Goal: Information Seeking & Learning: Learn about a topic

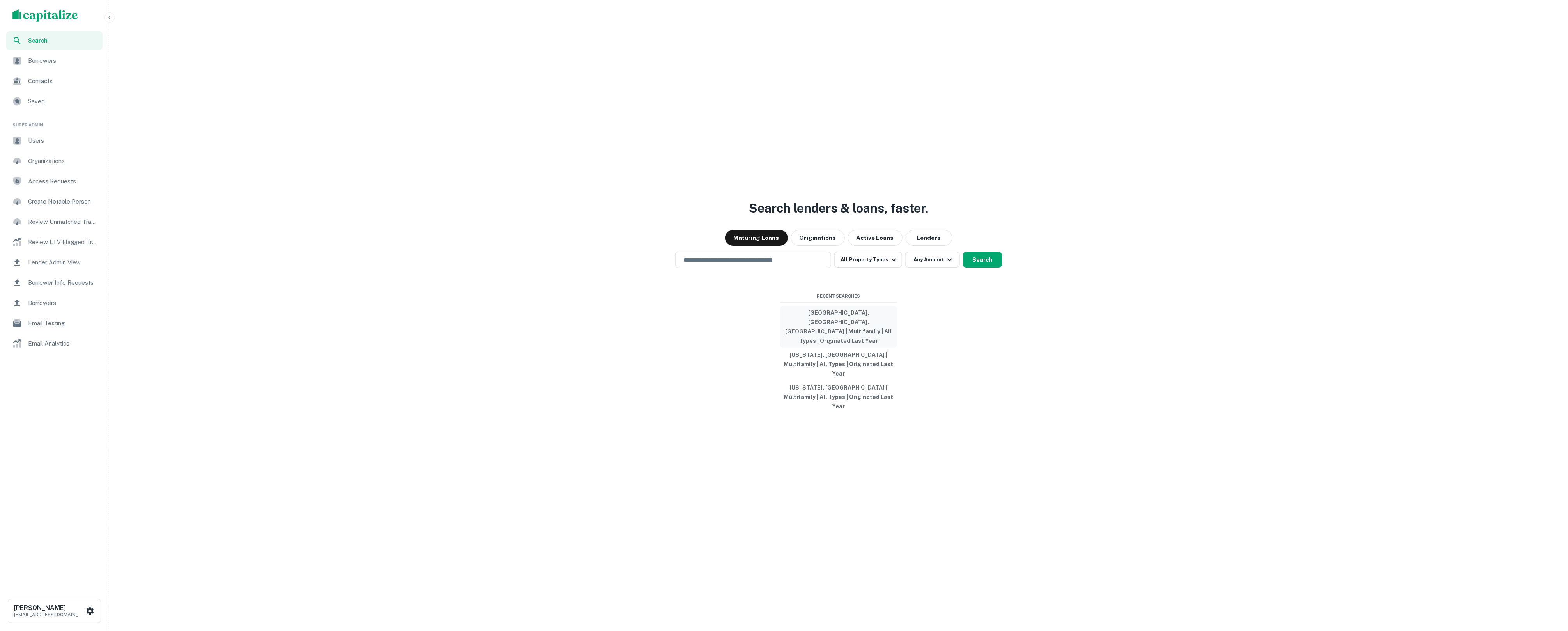
click at [826, 333] on button "[GEOGRAPHIC_DATA], [GEOGRAPHIC_DATA], [GEOGRAPHIC_DATA] | Multifamily | All Typ…" at bounding box center [839, 326] width 117 height 42
type input "**********"
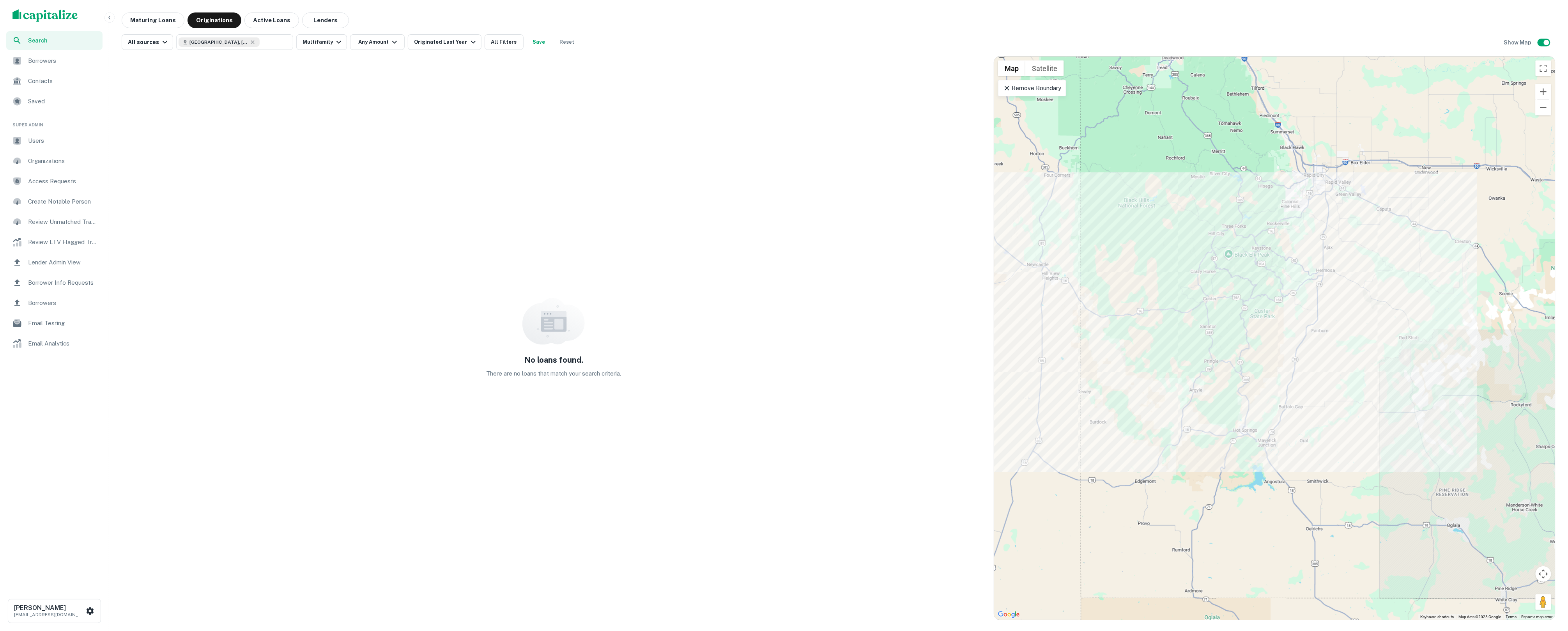
click at [69, 13] on img "scrollable content" at bounding box center [45, 15] width 66 height 12
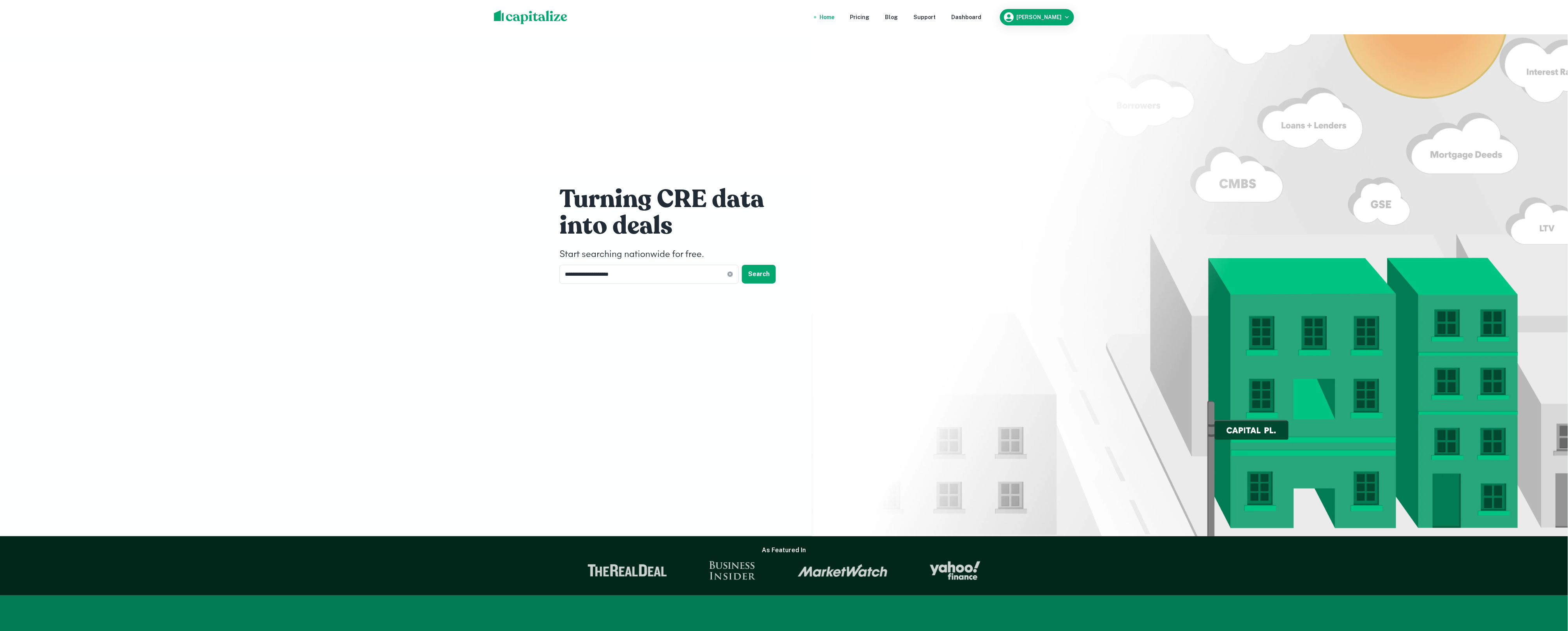
drag, startPoint x: 980, startPoint y: 14, endPoint x: 919, endPoint y: 51, distance: 71.3
click at [980, 14] on div "Dashboard" at bounding box center [966, 17] width 30 height 9
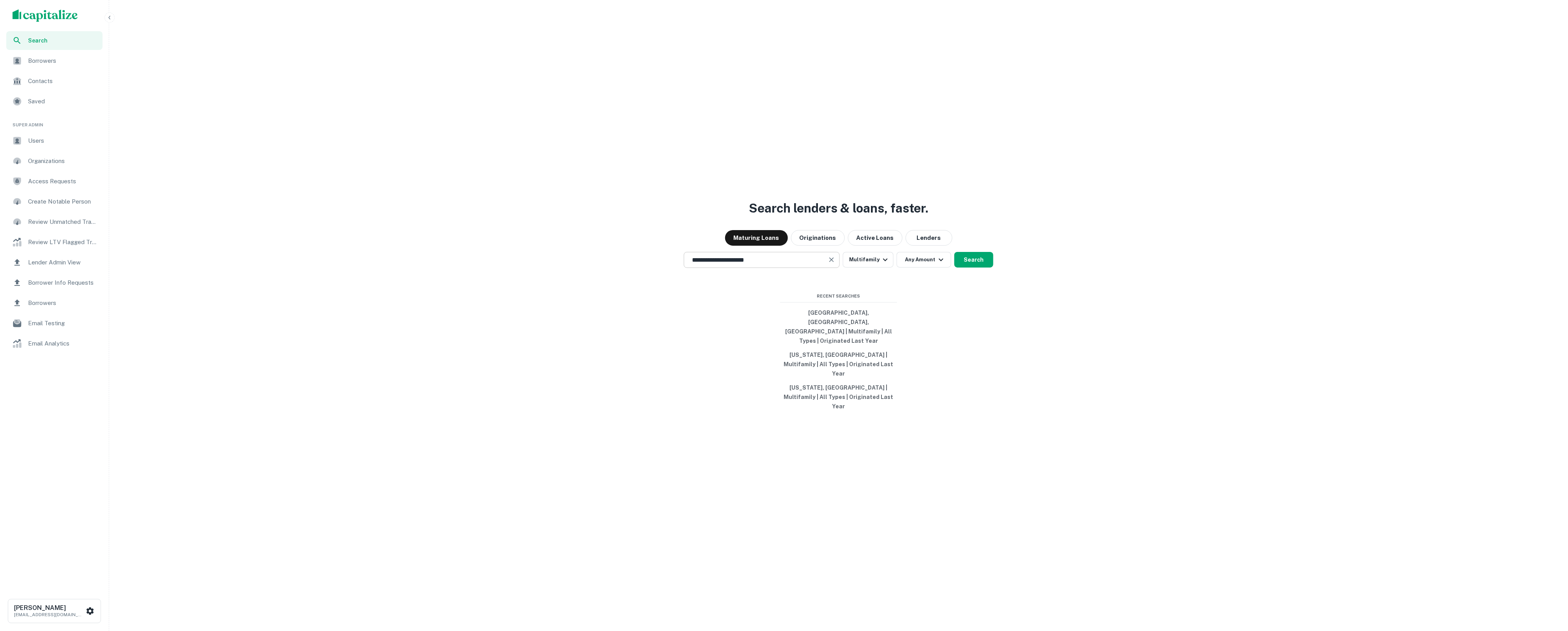
click at [719, 264] on input "**********" at bounding box center [755, 260] width 137 height 9
click at [719, 264] on input "**********" at bounding box center [755, 260] width 137 height 9
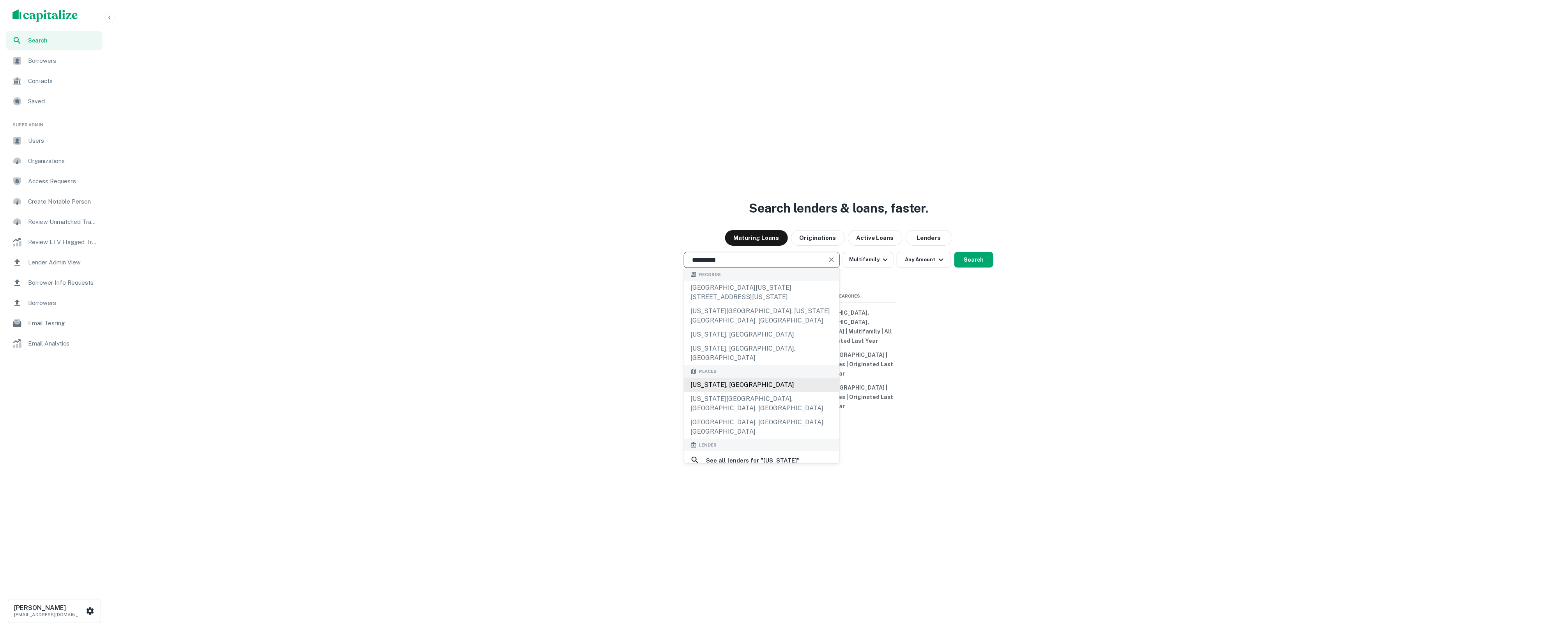
click at [758, 388] on div "California, USA" at bounding box center [761, 385] width 155 height 14
type input "**********"
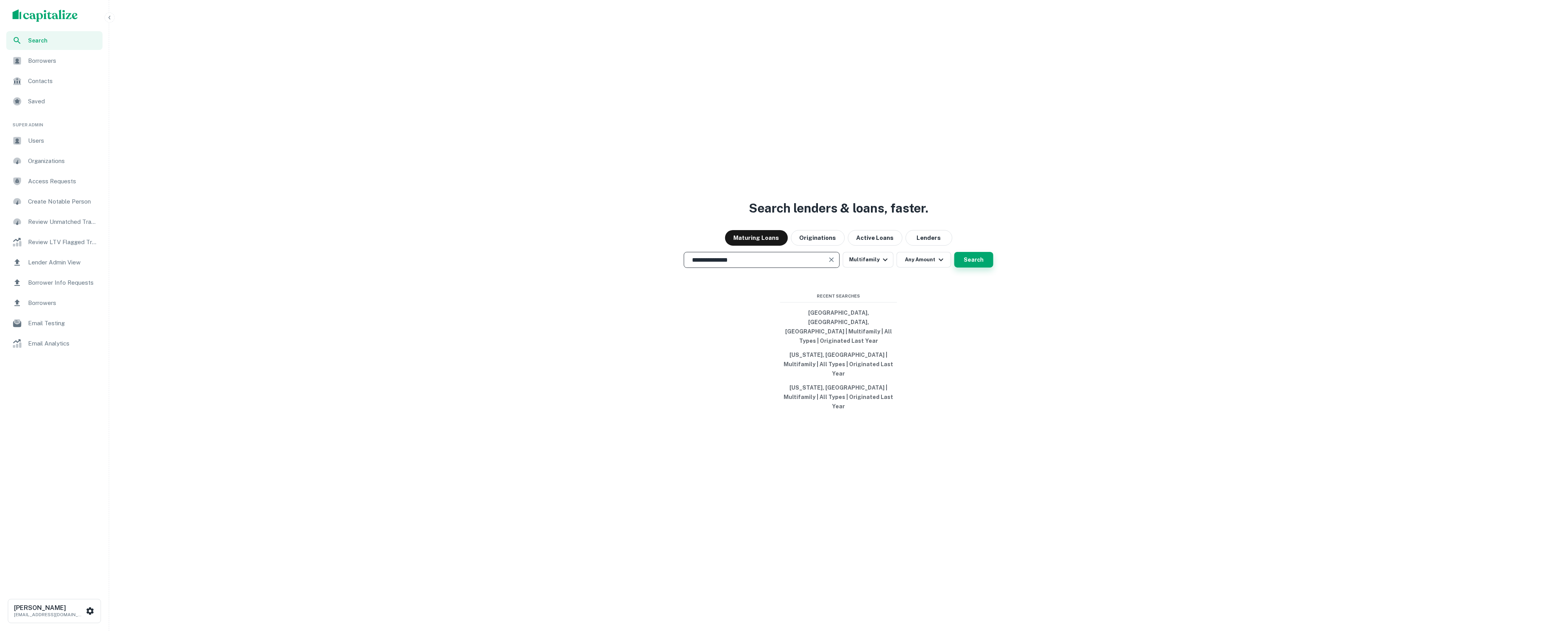
click at [969, 267] on button "Search" at bounding box center [974, 260] width 39 height 16
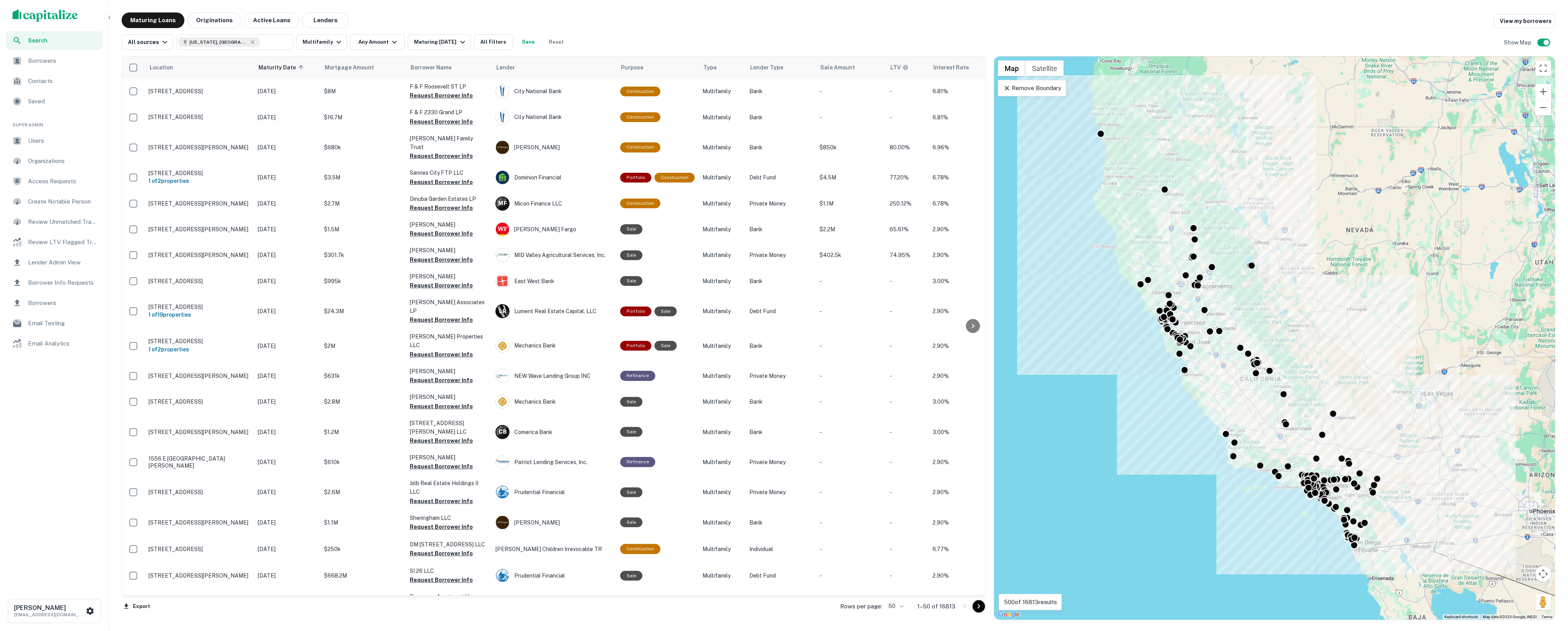
click at [682, 24] on div "Maturing Loans Originations Active Loans Lenders View my borrowers" at bounding box center [839, 20] width 1434 height 16
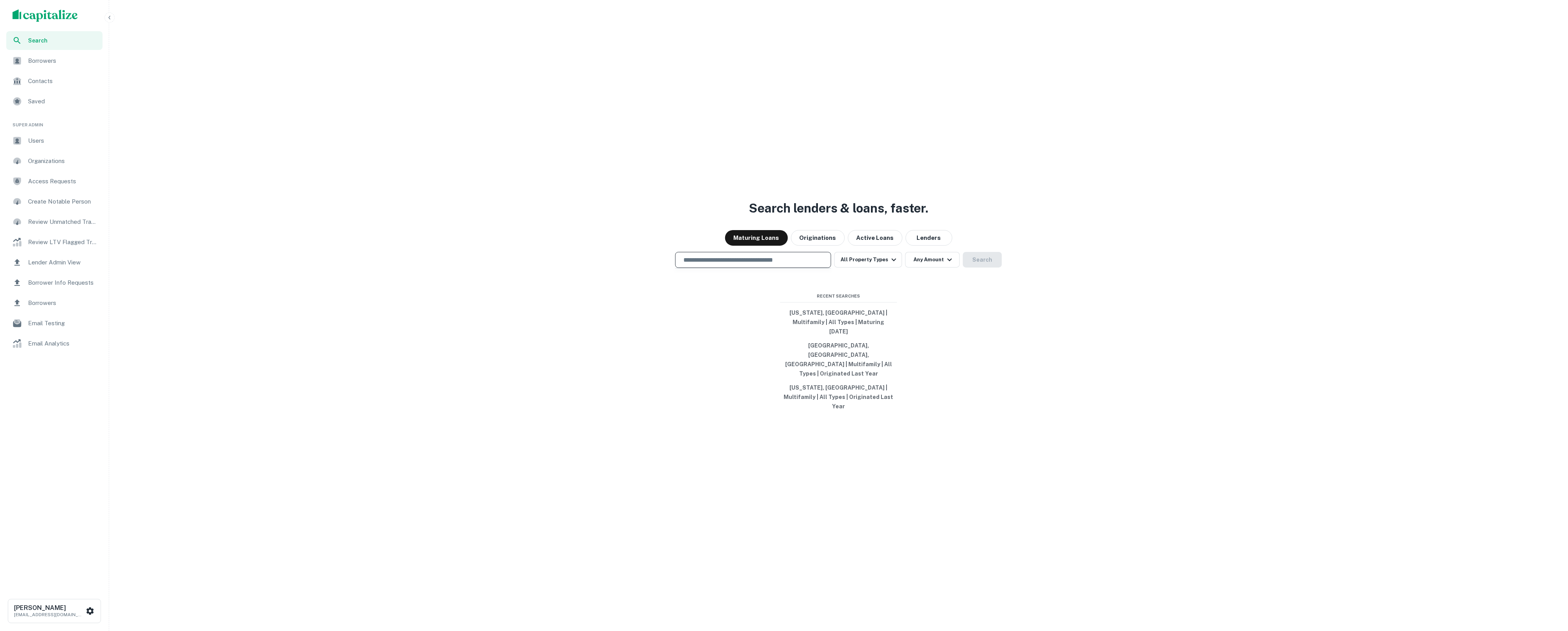
click at [786, 264] on input "text" at bounding box center [753, 260] width 149 height 9
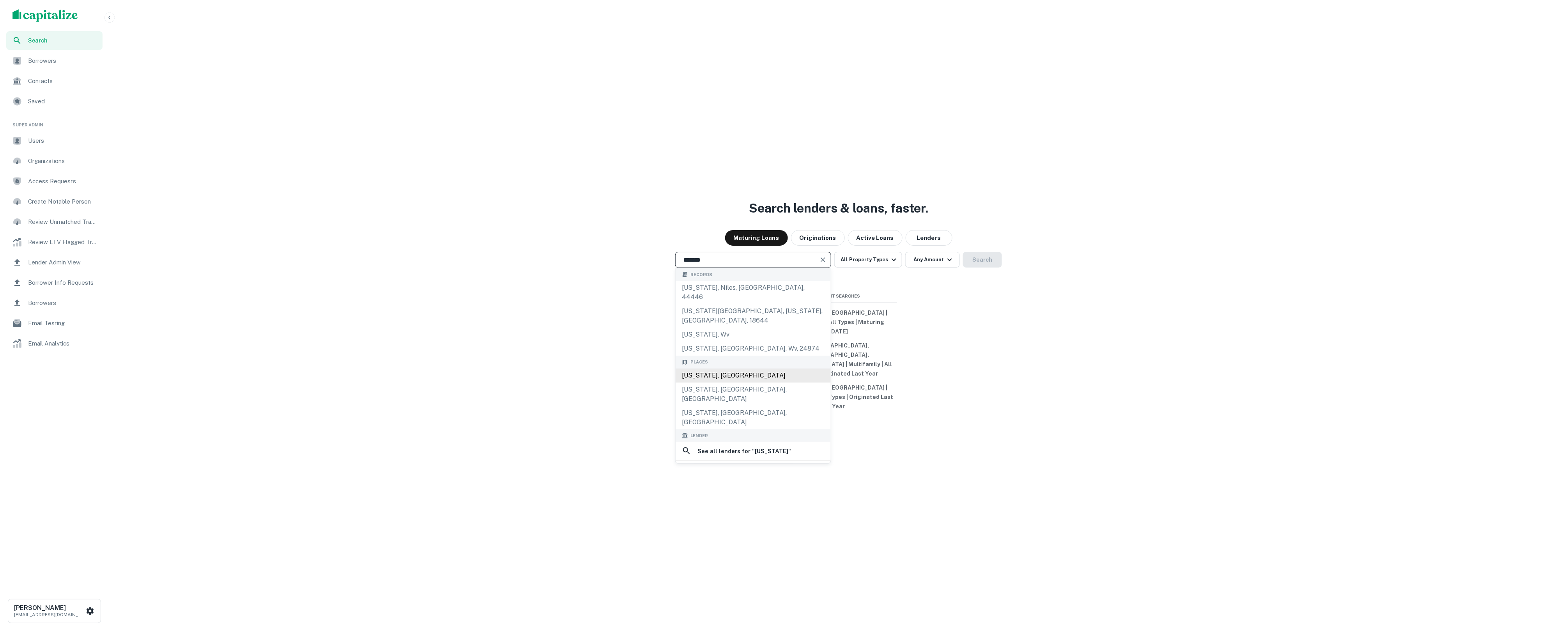
click at [771, 378] on div "Wyoming, USA" at bounding box center [753, 375] width 155 height 14
type input "**********"
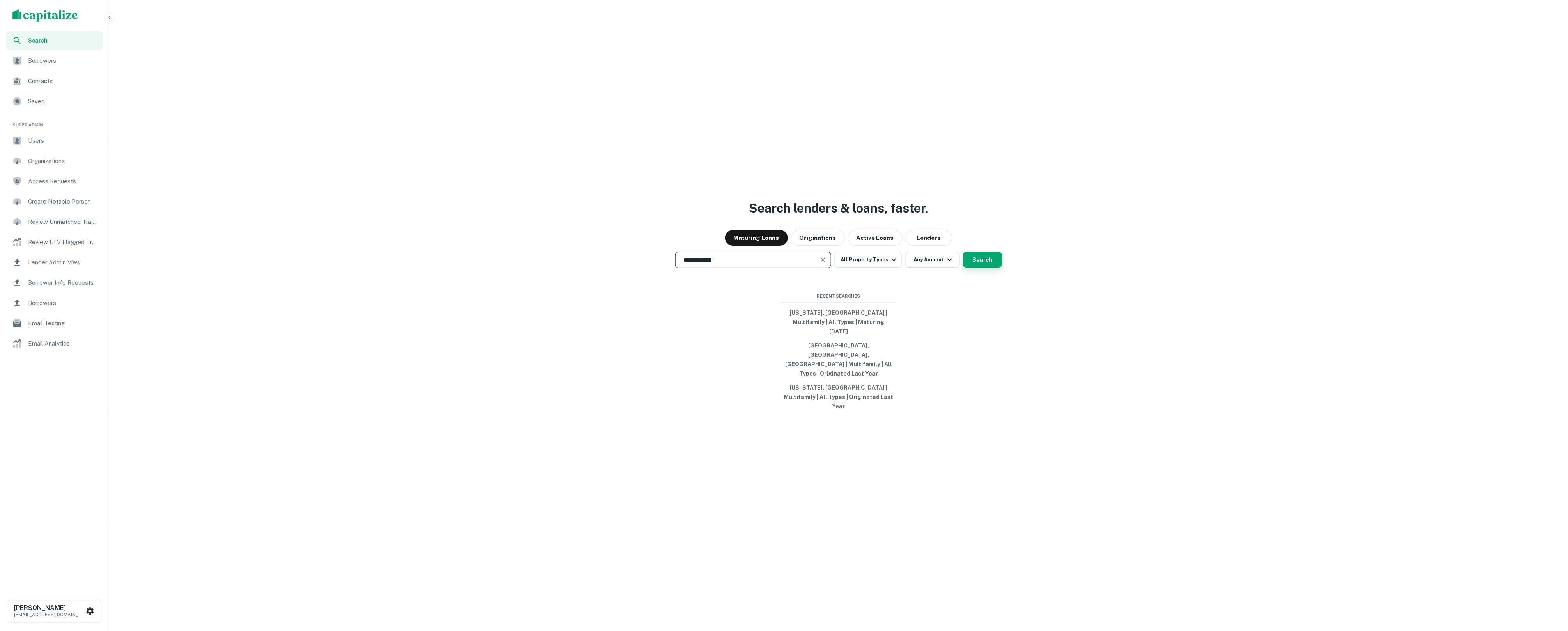
click at [976, 267] on button "Search" at bounding box center [982, 260] width 39 height 16
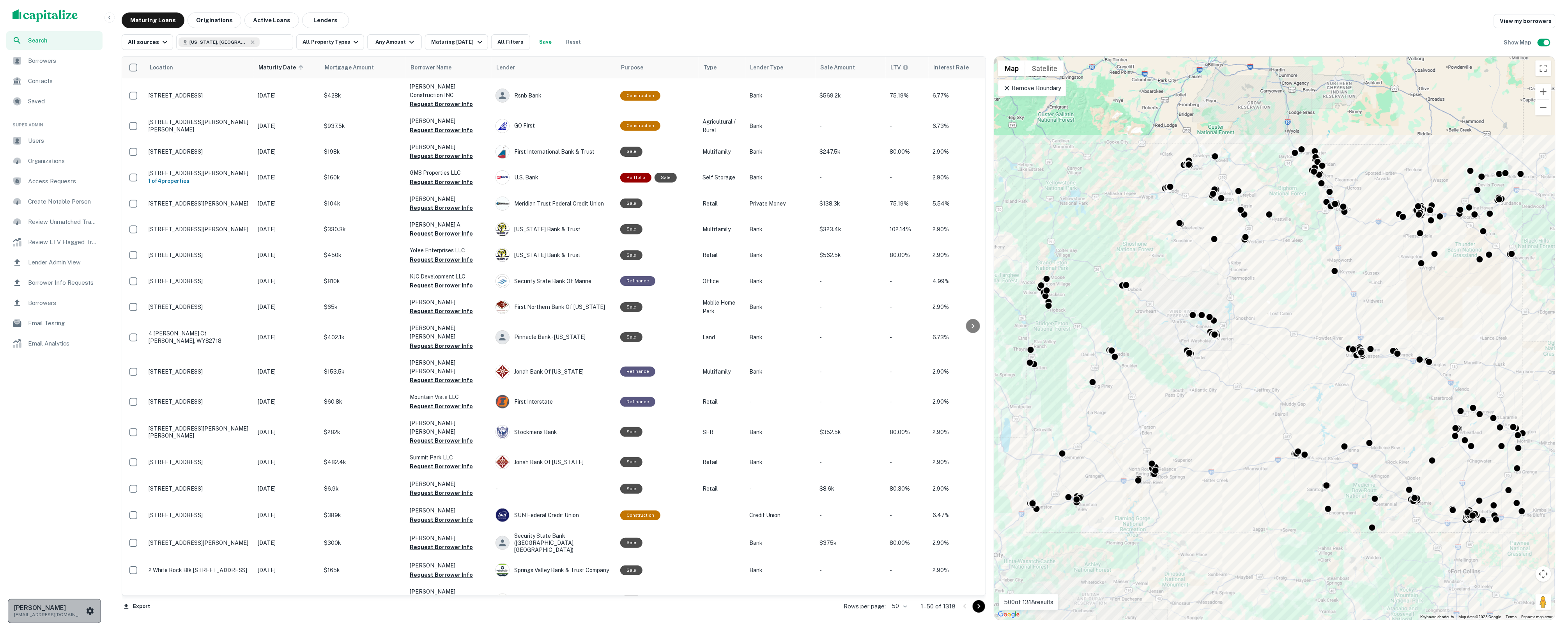
click at [80, 615] on p "soren@capitalize.io" at bounding box center [49, 615] width 70 height 7
click at [60, 503] on li "Logout" at bounding box center [56, 503] width 83 height 14
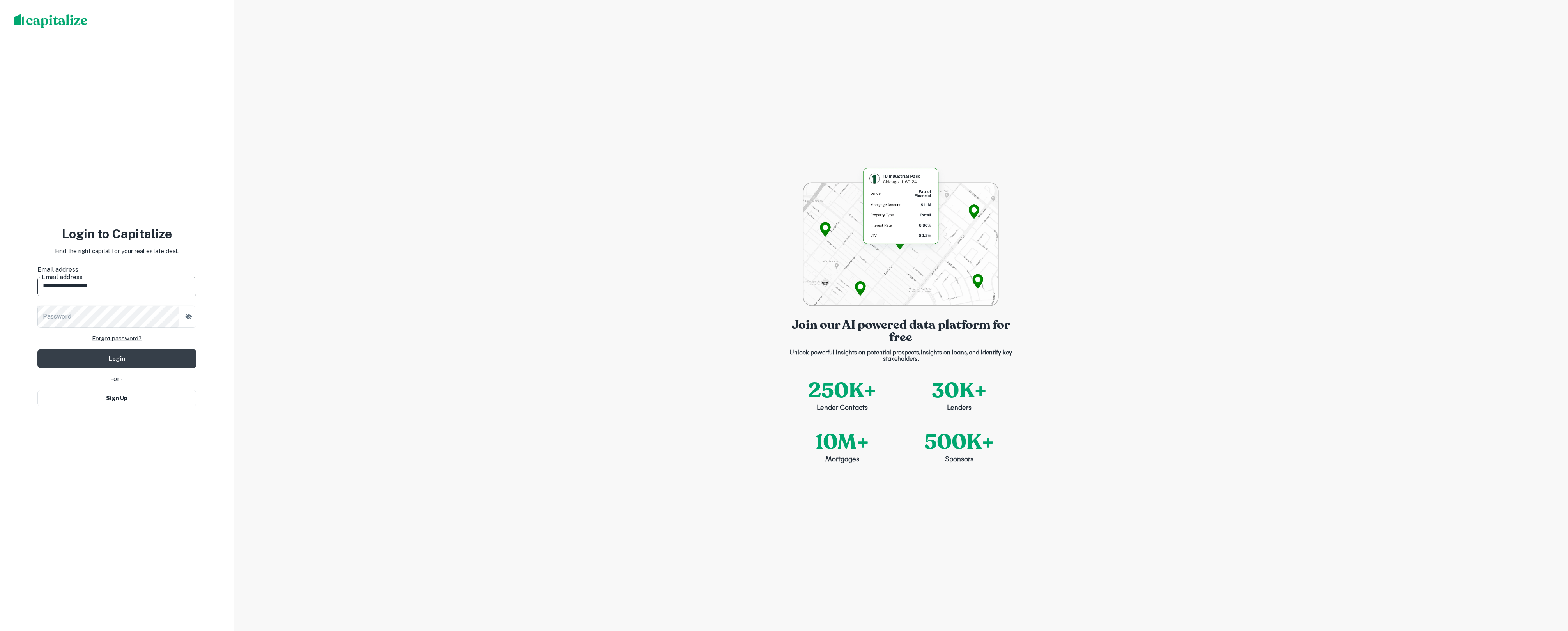
type input "**********"
click at [117, 354] on button "Login" at bounding box center [116, 364] width 159 height 19
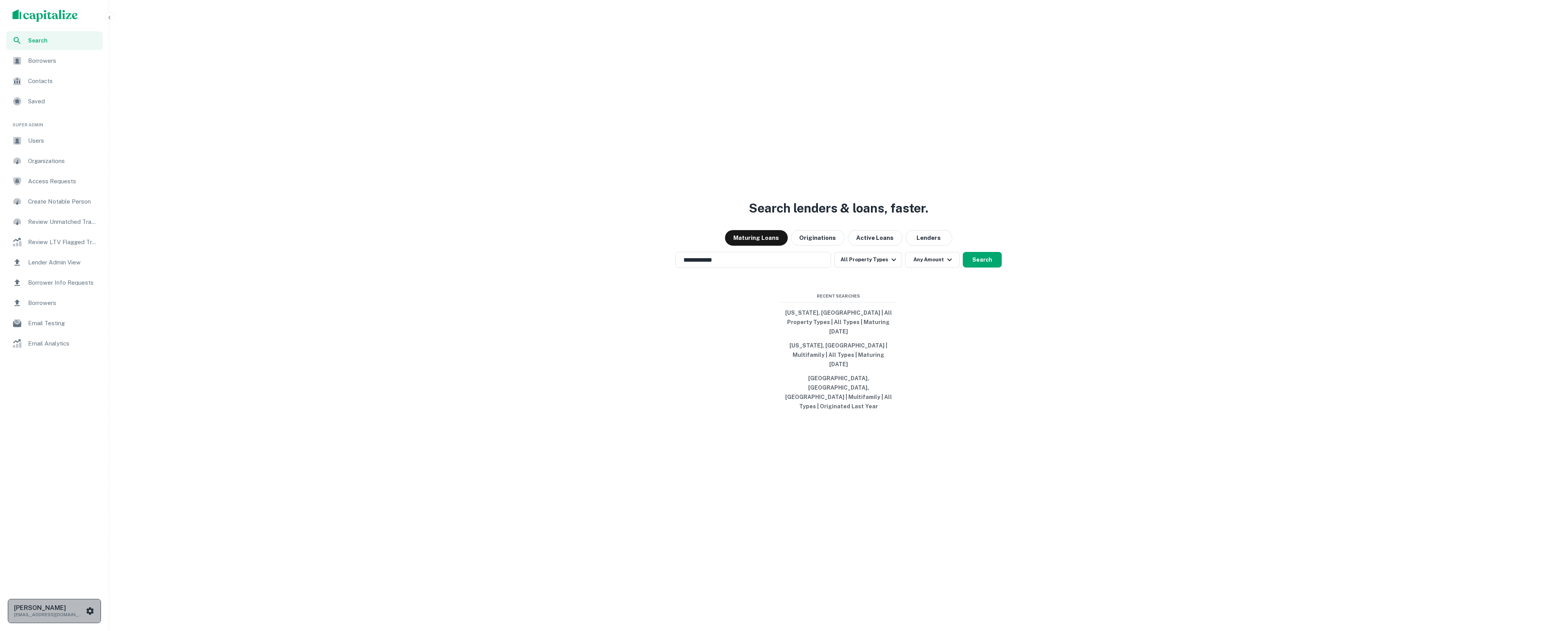
click at [67, 616] on p "soren@capitalize.io" at bounding box center [49, 615] width 70 height 7
click at [199, 491] on div at bounding box center [784, 316] width 1568 height 631
drag, startPoint x: 925, startPoint y: 68, endPoint x: 937, endPoint y: 68, distance: 12.0
click at [933, 68] on div "**********" at bounding box center [838, 334] width 1452 height 631
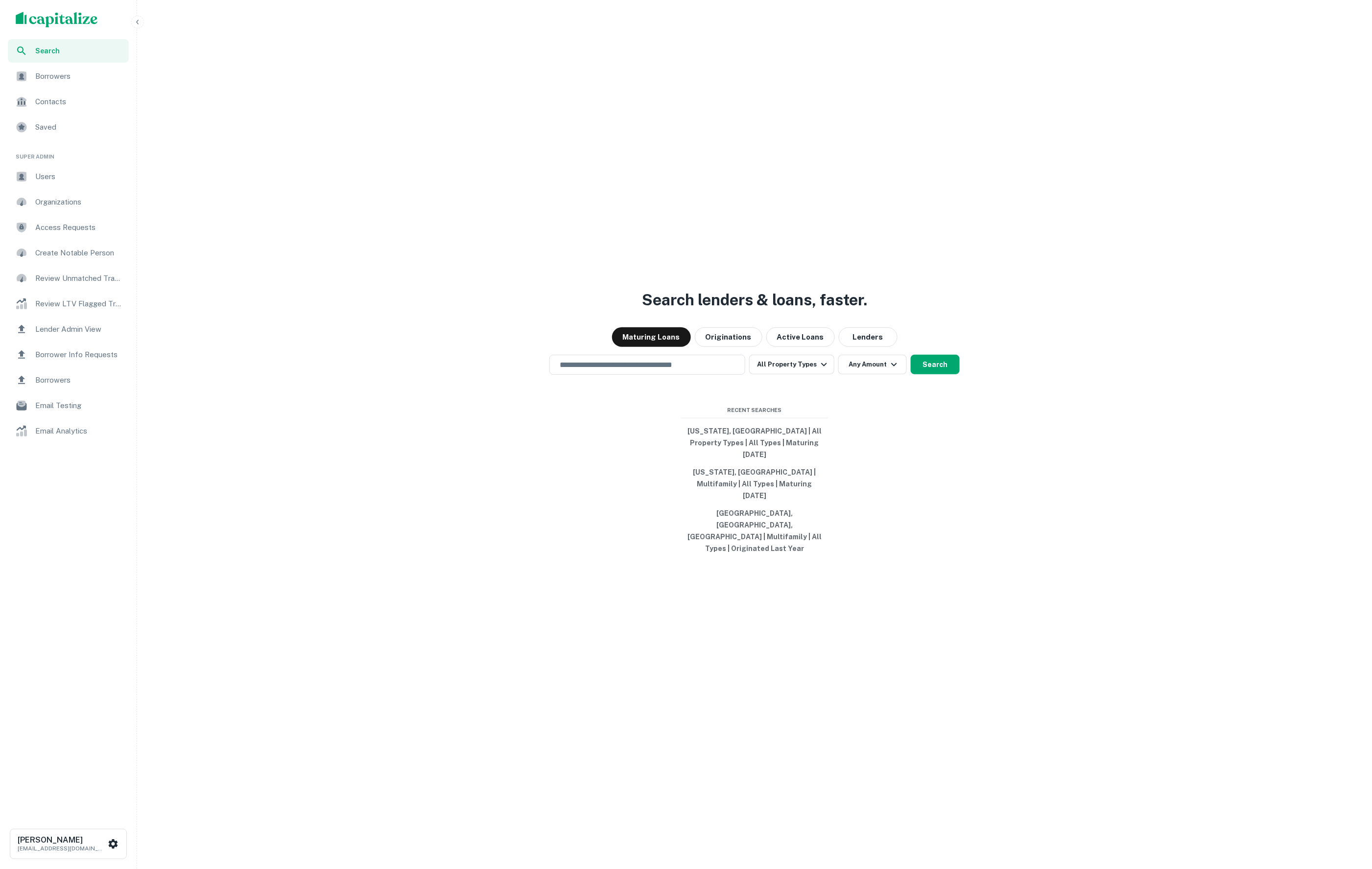
drag, startPoint x: 886, startPoint y: 555, endPoint x: 868, endPoint y: 563, distance: 19.7
click at [886, 556] on div "Search lenders & loans, faster. Maturing Loans Originations Active Loans Lender…" at bounding box center [754, 458] width 1227 height 869
click at [73, 647] on button "Soren Craig soren@capitalize.io" at bounding box center [68, 845] width 117 height 31
click at [60, 647] on li "Logout" at bounding box center [70, 708] width 105 height 18
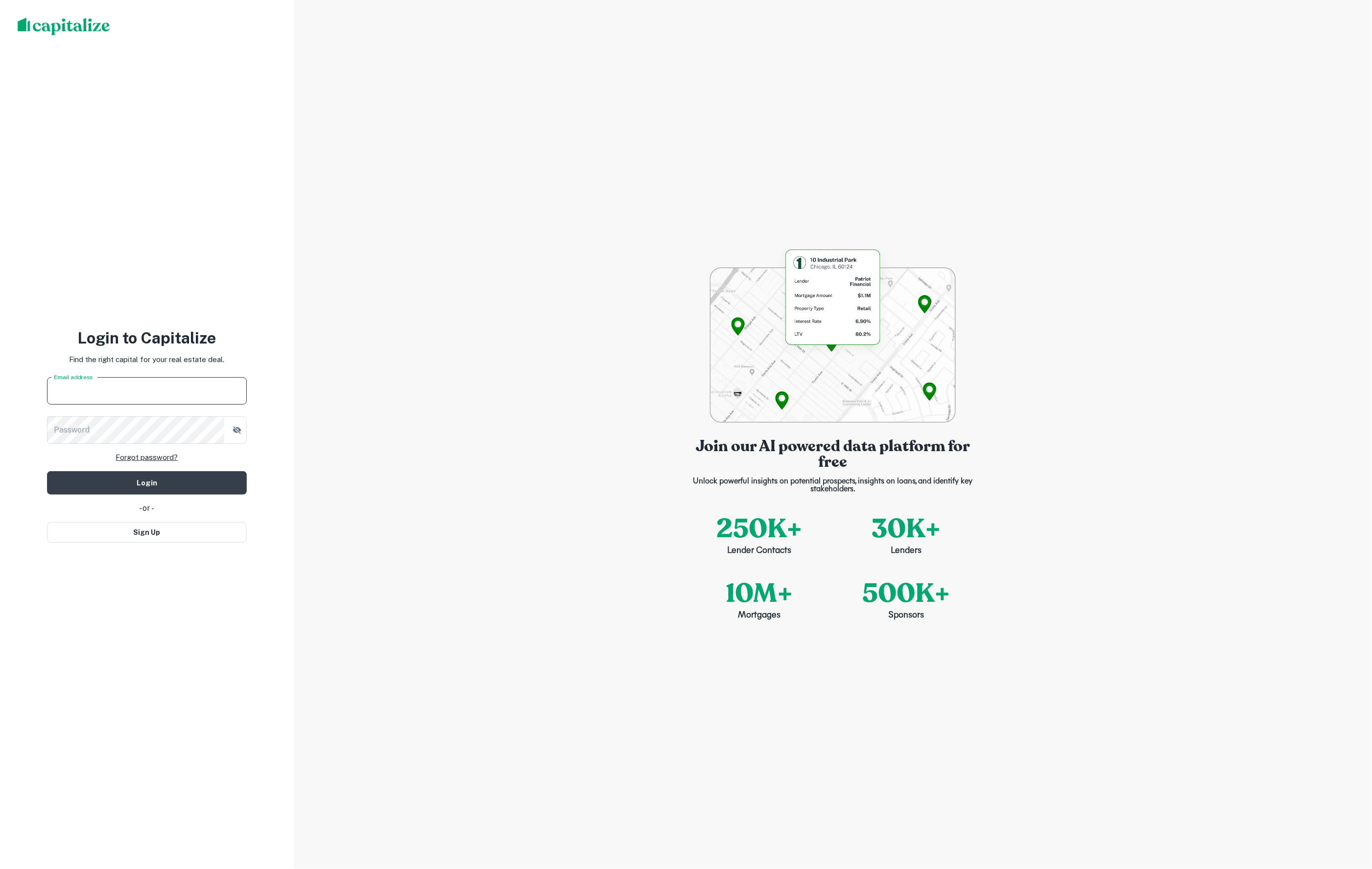
click at [107, 397] on input "Email address" at bounding box center [146, 391] width 199 height 28
type input "**********"
click at [147, 482] on button "Login" at bounding box center [146, 483] width 199 height 24
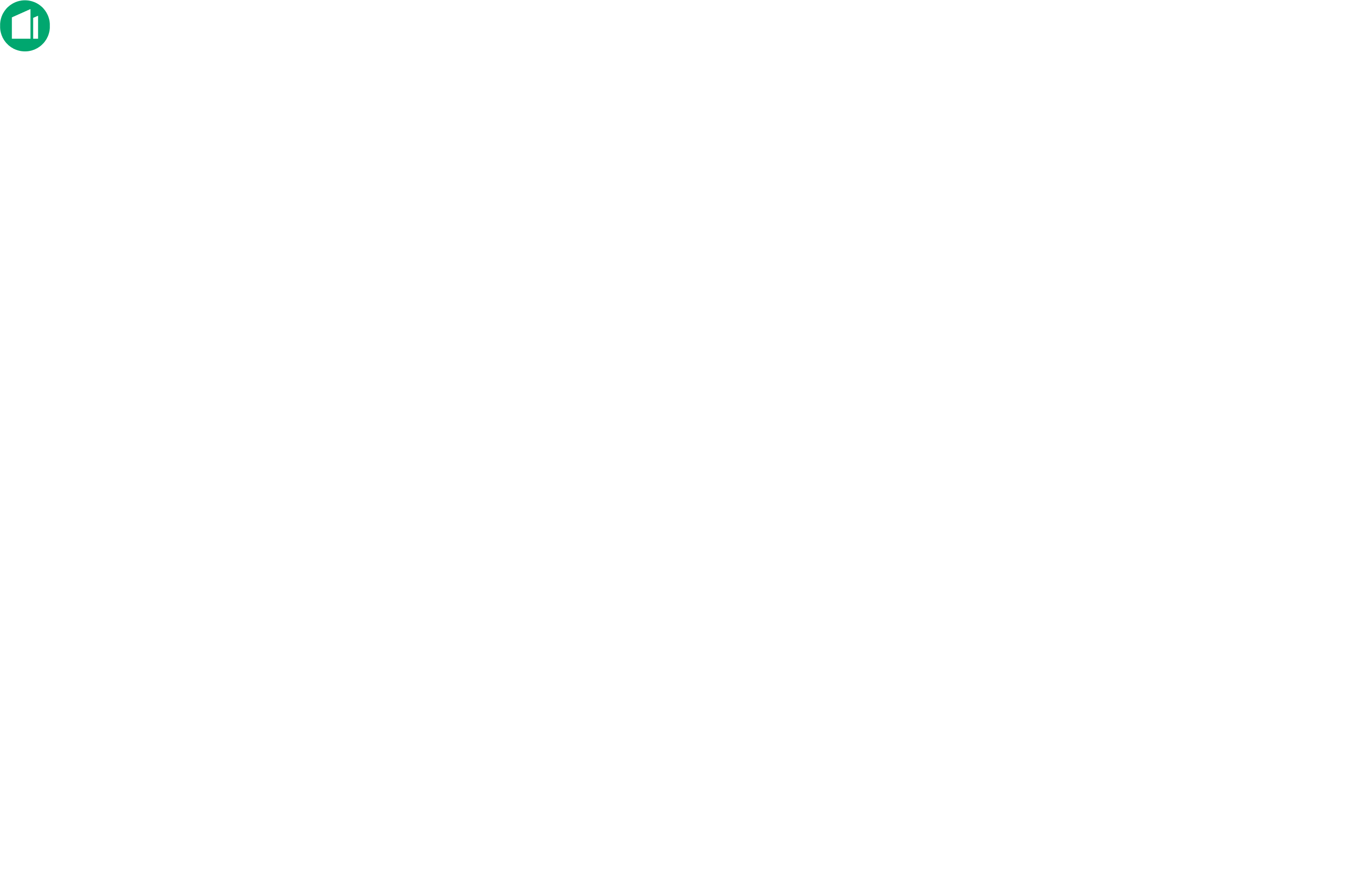
click at [251, 52] on div at bounding box center [686, 26] width 1372 height 52
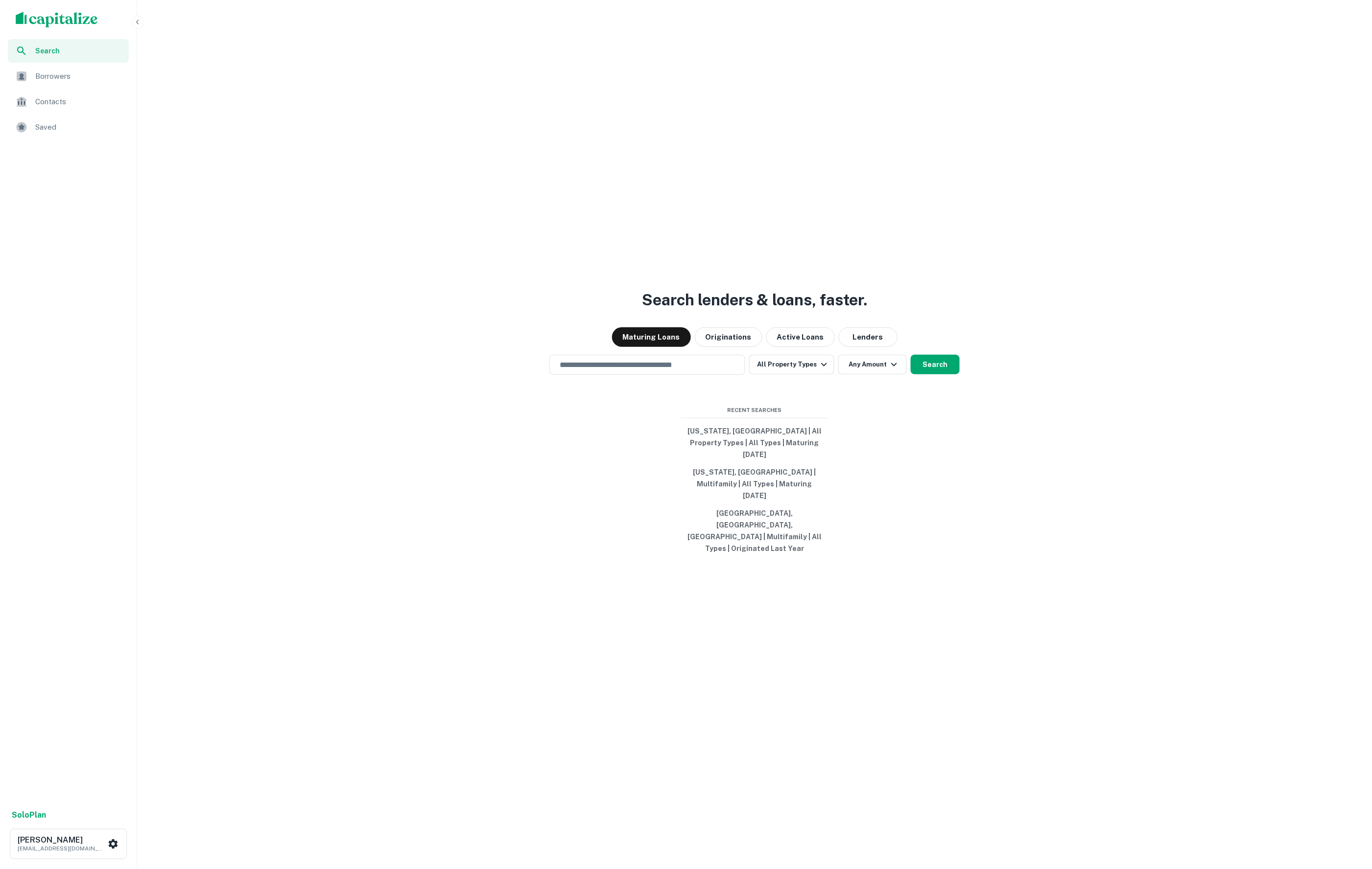
click at [234, 157] on div "Search lenders & loans, faster. Maturing Loans Originations Active Loans Lender…" at bounding box center [754, 458] width 1227 height 869
click at [83, 79] on span "Borrowers" at bounding box center [79, 76] width 88 height 11
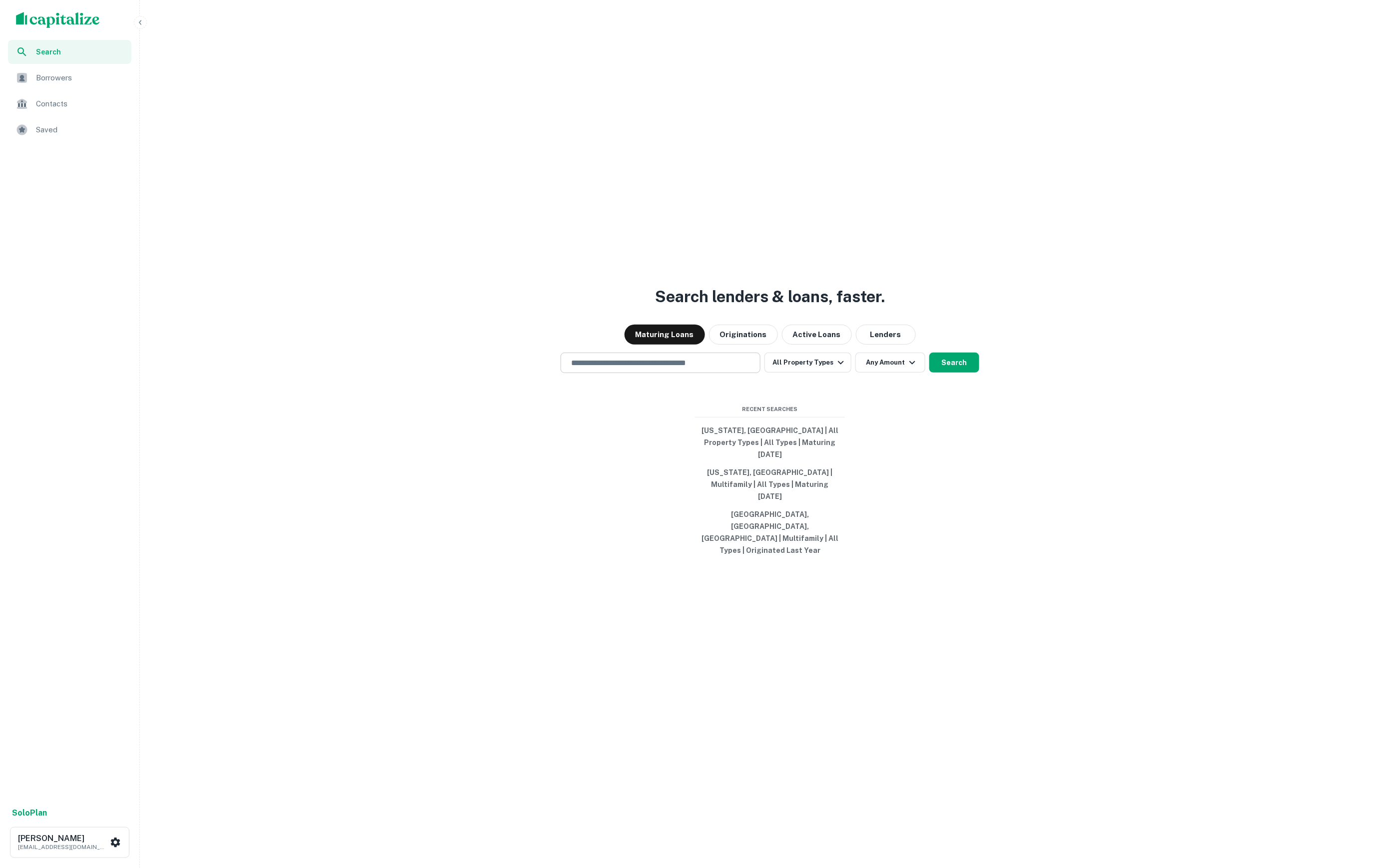
click at [650, 369] on input "text" at bounding box center [660, 363] width 191 height 12
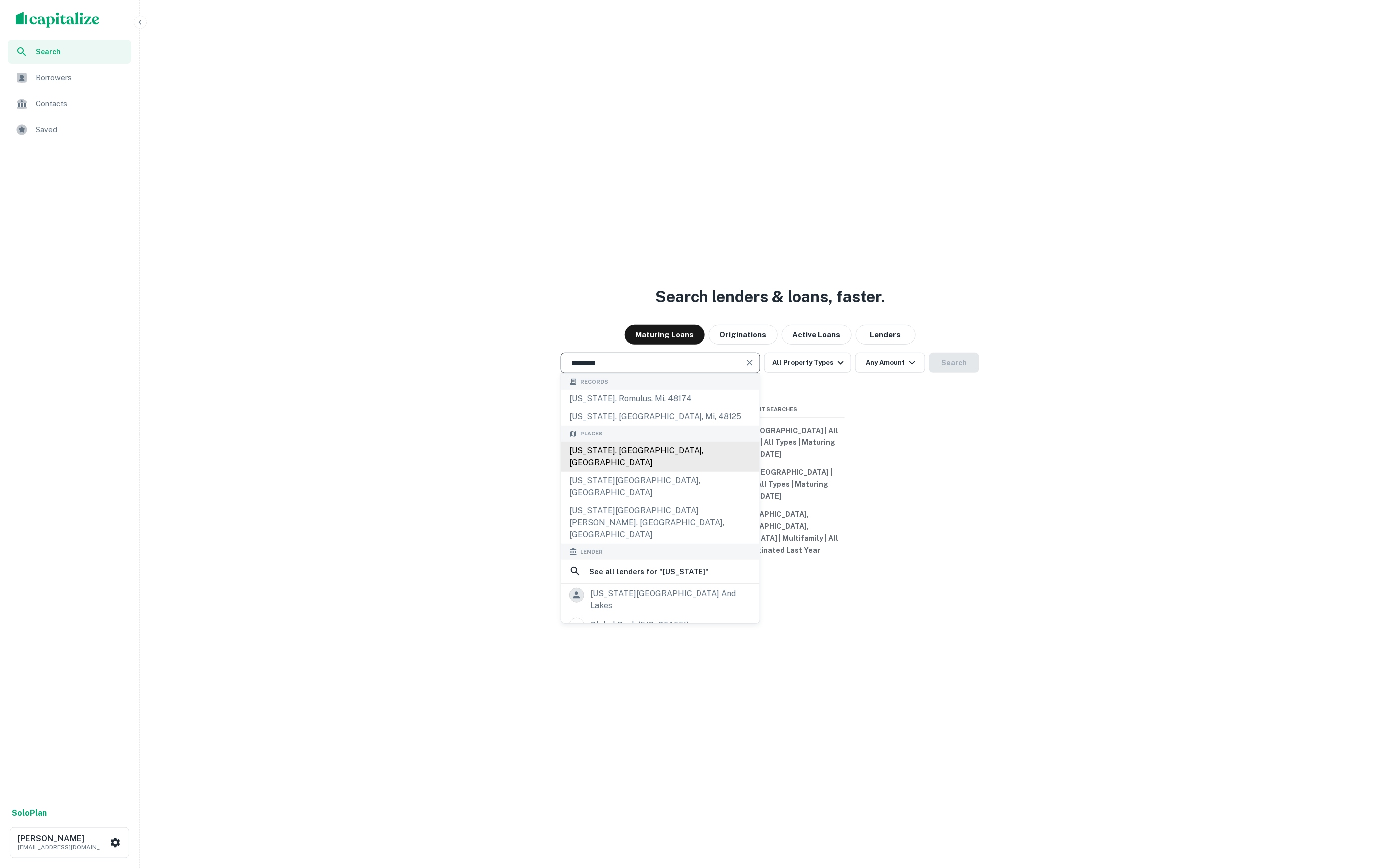
click at [684, 472] on div "[US_STATE], [GEOGRAPHIC_DATA], [GEOGRAPHIC_DATA]" at bounding box center [660, 457] width 199 height 30
type input "**********"
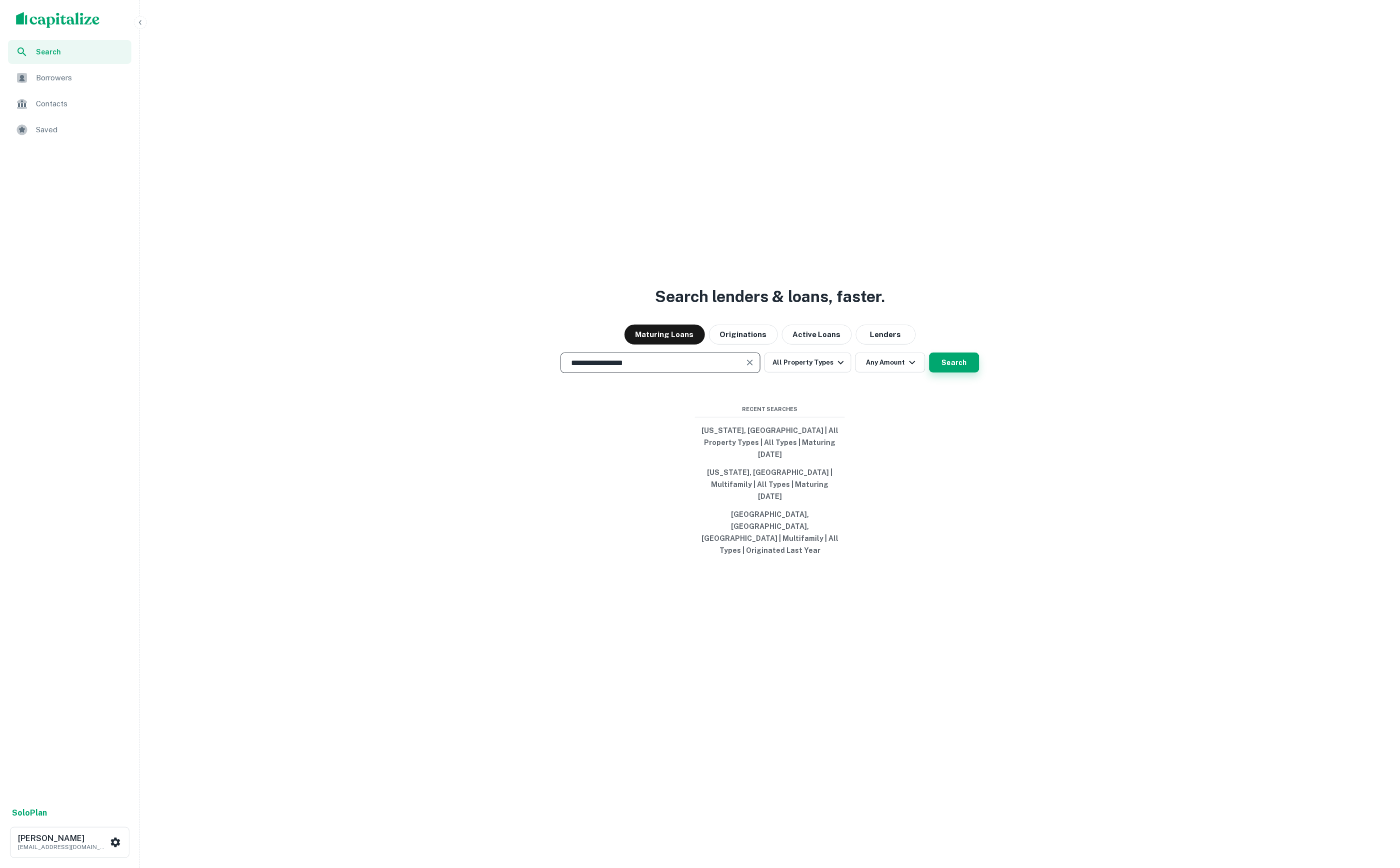
click at [948, 373] on button "Search" at bounding box center [954, 363] width 50 height 20
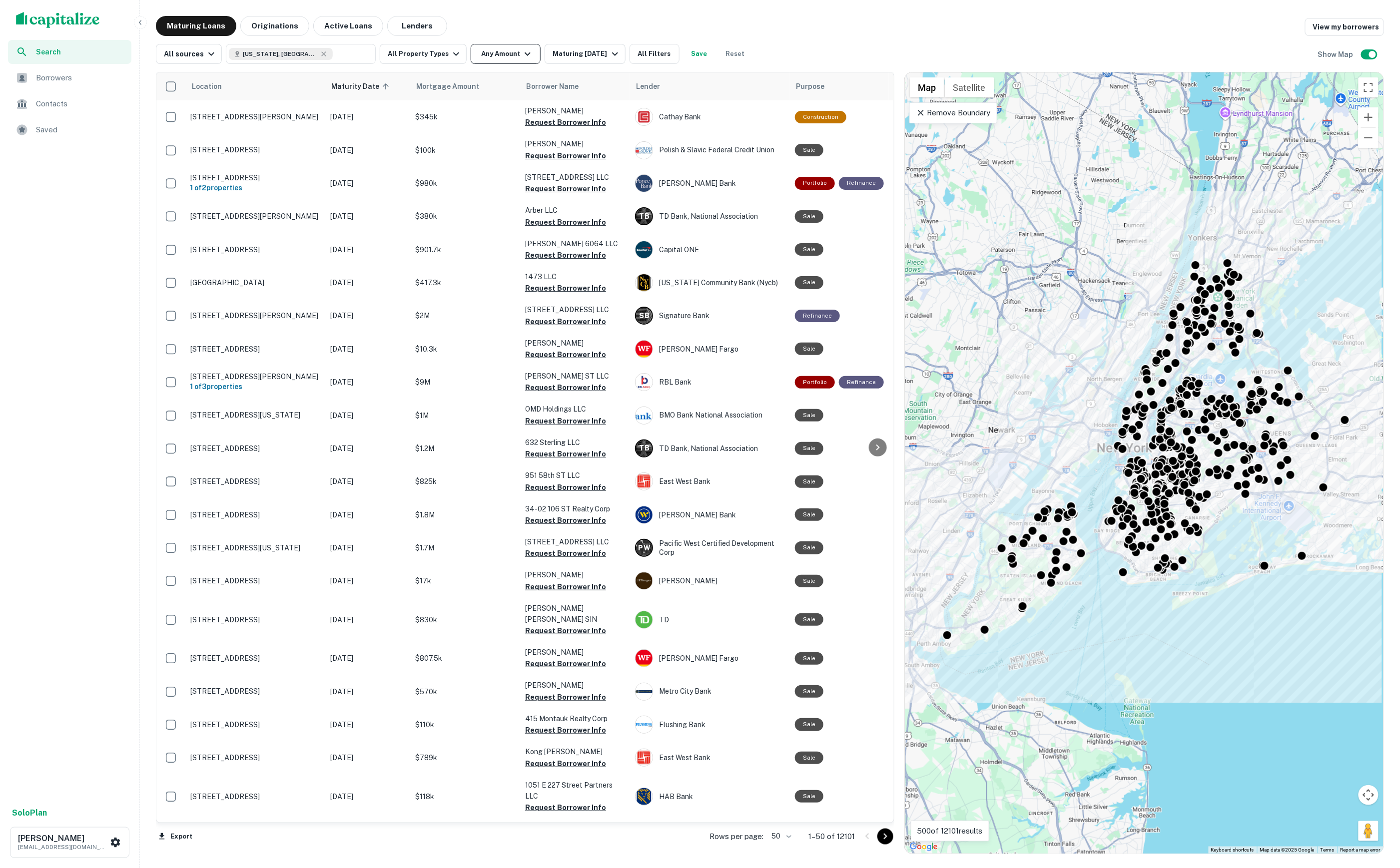
click at [508, 62] on button "Any Amount" at bounding box center [505, 54] width 70 height 20
type input "*"
type input "*******"
click at [532, 140] on button "Apply Changes" at bounding box center [526, 140] width 127 height 18
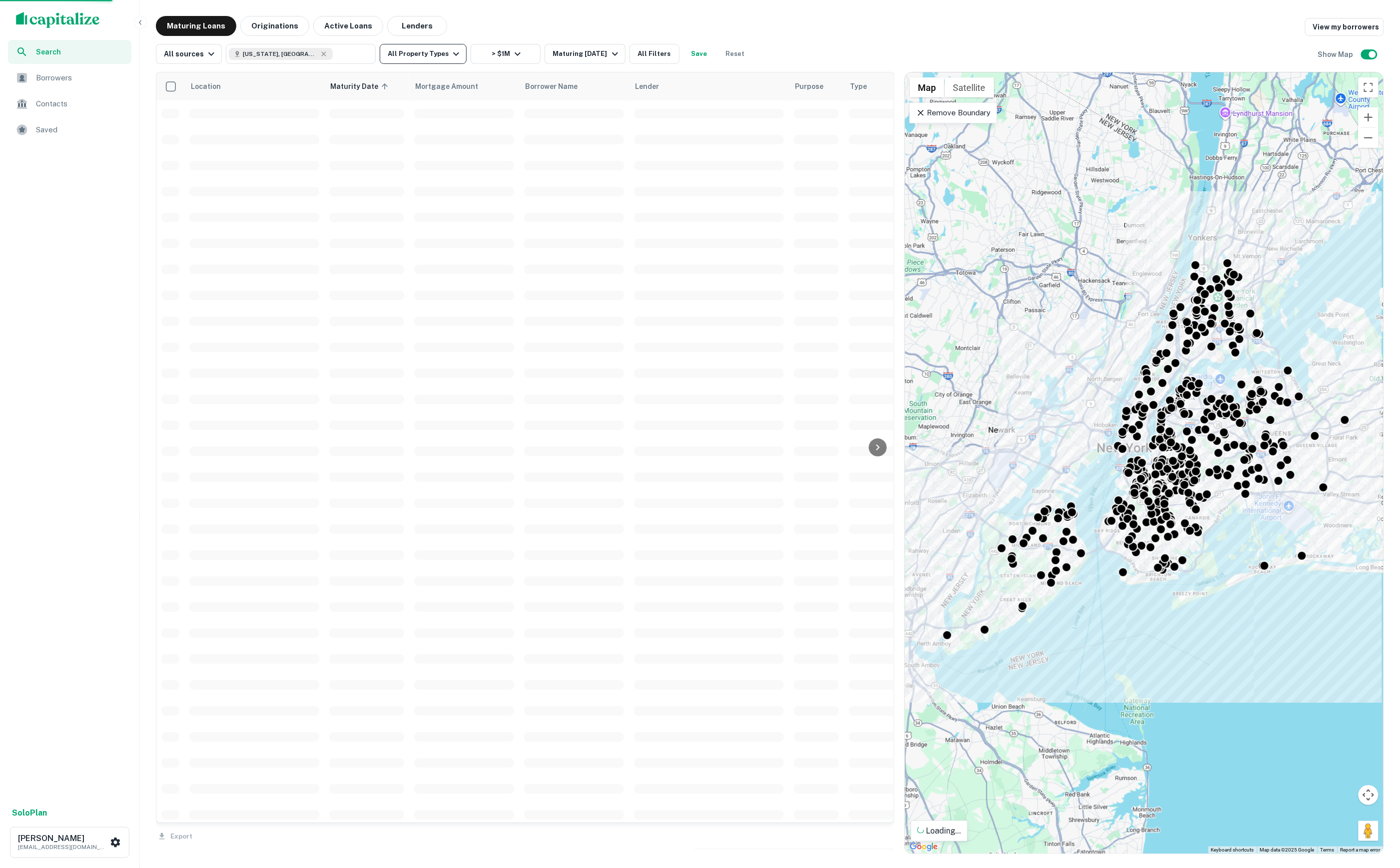
click at [458, 56] on icon "button" at bounding box center [455, 53] width 12 height 12
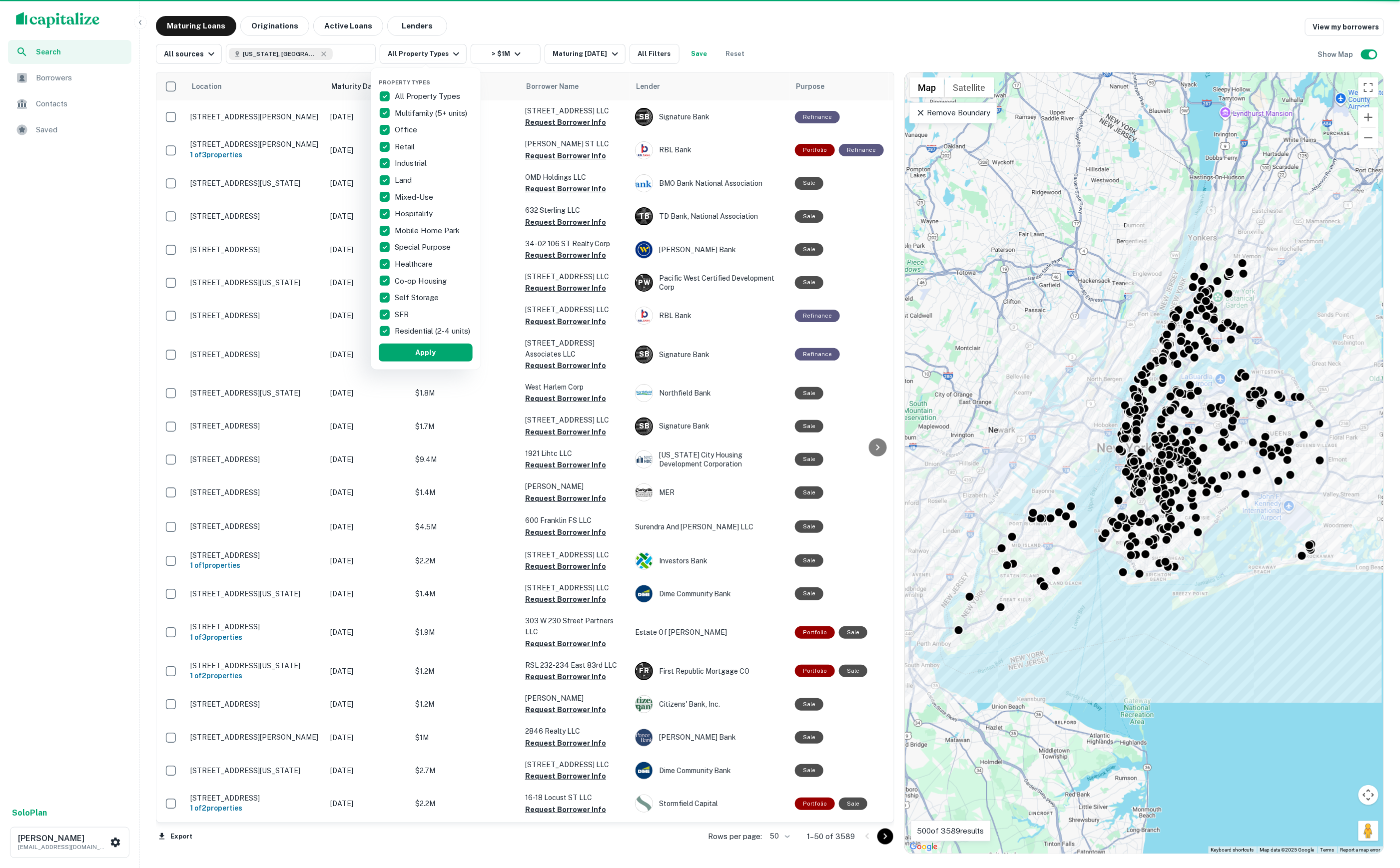
click at [456, 46] on div at bounding box center [700, 434] width 1400 height 868
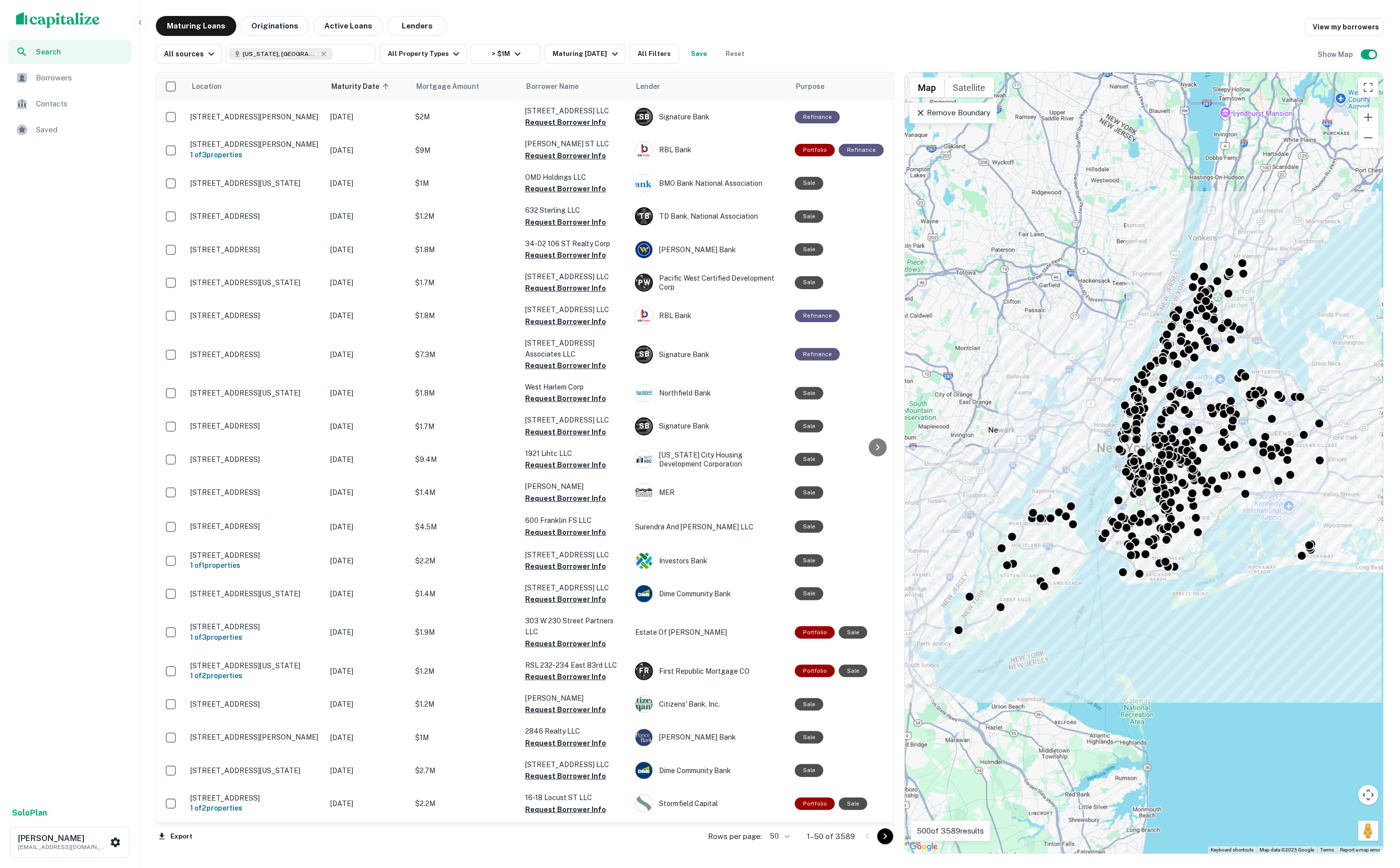
drag, startPoint x: 520, startPoint y: 48, endPoint x: 519, endPoint y: 55, distance: 7.1
click at [520, 48] on div "Property Types All Property Types Multifamily (5+ units) Office Retail Industri…" at bounding box center [700, 434] width 1400 height 868
click at [519, 55] on icon "button" at bounding box center [518, 54] width 6 height 3
click at [543, 108] on input "number" at bounding box center [550, 113] width 65 height 20
type input "**"
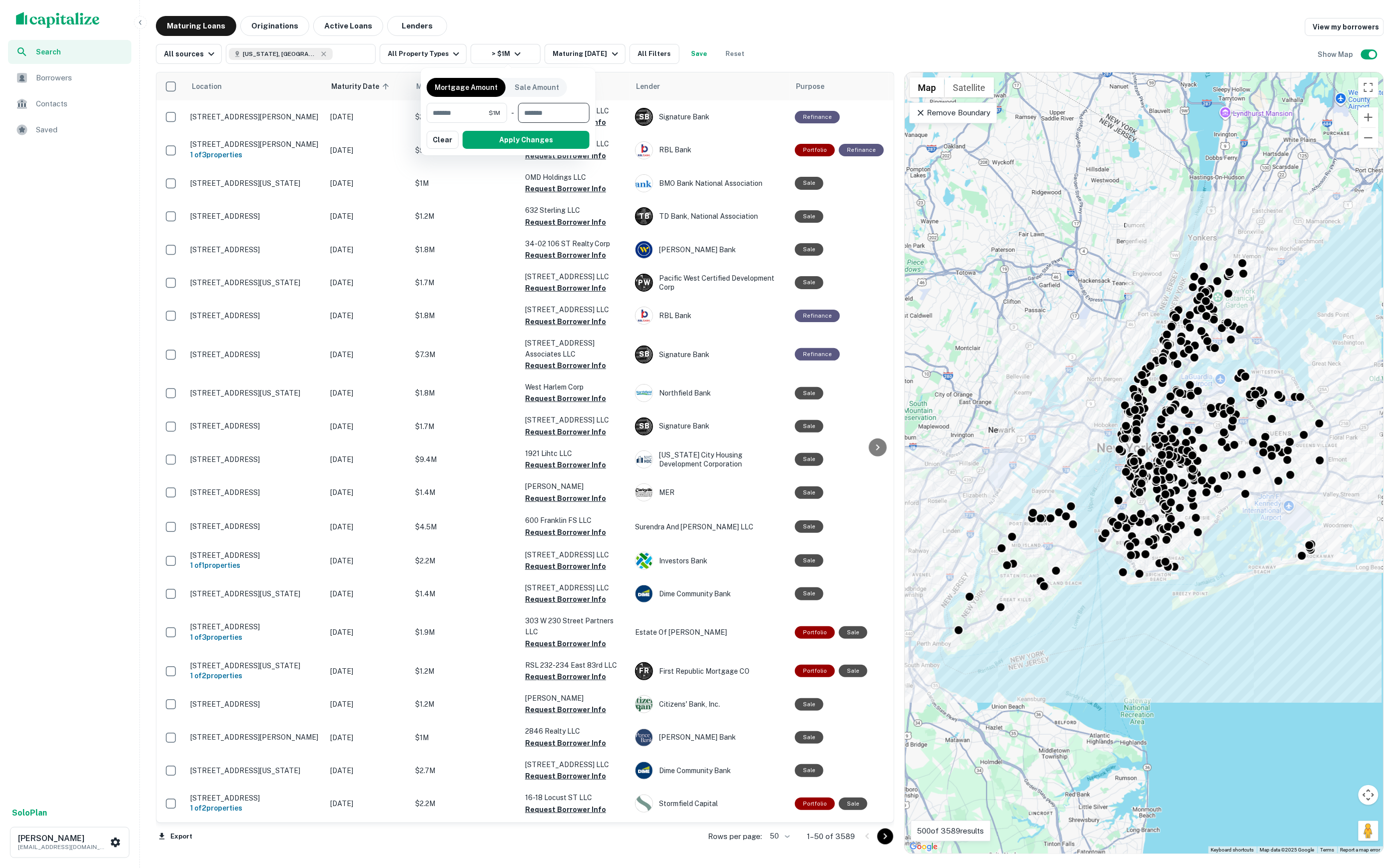
type input "********"
click at [541, 140] on button "Apply Changes" at bounding box center [526, 140] width 127 height 18
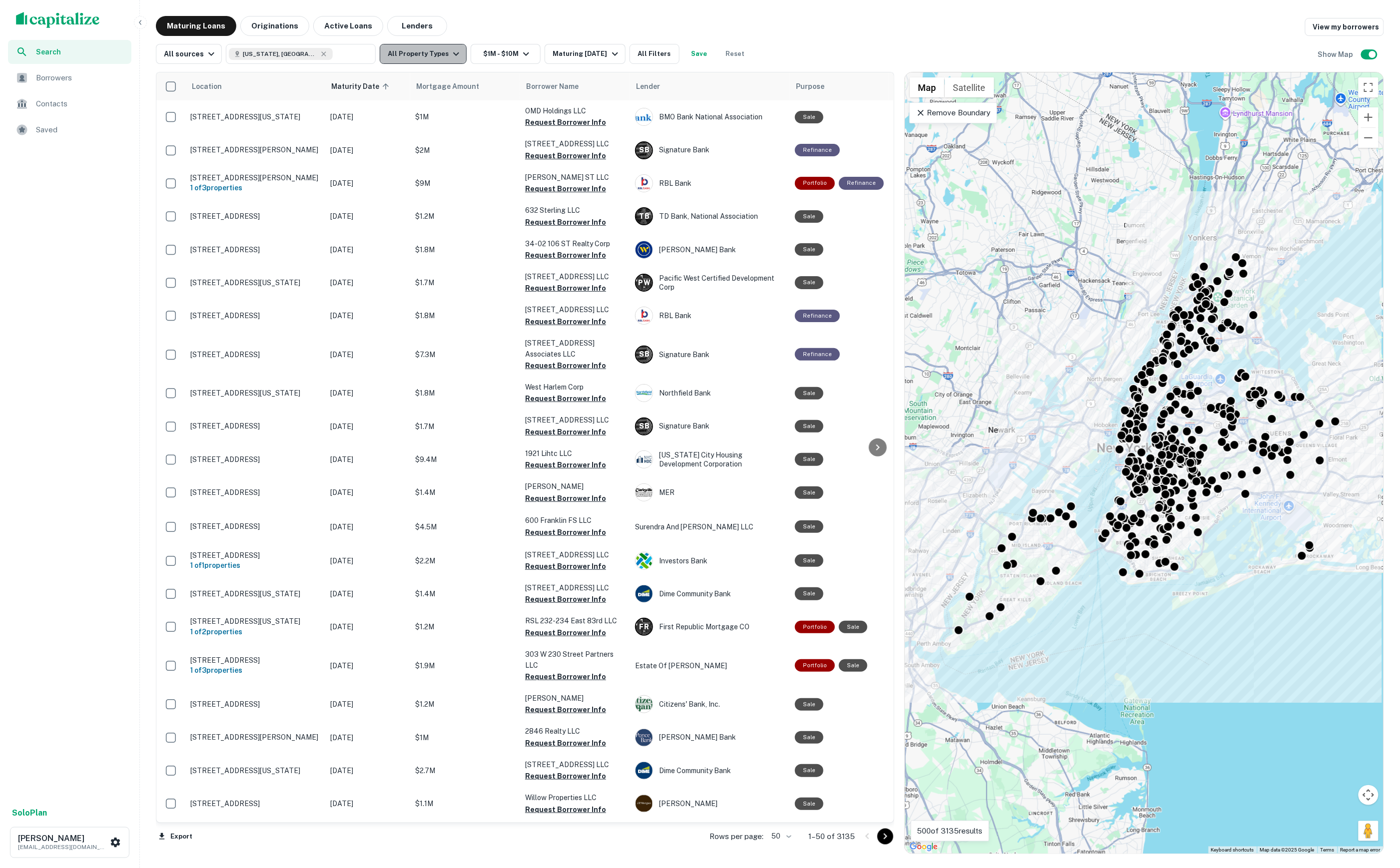
click at [459, 52] on icon "button" at bounding box center [455, 53] width 12 height 12
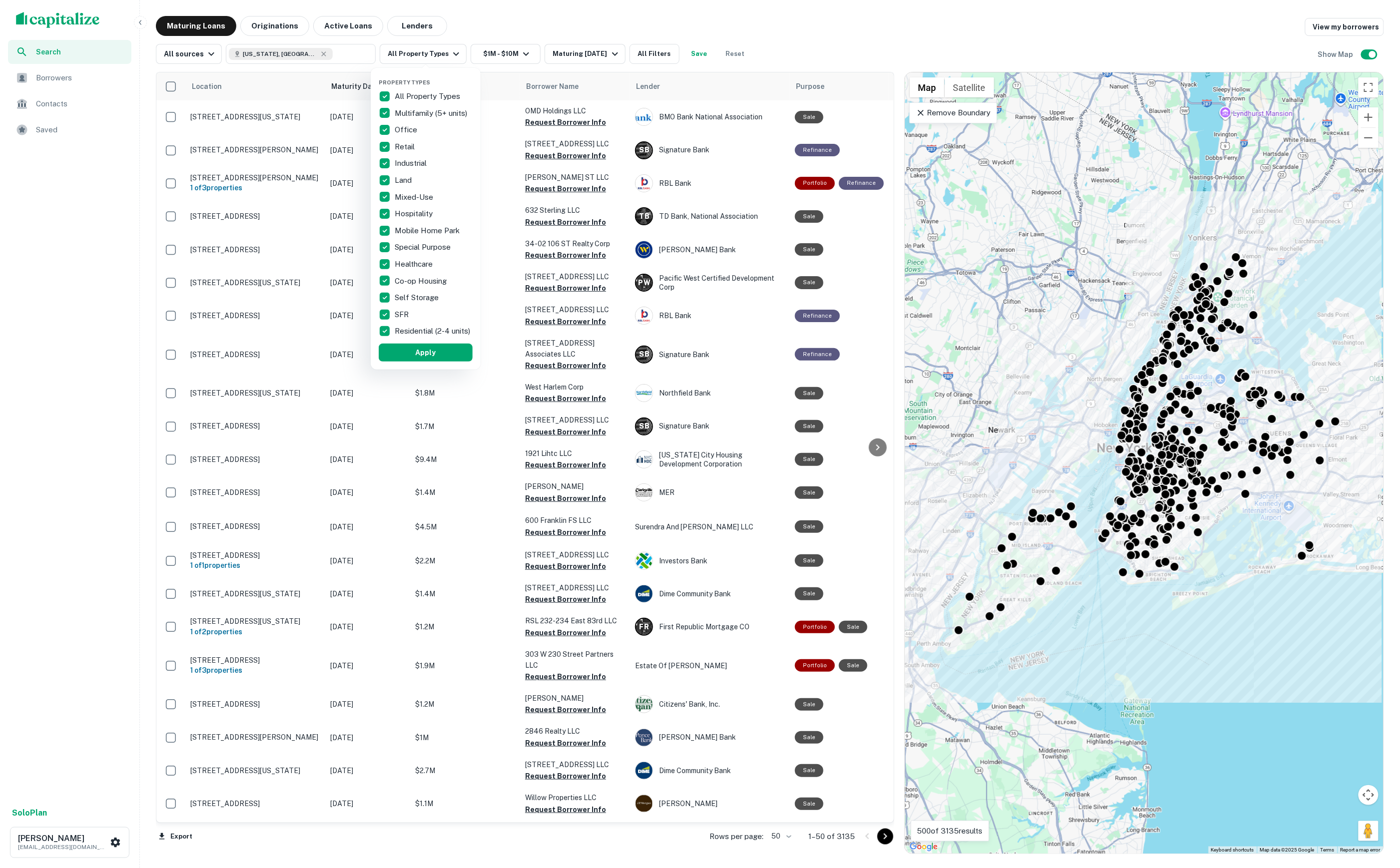
click at [426, 90] on p "All Property Types" at bounding box center [428, 96] width 67 height 12
click at [420, 108] on p "Multifamily (5+ units)" at bounding box center [431, 113] width 74 height 12
drag, startPoint x: 399, startPoint y: 141, endPoint x: 399, endPoint y: 152, distance: 11.0
click at [399, 141] on p "Retail" at bounding box center [395, 147] width 22 height 12
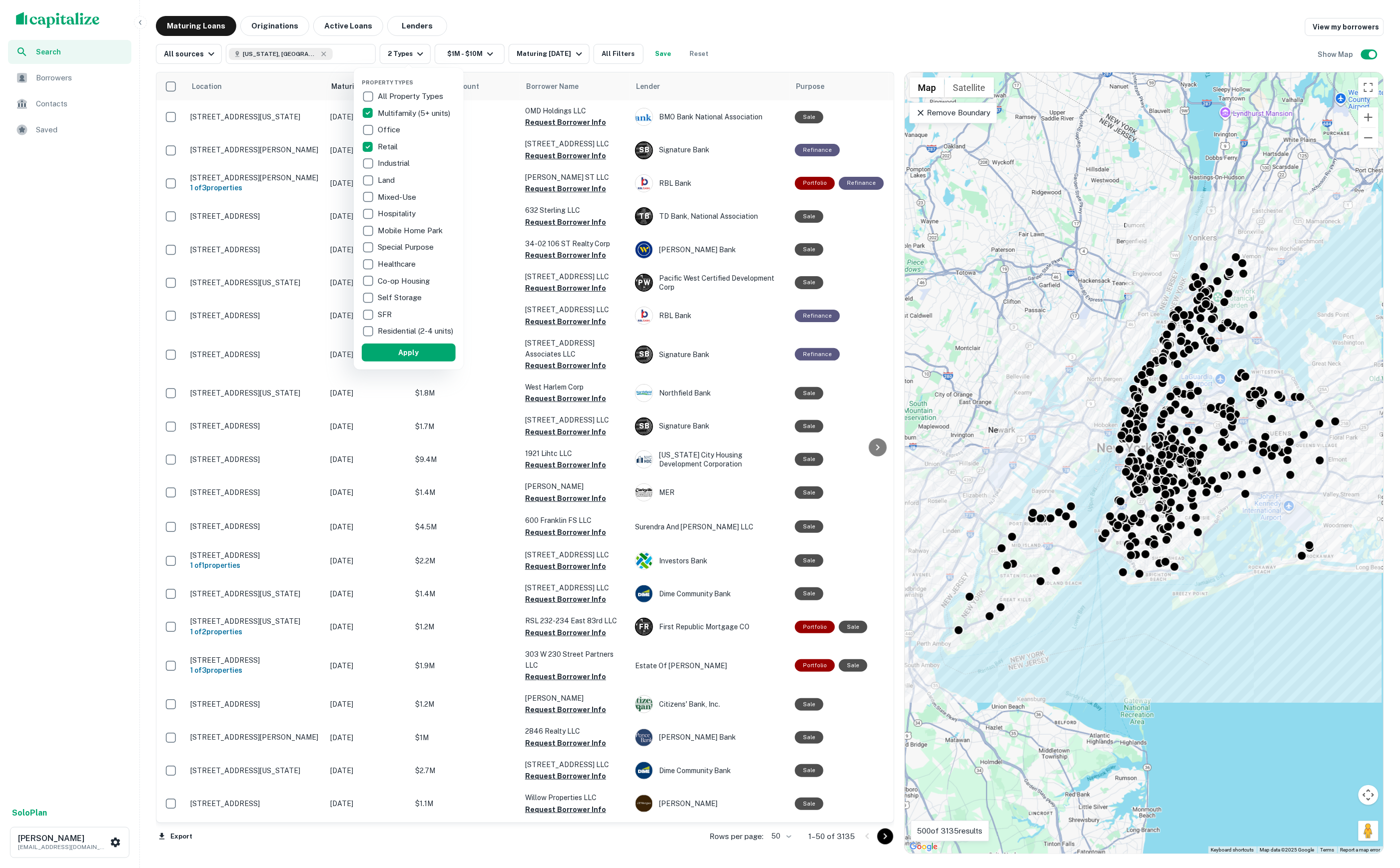
drag, startPoint x: 402, startPoint y: 161, endPoint x: 398, endPoint y: 178, distance: 17.5
click at [402, 162] on p "Industrial" at bounding box center [395, 163] width 34 height 12
click at [392, 181] on p "Land" at bounding box center [387, 180] width 19 height 12
click at [399, 198] on p "Mixed-Use" at bounding box center [398, 197] width 41 height 12
click at [406, 218] on p "Hospitality" at bounding box center [397, 213] width 40 height 12
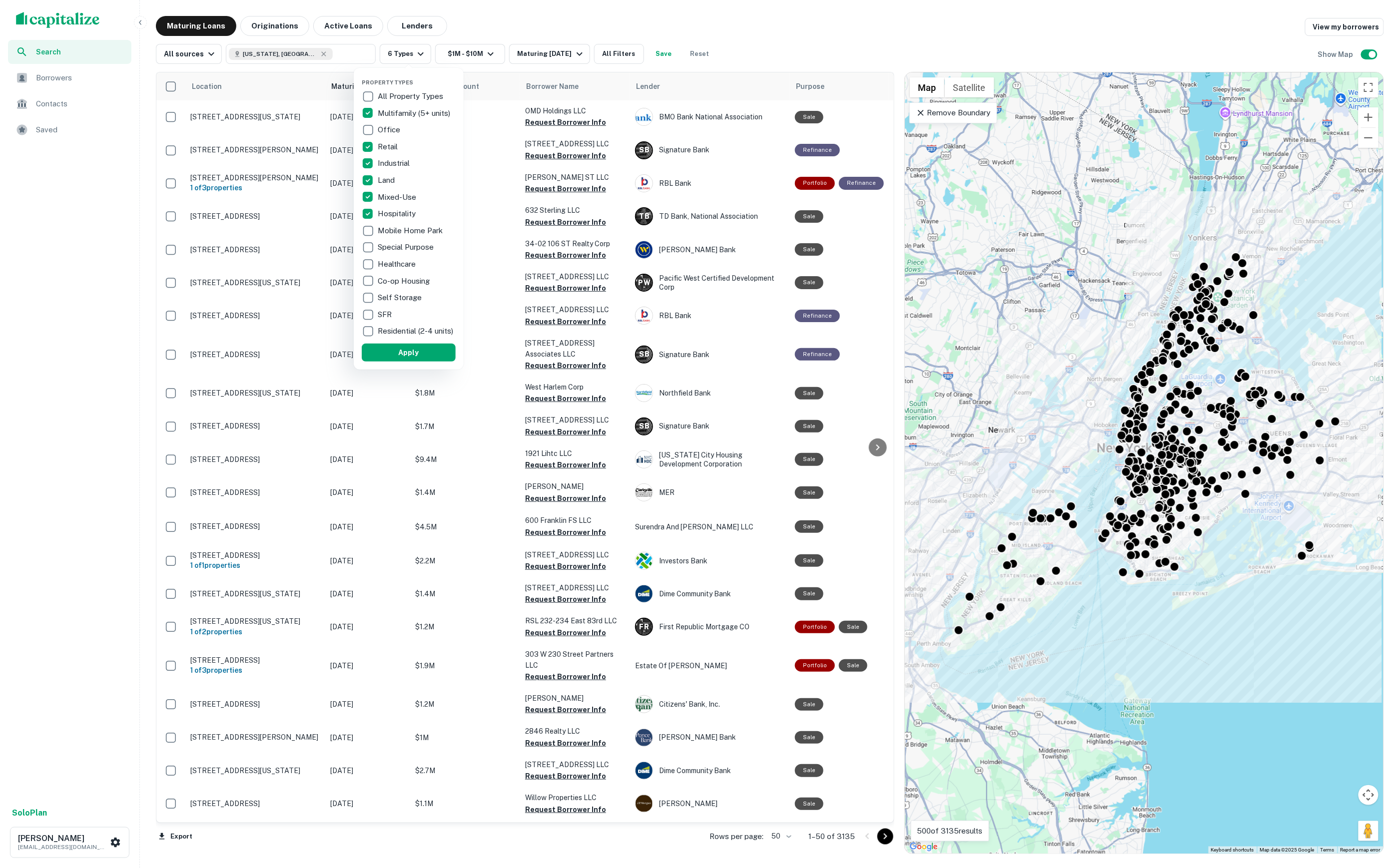
drag, startPoint x: 409, startPoint y: 229, endPoint x: 409, endPoint y: 239, distance: 10.0
click at [409, 229] on p "Mobile Home Park" at bounding box center [411, 230] width 67 height 12
click at [410, 245] on p "Special Purpose" at bounding box center [406, 246] width 58 height 12
click at [402, 264] on p "Healthcare" at bounding box center [397, 264] width 40 height 12
drag, startPoint x: 410, startPoint y: 278, endPoint x: 406, endPoint y: 286, distance: 8.9
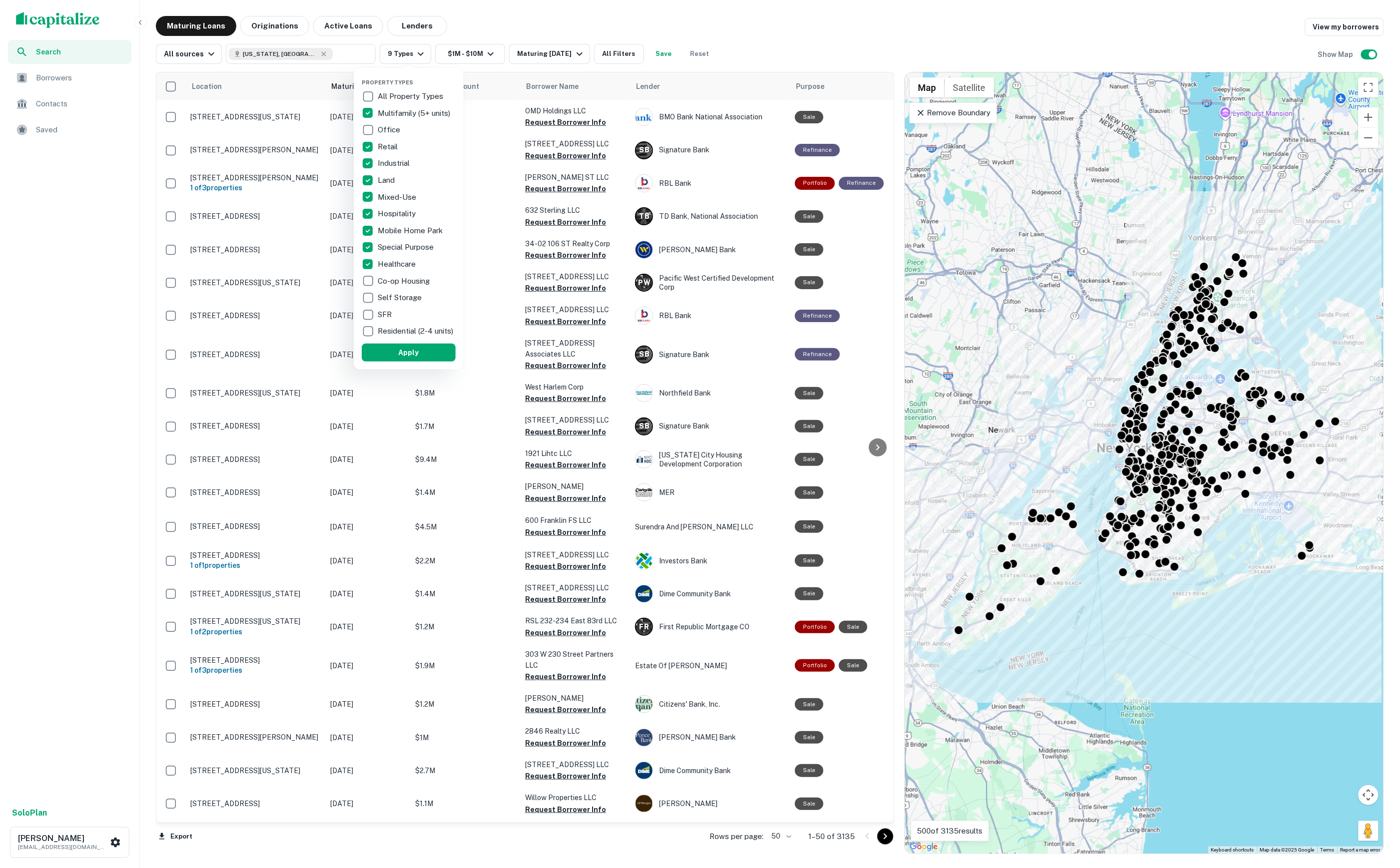
click at [410, 278] on p "Co-op Housing" at bounding box center [404, 281] width 54 height 12
click at [398, 296] on p "Self Storage" at bounding box center [402, 297] width 46 height 12
click at [434, 356] on button "Apply" at bounding box center [409, 353] width 94 height 18
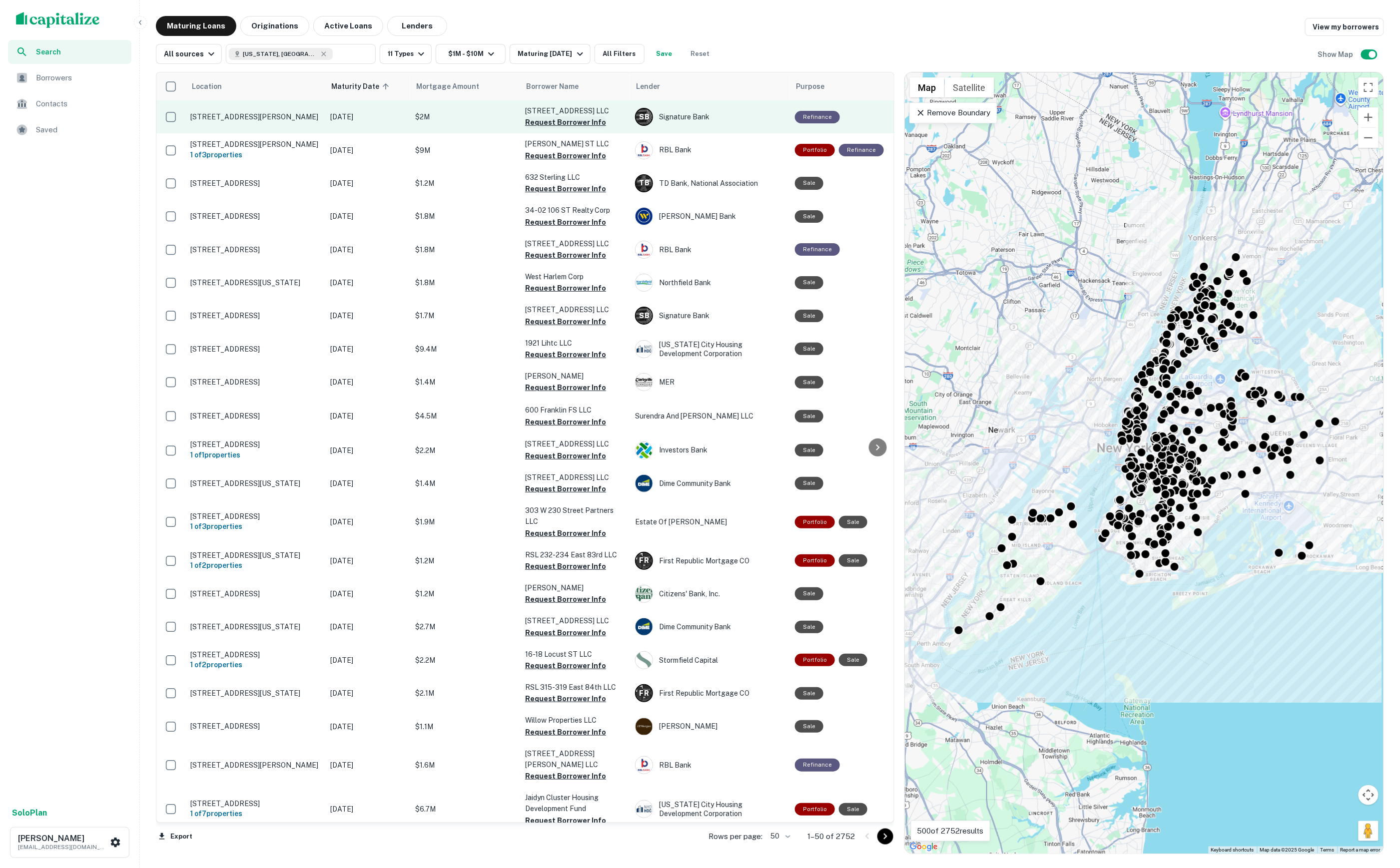
click at [541, 123] on button "Request Borrower Info" at bounding box center [565, 122] width 81 height 12
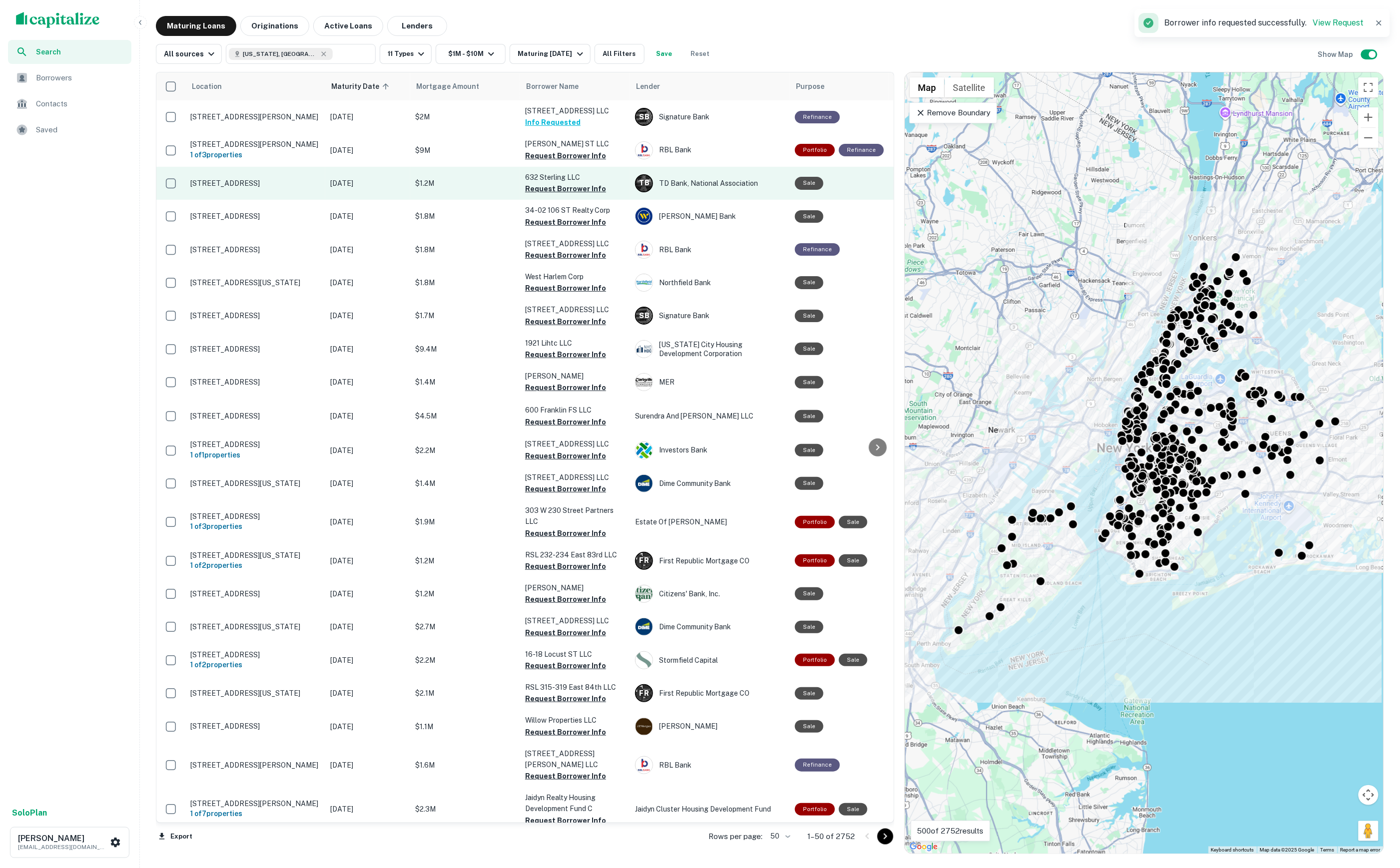
click at [562, 184] on button "Request Borrower Info" at bounding box center [565, 188] width 81 height 12
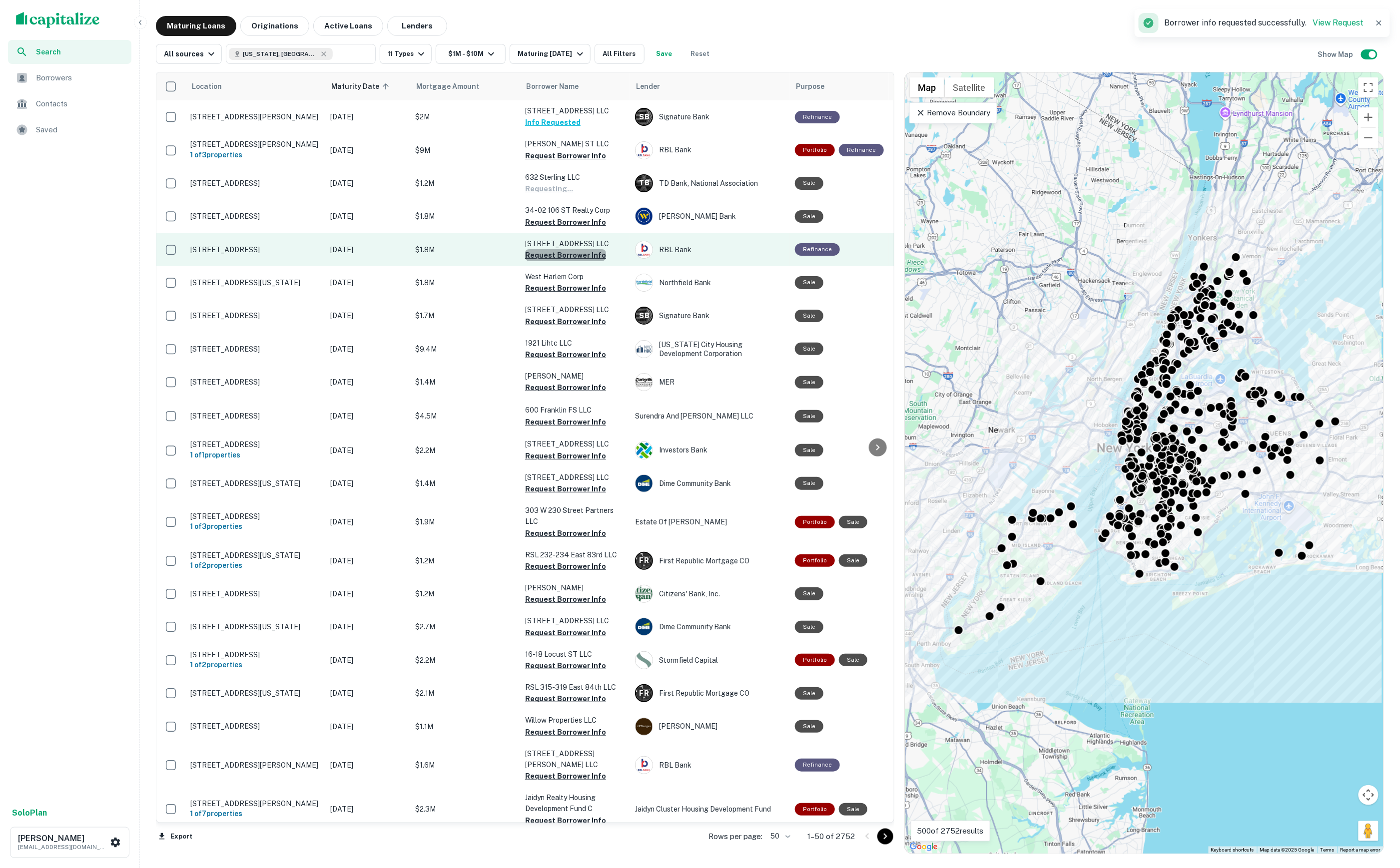
click at [570, 253] on button "Request Borrower Info" at bounding box center [565, 255] width 81 height 12
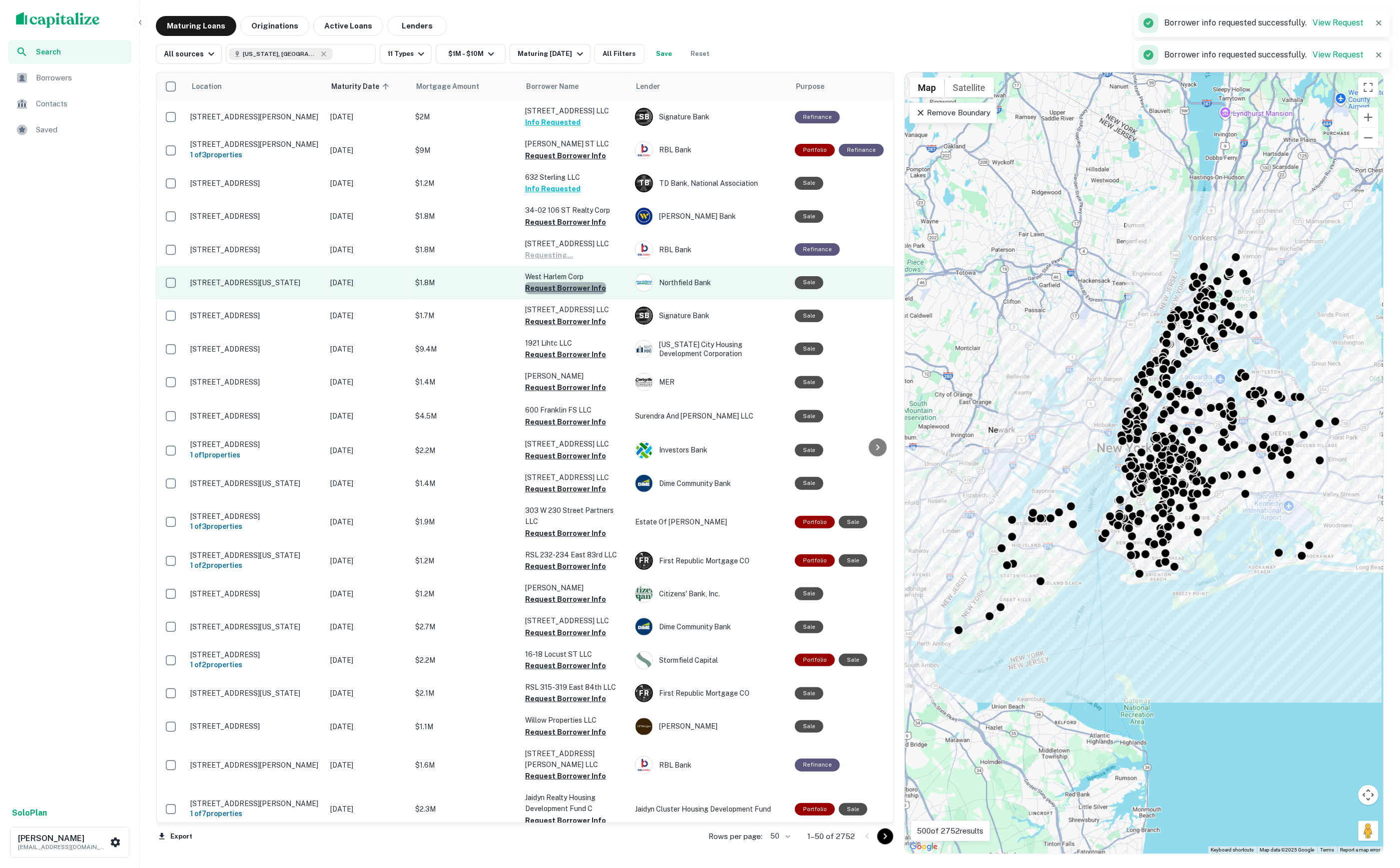
click at [568, 287] on button "Request Borrower Info" at bounding box center [565, 288] width 81 height 12
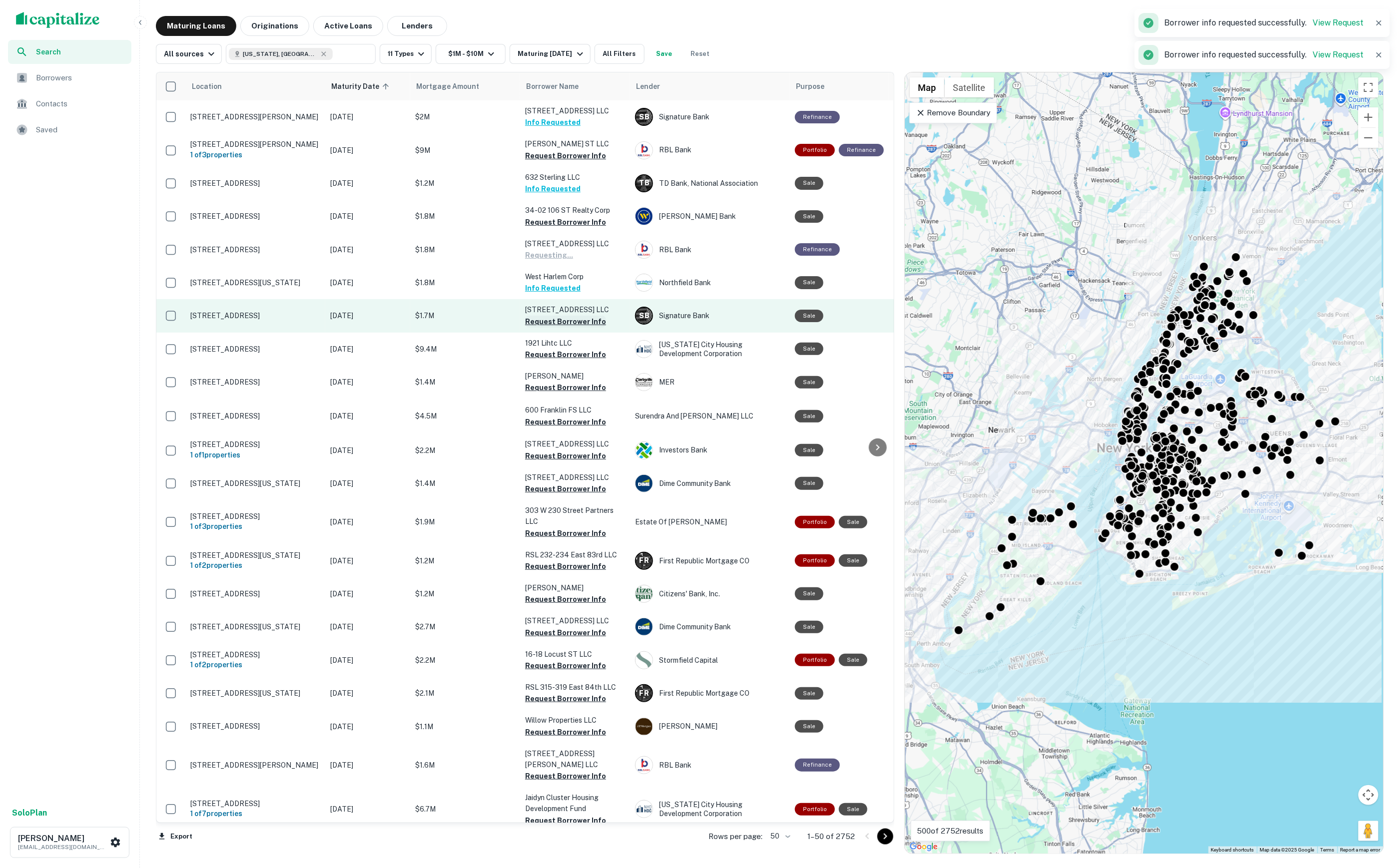
click at [555, 321] on button "Request Borrower Info" at bounding box center [565, 321] width 81 height 12
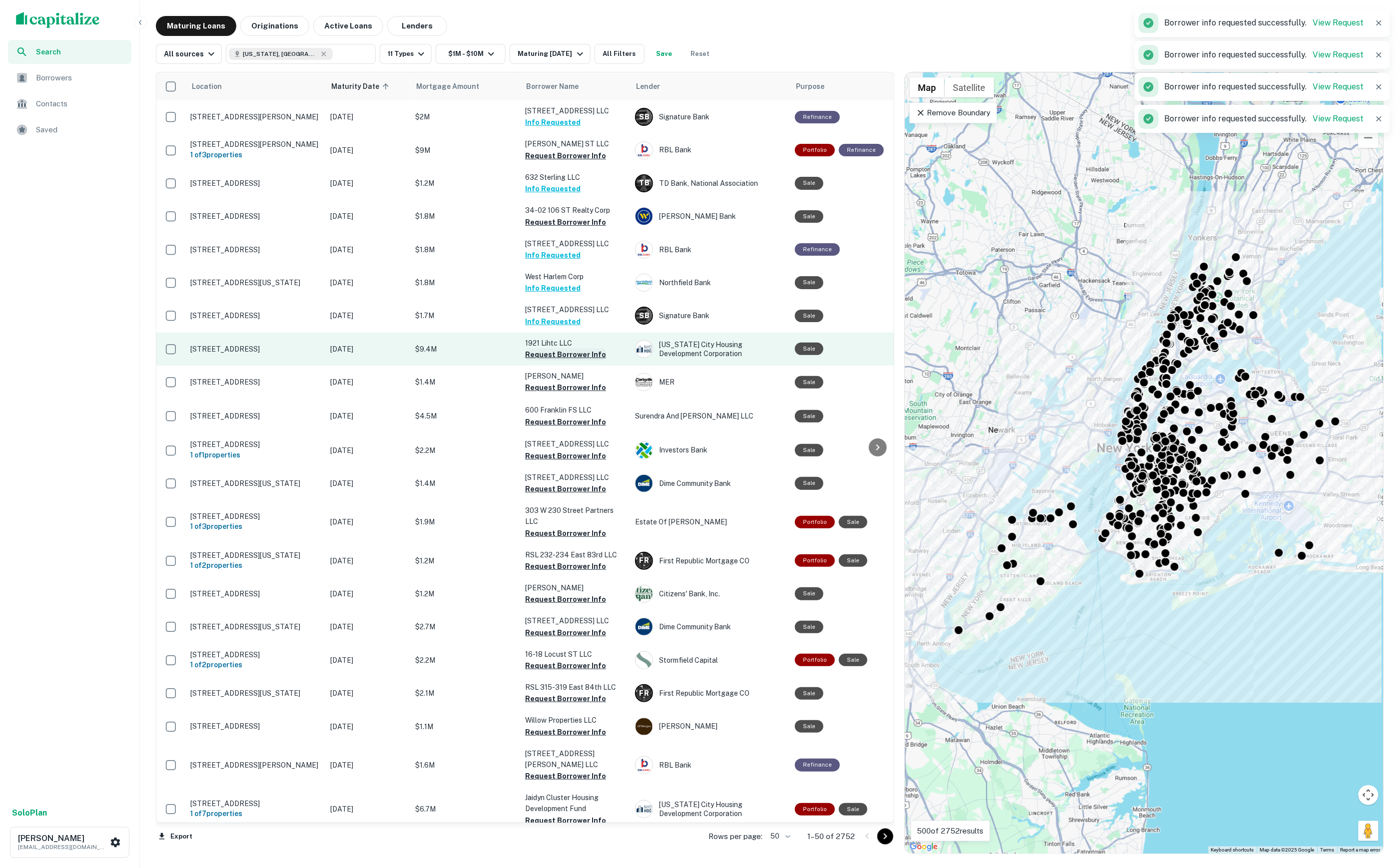
click at [562, 353] on button "Request Borrower Info" at bounding box center [565, 354] width 81 height 12
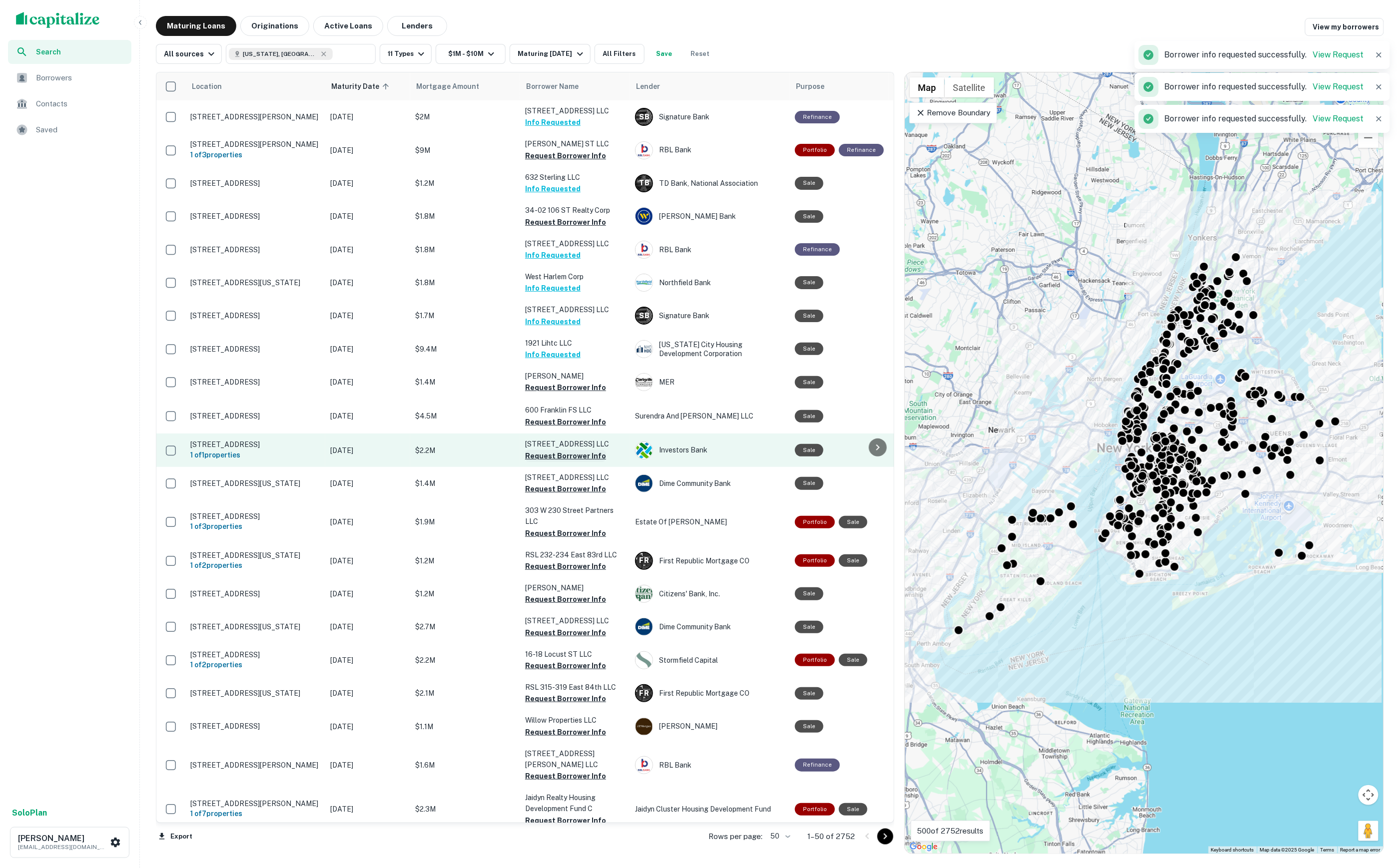
click at [569, 452] on button "Request Borrower Info" at bounding box center [565, 455] width 81 height 12
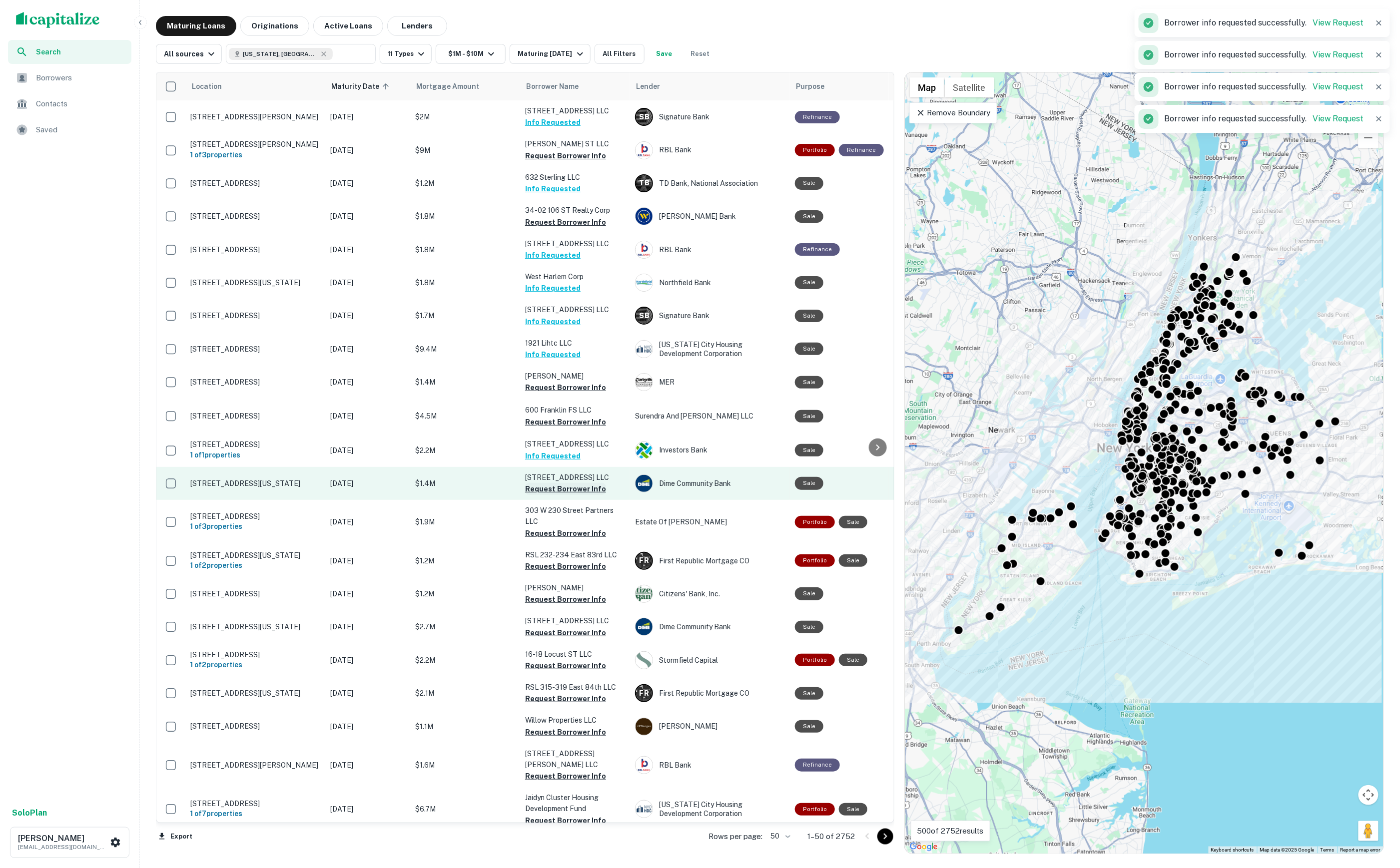
click at [568, 483] on button "Request Borrower Info" at bounding box center [565, 488] width 81 height 12
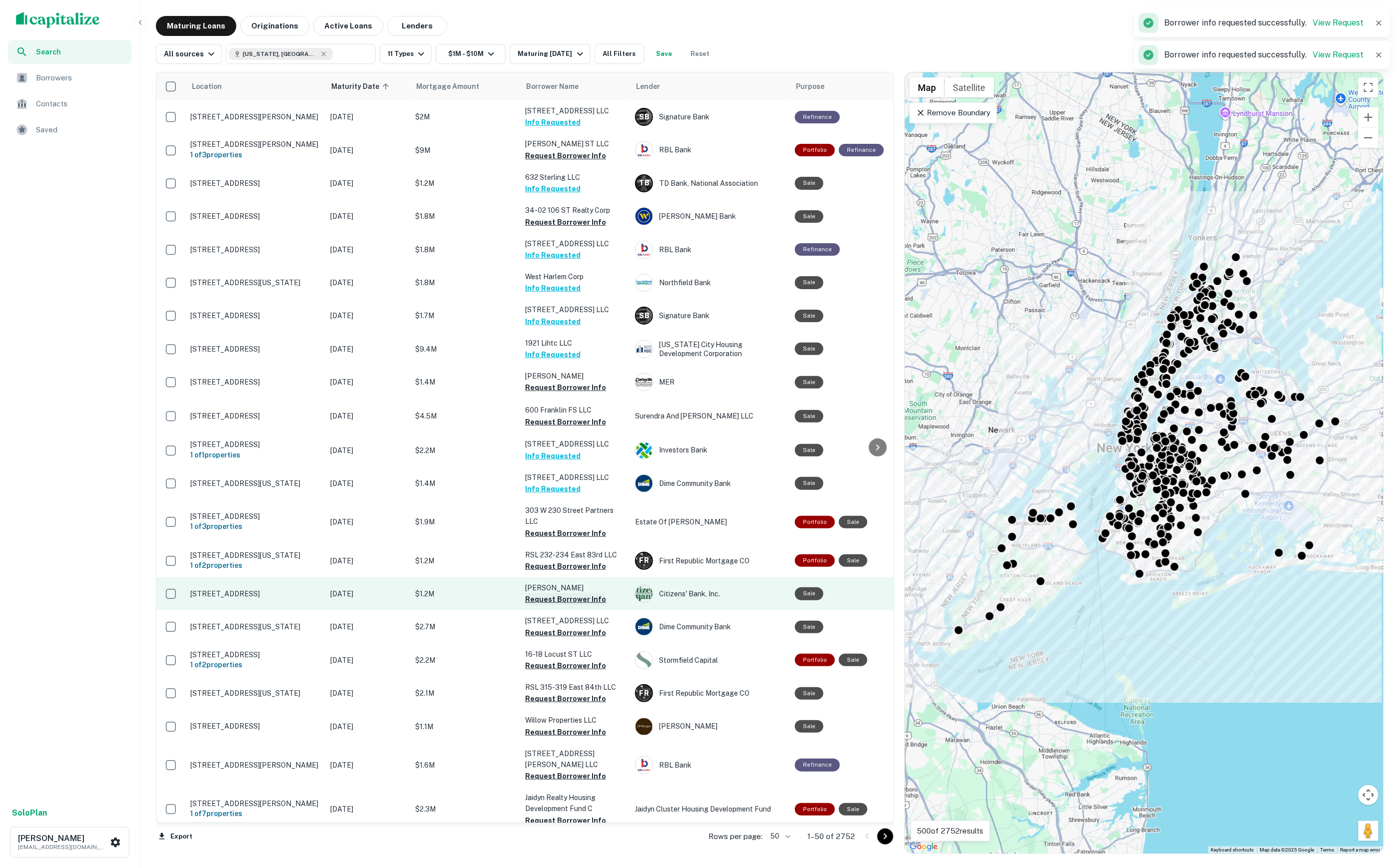
click at [574, 597] on button "Request Borrower Info" at bounding box center [565, 599] width 81 height 12
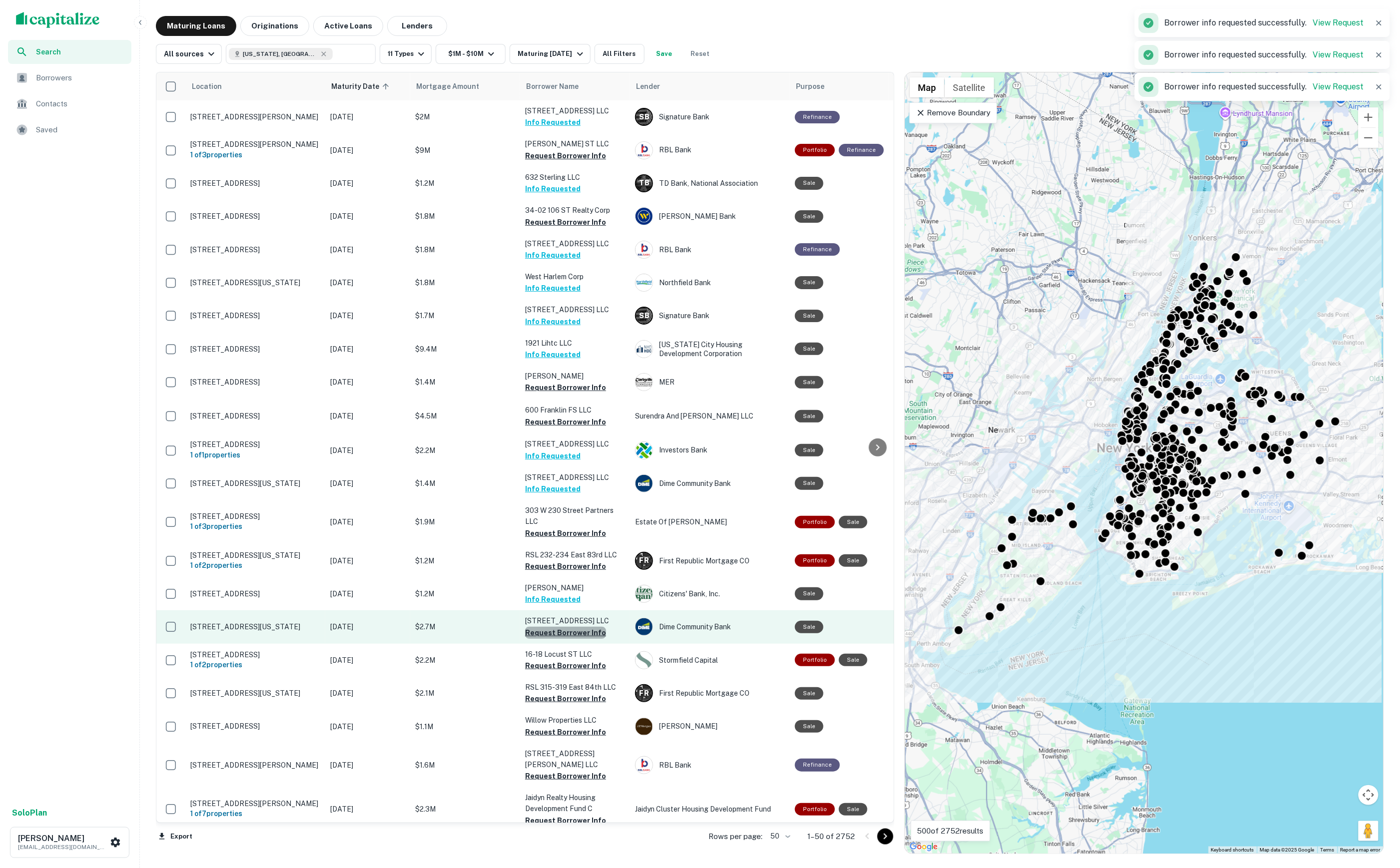
click at [582, 629] on button "Request Borrower Info" at bounding box center [565, 632] width 81 height 12
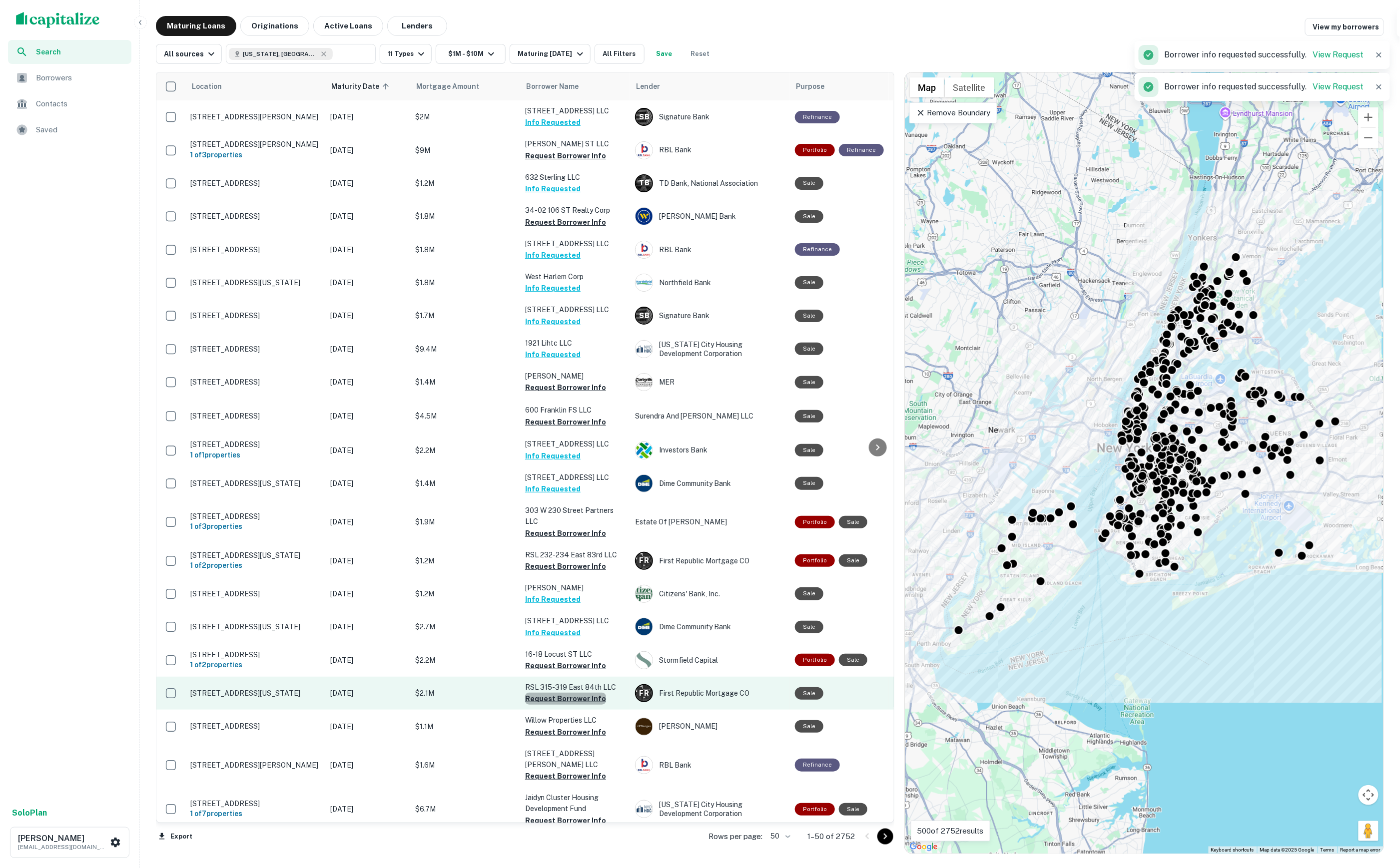
click at [584, 693] on button "Request Borrower Info" at bounding box center [565, 698] width 81 height 12
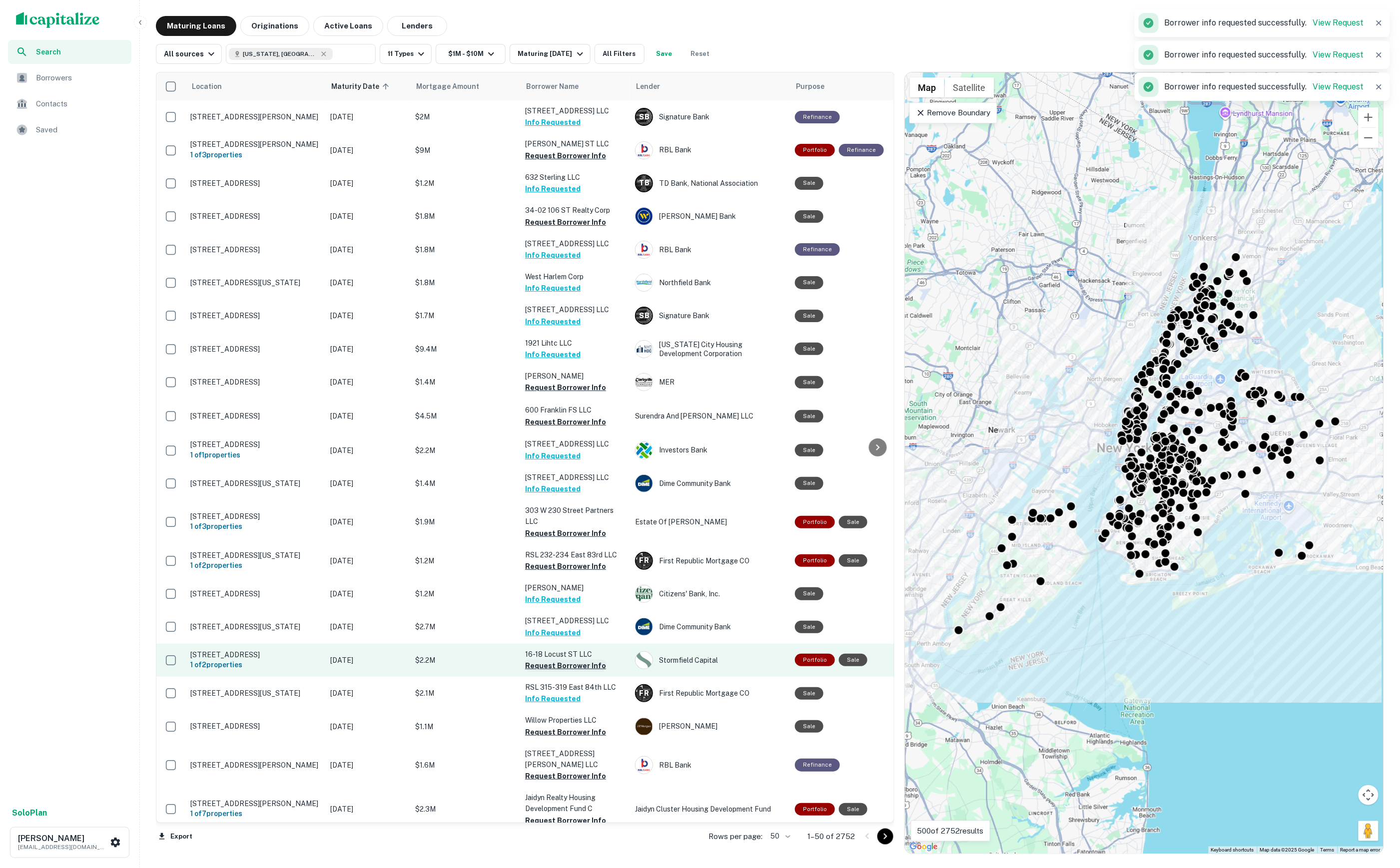
click at [570, 661] on button "Request Borrower Info" at bounding box center [565, 665] width 81 height 12
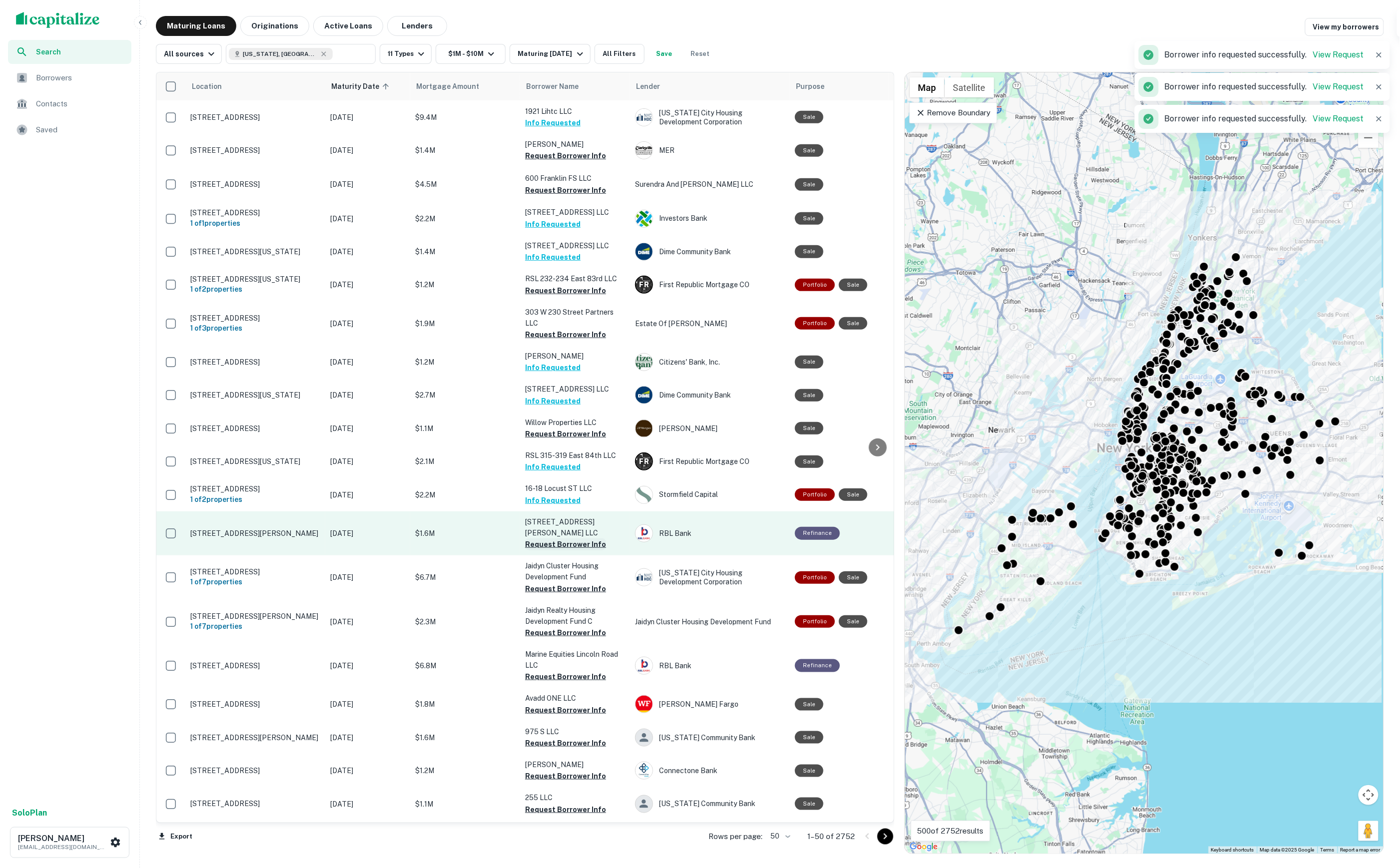
click at [558, 538] on button "Request Borrower Info" at bounding box center [565, 544] width 81 height 12
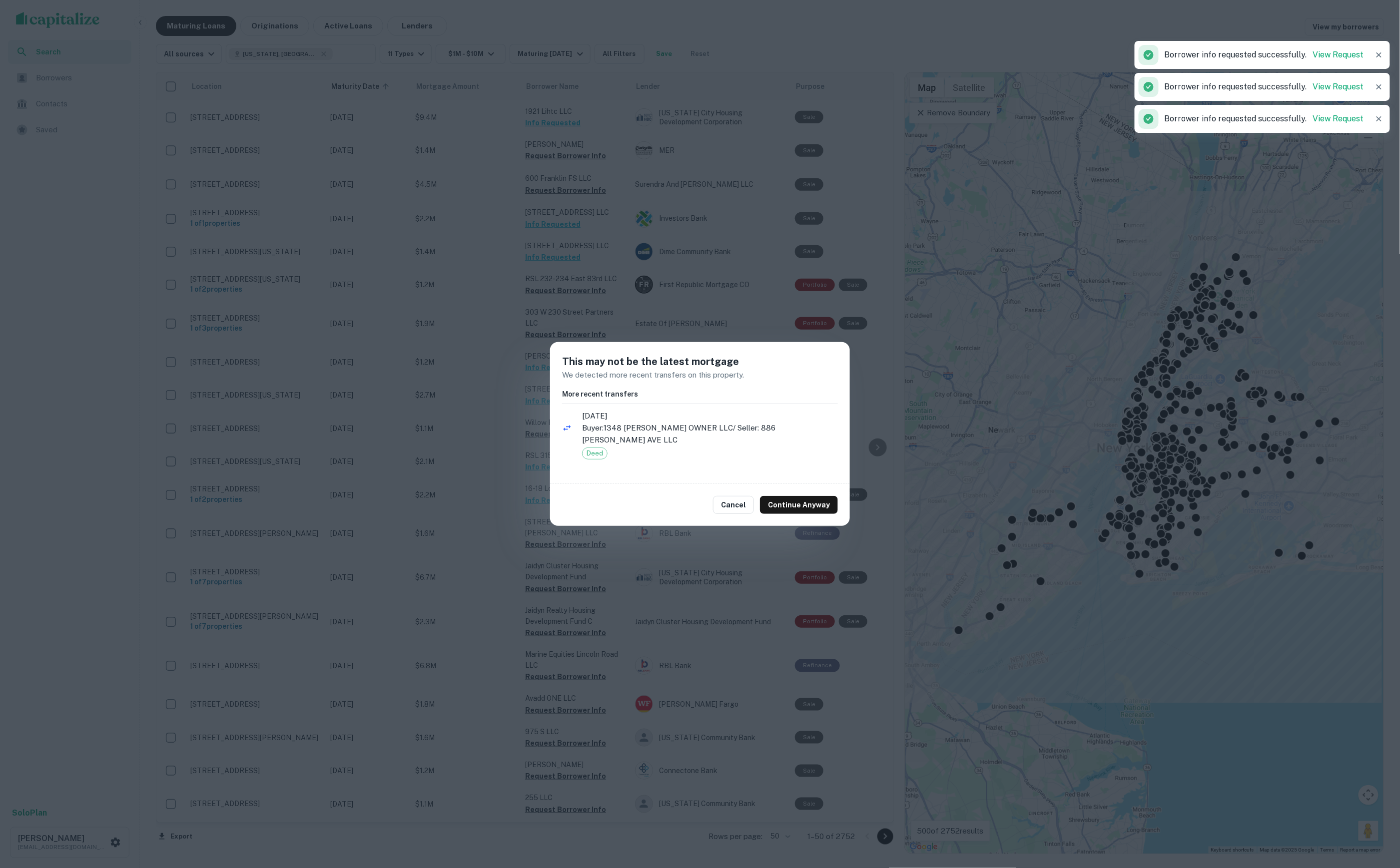
scroll to position [231, 0]
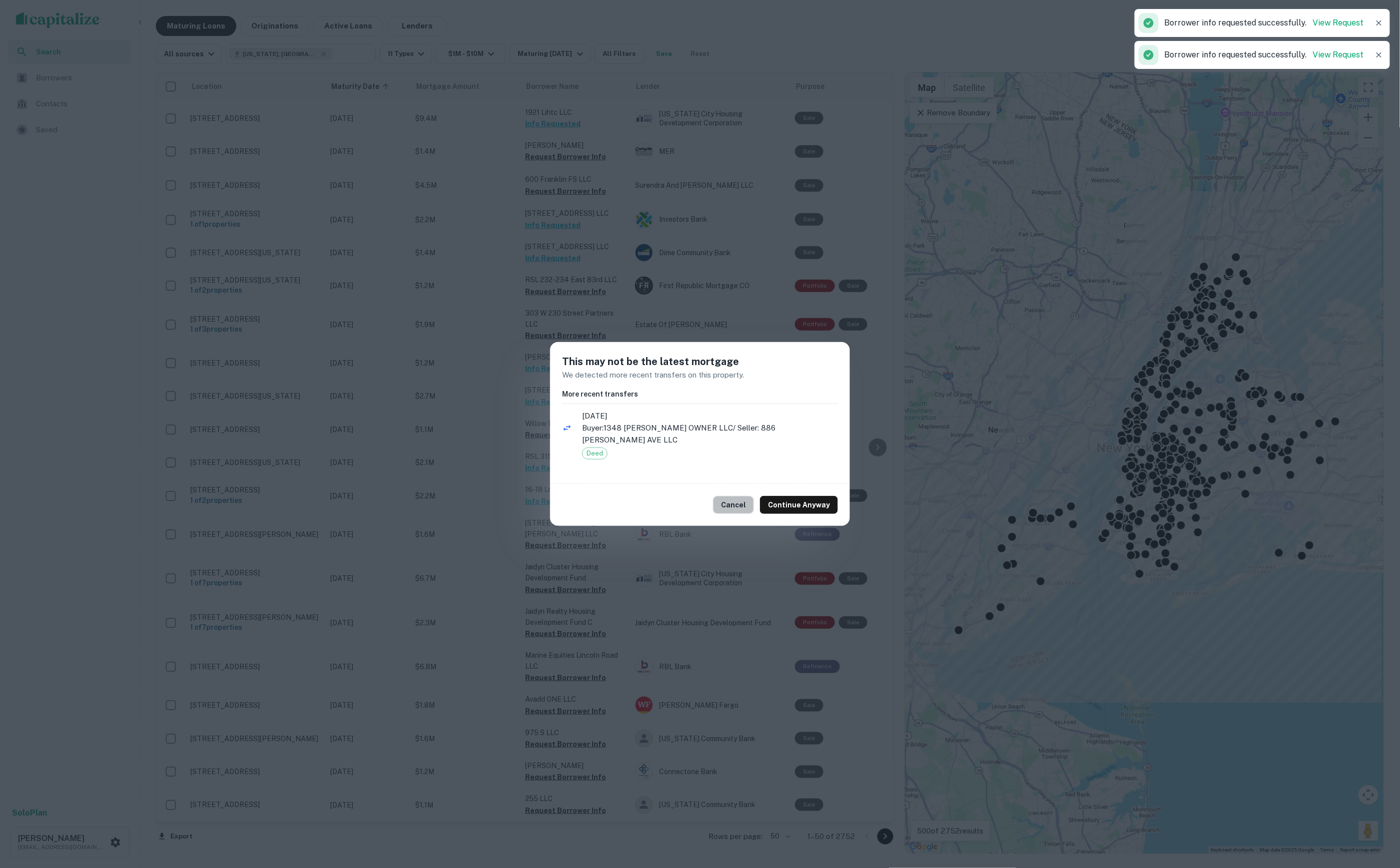
drag, startPoint x: 747, startPoint y: 502, endPoint x: 718, endPoint y: 505, distance: 29.2
click at [746, 502] on button "Cancel" at bounding box center [733, 505] width 41 height 18
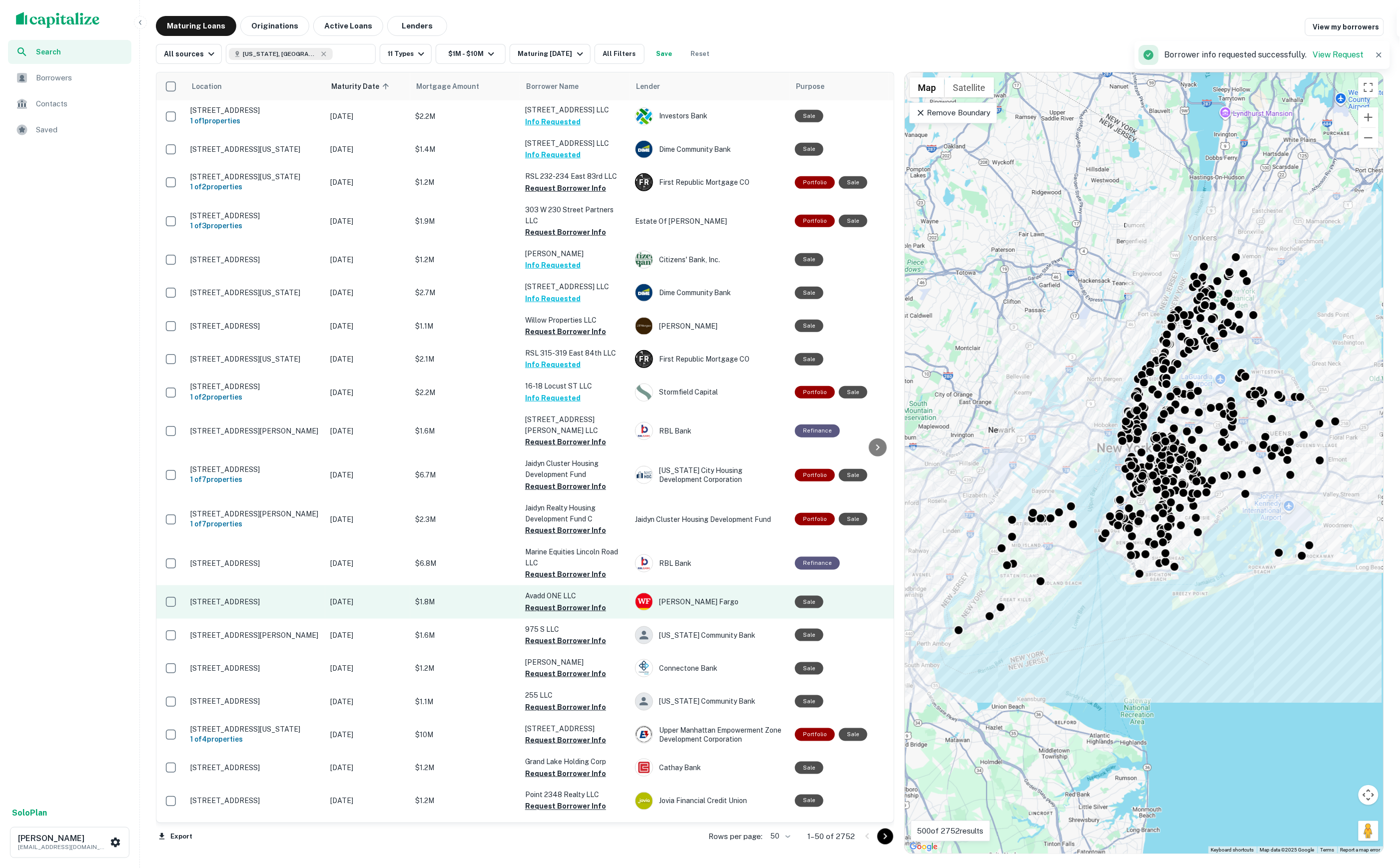
scroll to position [382, 0]
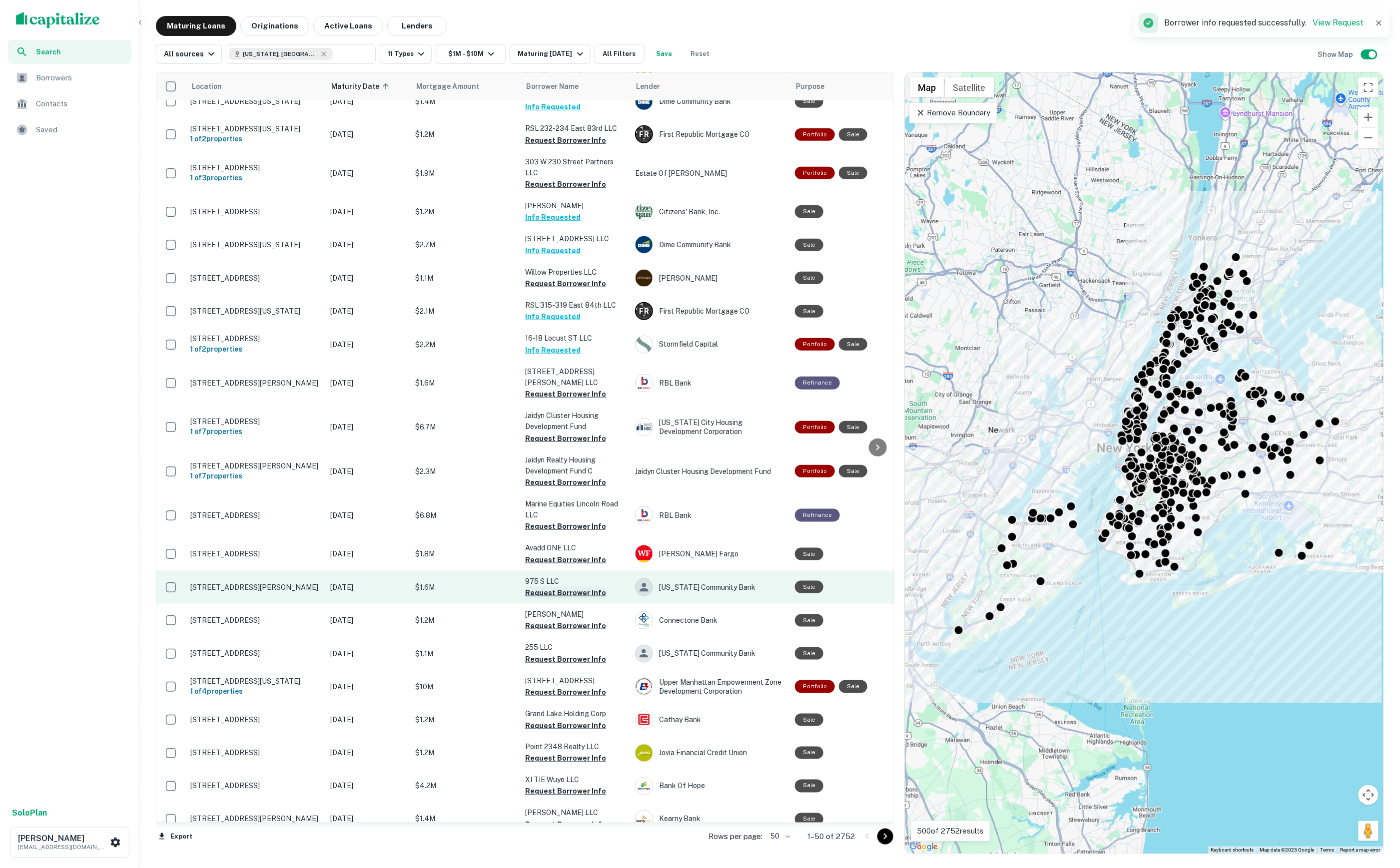
click at [554, 587] on button "Request Borrower Info" at bounding box center [565, 593] width 81 height 12
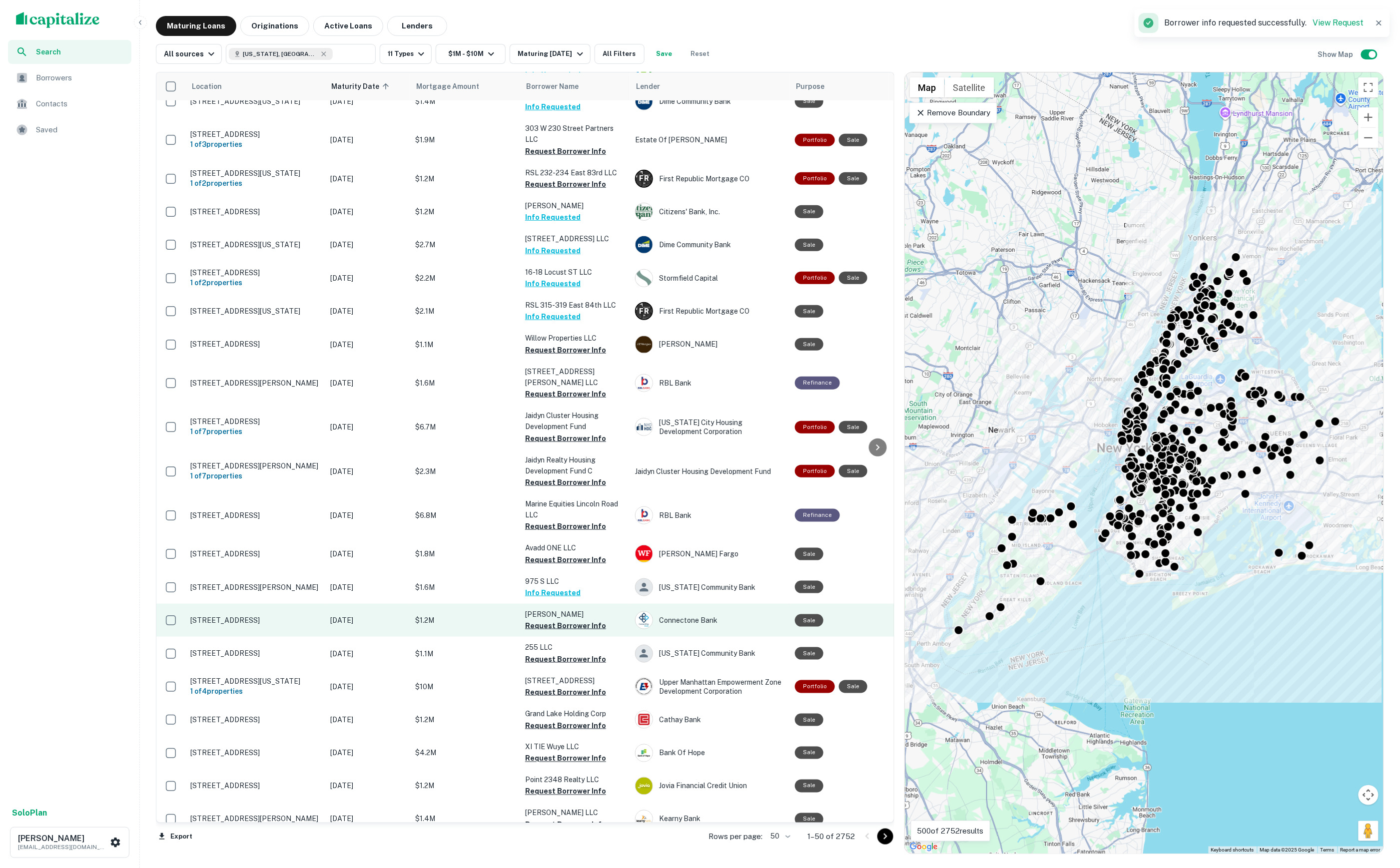
click at [560, 620] on button "Request Borrower Info" at bounding box center [565, 625] width 81 height 12
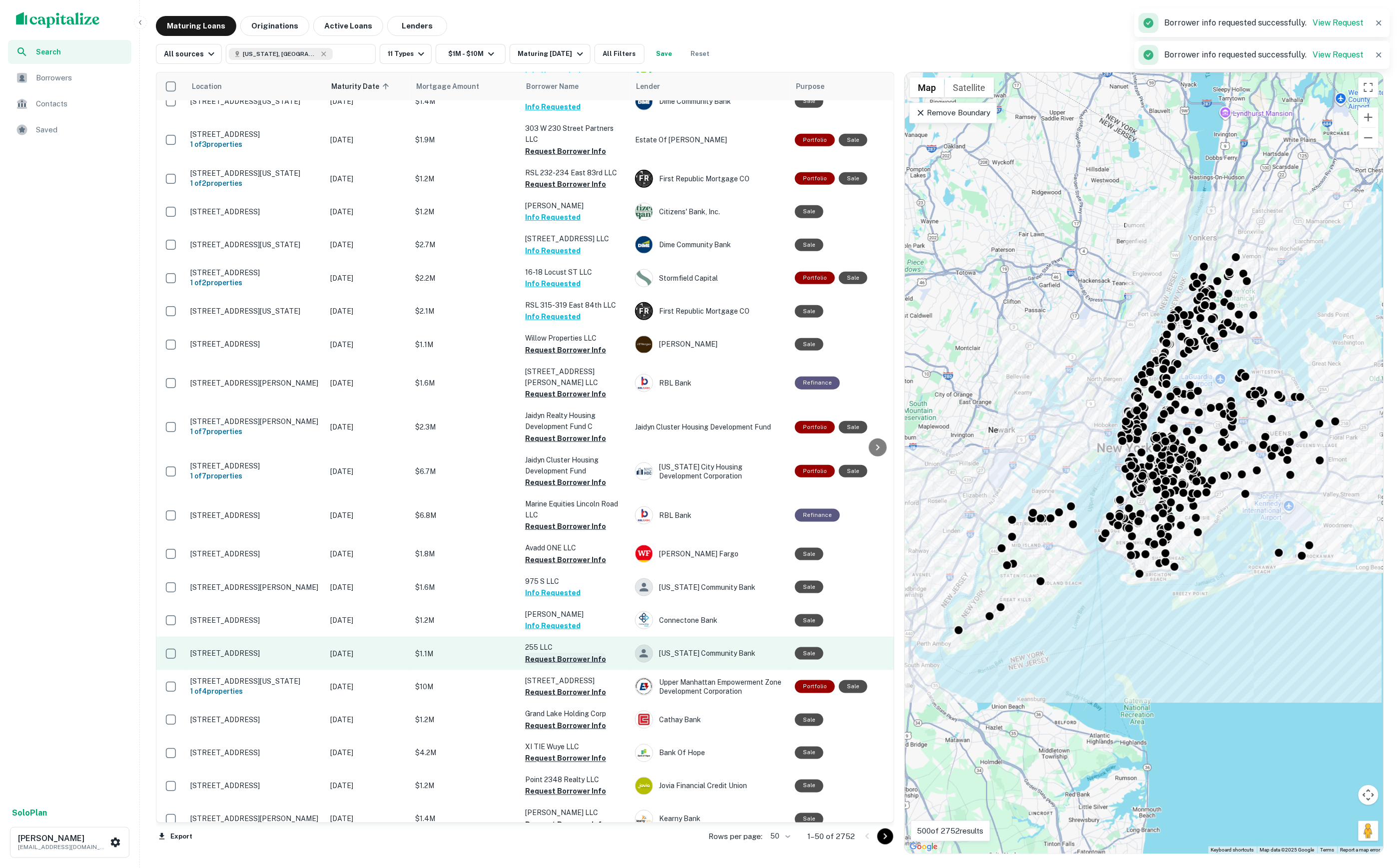
click at [559, 654] on button "Request Borrower Info" at bounding box center [565, 659] width 81 height 12
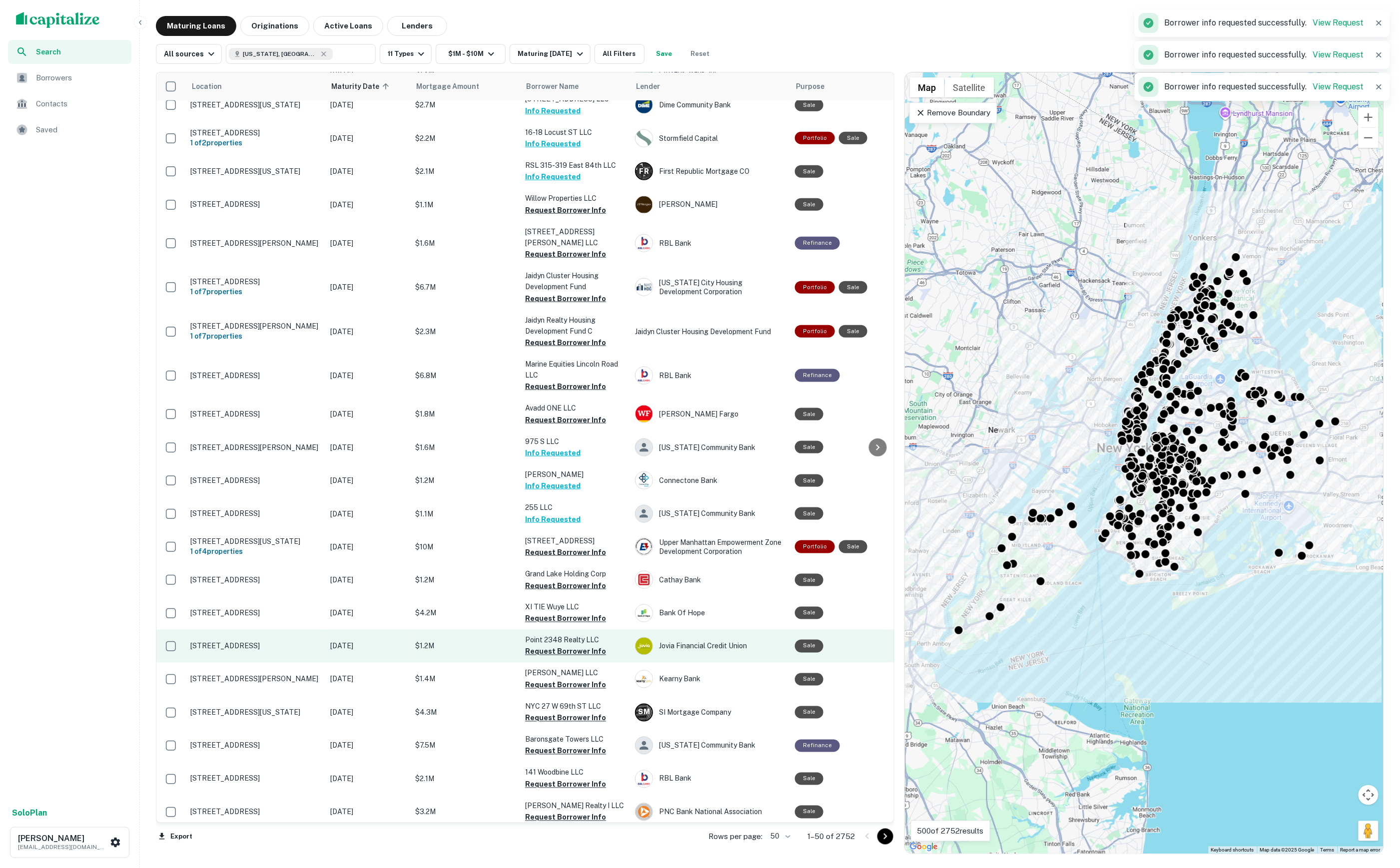
scroll to position [525, 0]
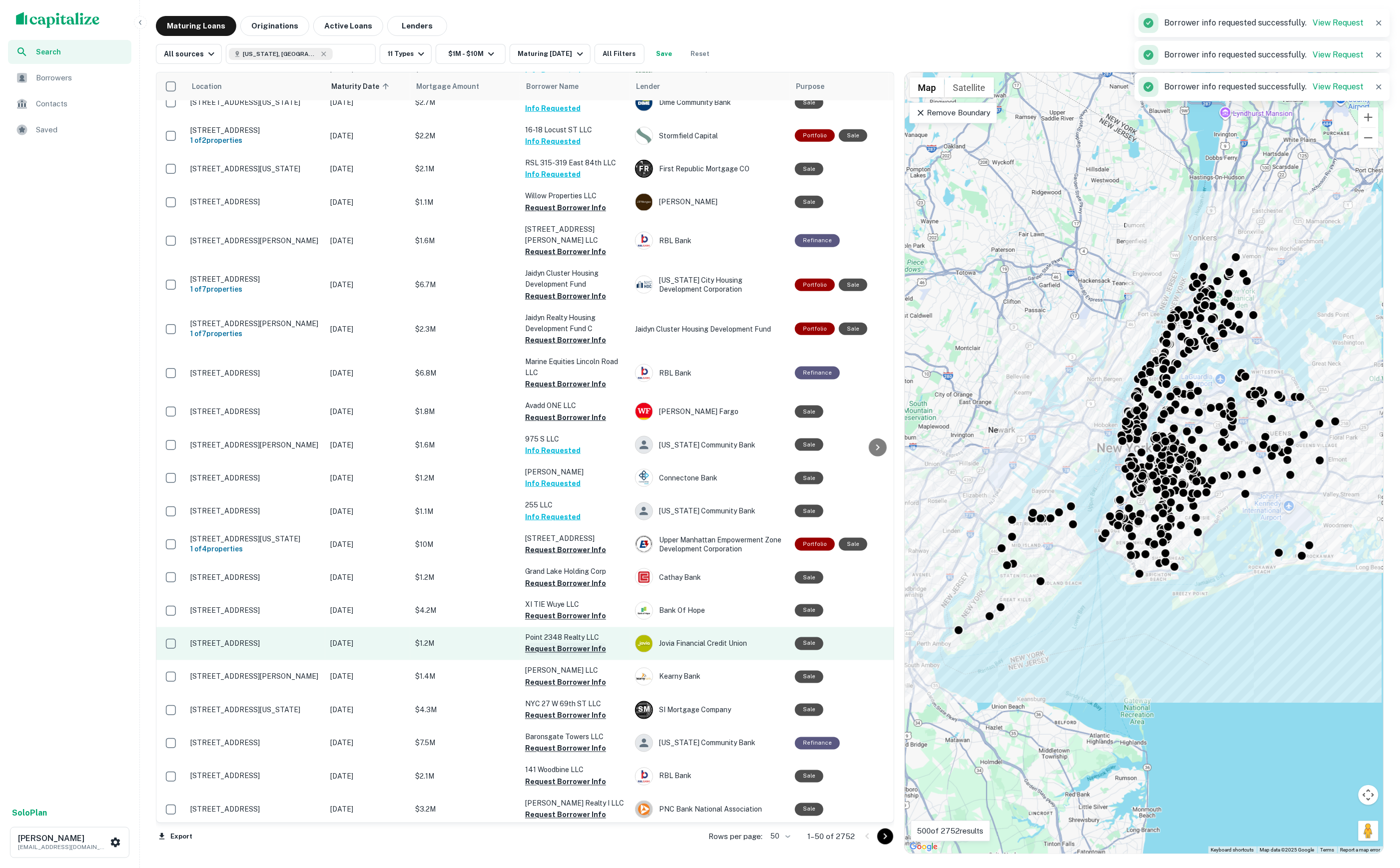
click at [554, 643] on button "Request Borrower Info" at bounding box center [565, 649] width 81 height 12
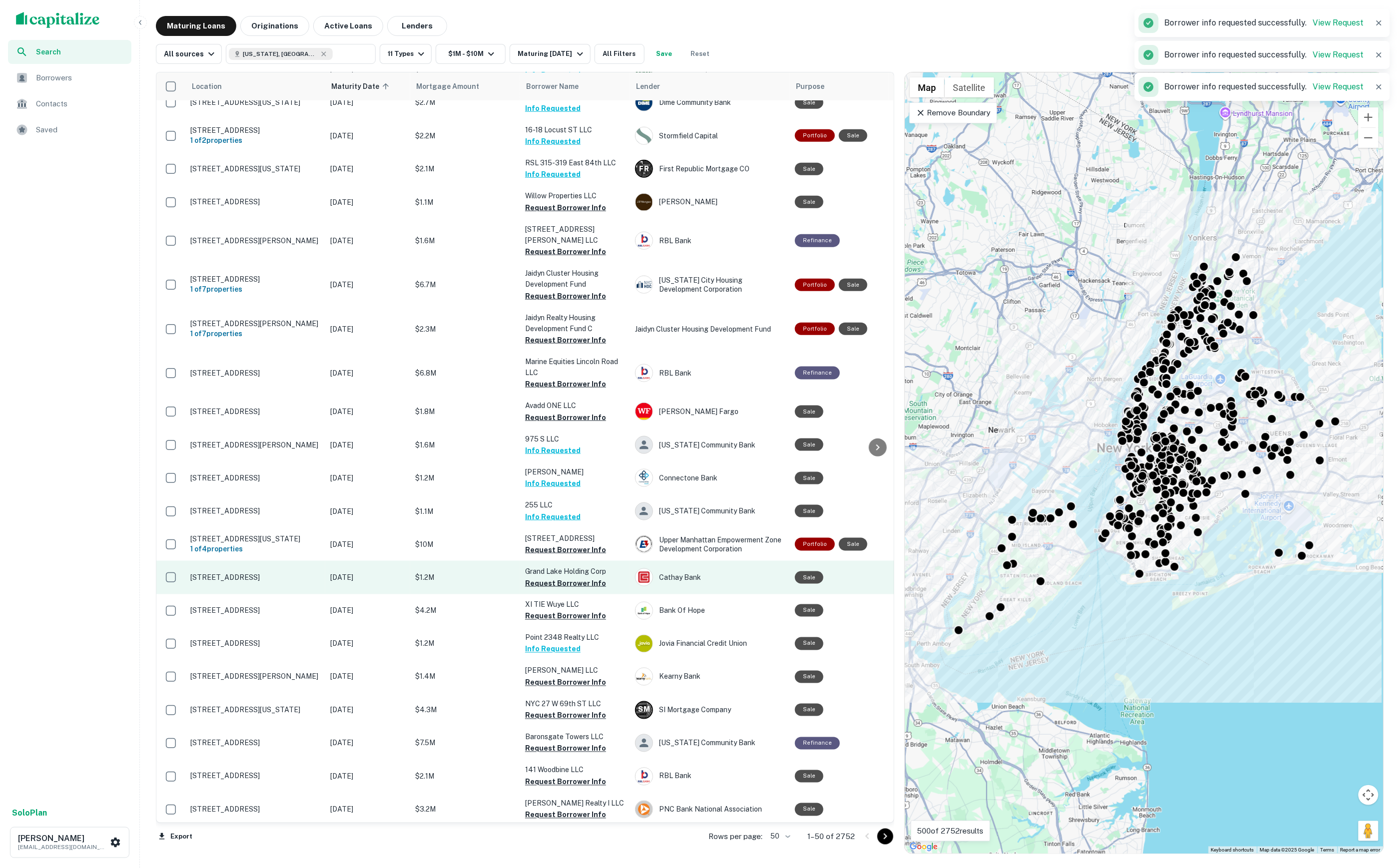
click at [540, 577] on button "Request Borrower Info" at bounding box center [565, 583] width 81 height 12
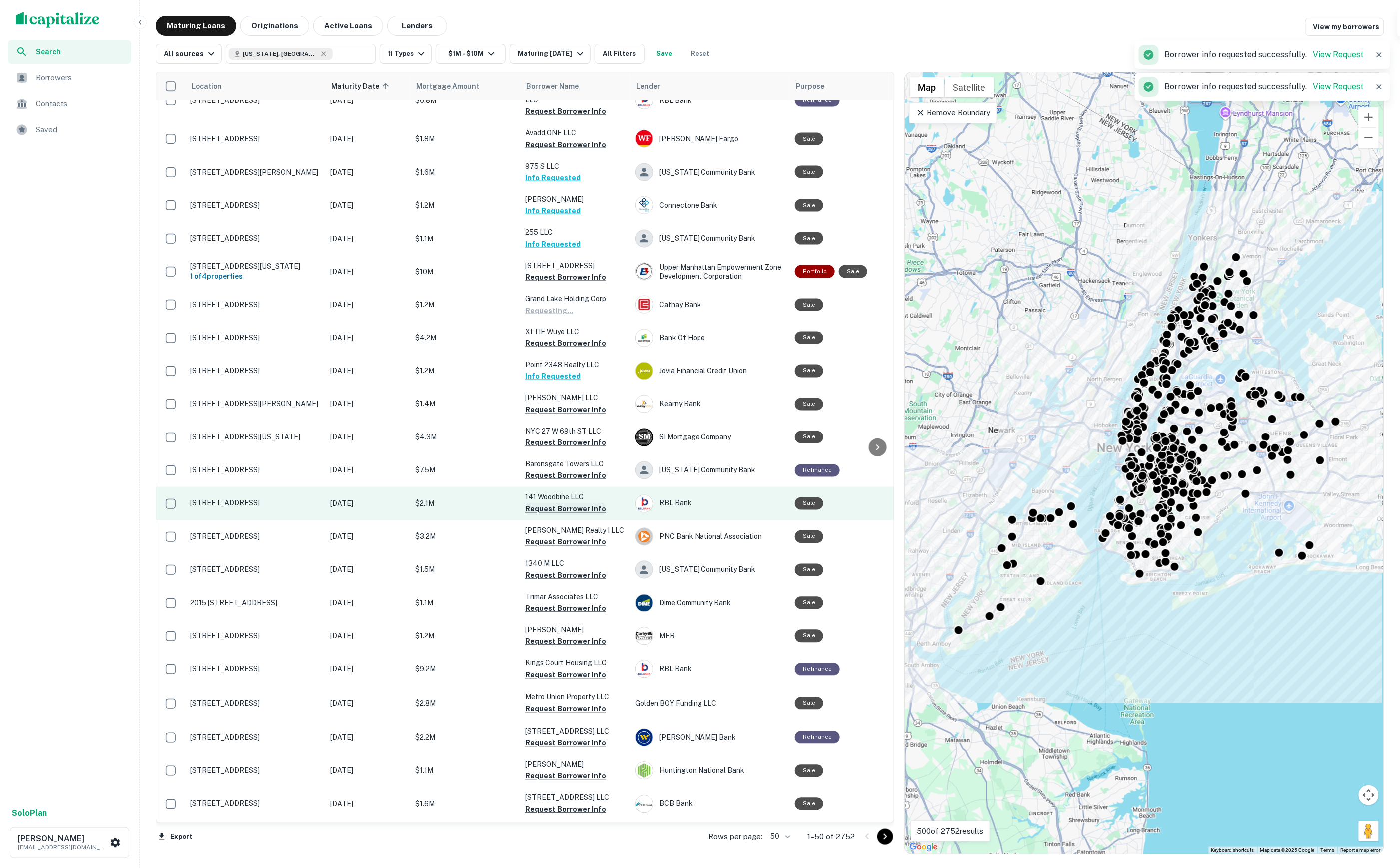
scroll to position [812, 0]
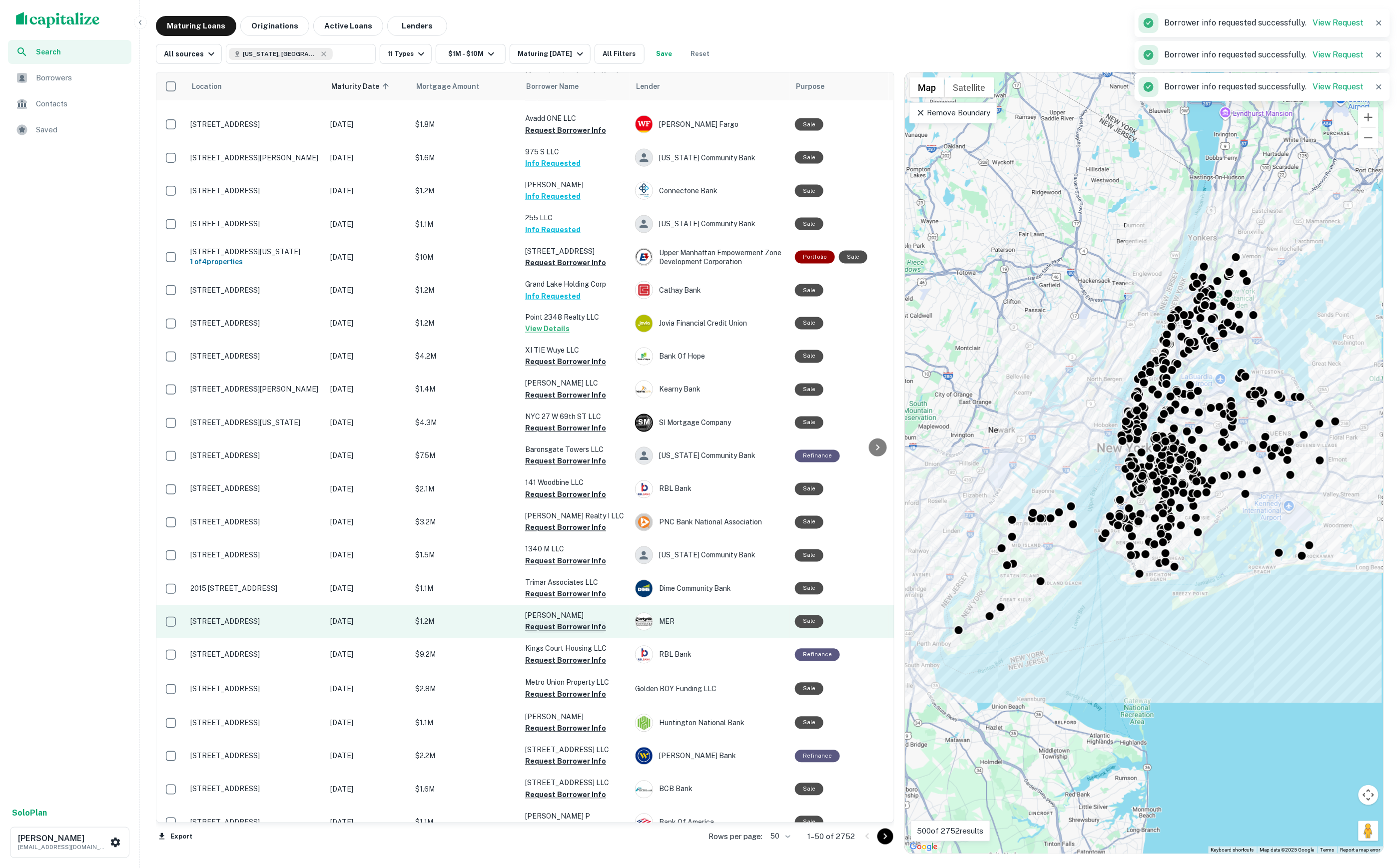
click at [558, 622] on button "Request Borrower Info" at bounding box center [565, 627] width 81 height 12
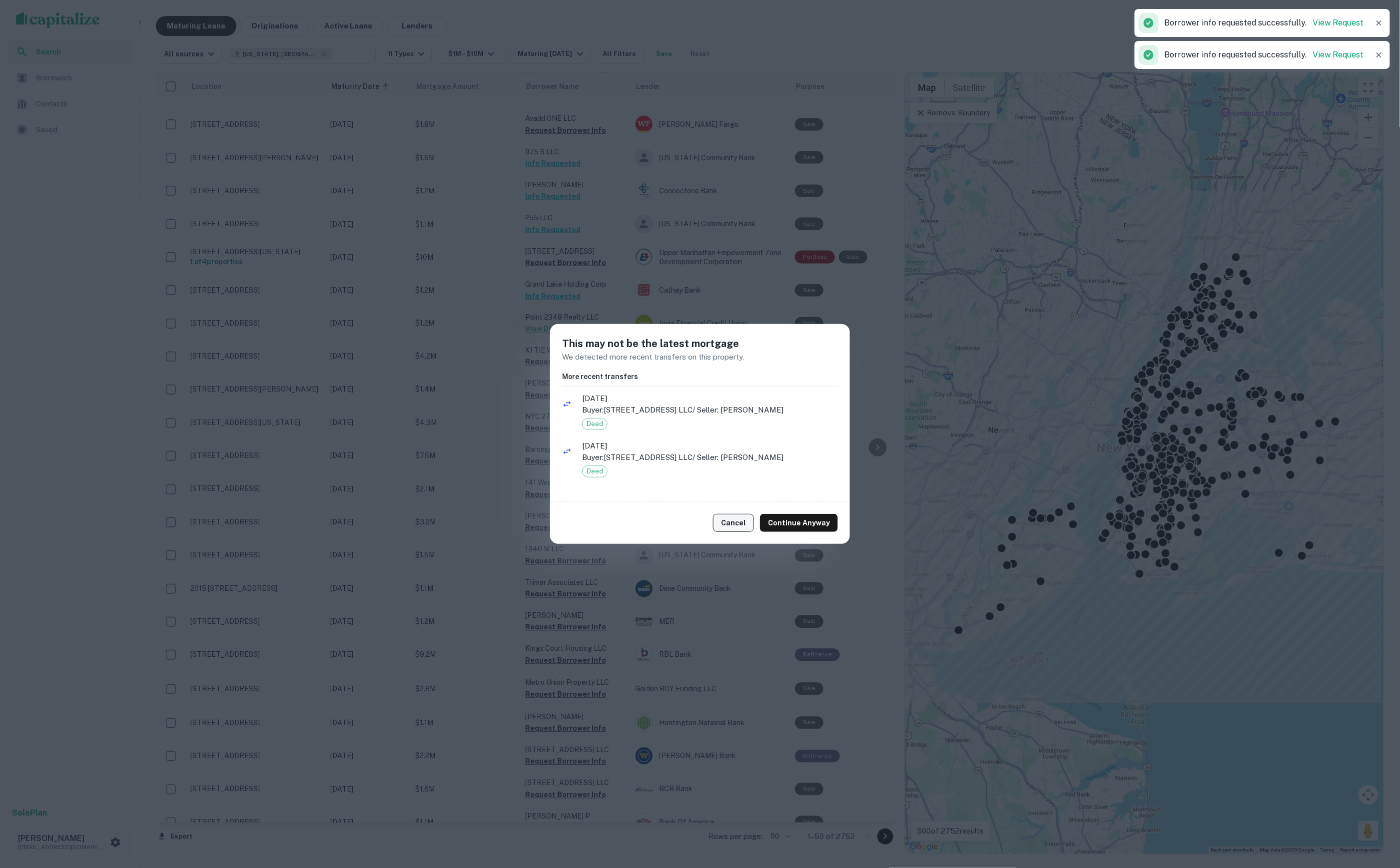
click at [735, 520] on button "Cancel" at bounding box center [733, 523] width 41 height 18
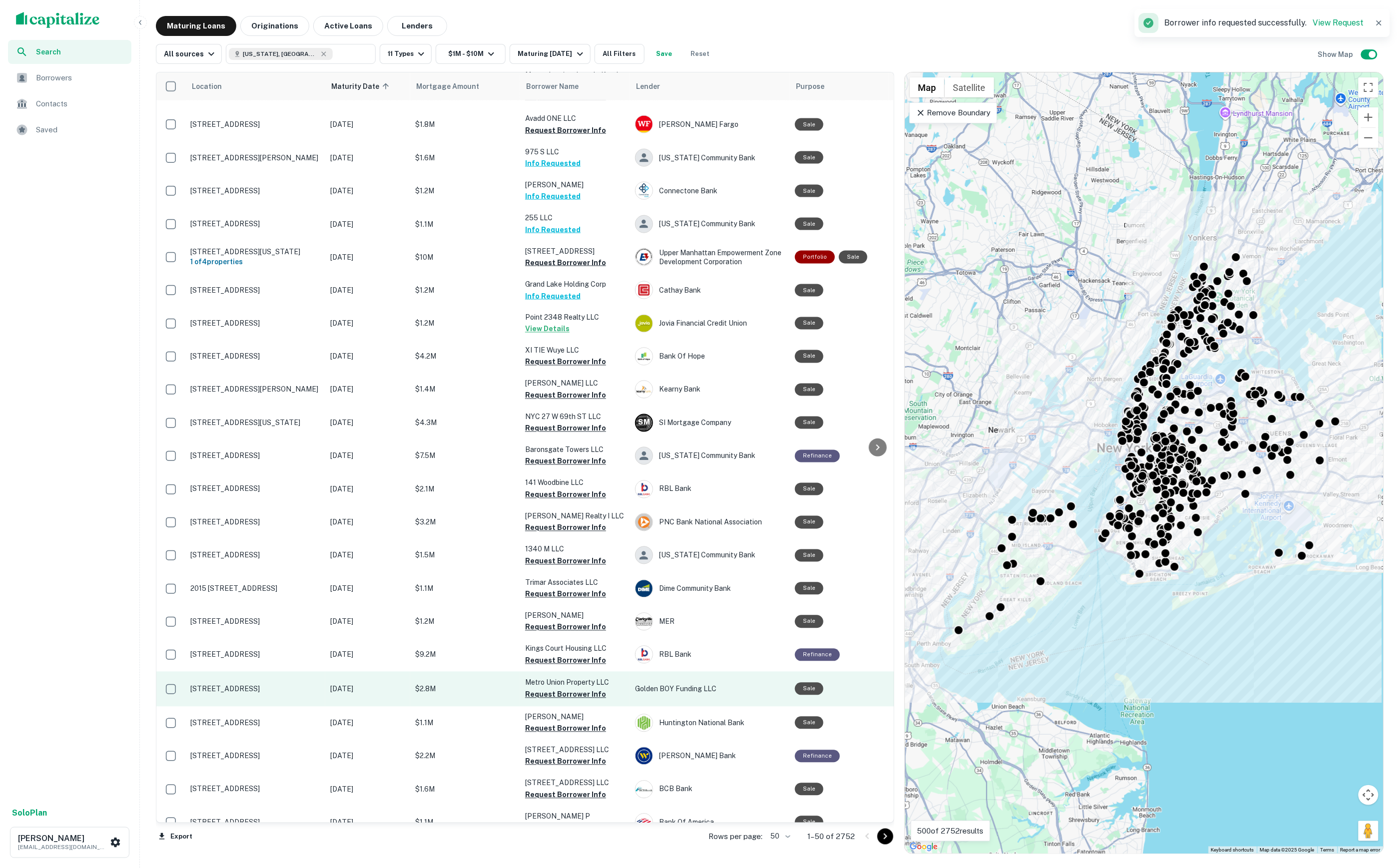
click at [562, 689] on button "Request Borrower Info" at bounding box center [565, 694] width 81 height 12
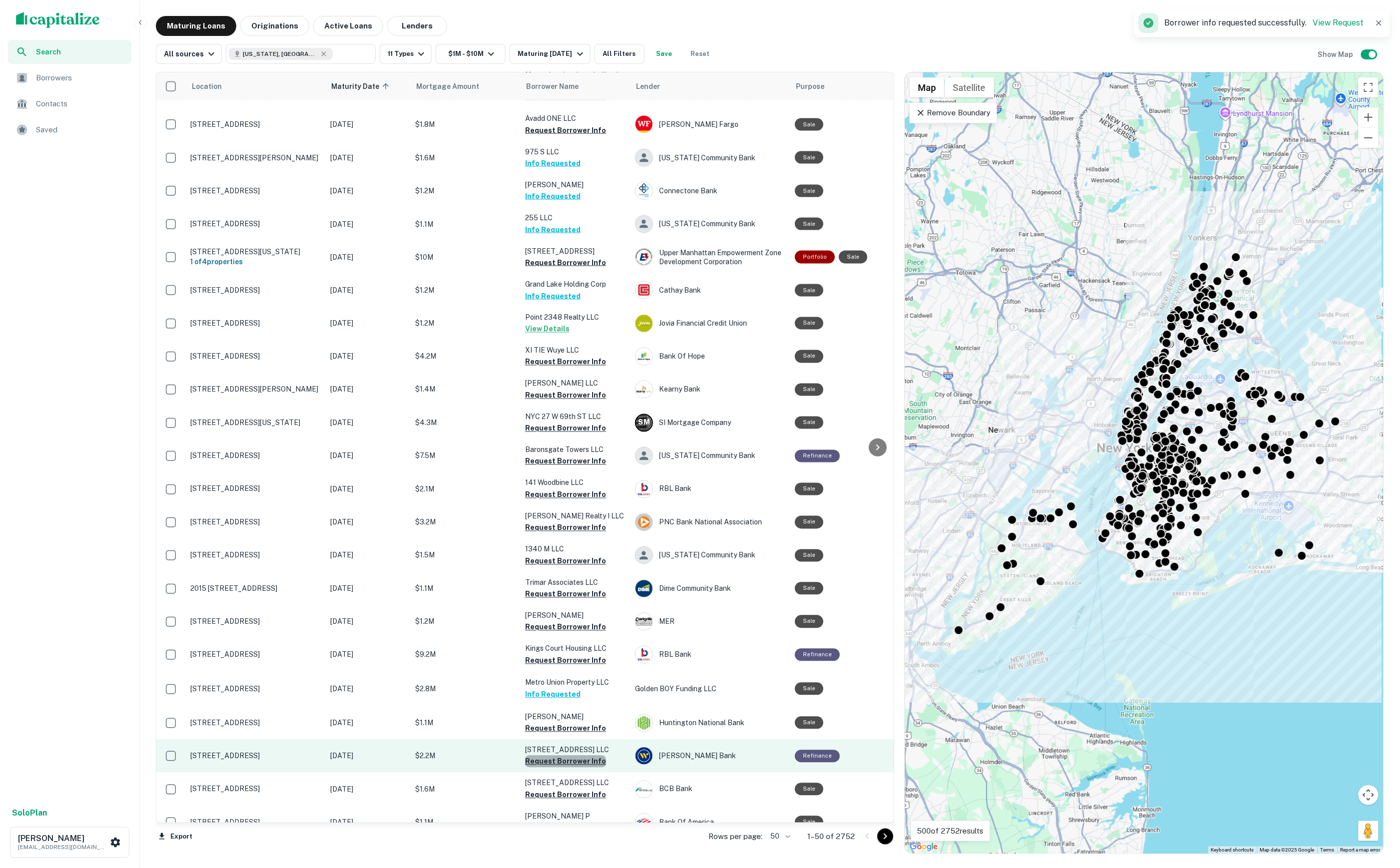
click at [579, 756] on button "Request Borrower Info" at bounding box center [565, 761] width 81 height 12
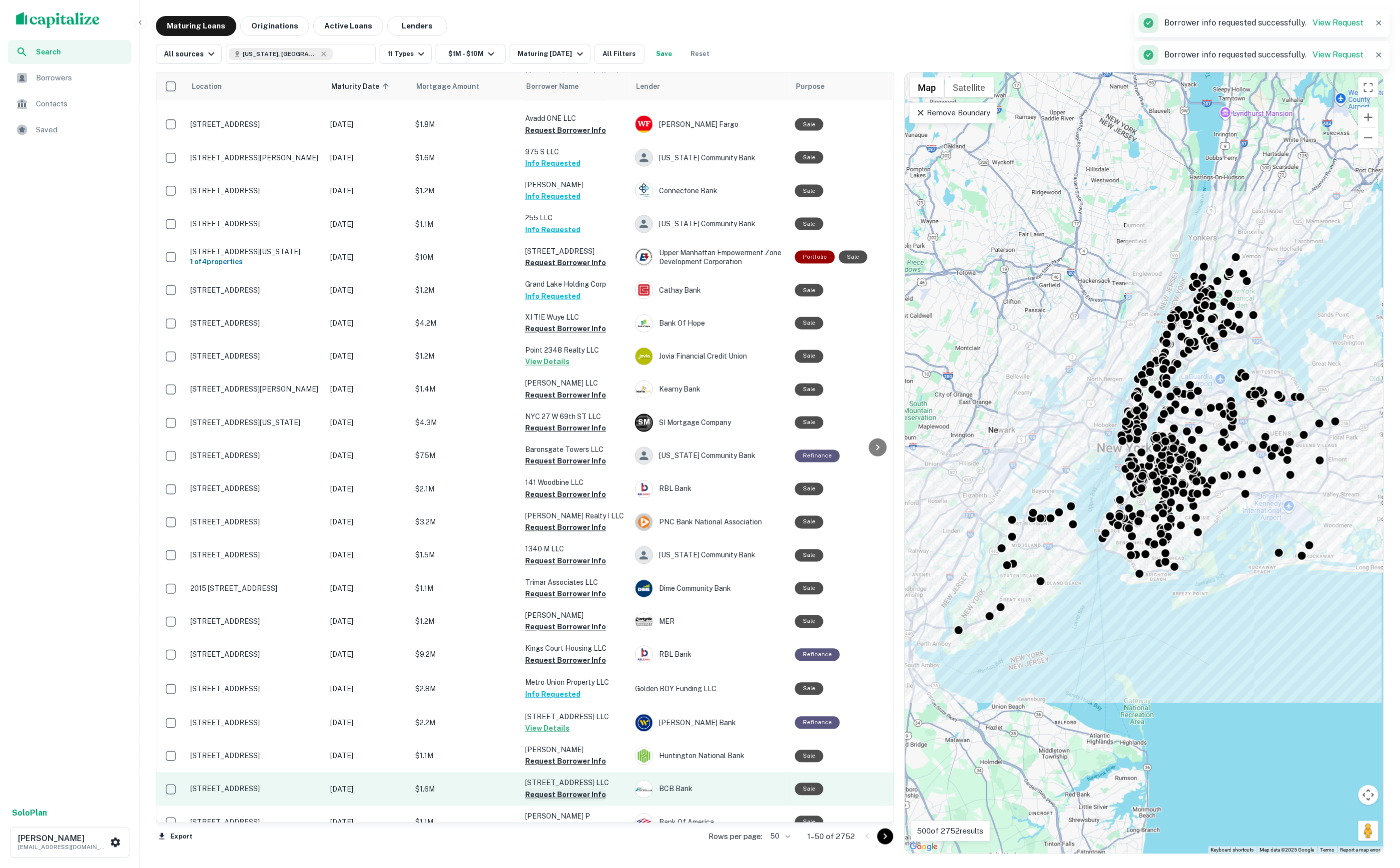
click at [576, 789] on button "Request Borrower Info" at bounding box center [565, 795] width 81 height 12
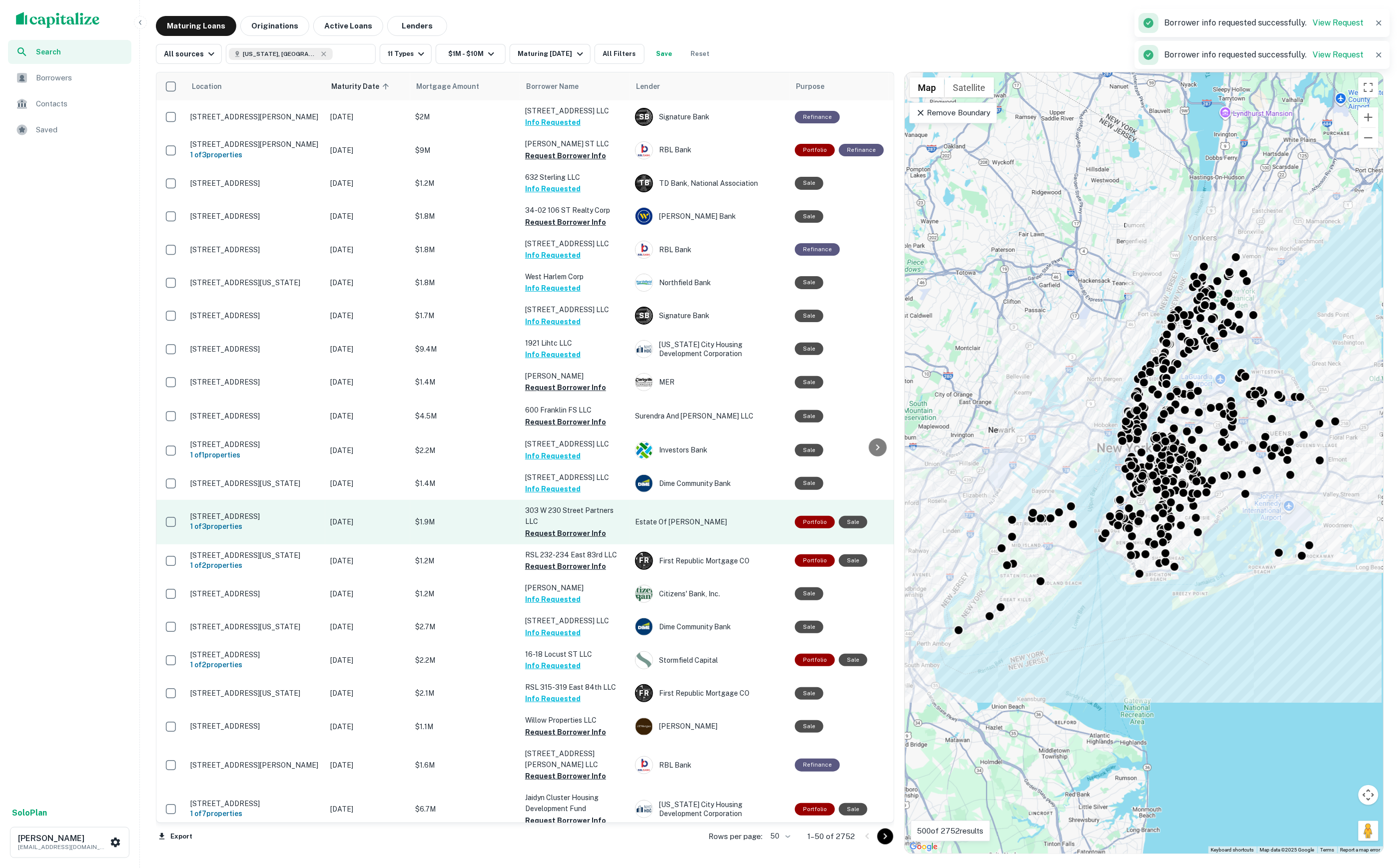
scroll to position [0, 0]
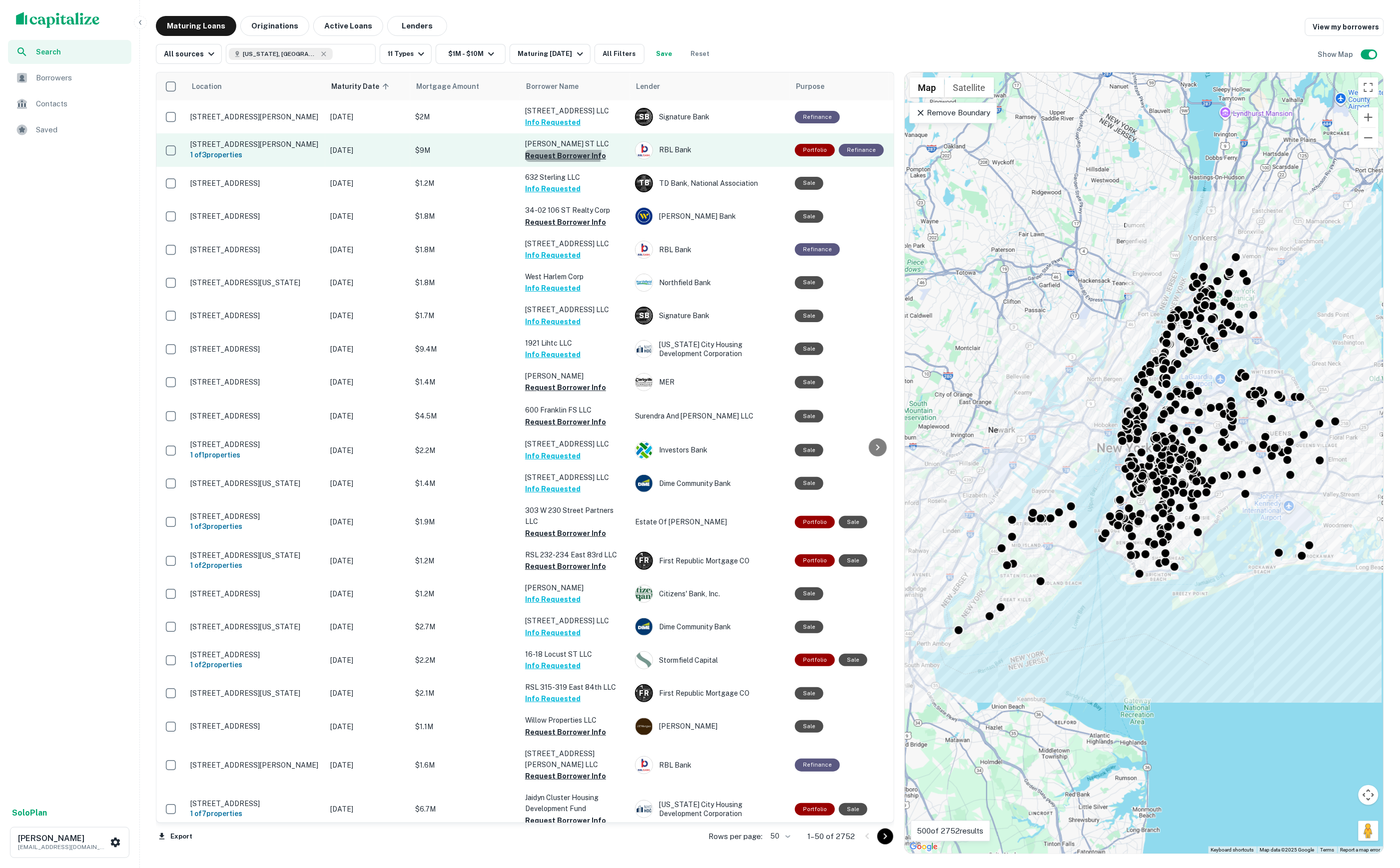
click at [544, 150] on button "Request Borrower Info" at bounding box center [565, 155] width 81 height 12
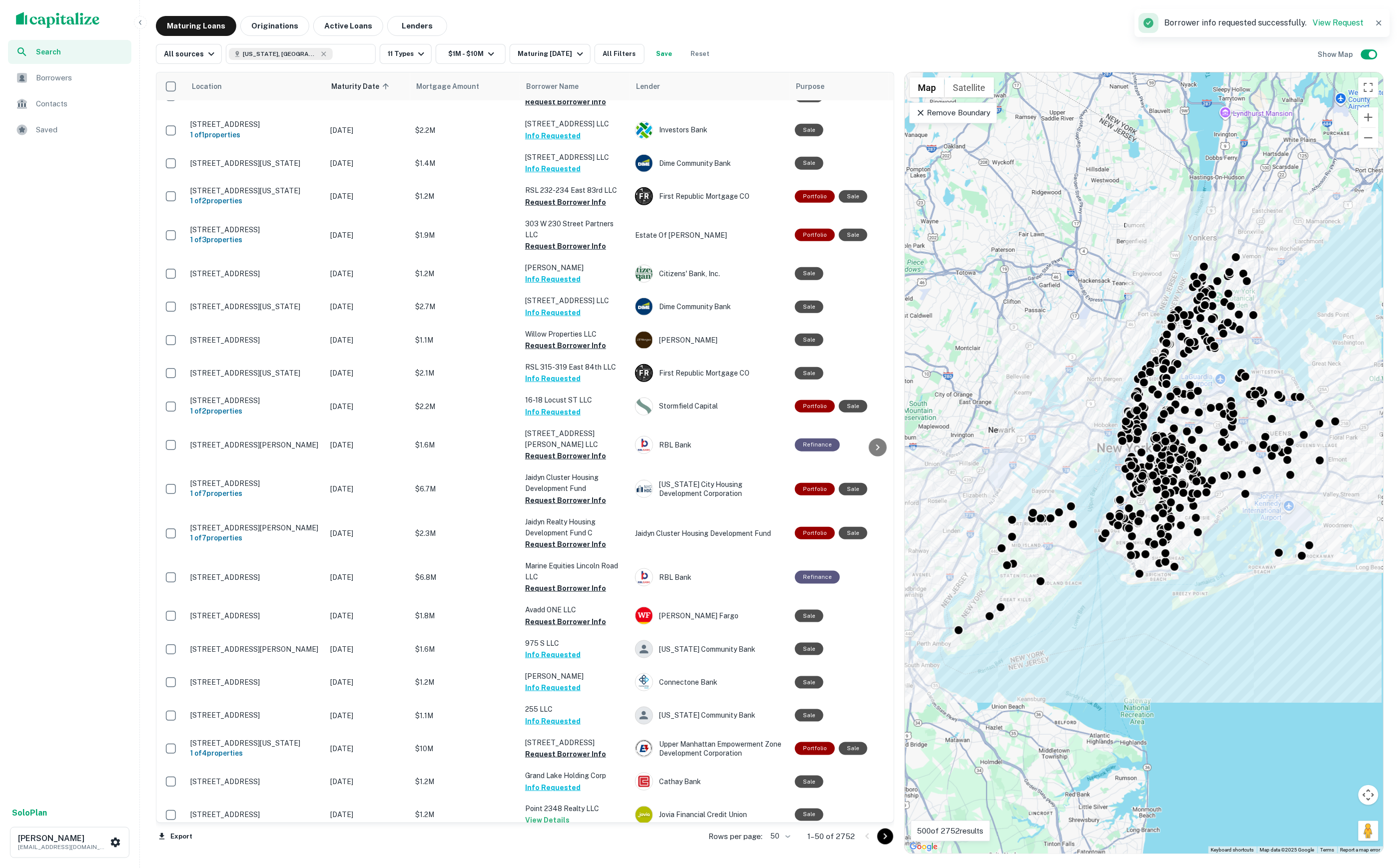
scroll to position [290, 0]
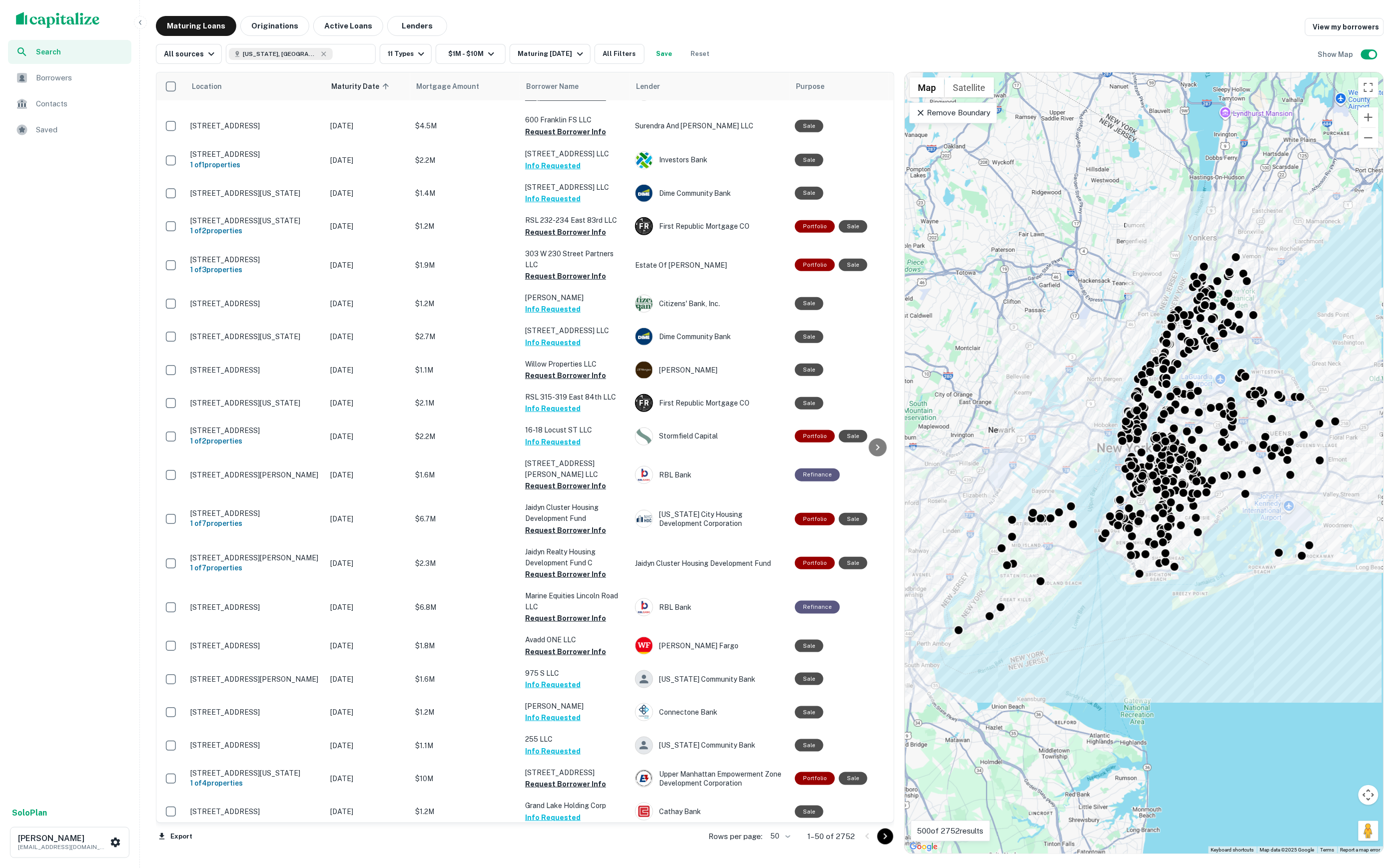
click at [70, 77] on span "Borrowers" at bounding box center [80, 77] width 90 height 12
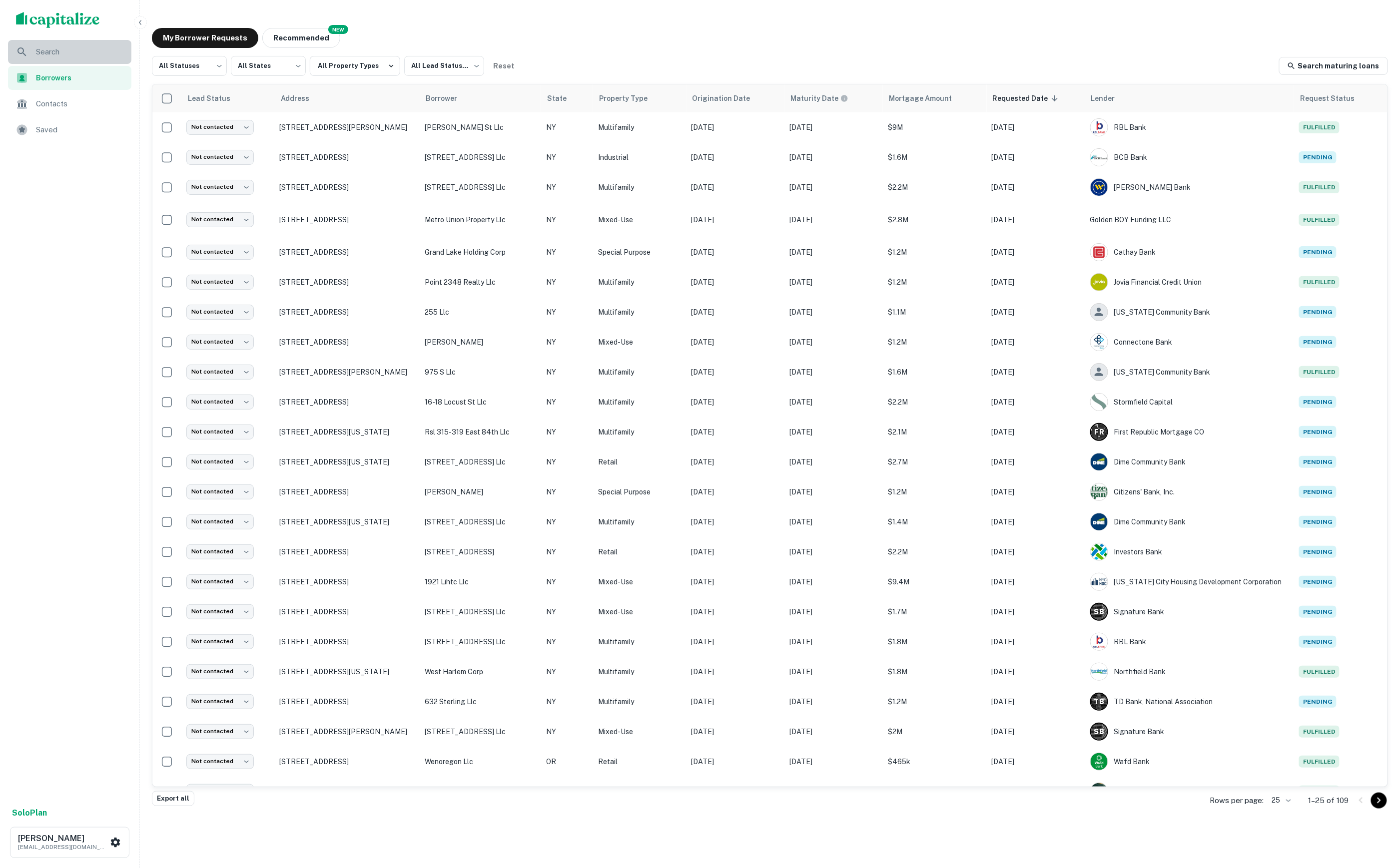
click at [70, 47] on span "Search" at bounding box center [80, 51] width 90 height 12
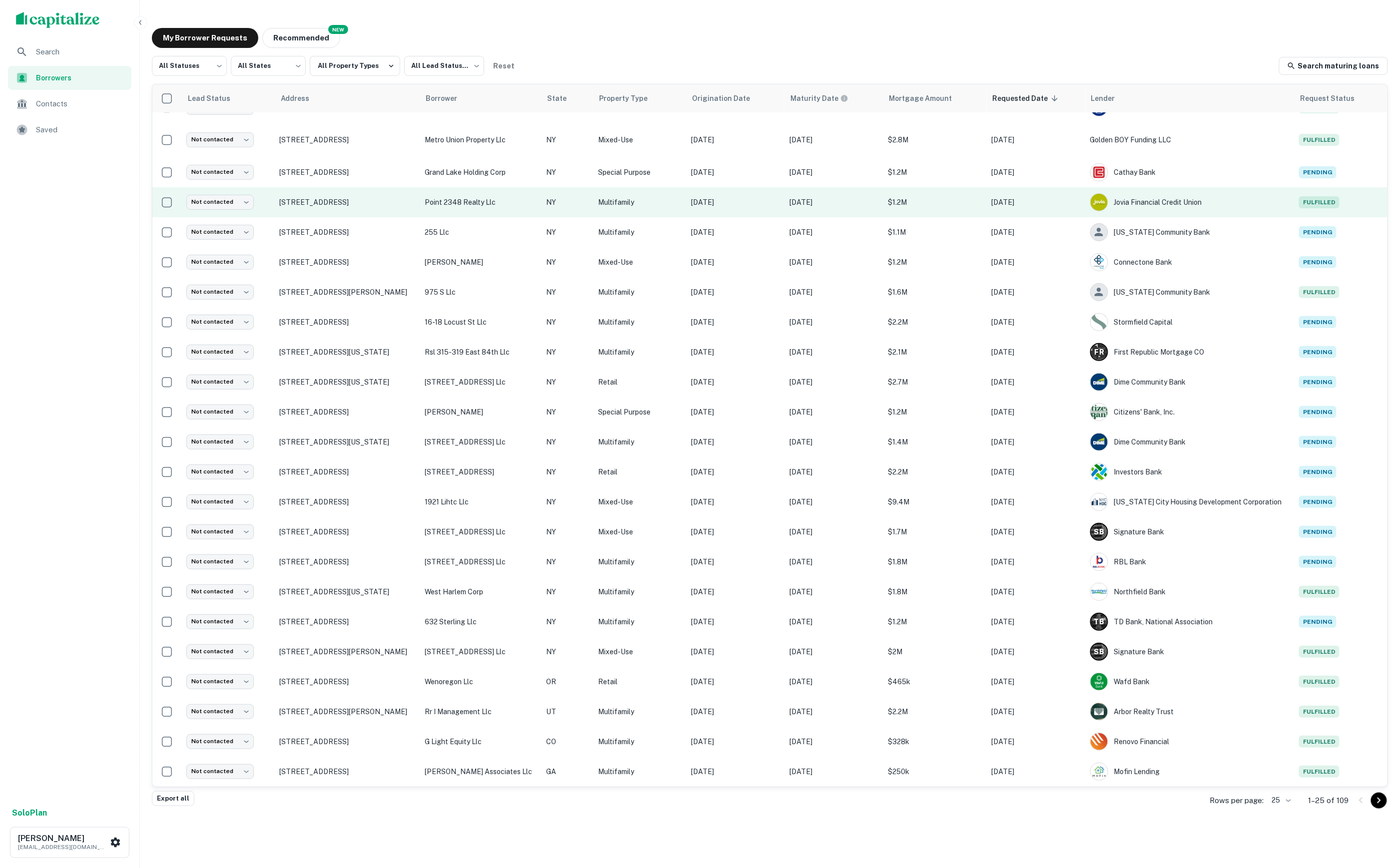
scroll to position [79, 0]
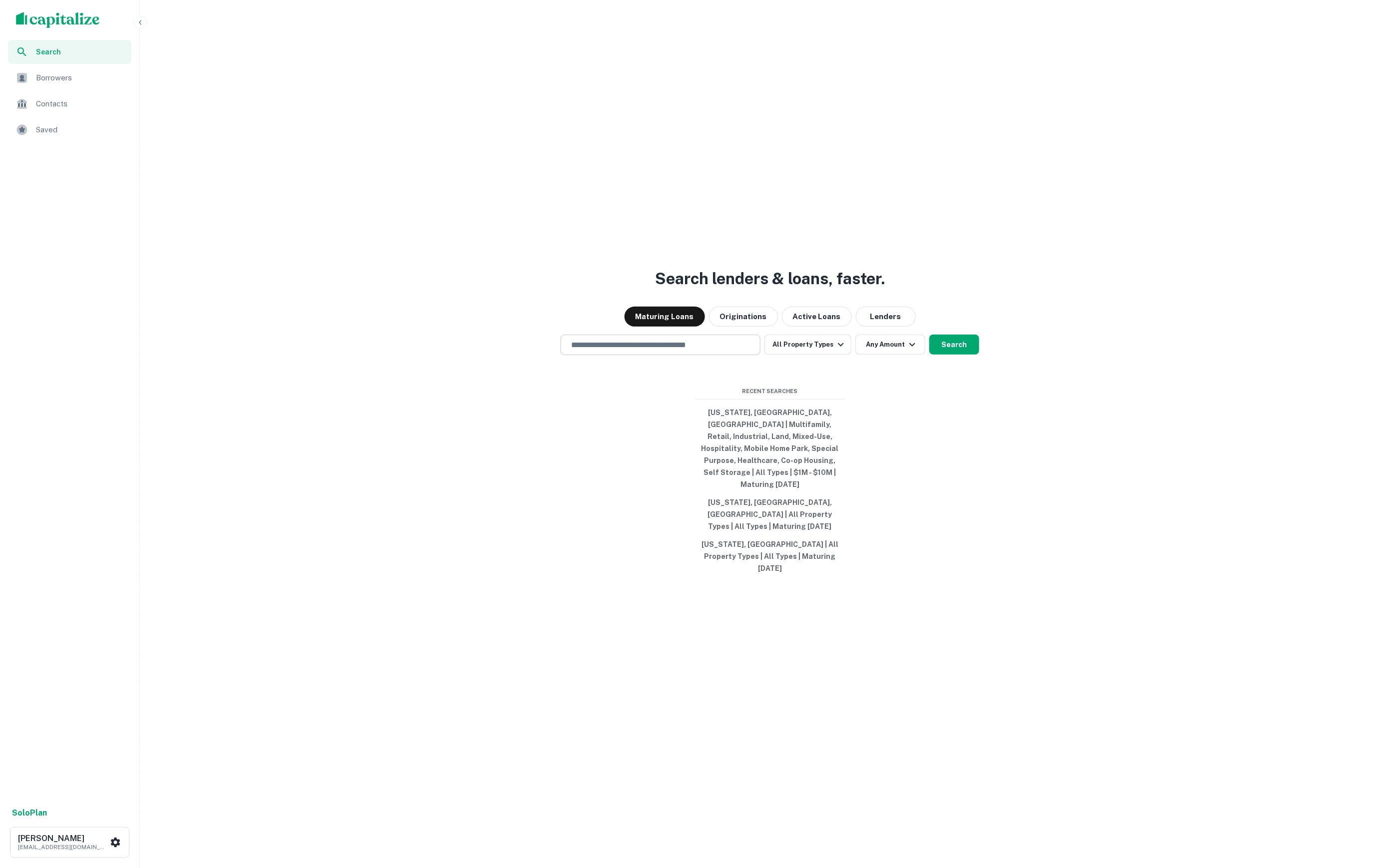
click at [628, 351] on input "text" at bounding box center [660, 345] width 191 height 12
click at [605, 351] on input "text" at bounding box center [660, 345] width 191 height 12
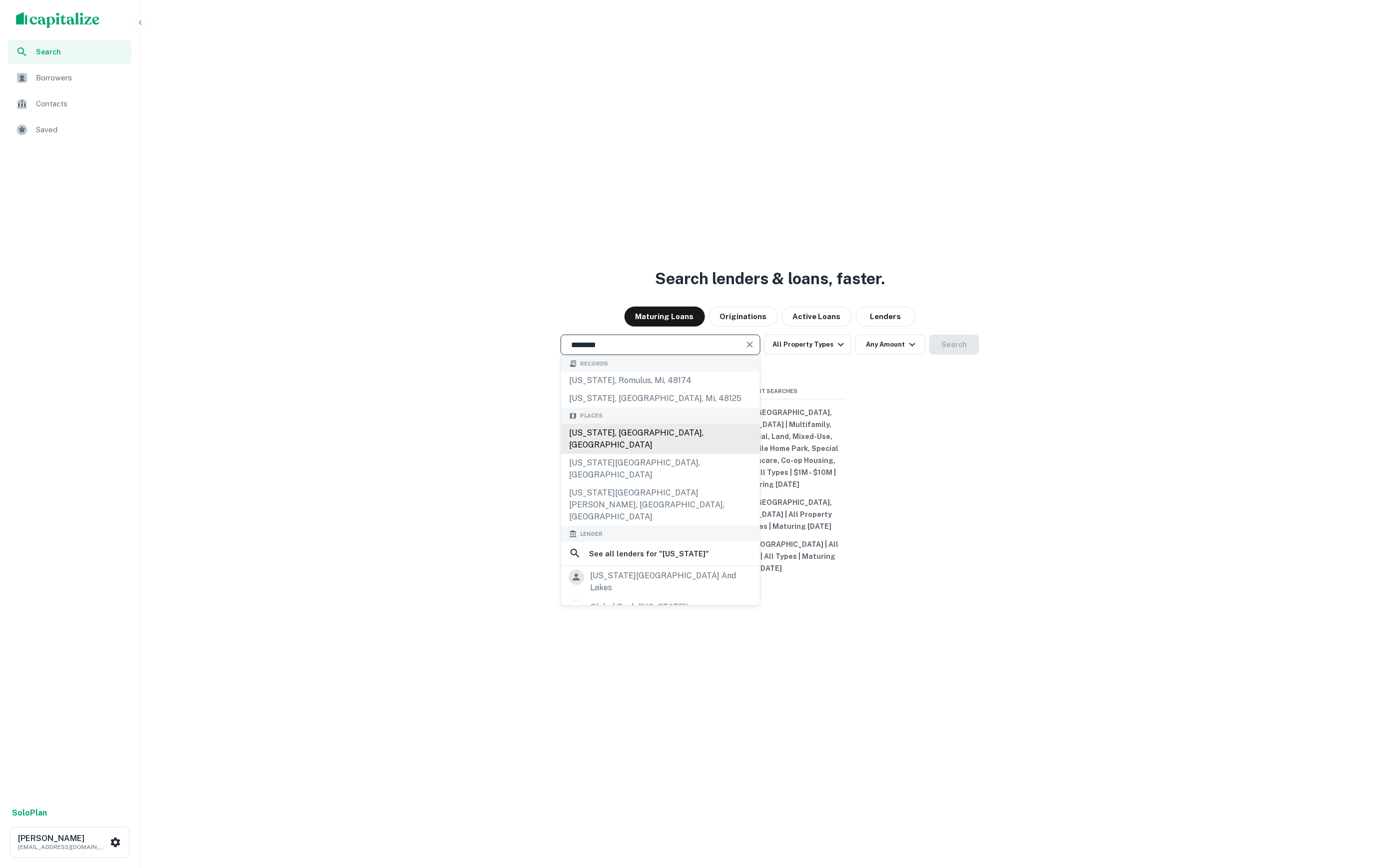
type input "**********"
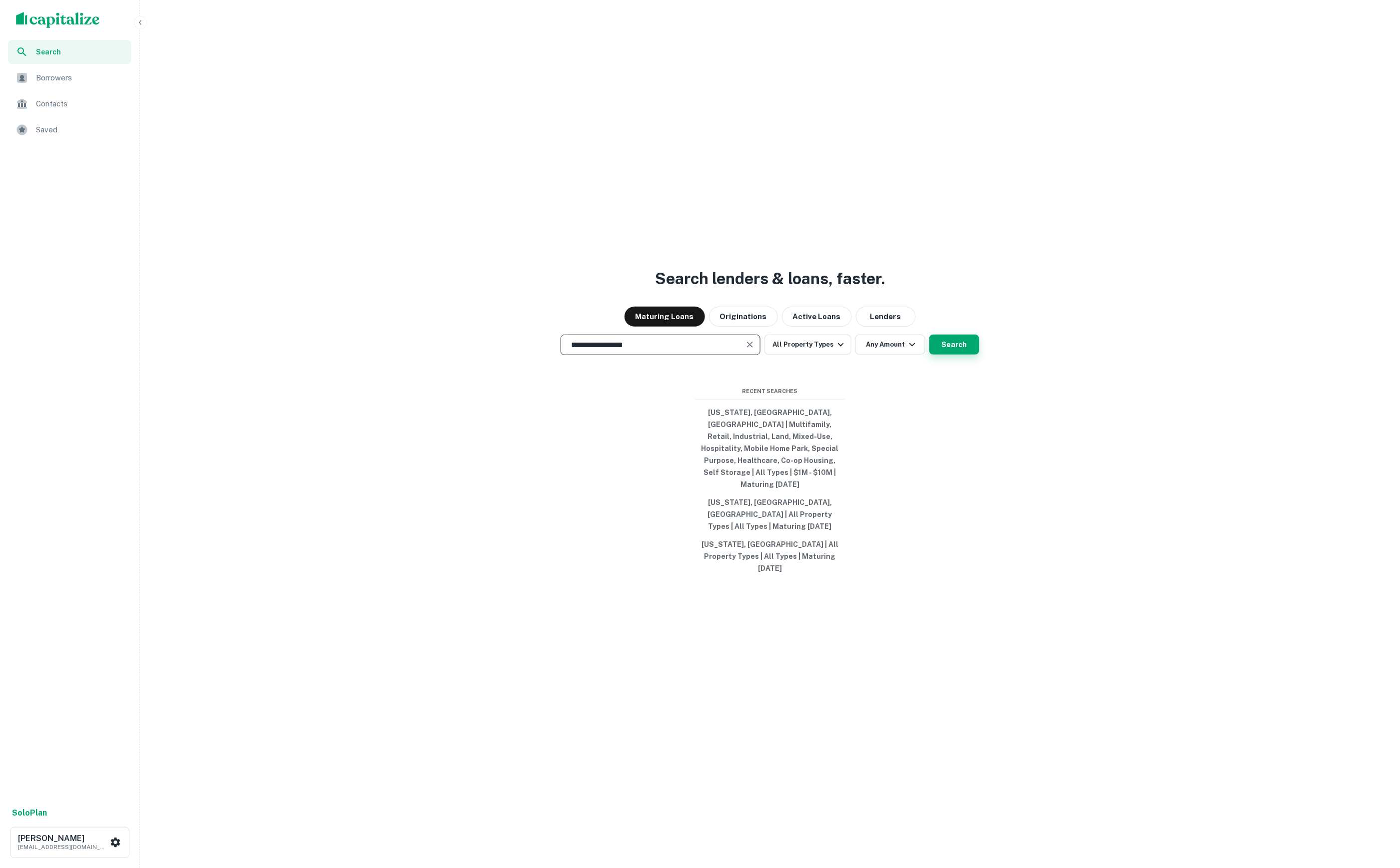
click at [941, 355] on button "Search" at bounding box center [954, 345] width 50 height 20
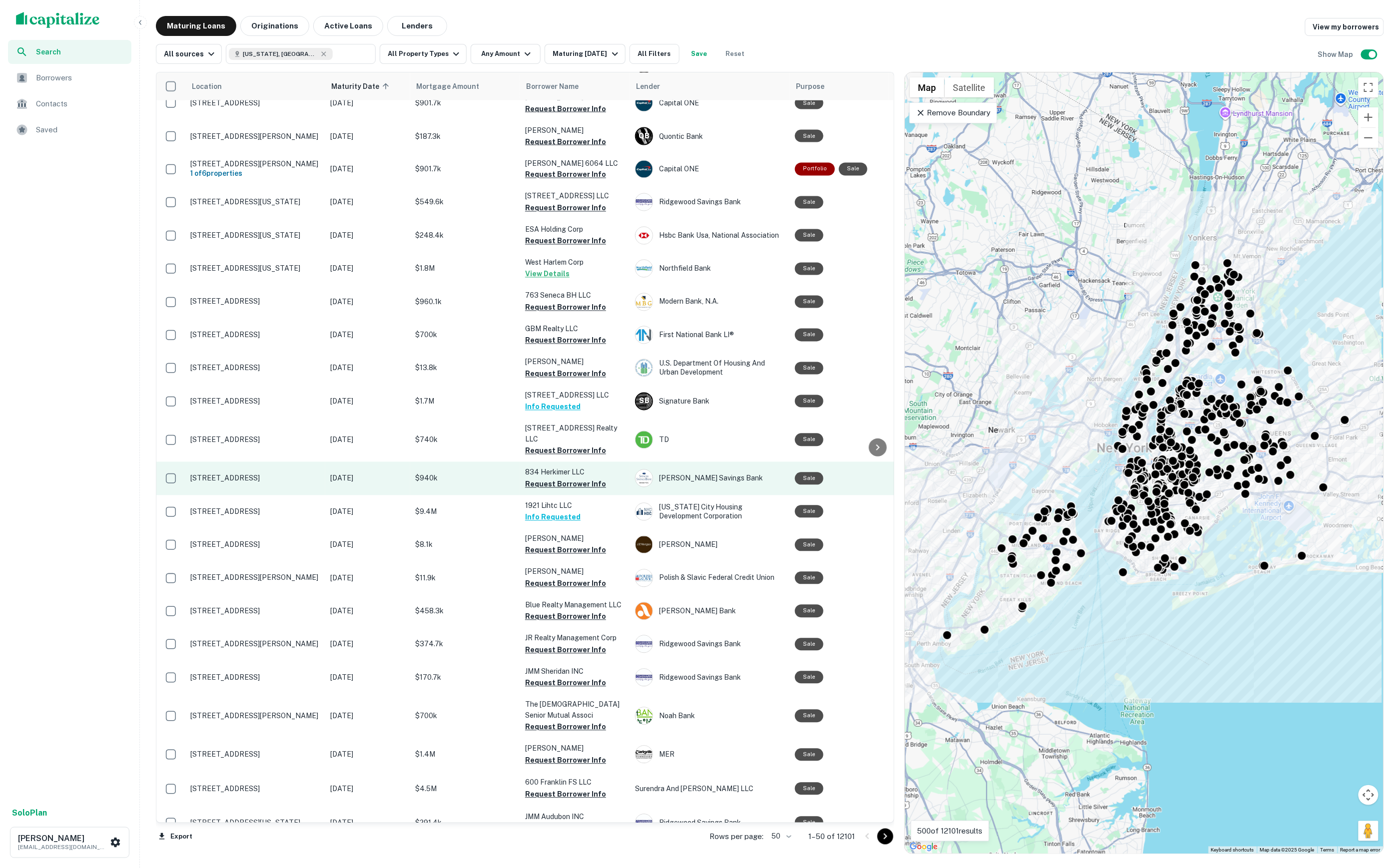
scroll to position [952, 0]
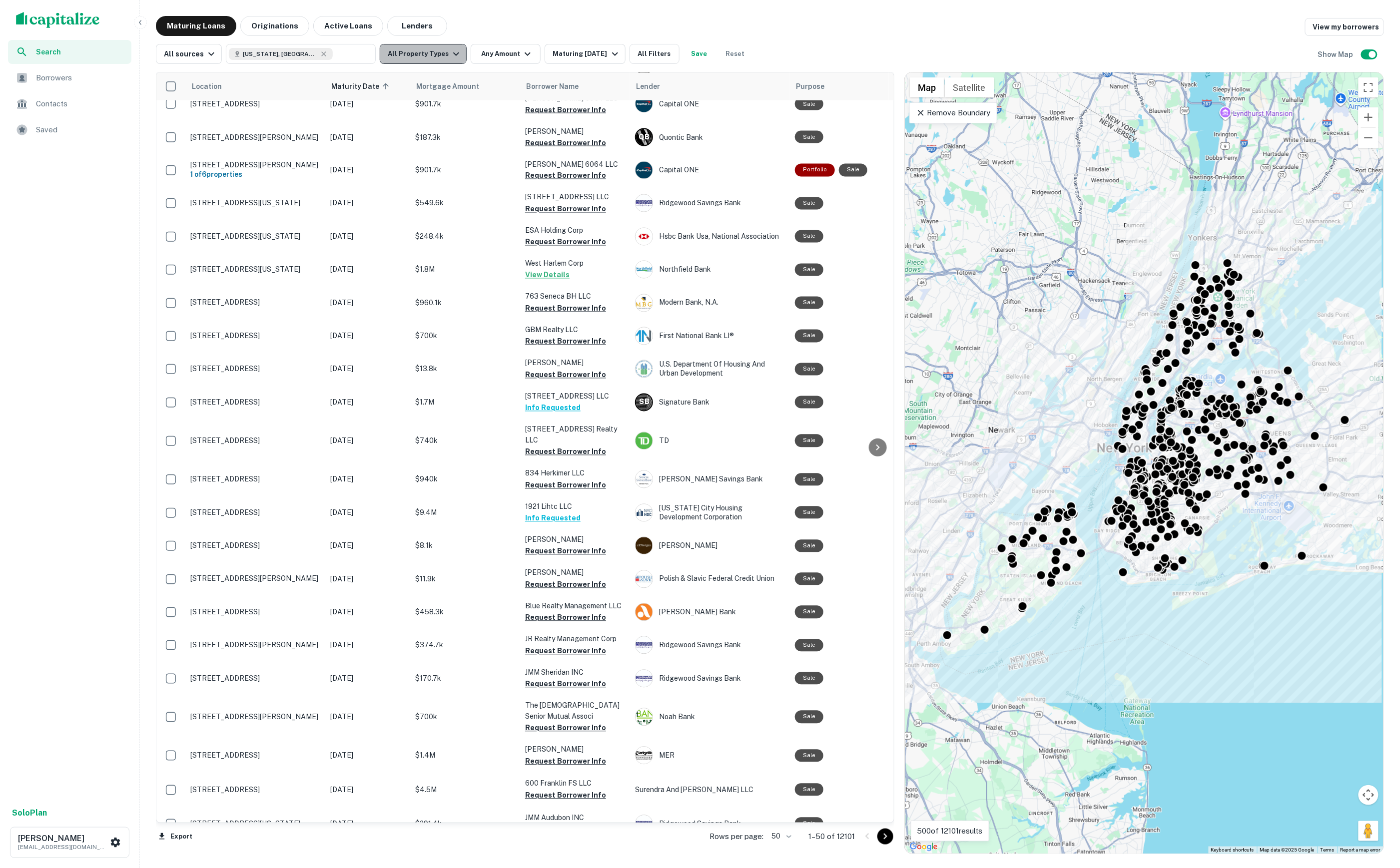
click at [452, 48] on icon "button" at bounding box center [455, 53] width 12 height 12
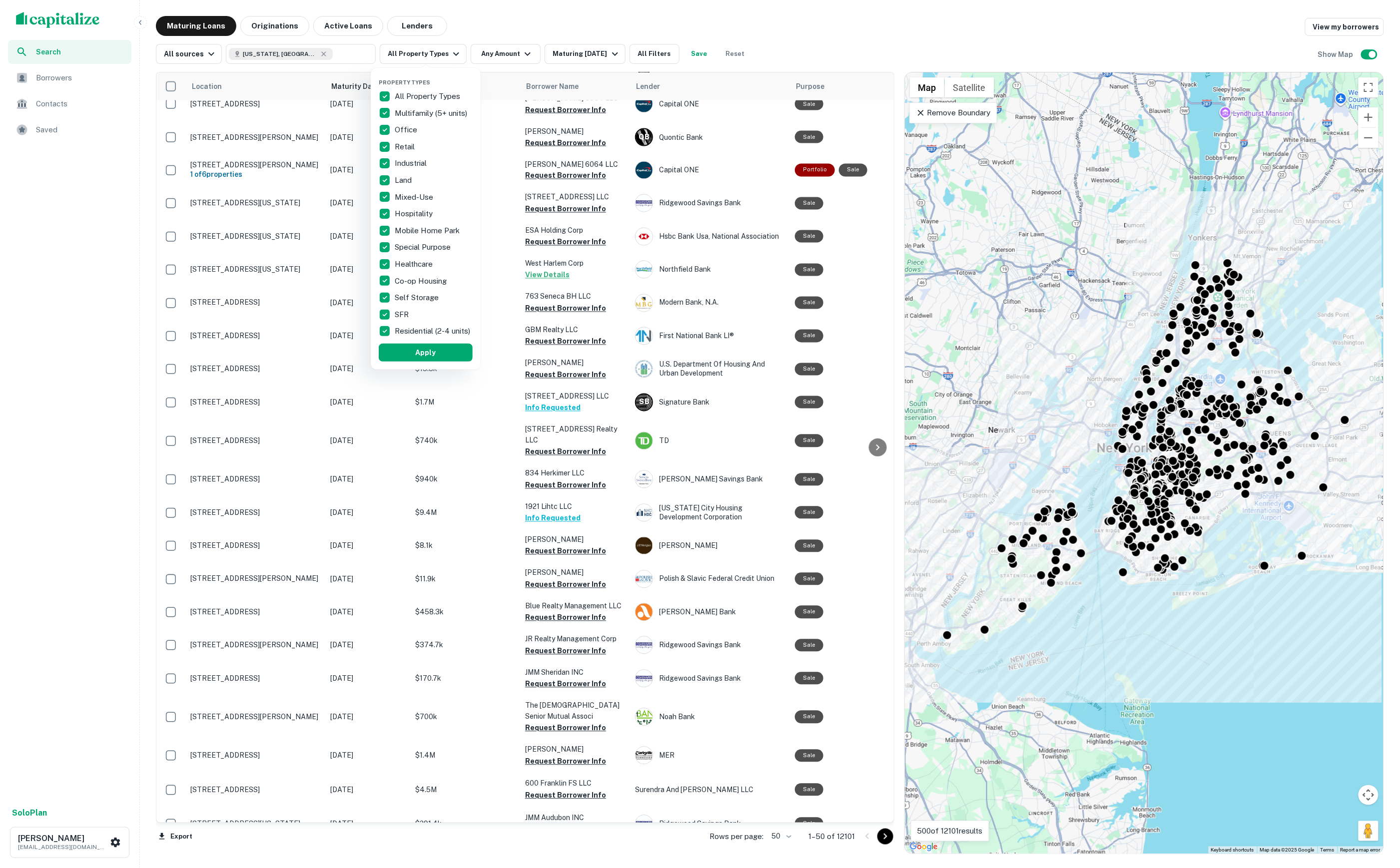
click at [437, 93] on p "All Property Types" at bounding box center [428, 96] width 67 height 12
click at [424, 111] on p "Multifamily (5+ units)" at bounding box center [431, 113] width 74 height 12
drag, startPoint x: 402, startPoint y: 140, endPoint x: 399, endPoint y: 151, distance: 11.4
click at [402, 141] on p "Retail" at bounding box center [395, 147] width 22 height 12
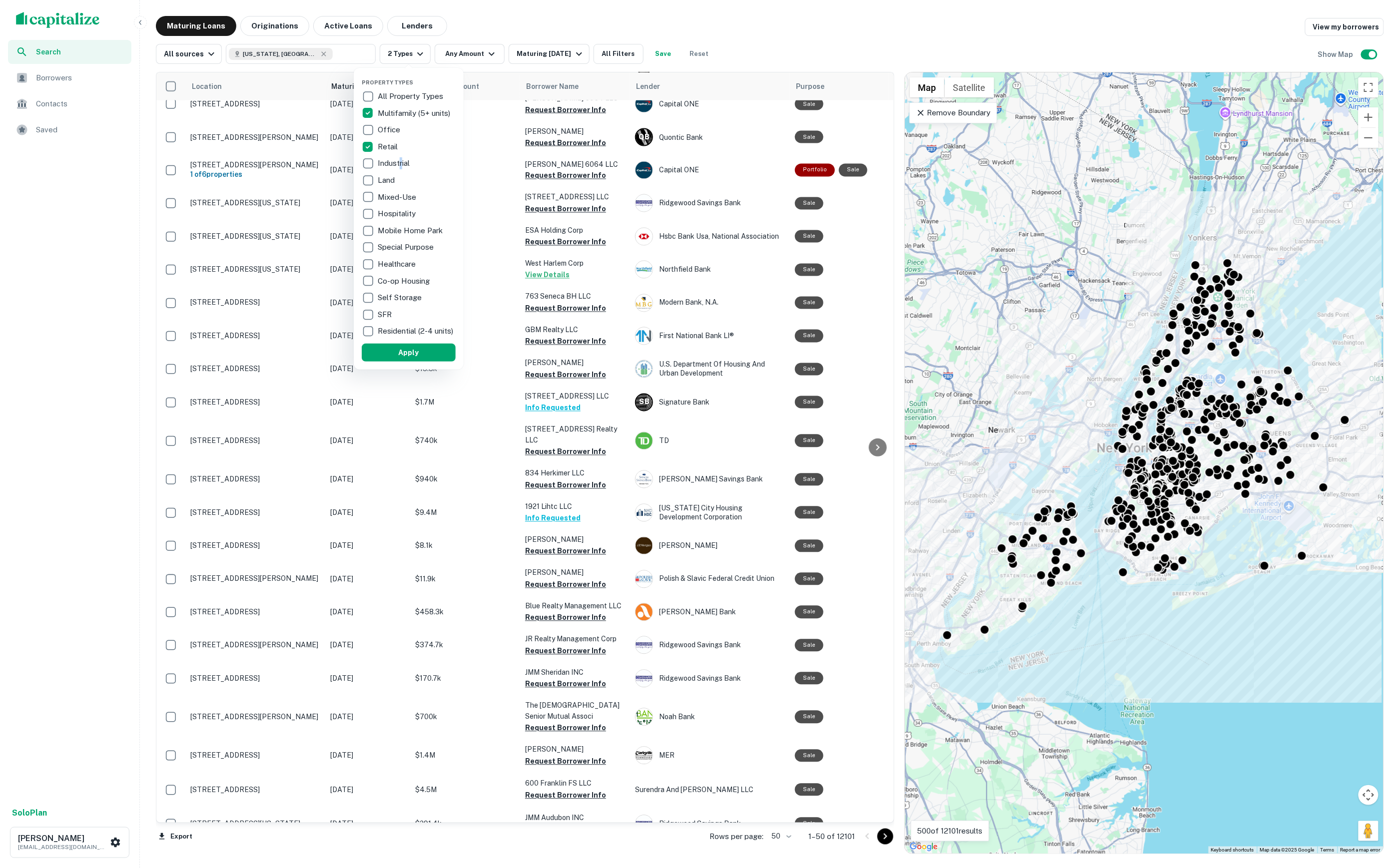
click at [402, 158] on p "Industrial" at bounding box center [395, 163] width 34 height 12
click at [392, 181] on p "Land" at bounding box center [387, 180] width 19 height 12
click at [395, 198] on p "Mixed-Use" at bounding box center [398, 197] width 41 height 12
drag, startPoint x: 398, startPoint y: 213, endPoint x: 398, endPoint y: 219, distance: 6.0
click at [398, 214] on p "Hospitality" at bounding box center [397, 213] width 40 height 12
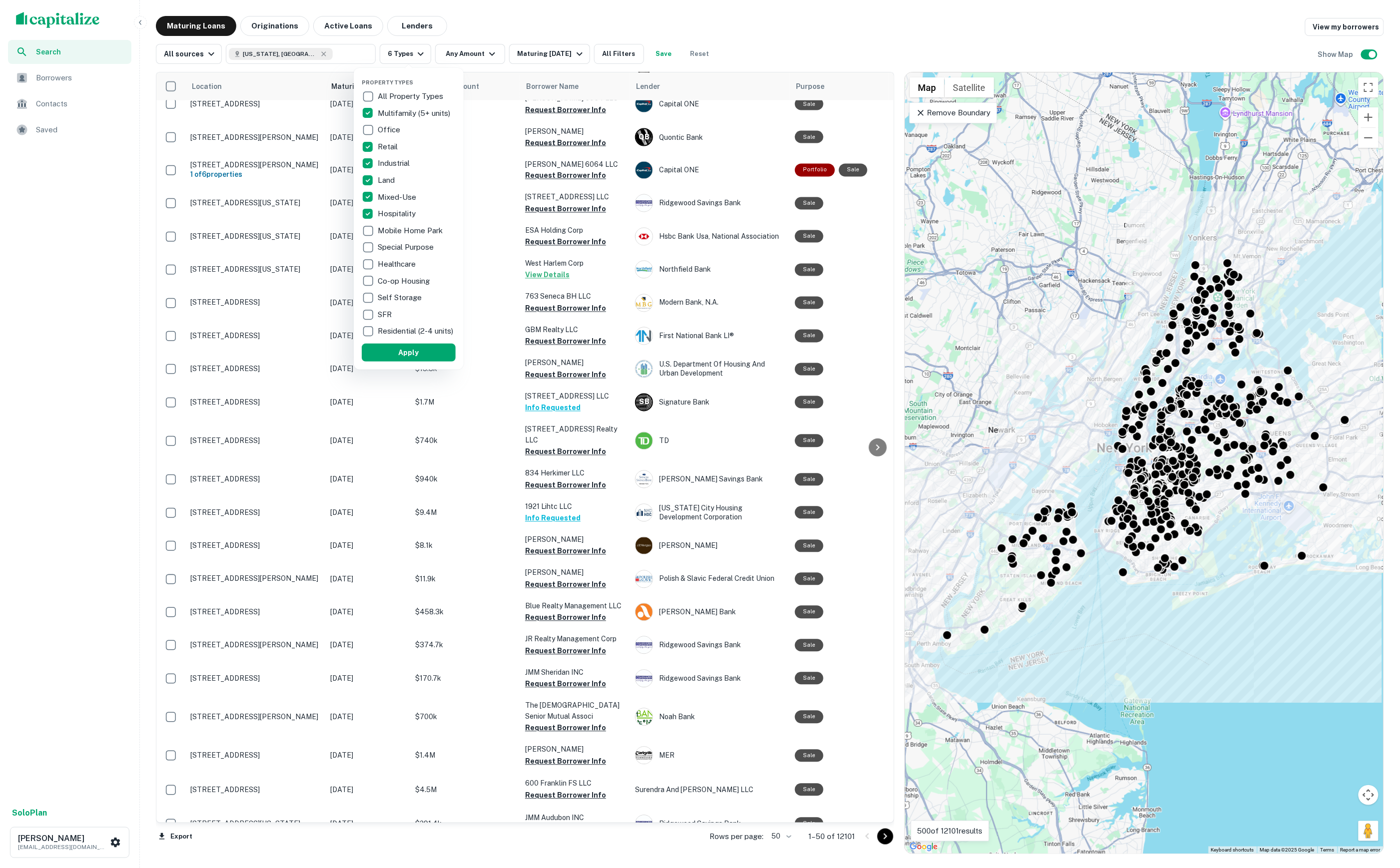
click at [405, 225] on p "Mobile Home Park" at bounding box center [411, 230] width 67 height 12
drag, startPoint x: 410, startPoint y: 246, endPoint x: 408, endPoint y: 252, distance: 6.3
click at [410, 245] on p "Special Purpose" at bounding box center [406, 246] width 58 height 12
click at [402, 260] on p "Healthcare" at bounding box center [397, 264] width 40 height 12
click at [413, 281] on p "Co-op Housing" at bounding box center [404, 281] width 54 height 12
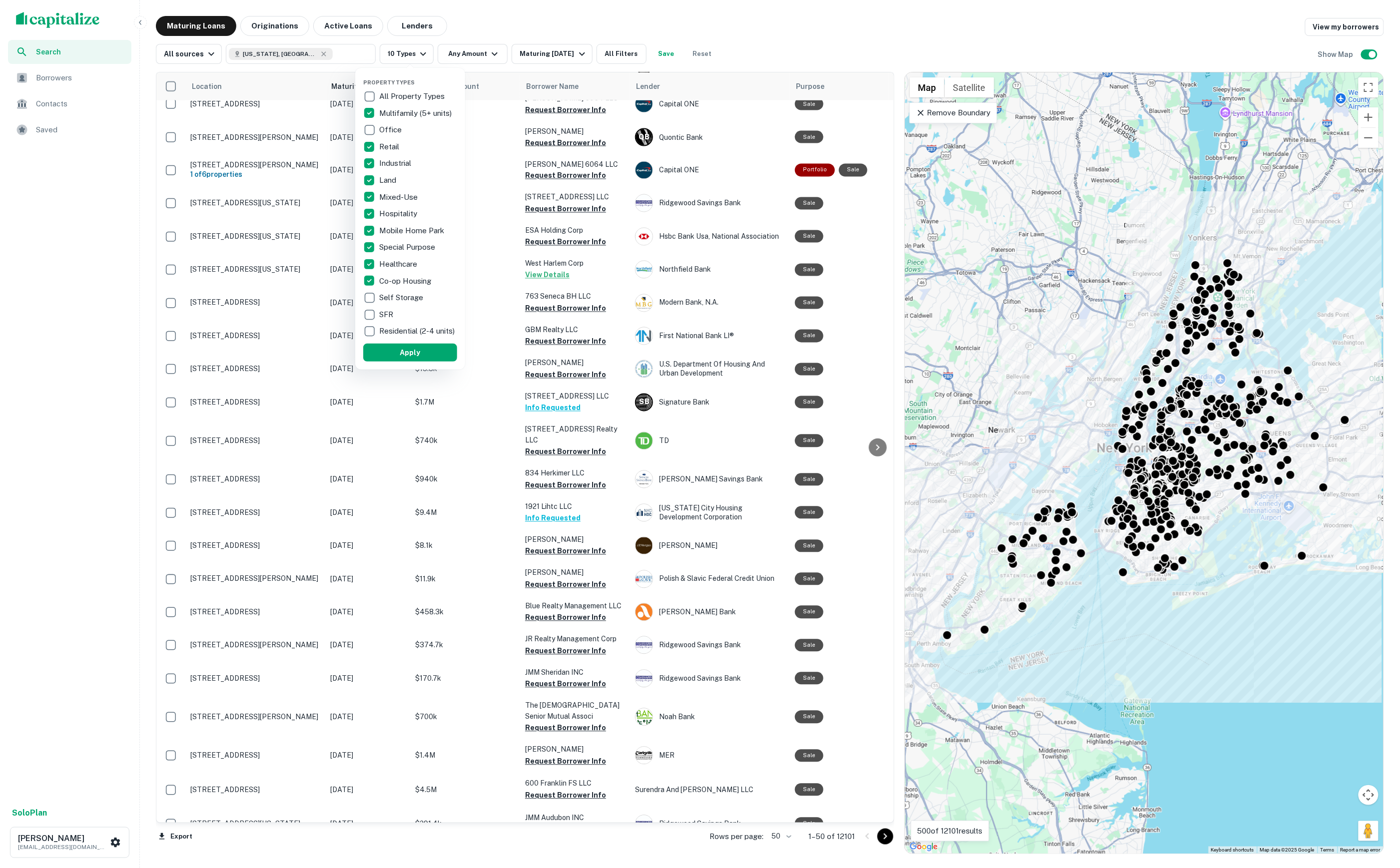
click at [402, 296] on p "Self Storage" at bounding box center [402, 297] width 46 height 12
click at [408, 355] on button "Apply" at bounding box center [409, 353] width 94 height 18
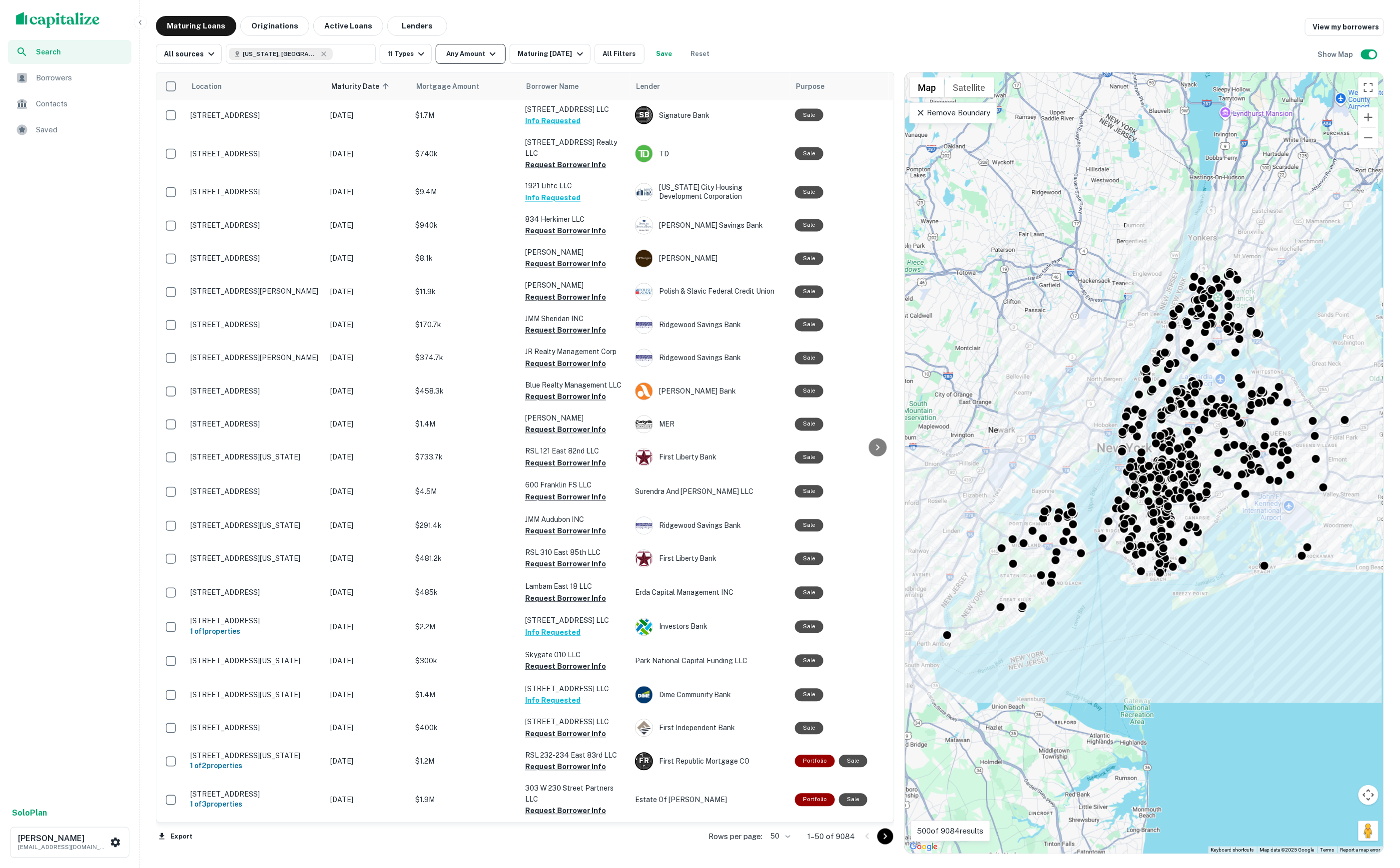
click at [480, 54] on button "Any Amount" at bounding box center [470, 54] width 70 height 20
type input "*"
type input "**"
type input "********"
click at [456, 110] on input "number" at bounding box center [426, 113] width 63 height 20
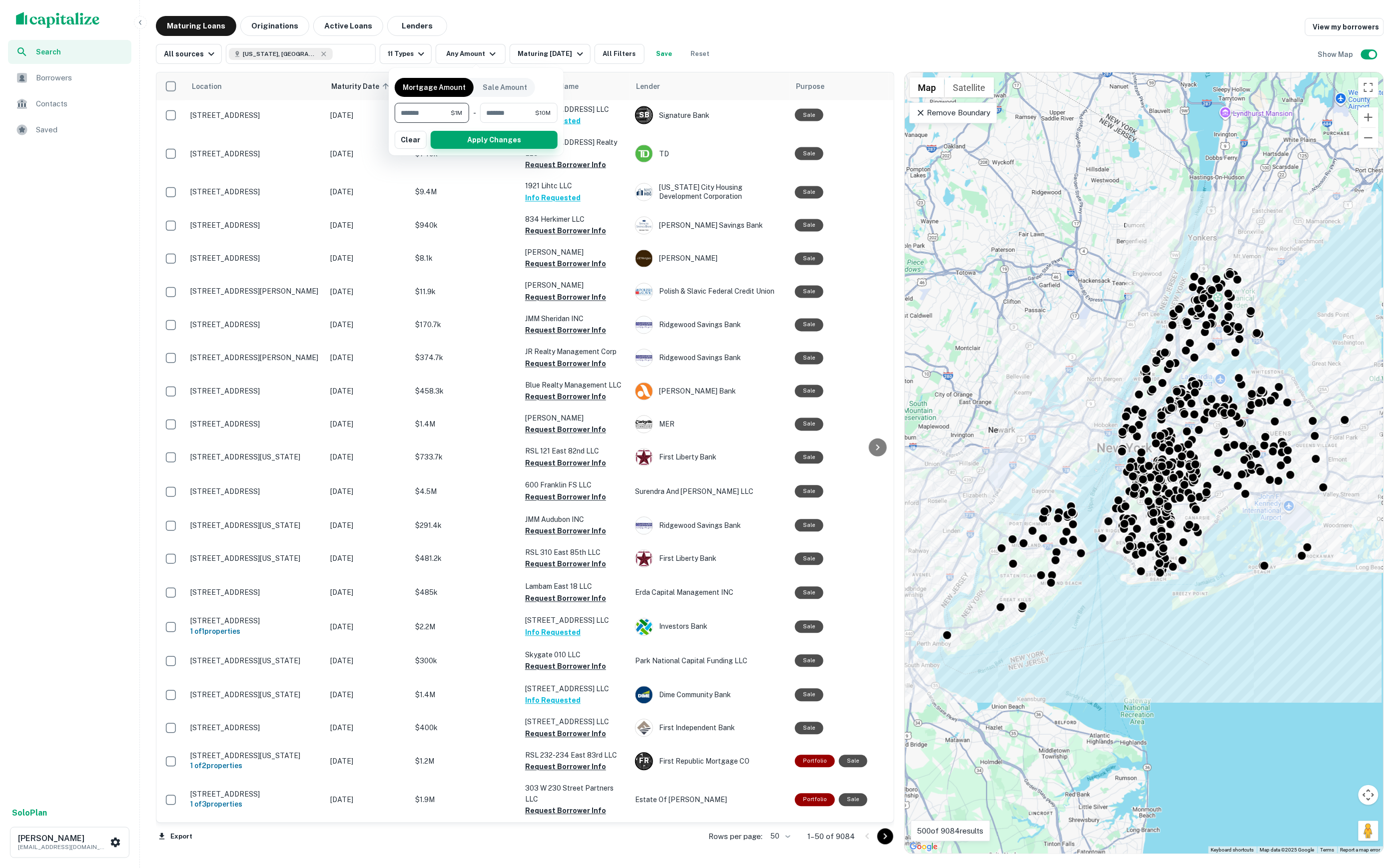
type input "*******"
click at [479, 134] on button "Apply Changes" at bounding box center [494, 140] width 127 height 18
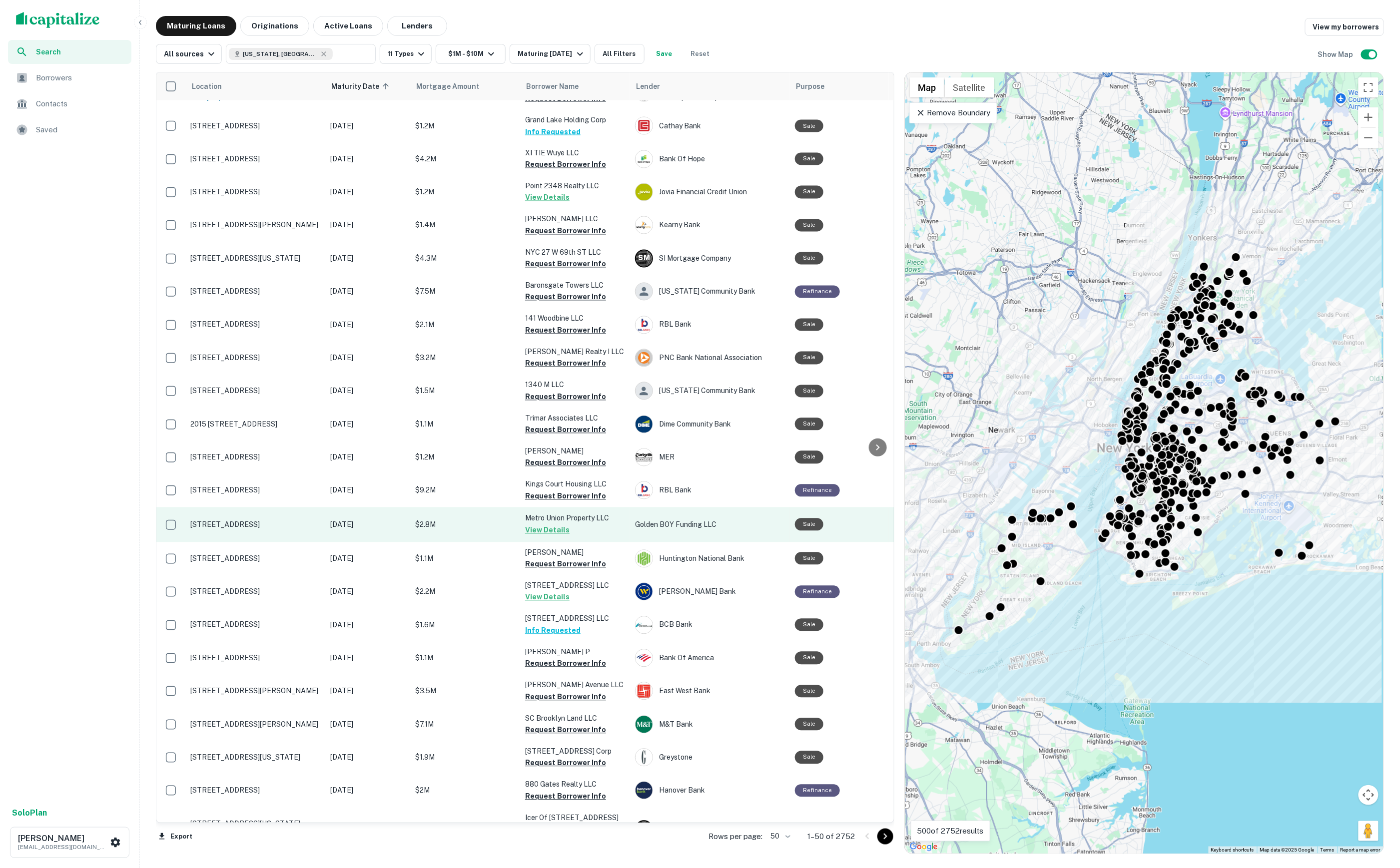
scroll to position [976, 0]
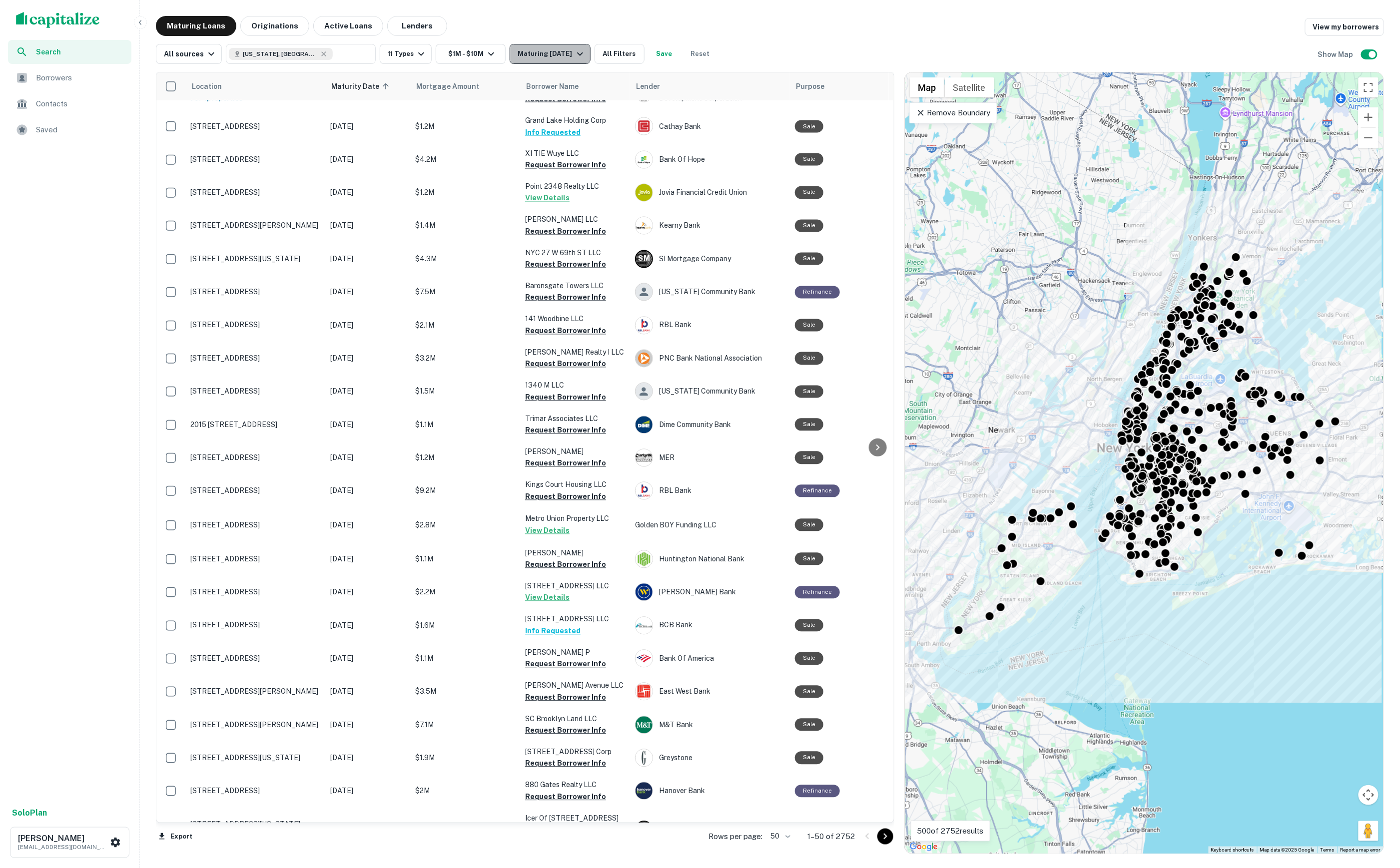
click at [560, 49] on div "Maturing In 1 Year" at bounding box center [551, 53] width 68 height 12
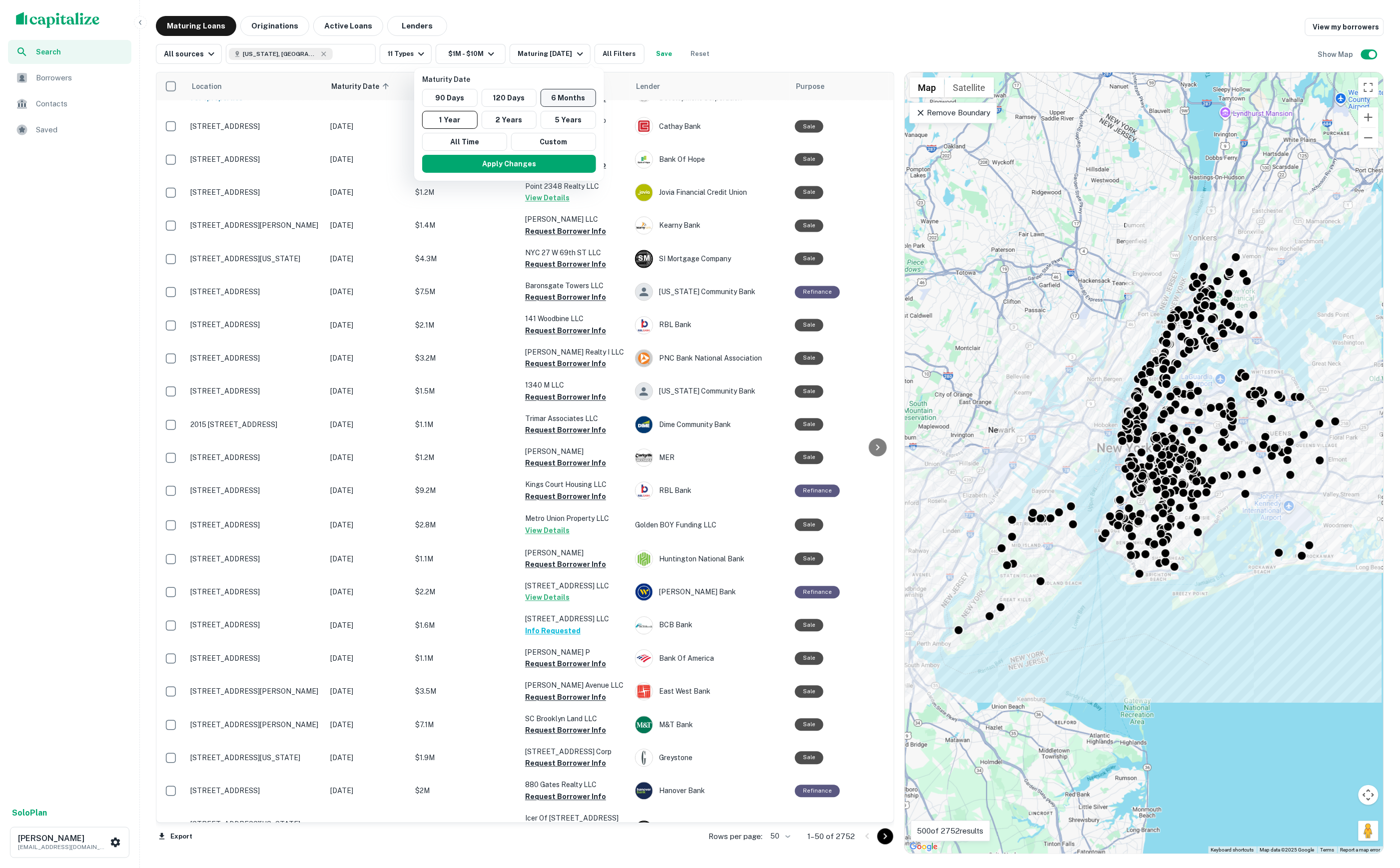
click at [565, 97] on button "6 Months" at bounding box center [568, 97] width 55 height 18
click at [568, 159] on button "Apply Changes" at bounding box center [519, 164] width 174 height 18
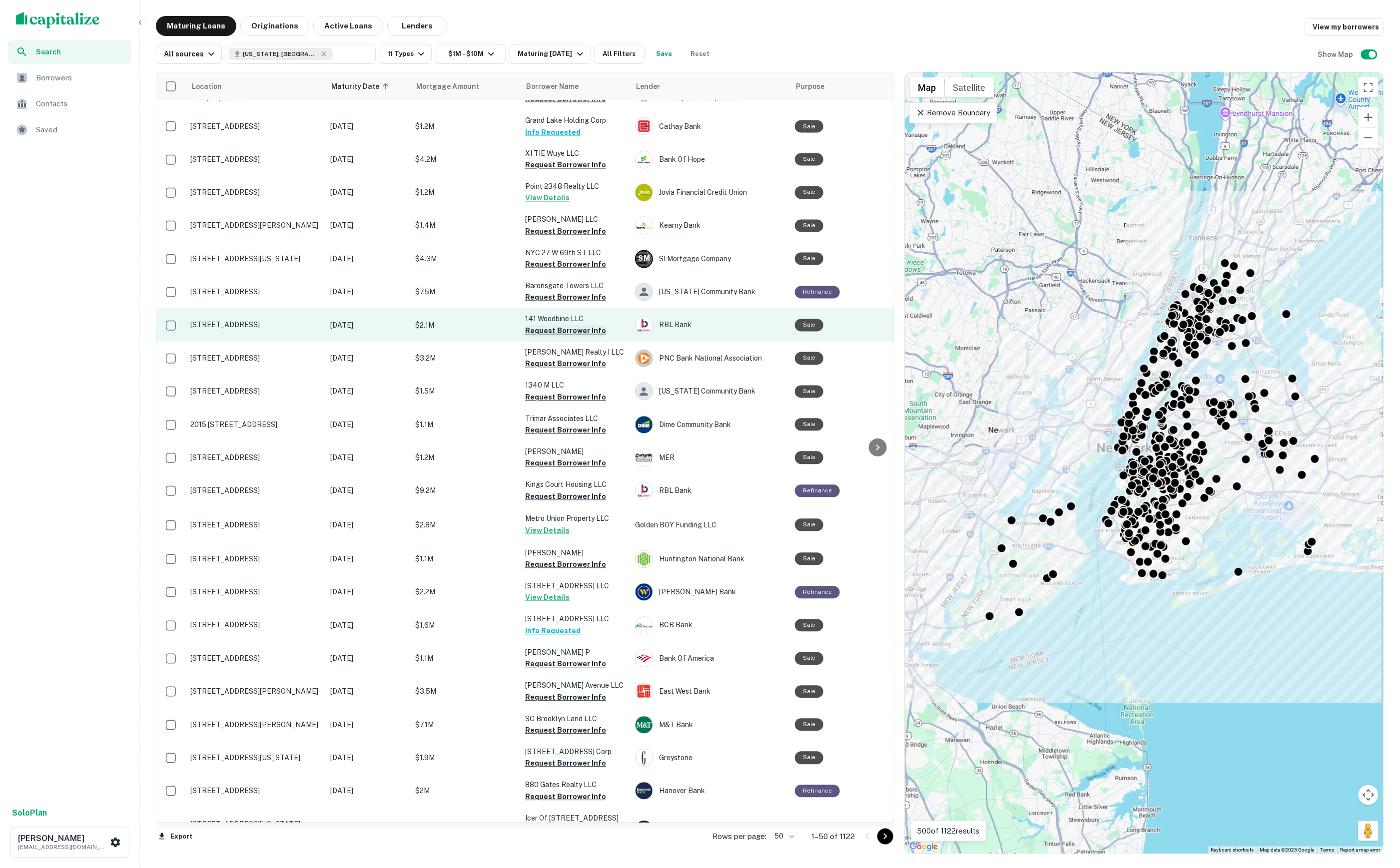
click at [584, 325] on button "Request Borrower Info" at bounding box center [565, 331] width 81 height 12
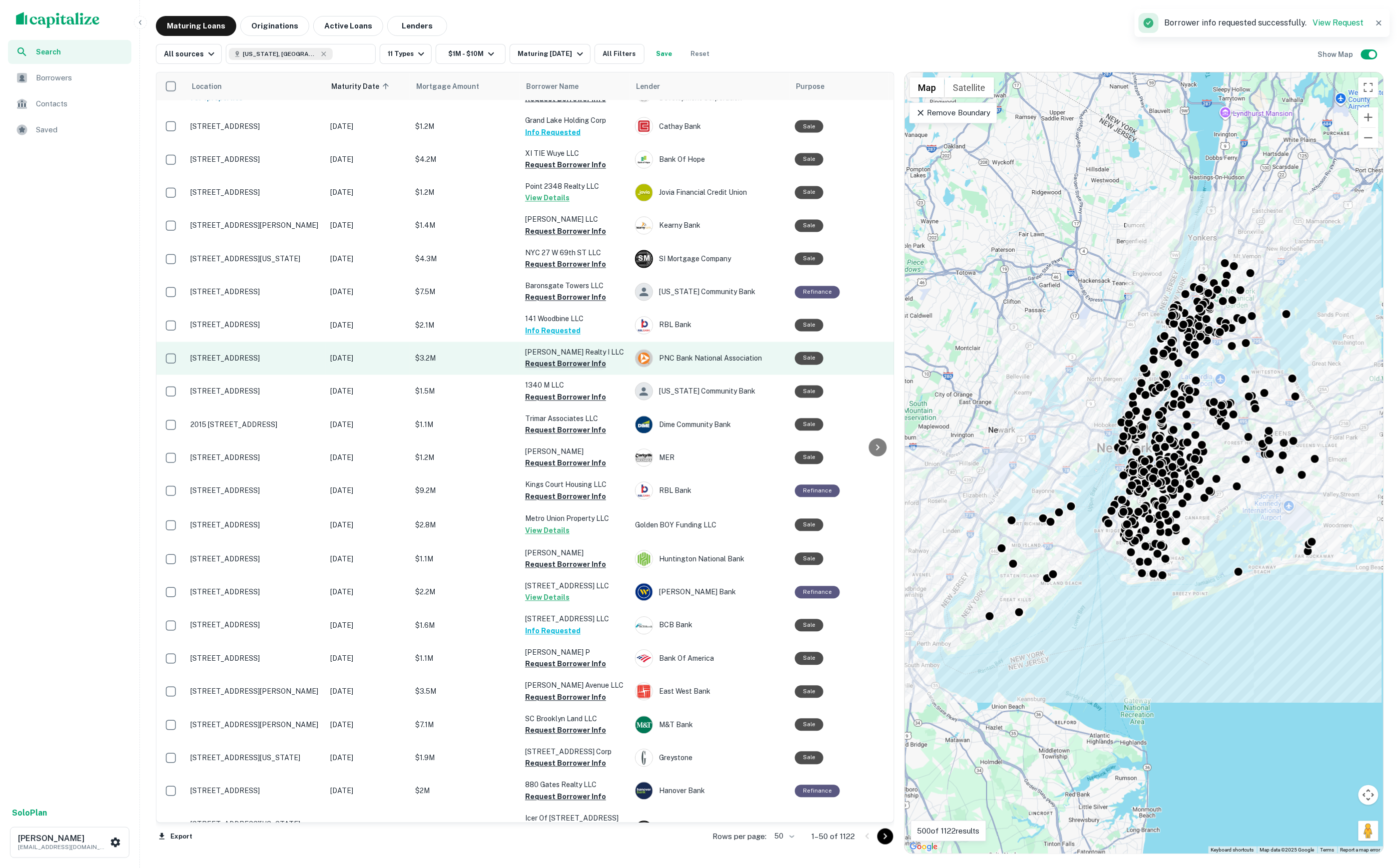
click at [570, 358] on button "Request Borrower Info" at bounding box center [565, 363] width 81 height 12
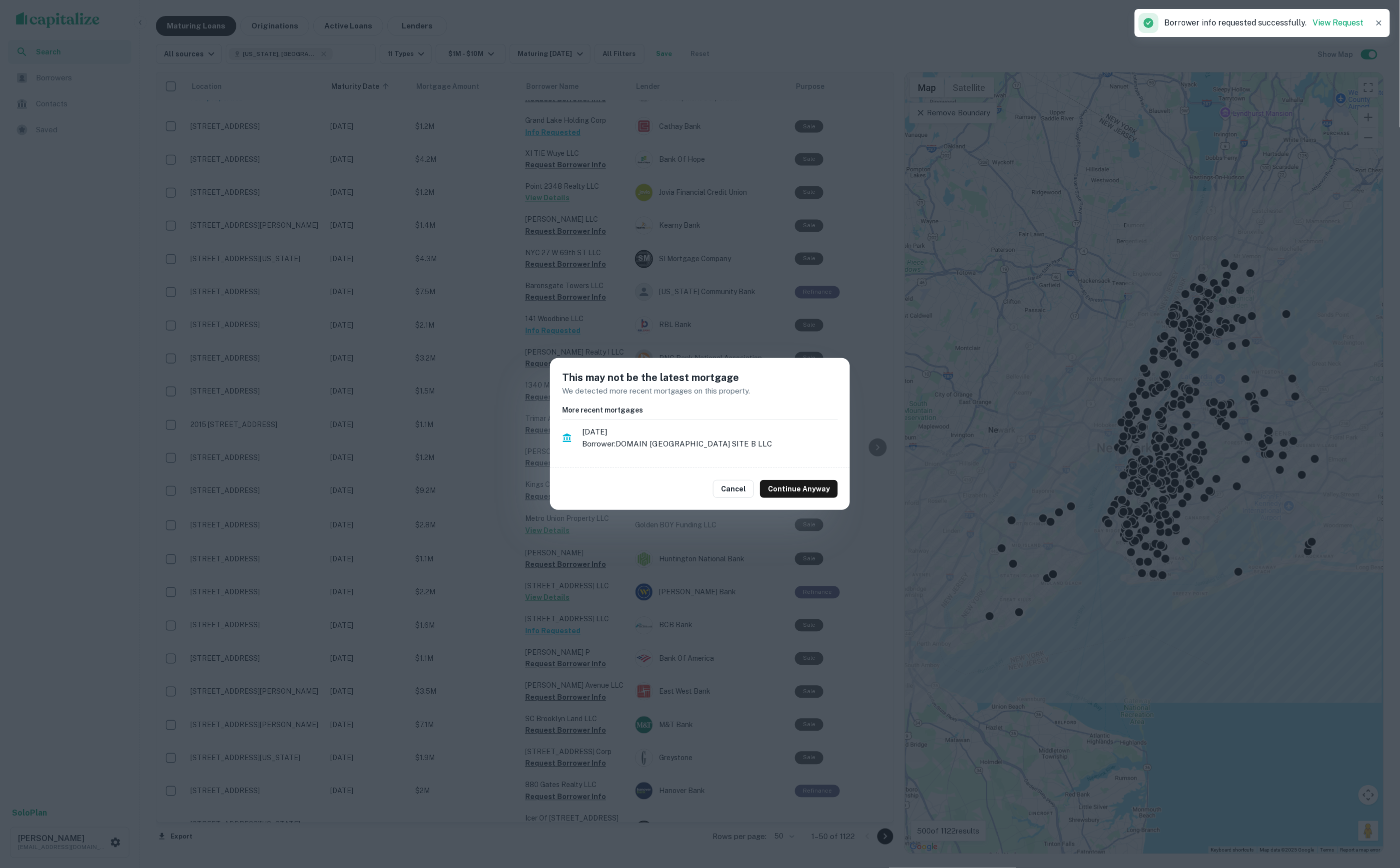
click at [636, 272] on div "This may not be the latest mortgage We detected more recent mortgages on this p…" at bounding box center [700, 434] width 1400 height 868
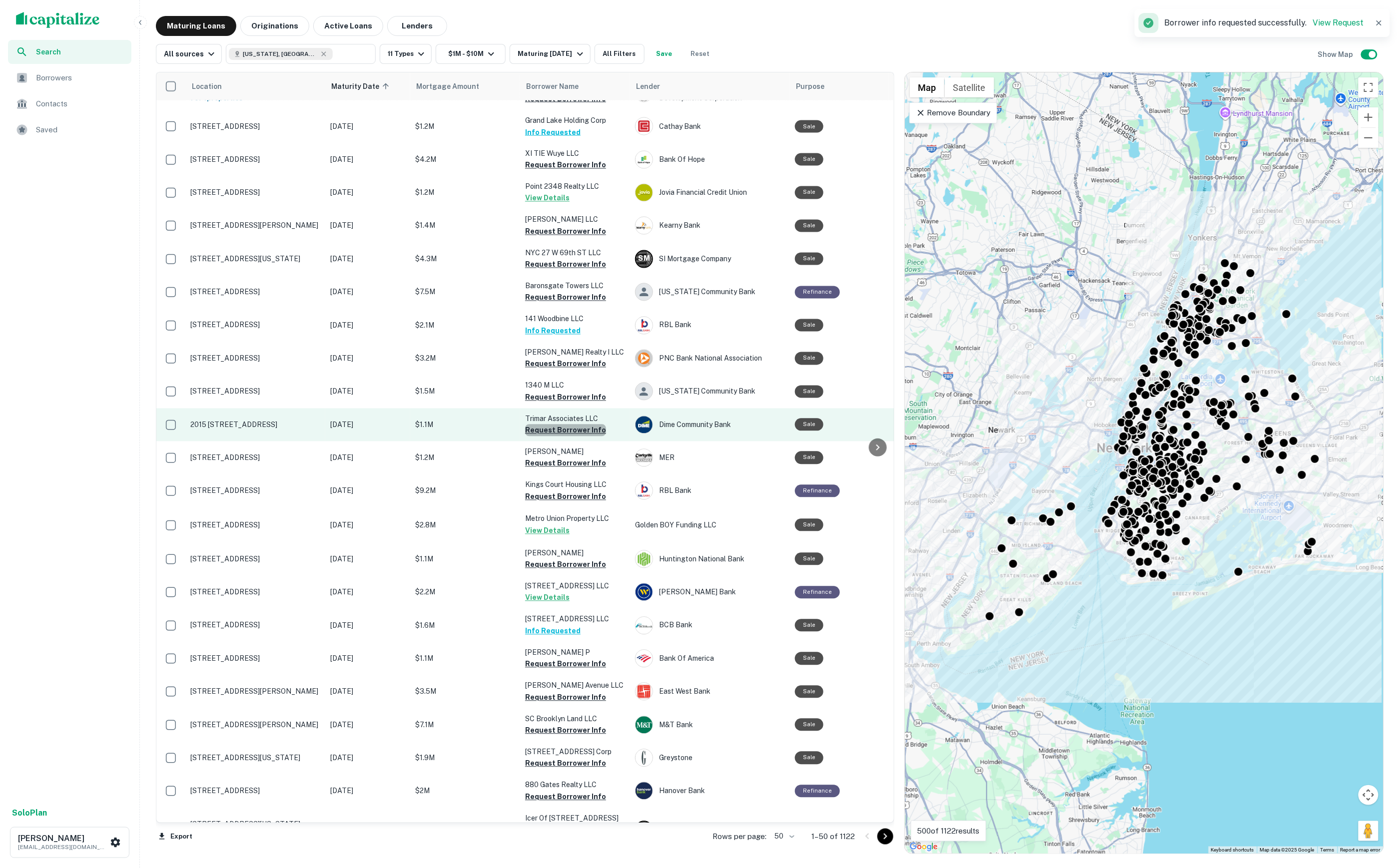
drag, startPoint x: 583, startPoint y: 406, endPoint x: 577, endPoint y: 404, distance: 6.3
click at [583, 424] on button "Request Borrower Info" at bounding box center [565, 430] width 81 height 12
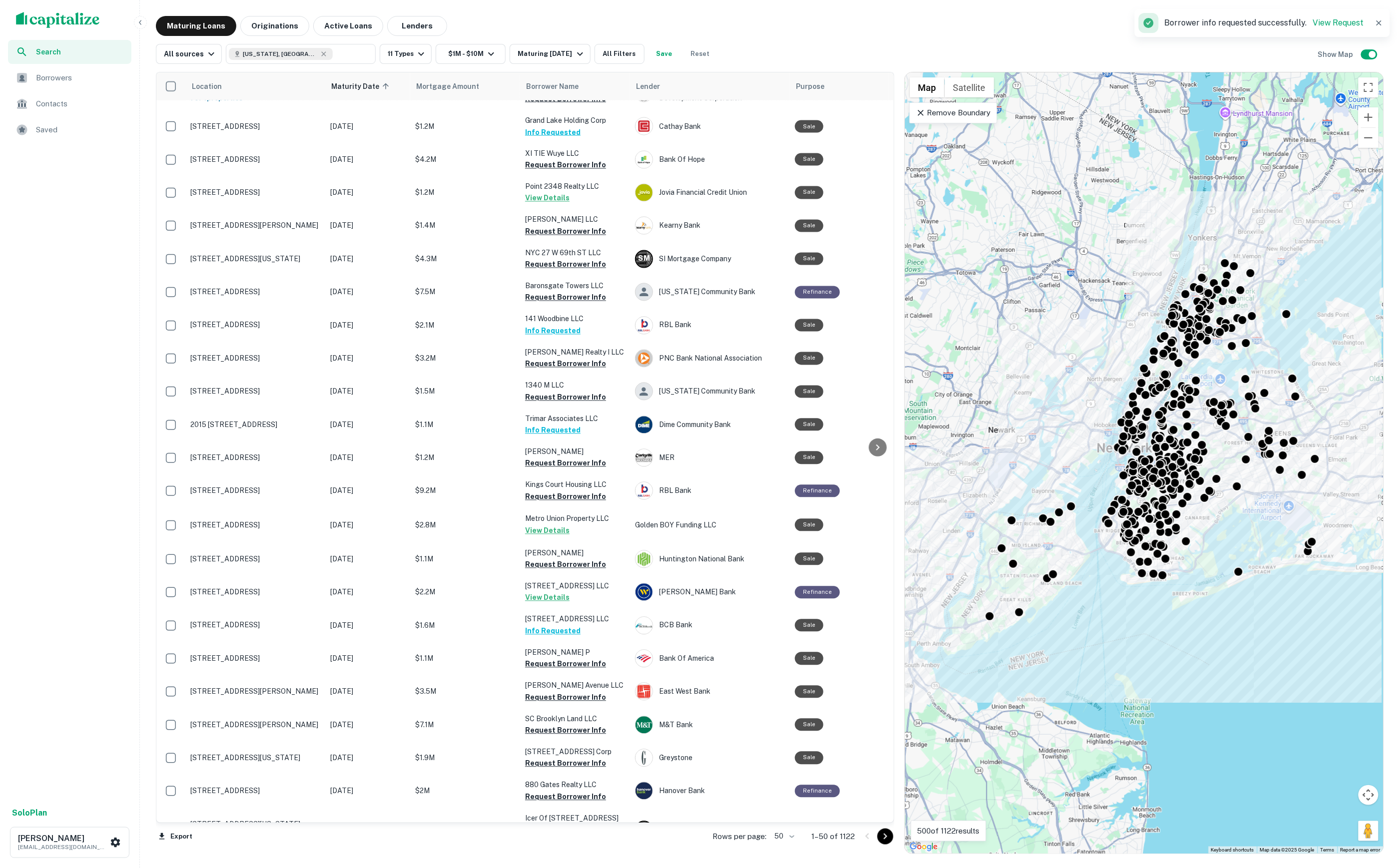
click at [884, 836] on icon "Go to next page" at bounding box center [884, 836] width 12 height 12
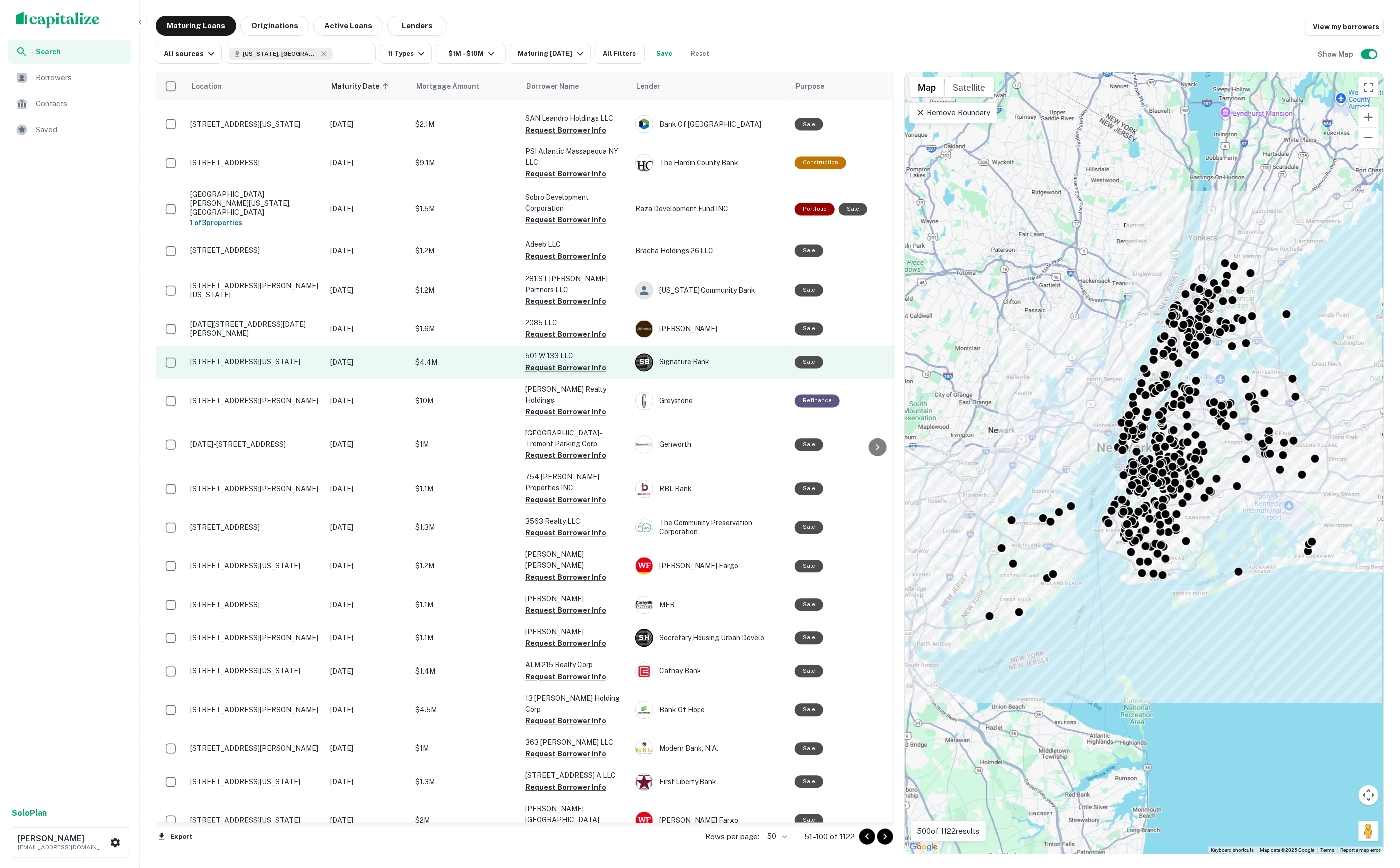
click at [537, 362] on button "Request Borrower Info" at bounding box center [565, 367] width 81 height 12
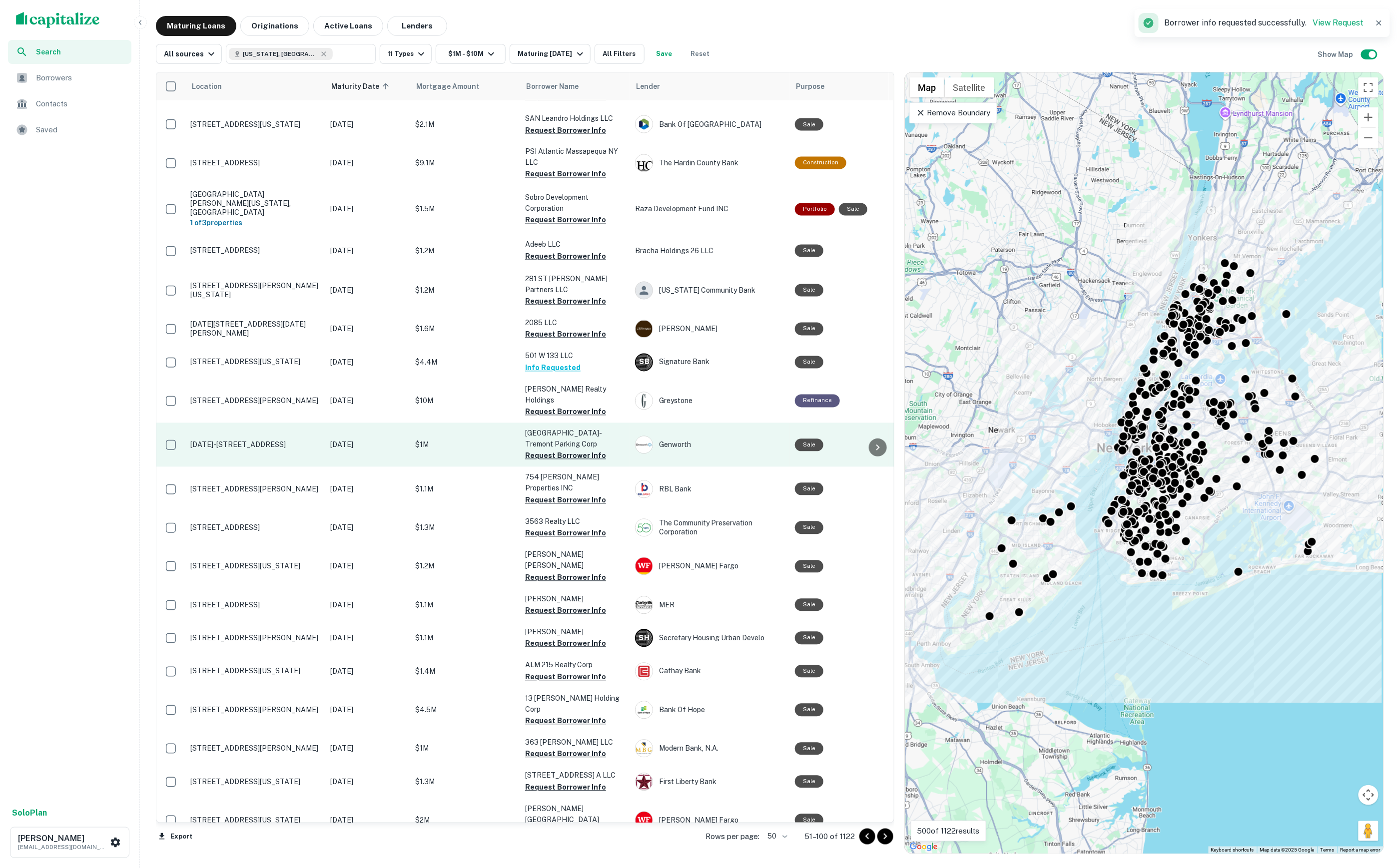
click at [561, 450] on button "Request Borrower Info" at bounding box center [565, 455] width 81 height 12
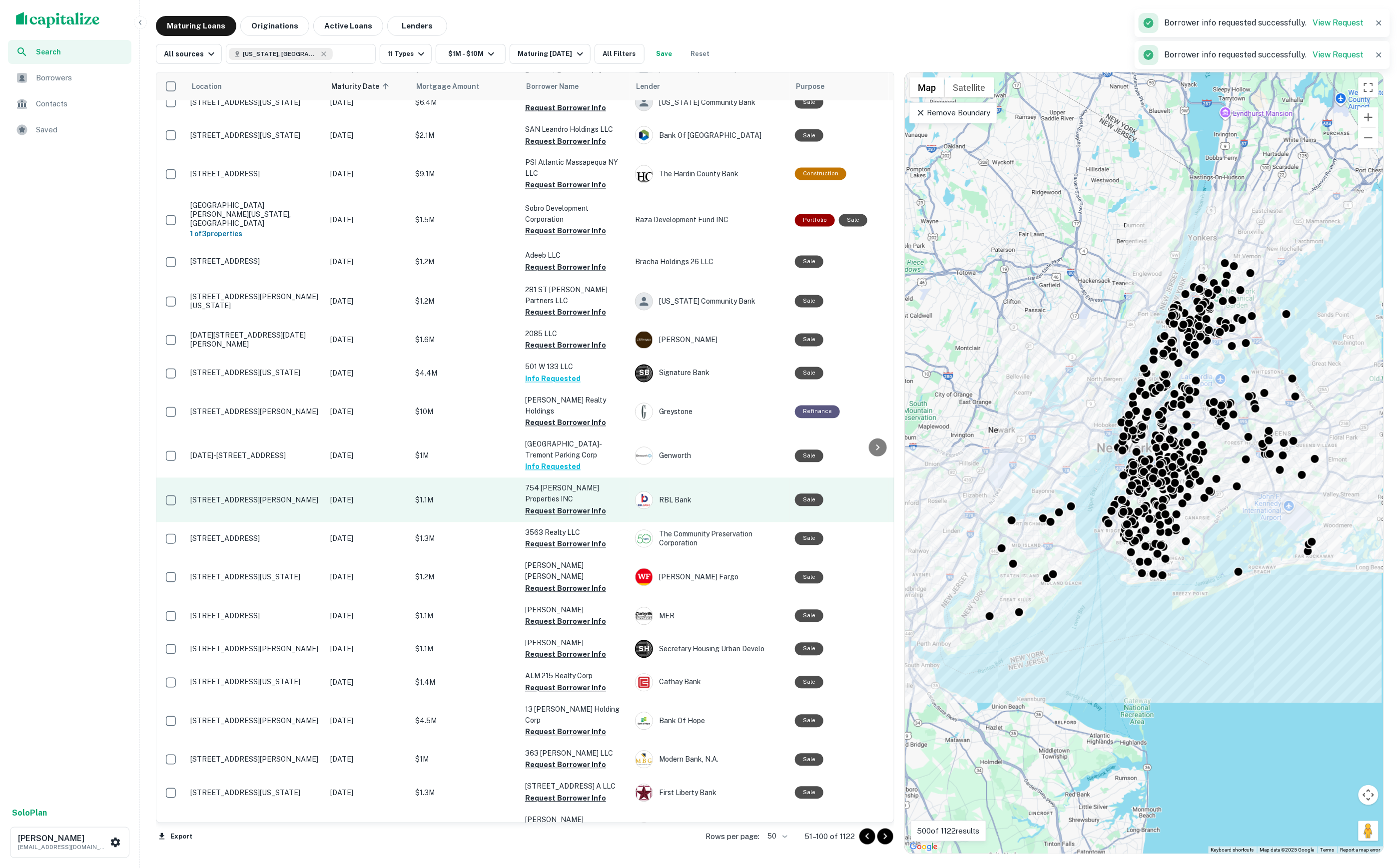
click at [579, 478] on td "754 Coster Properties INC Request Borrower Info" at bounding box center [575, 500] width 110 height 44
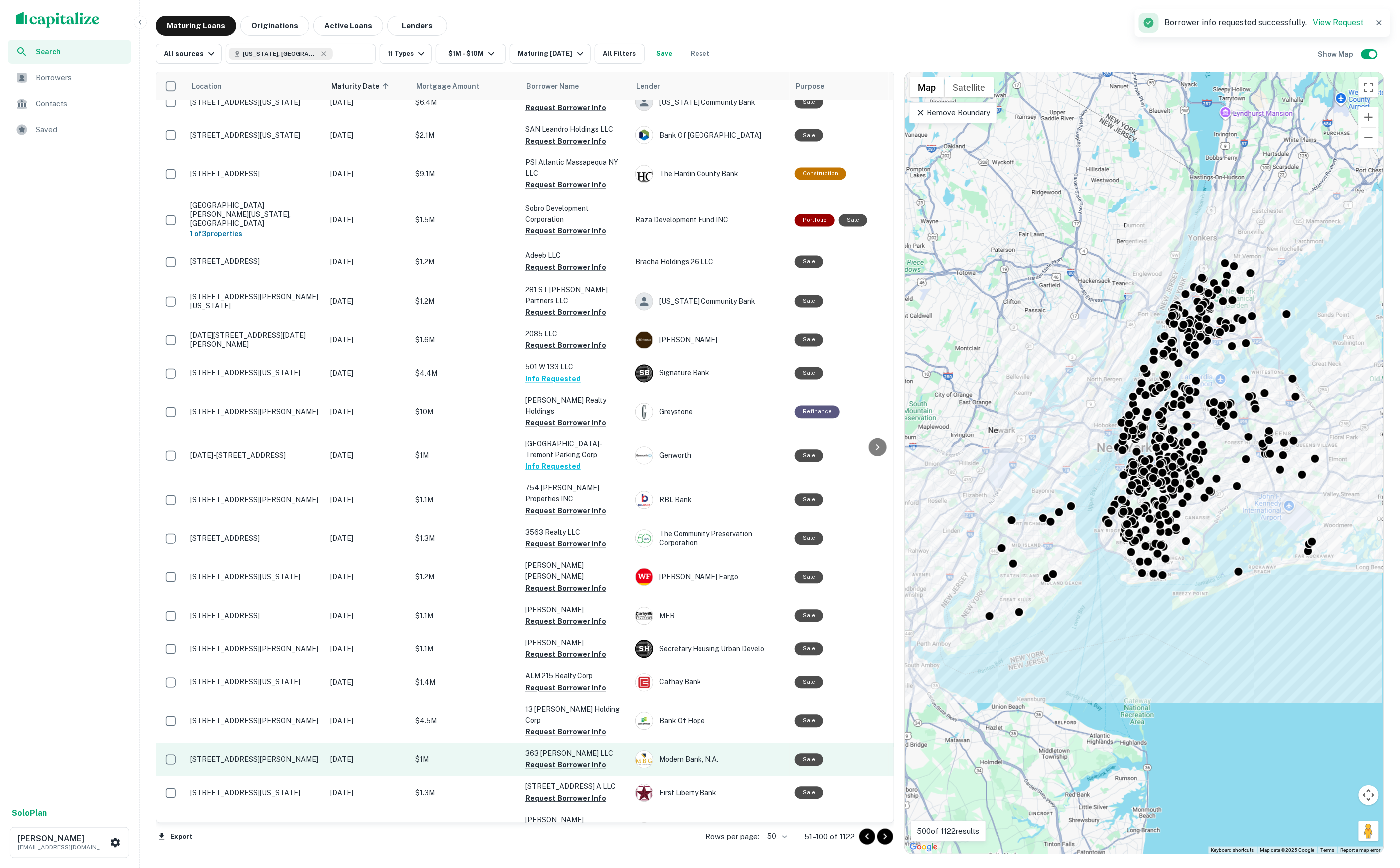
click at [587, 760] on button "Request Borrower Info" at bounding box center [565, 765] width 81 height 12
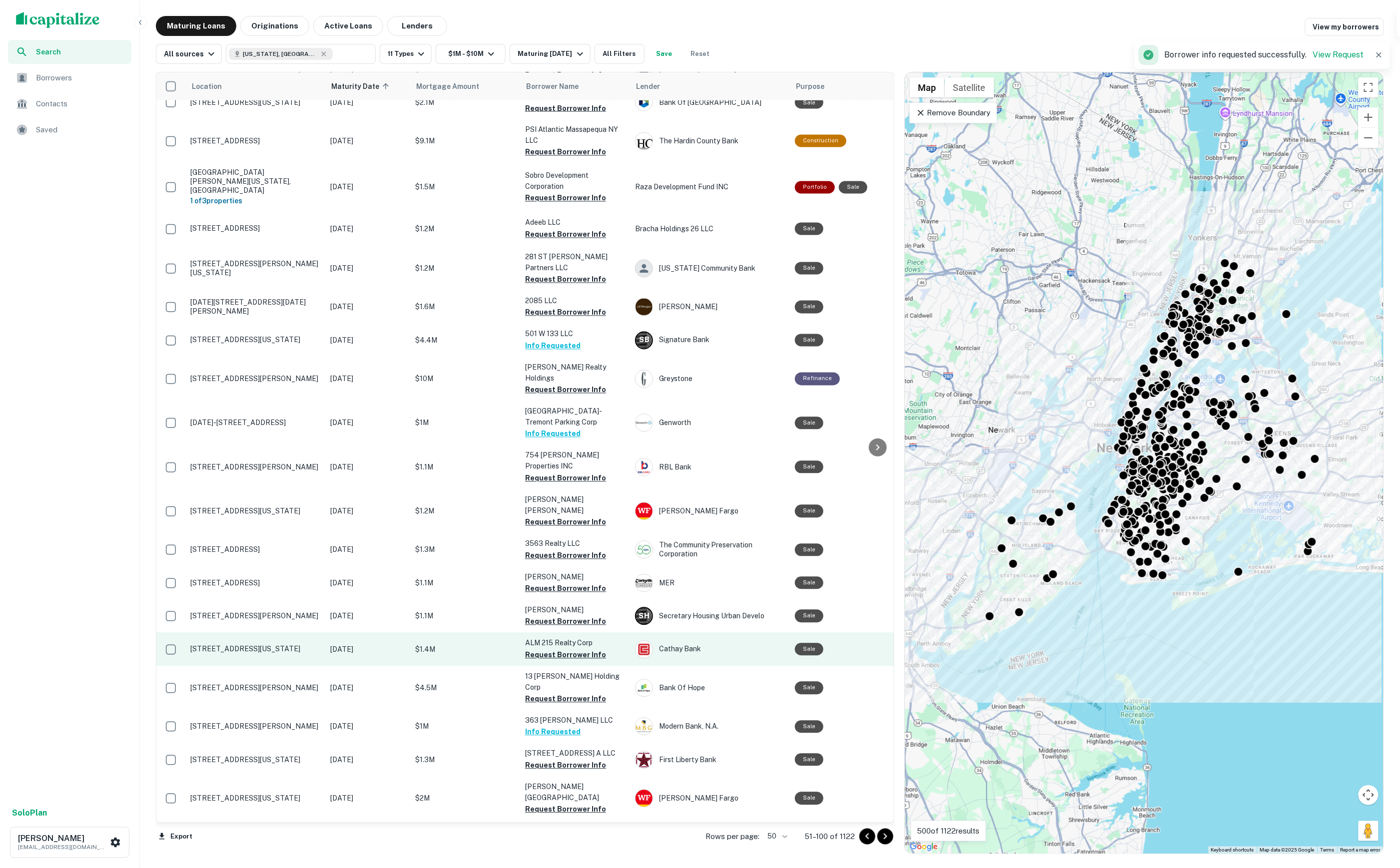
scroll to position [995, 0]
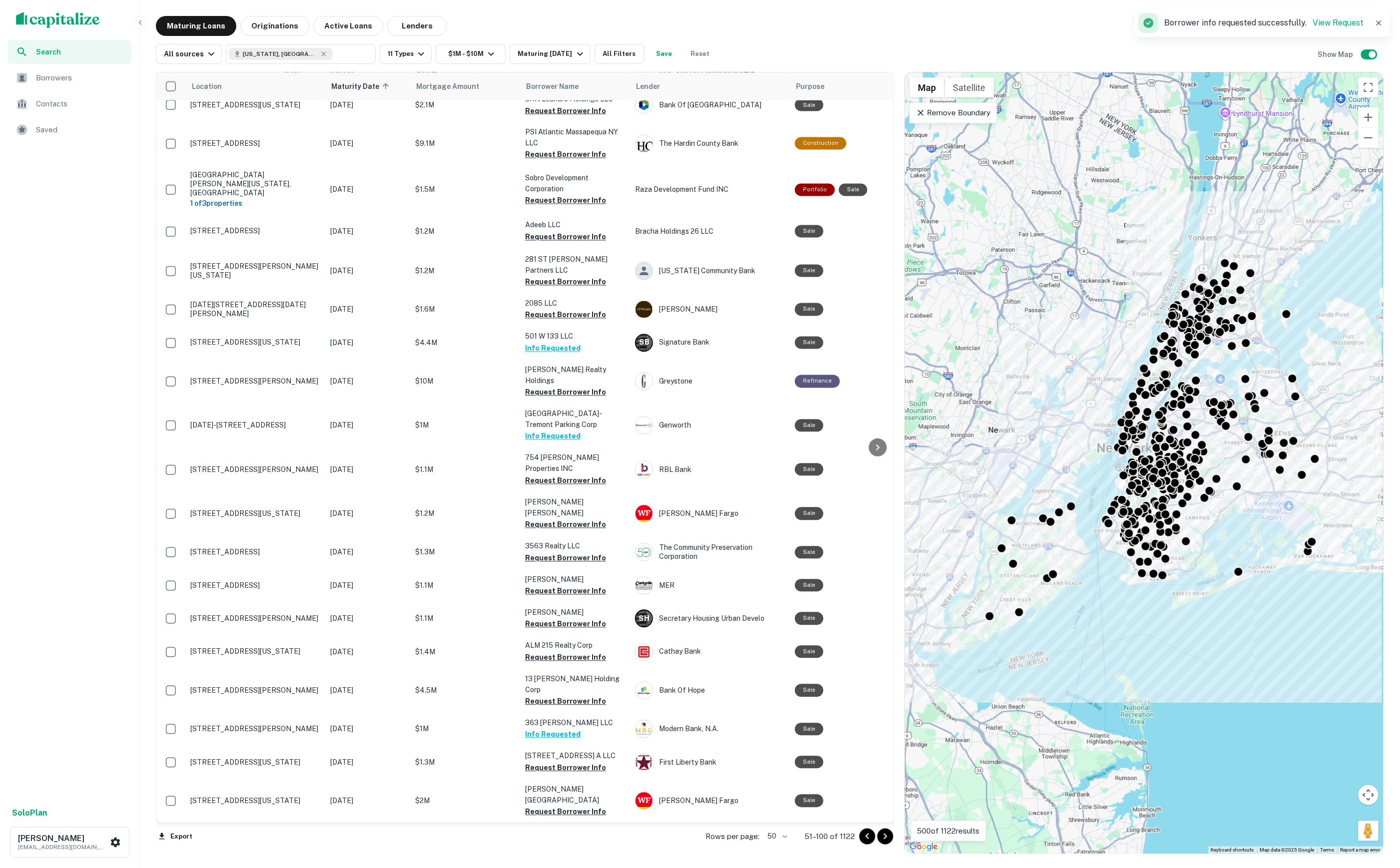
click at [568, 824] on td "Yaulee Enterprises INC Request Borrower Info" at bounding box center [575, 840] width 110 height 33
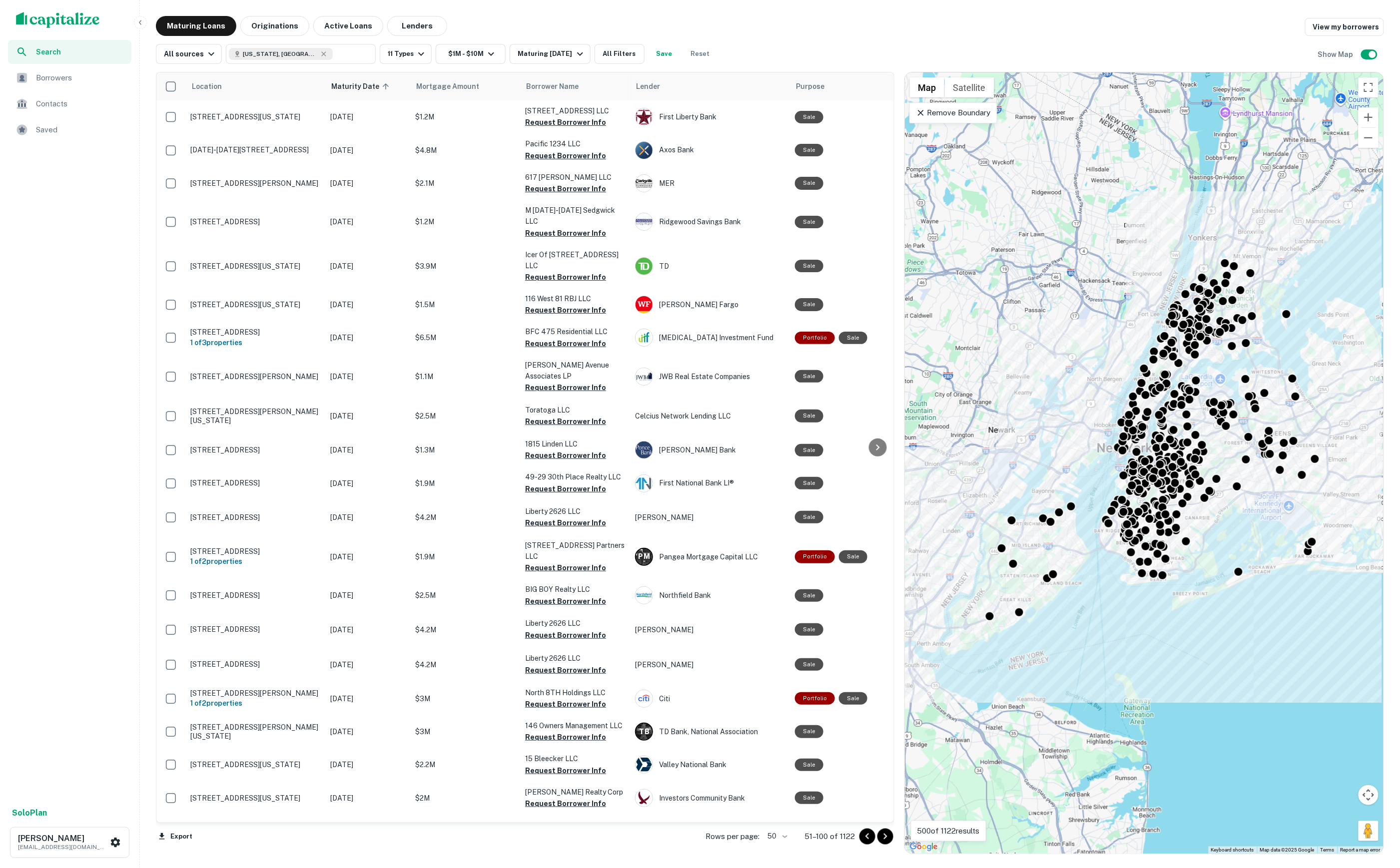
scroll to position [0, 0]
click at [74, 76] on span "Borrowers" at bounding box center [80, 77] width 90 height 12
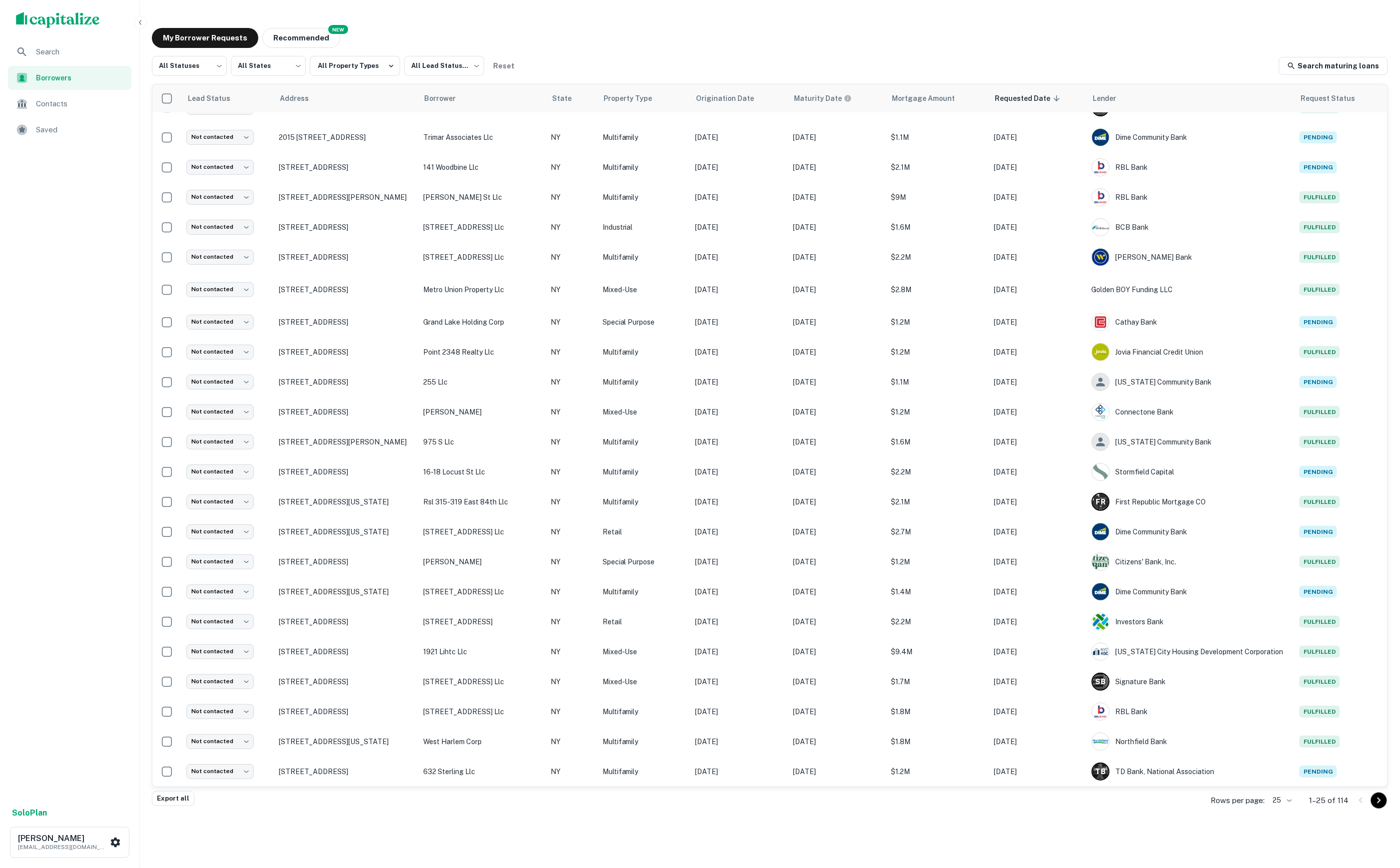
scroll to position [79, 0]
click at [1277, 799] on body "Search Borrowers Contacts Saved Solo Plan [PERSON_NAME] [EMAIL_ADDRESS][DOMAIN_…" at bounding box center [700, 434] width 1400 height 868
click at [1277, 786] on li "100" at bounding box center [1275, 793] width 34 height 18
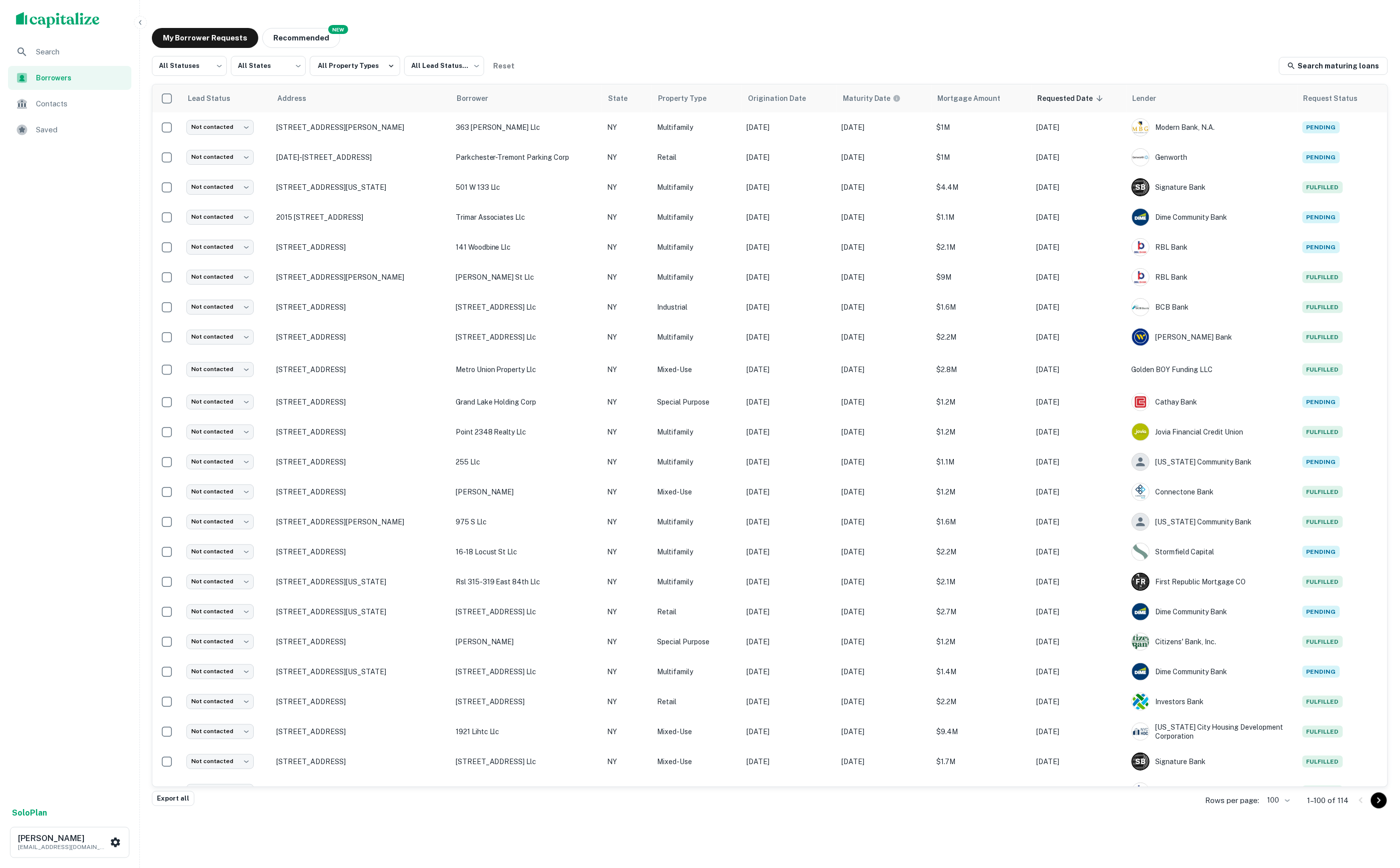
click at [80, 23] on img "scrollable content" at bounding box center [58, 19] width 84 height 16
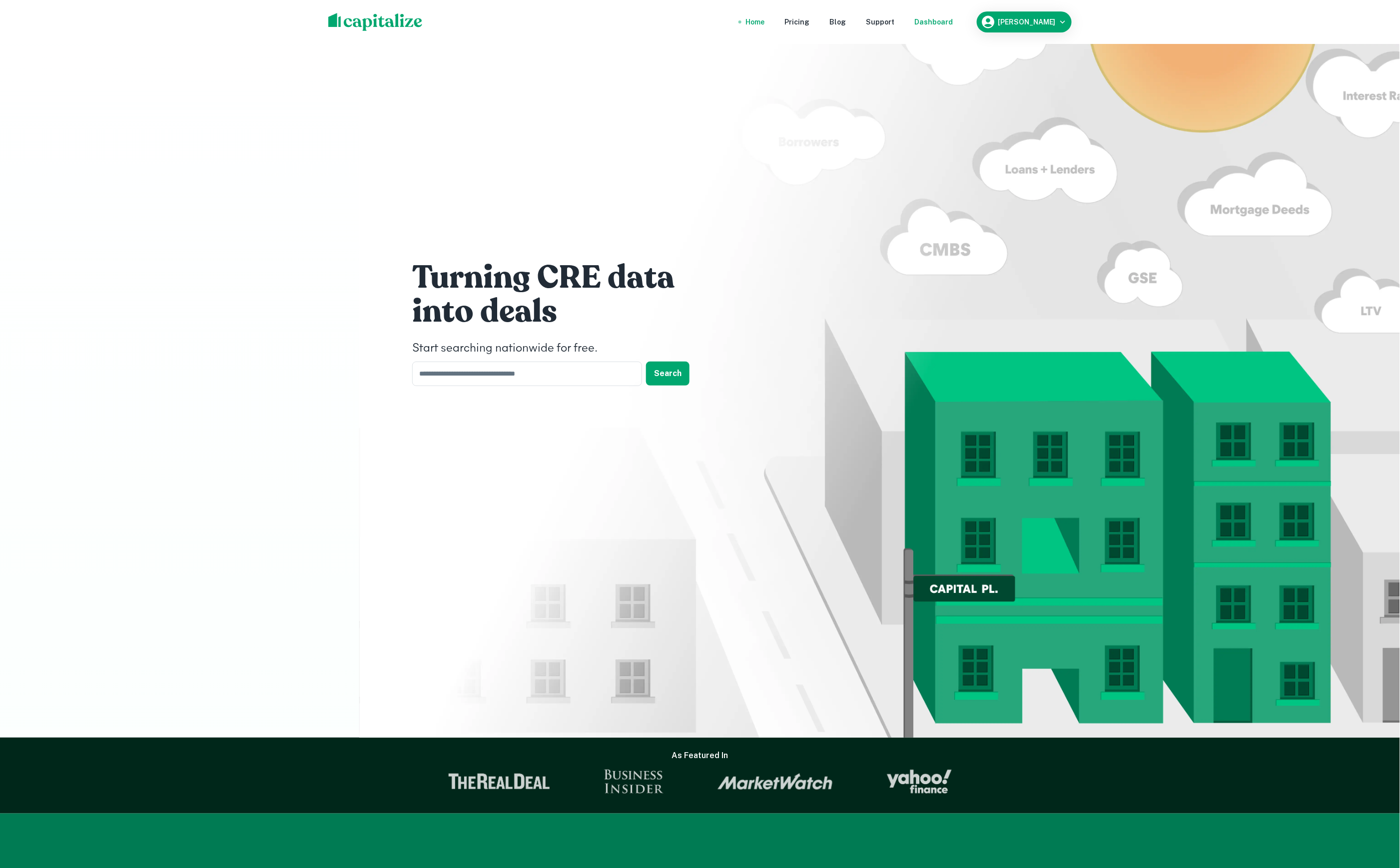
click at [948, 20] on div "Dashboard" at bounding box center [933, 22] width 38 height 11
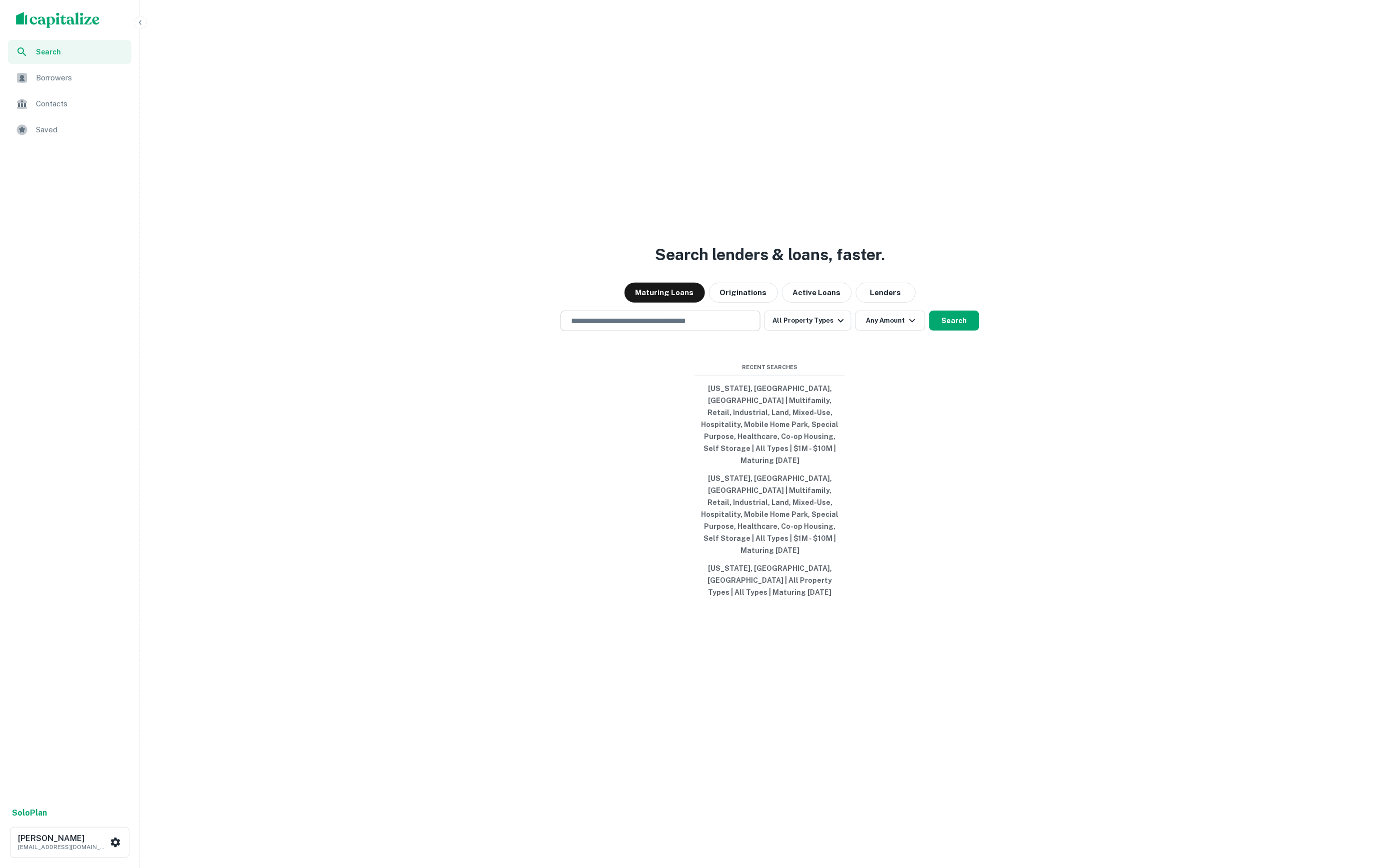
click at [718, 331] on div "​" at bounding box center [661, 321] width 200 height 20
click at [769, 441] on button "[US_STATE], [GEOGRAPHIC_DATA], [GEOGRAPHIC_DATA] | Multifamily, Retail, Industr…" at bounding box center [770, 424] width 150 height 90
type input "**********"
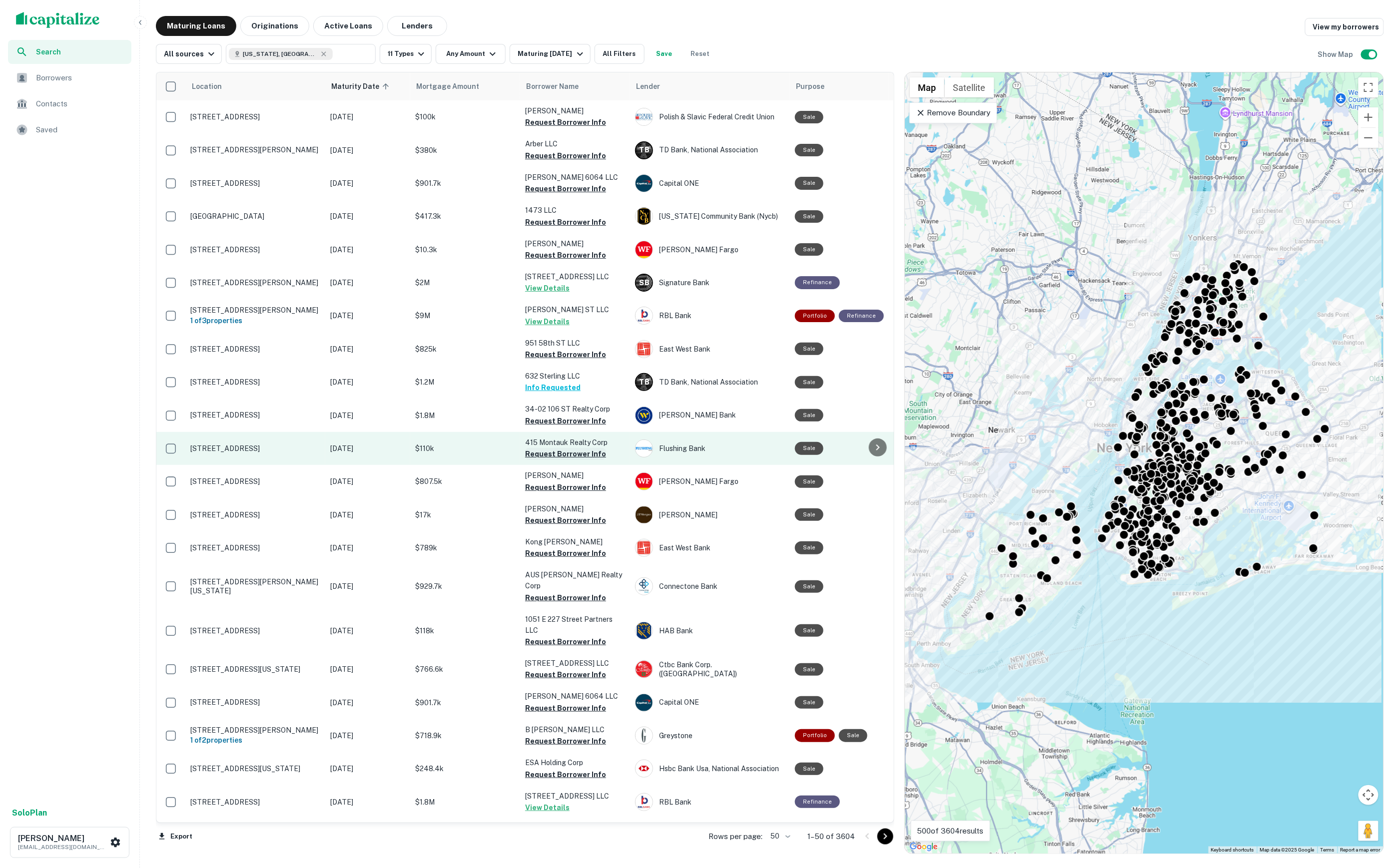
click at [582, 450] on button "Request Borrower Info" at bounding box center [565, 454] width 81 height 12
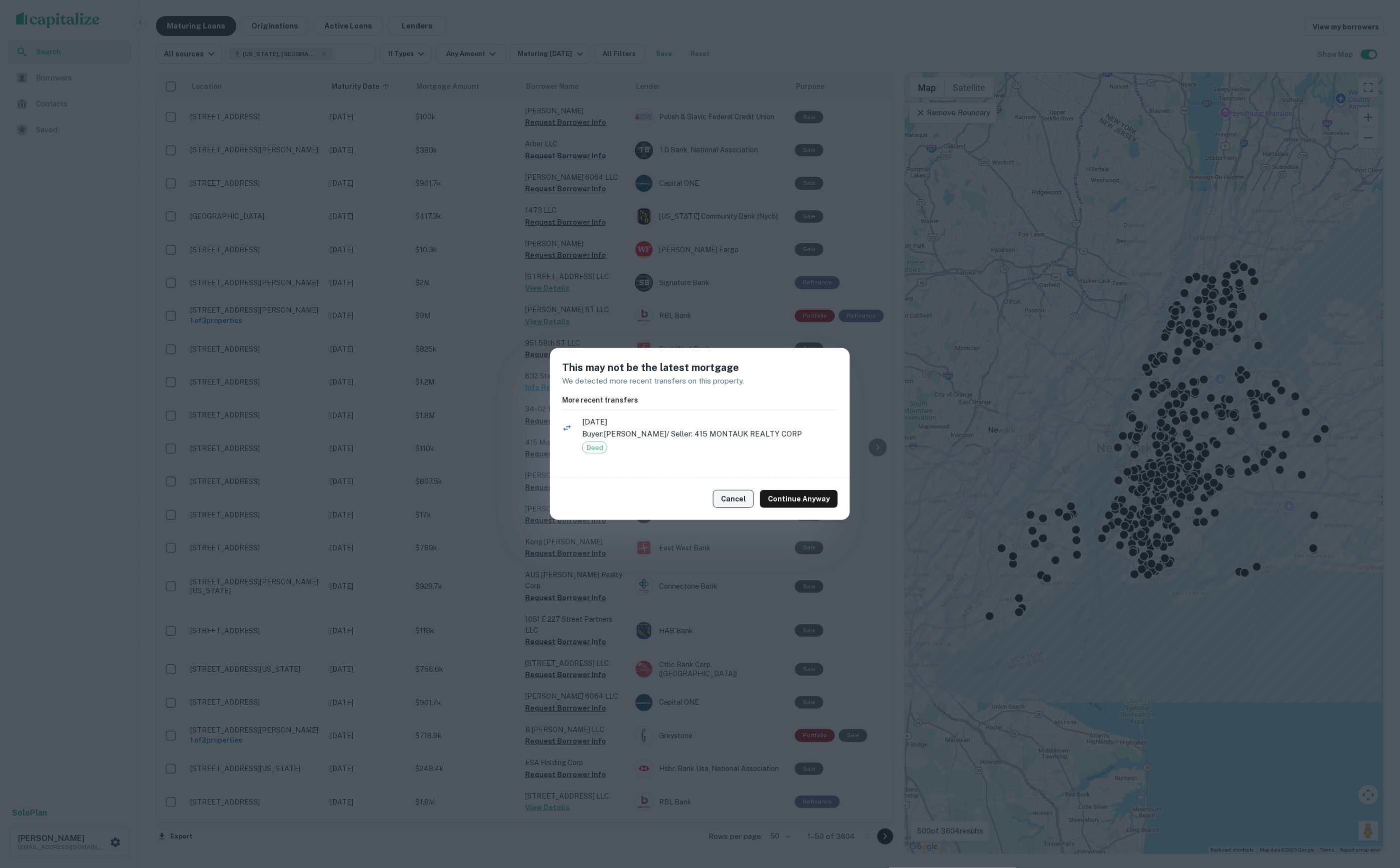
click at [738, 498] on button "Cancel" at bounding box center [733, 498] width 41 height 18
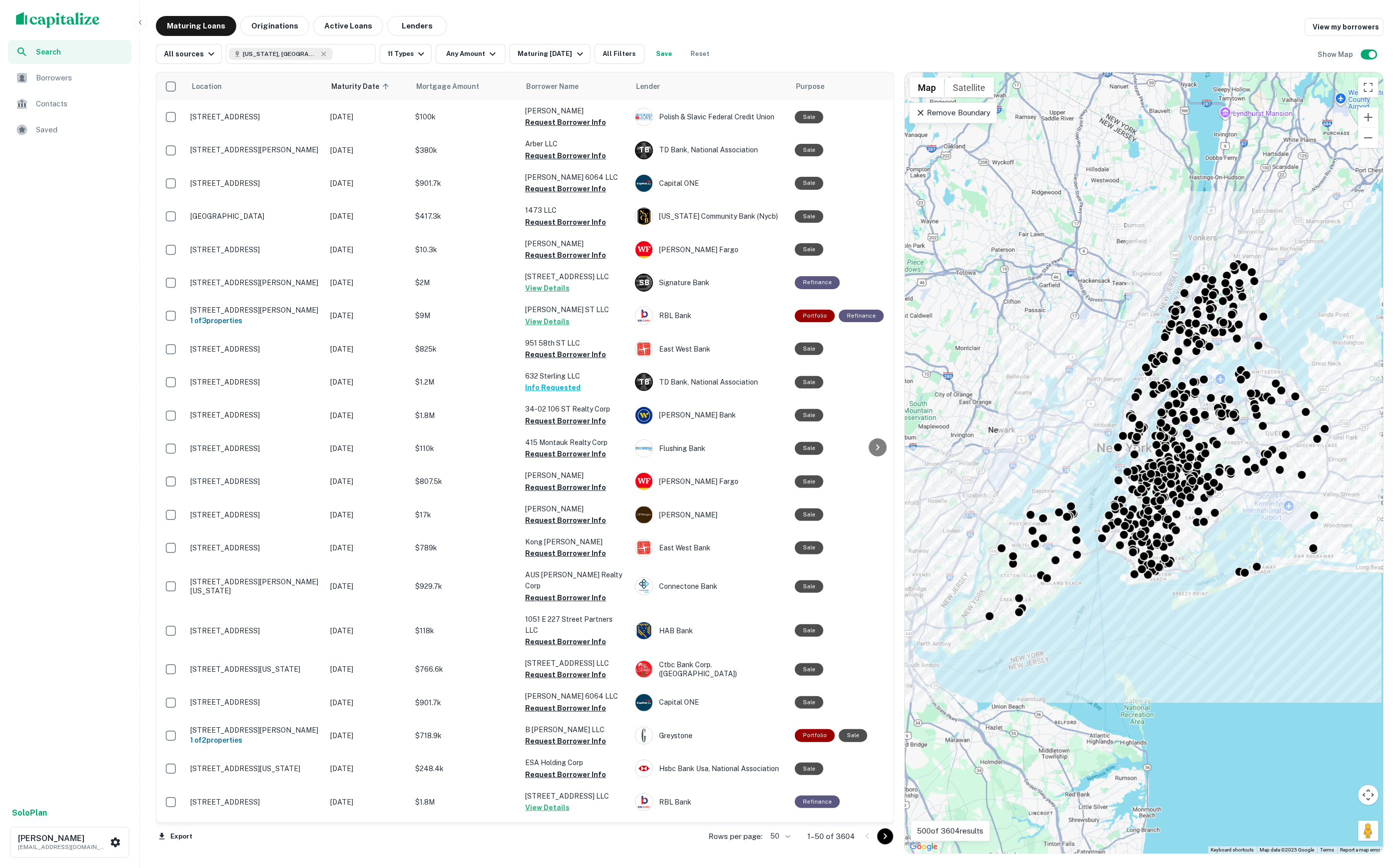
click at [459, 64] on div "Location Maturity Date sorted ascending Mortgage Amount Borrower Name Lender Pu…" at bounding box center [770, 459] width 1228 height 790
click at [459, 55] on button "Any Amount" at bounding box center [470, 54] width 70 height 20
type input "*"
type input "*******"
type input "**"
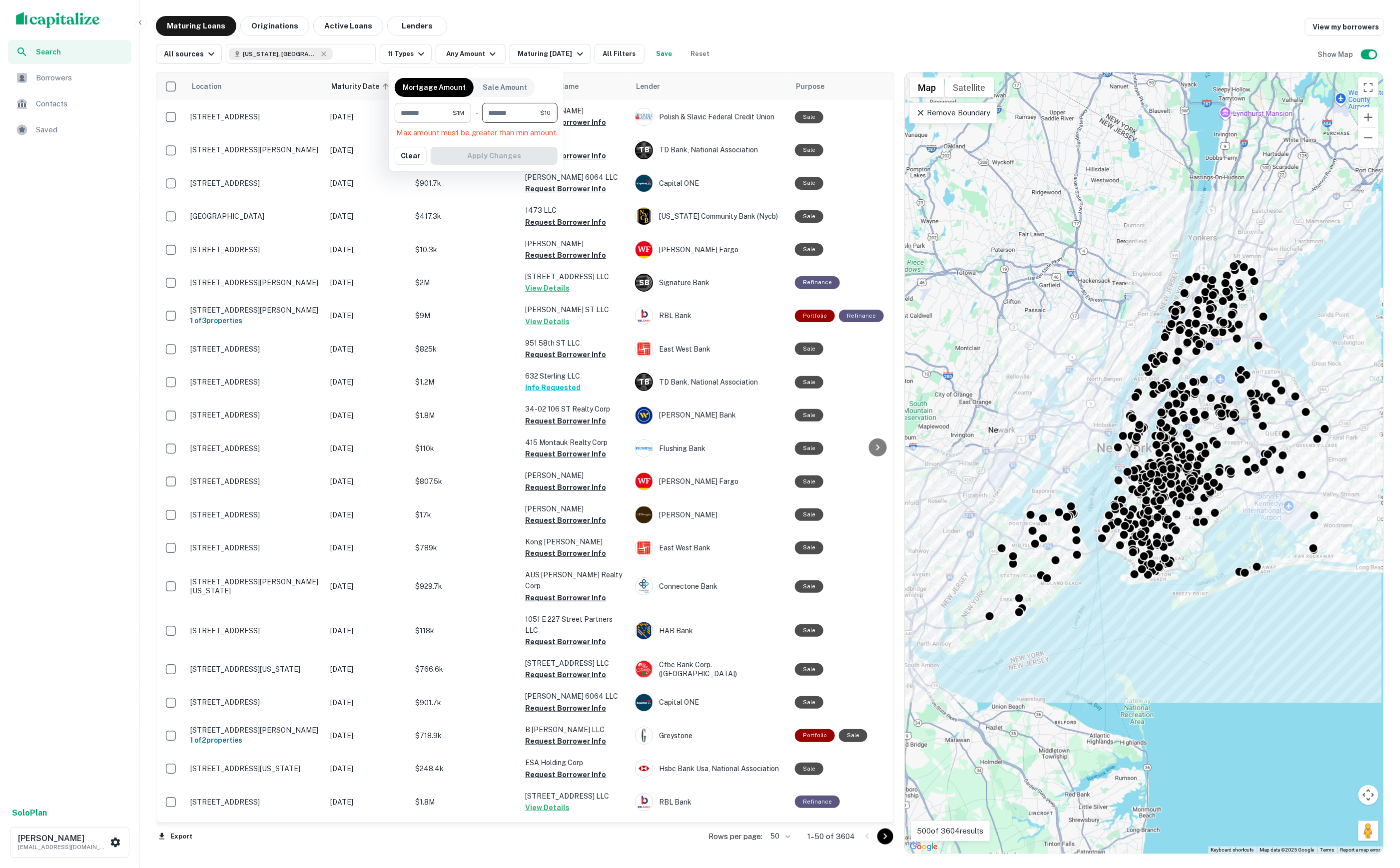
type input "********"
click at [468, 143] on button "Apply Changes" at bounding box center [494, 140] width 127 height 18
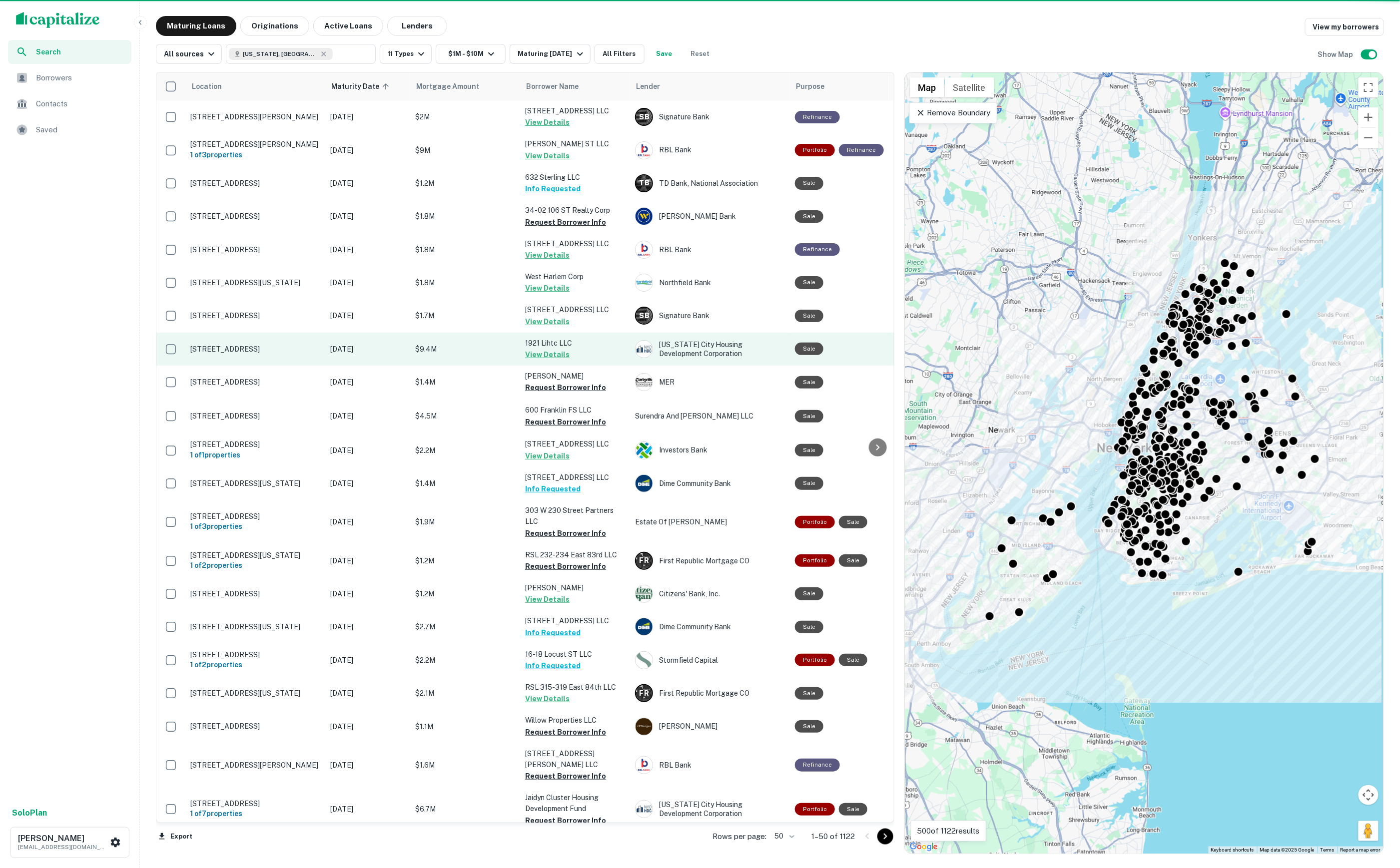
scroll to position [742, 0]
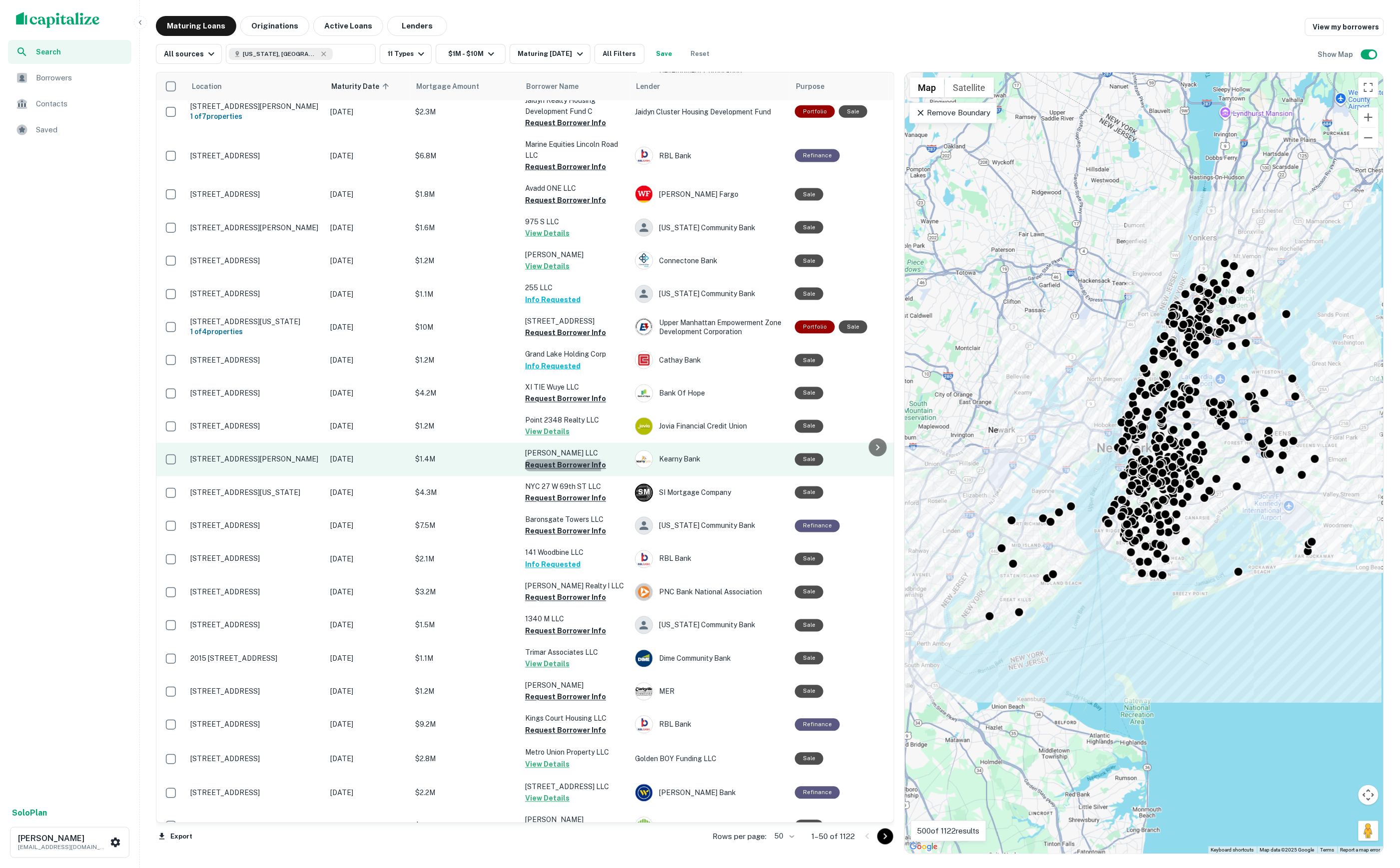
click at [558, 459] on button "Request Borrower Info" at bounding box center [565, 465] width 81 height 12
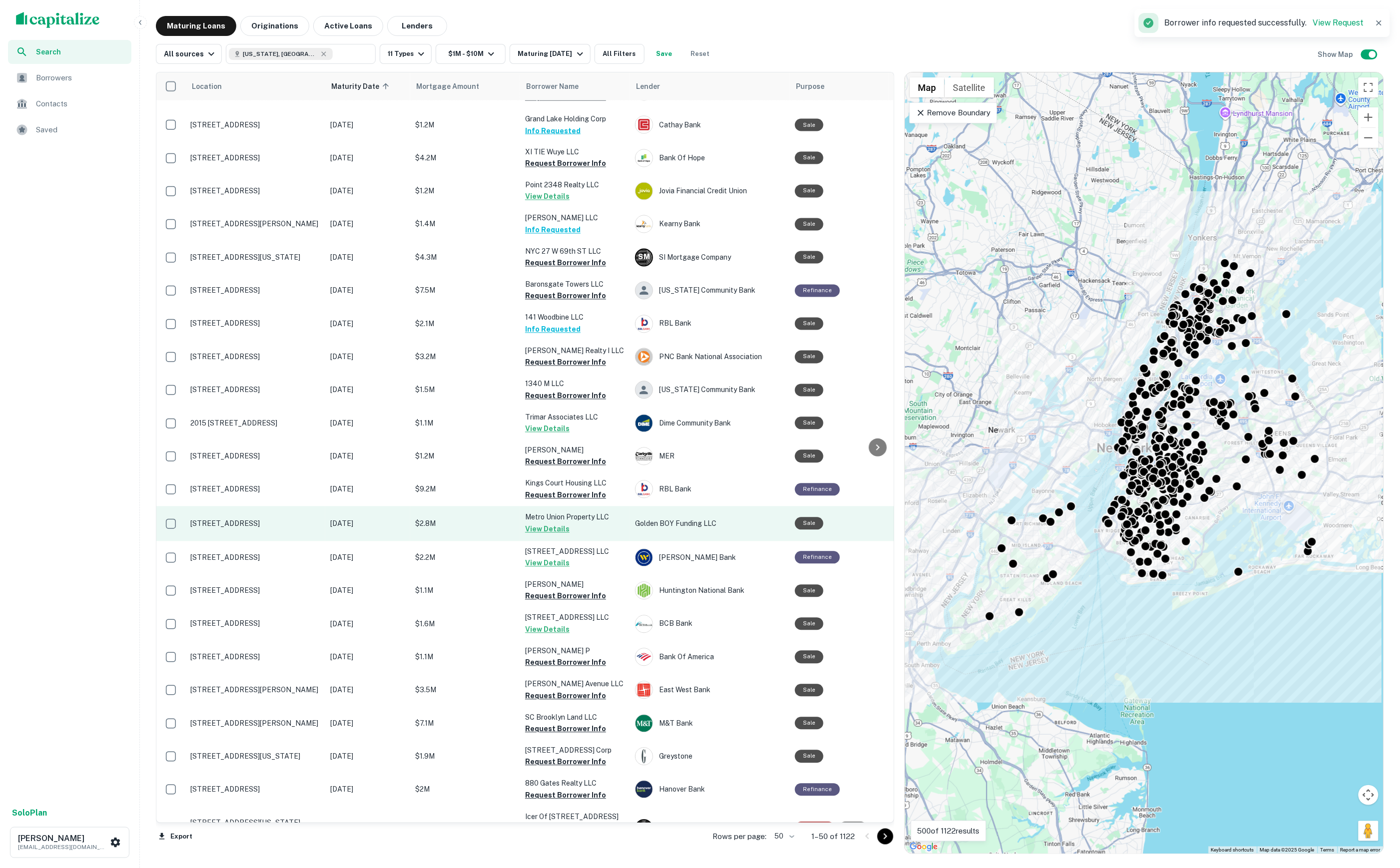
scroll to position [976, 0]
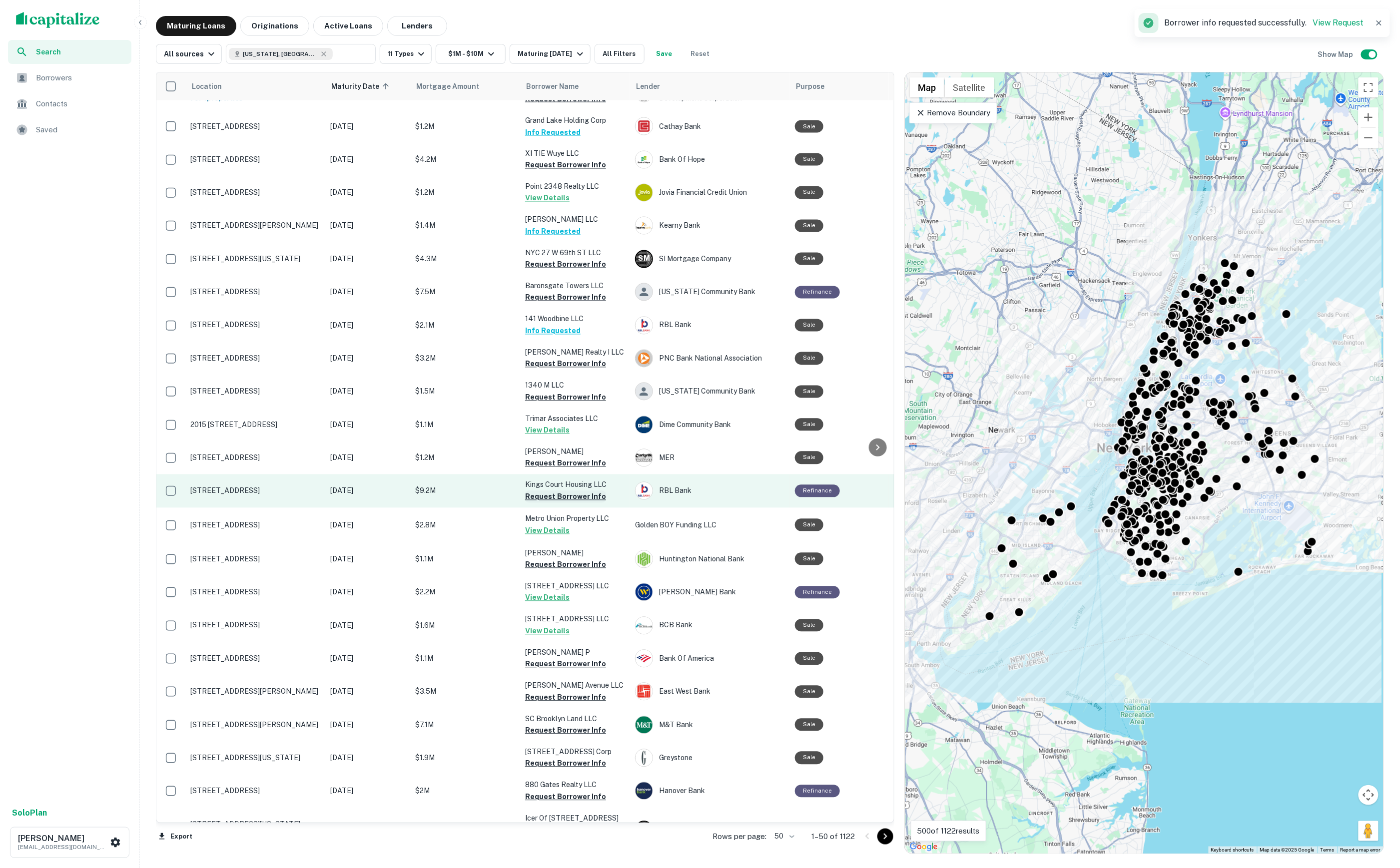
click at [552, 491] on button "Request Borrower Info" at bounding box center [565, 497] width 81 height 12
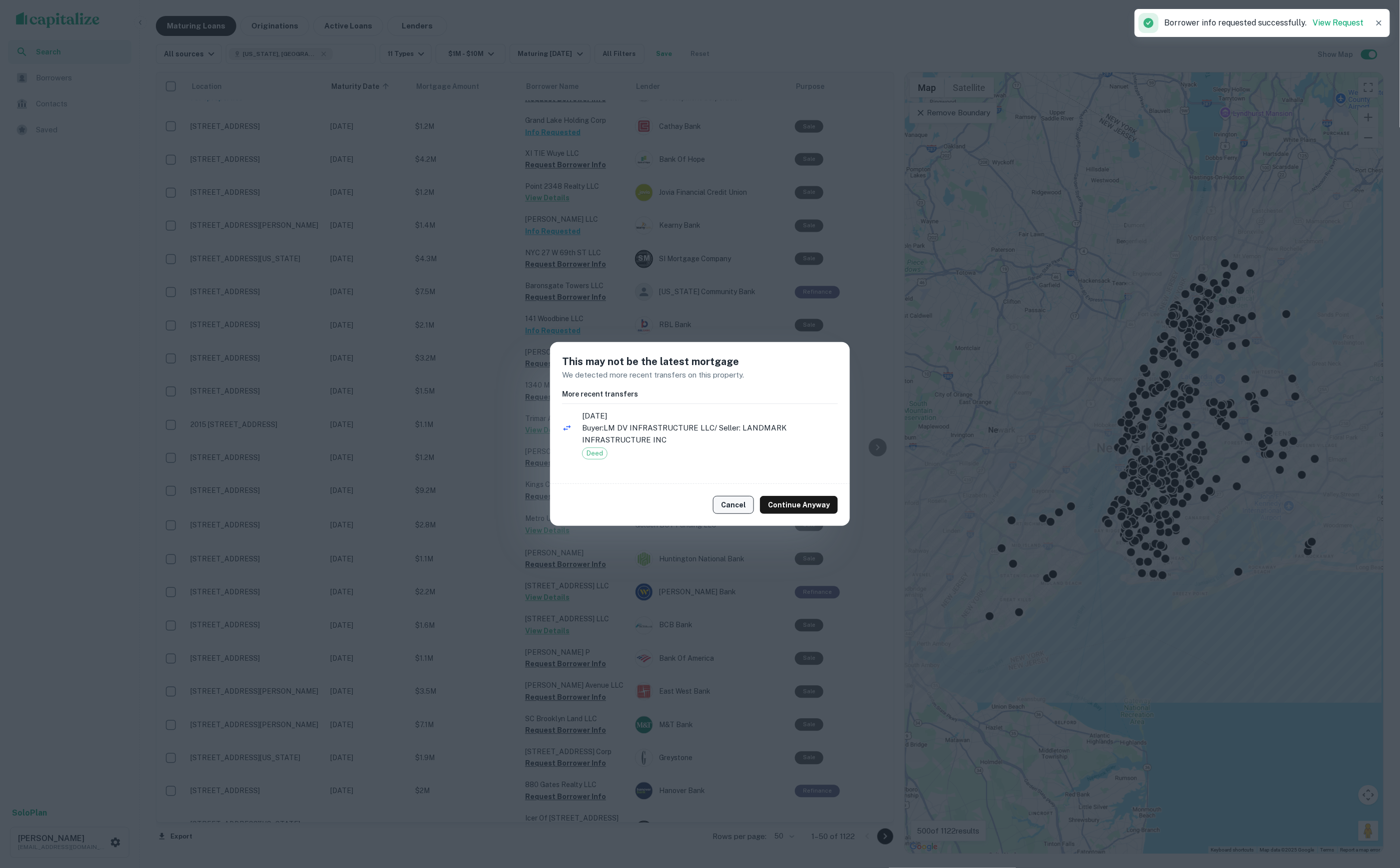
click at [735, 504] on button "Cancel" at bounding box center [733, 505] width 41 height 18
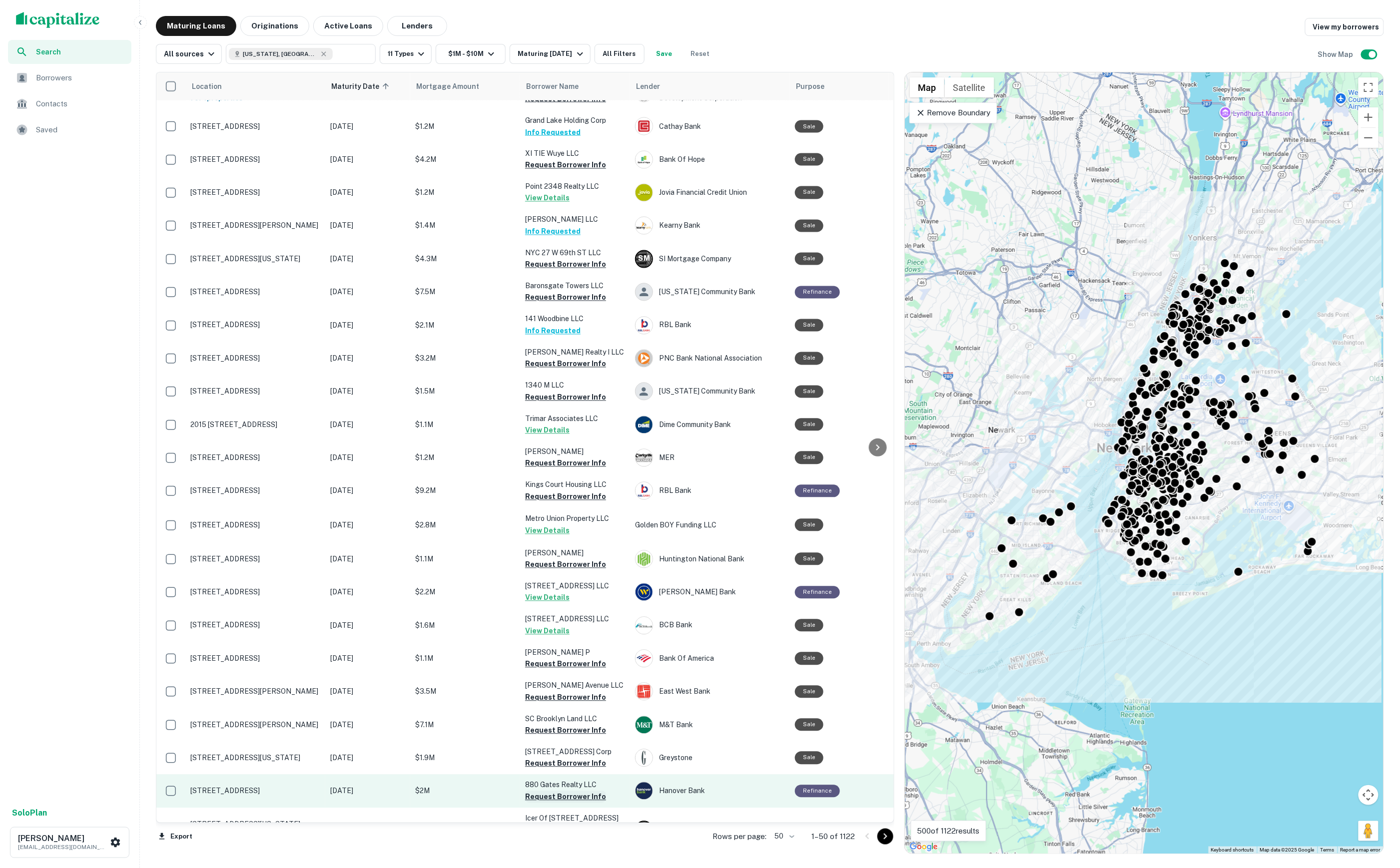
click at [582, 792] on button "Request Borrower Info" at bounding box center [565, 797] width 81 height 12
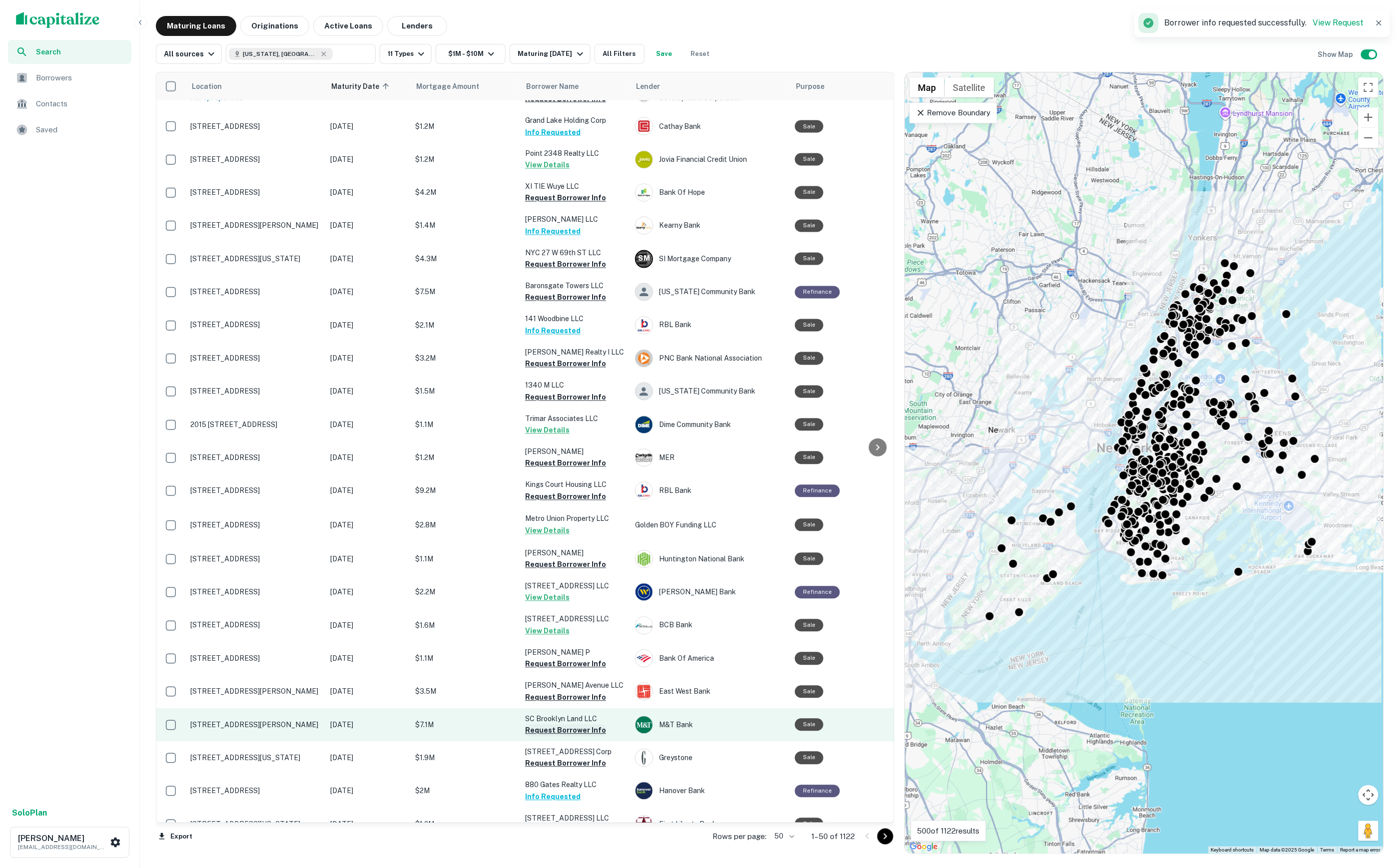
scroll to position [965, 0]
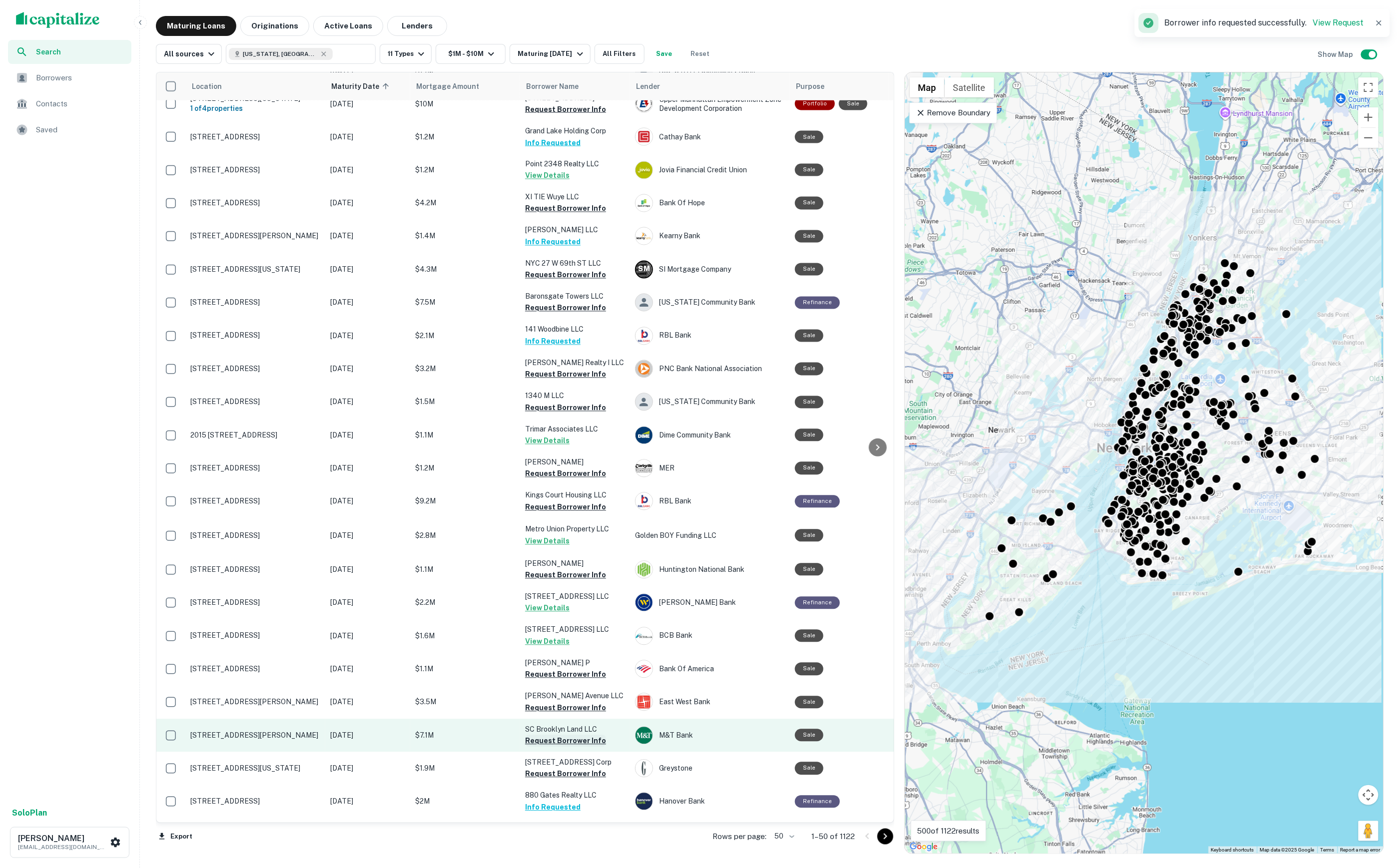
click at [579, 735] on button "Request Borrower Info" at bounding box center [565, 741] width 81 height 12
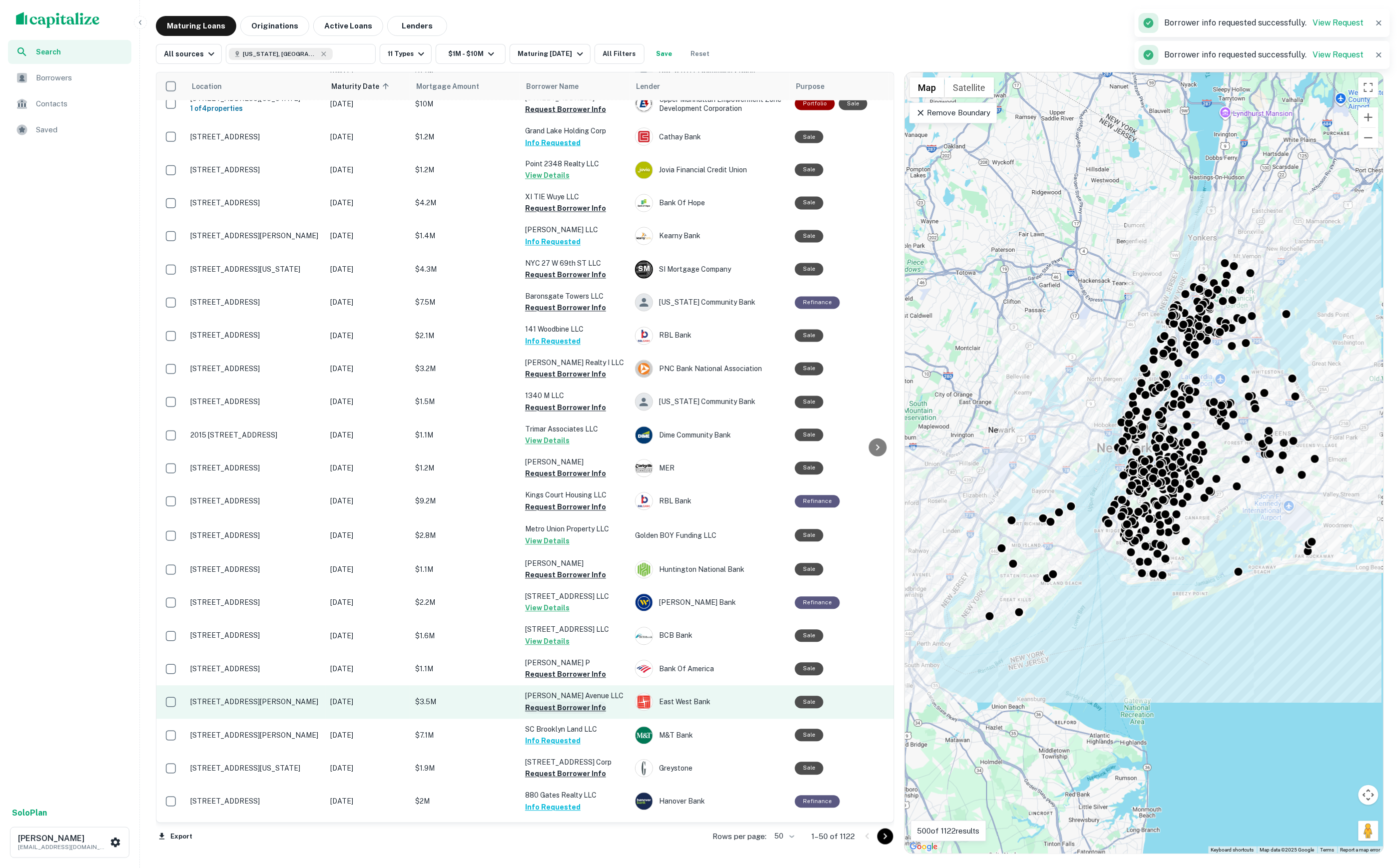
click at [580, 703] on button "Request Borrower Info" at bounding box center [565, 708] width 81 height 12
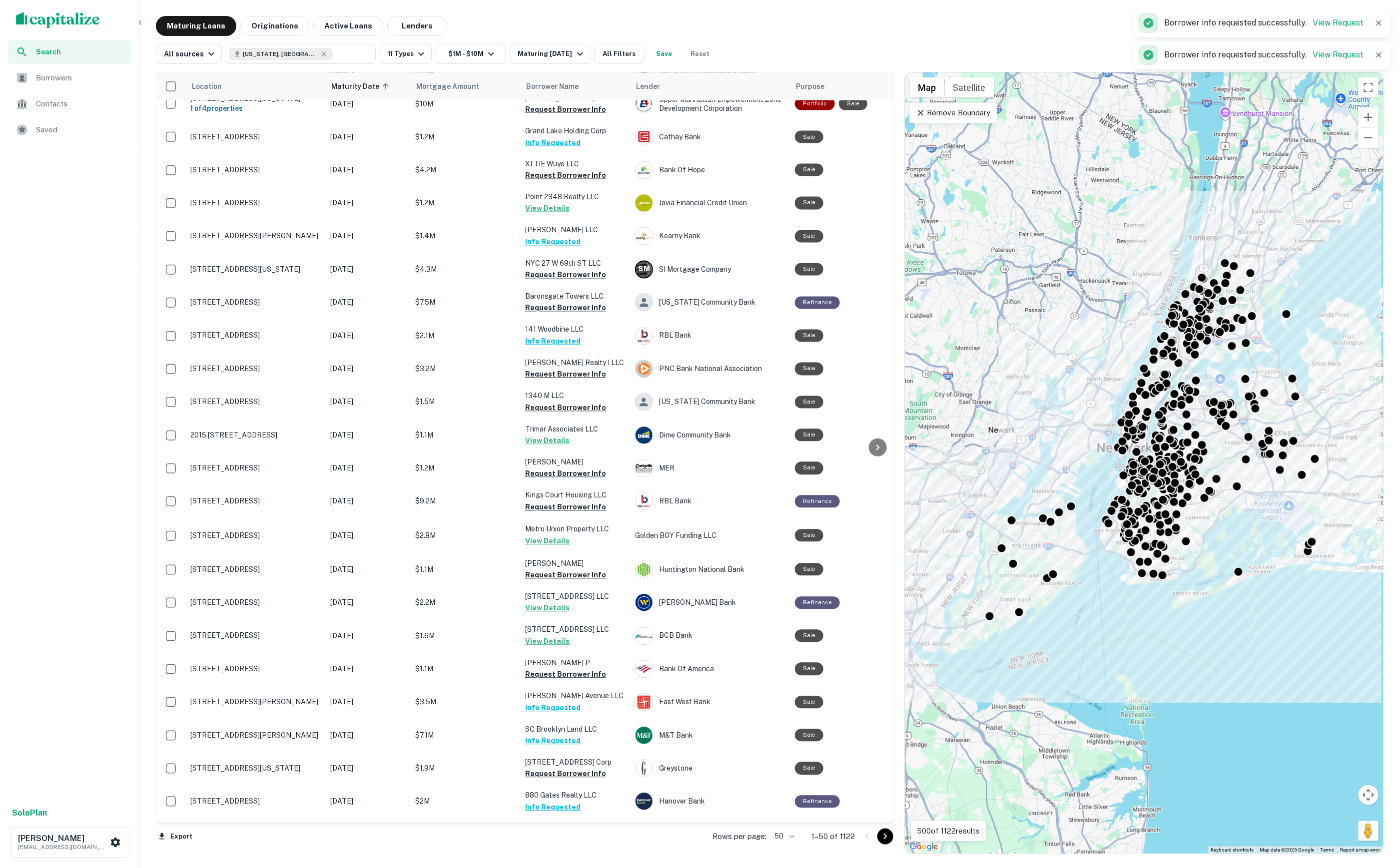
click at [879, 835] on icon "Go to next page" at bounding box center [884, 836] width 12 height 12
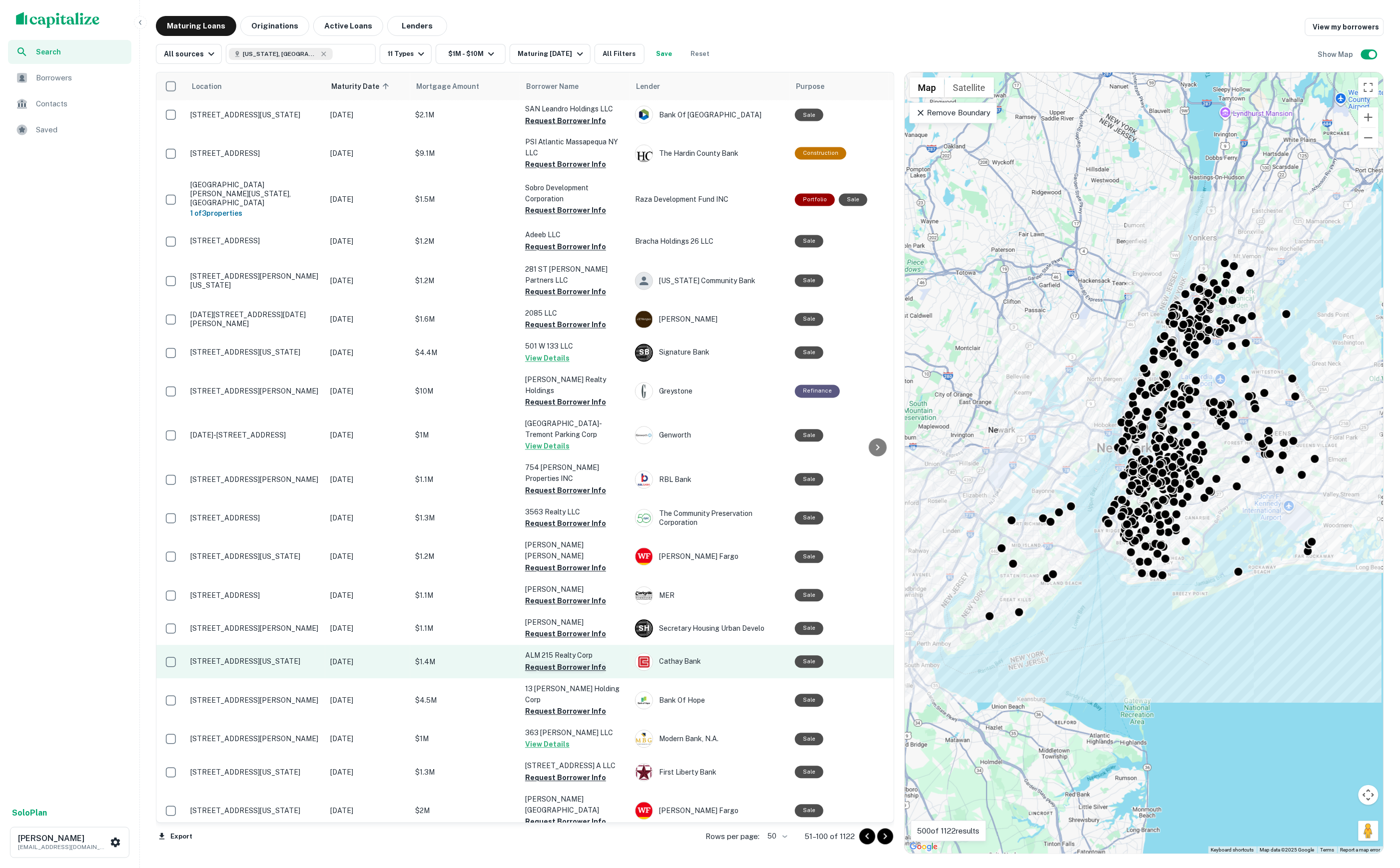
scroll to position [984, 0]
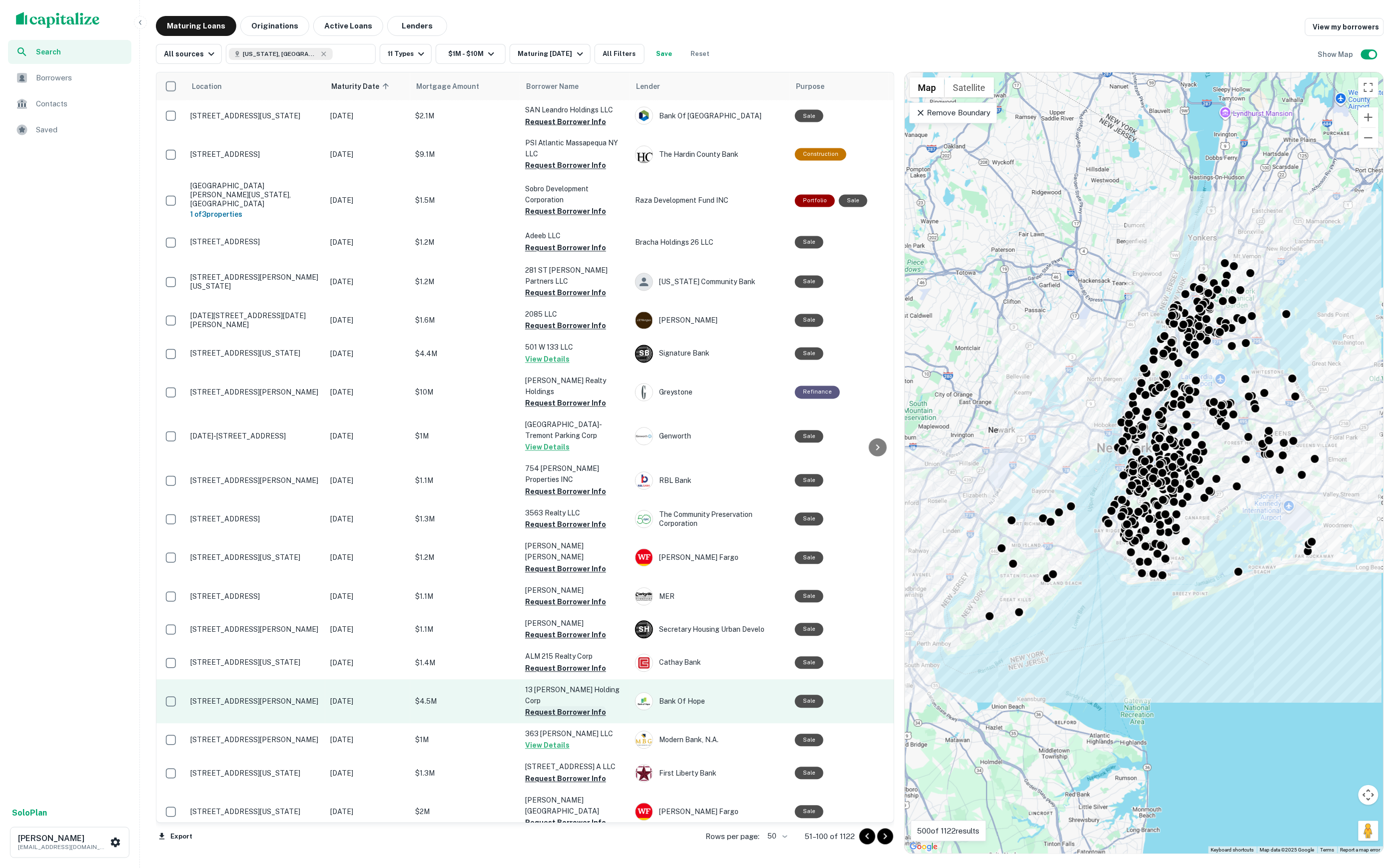
click at [560, 707] on button "Request Borrower Info" at bounding box center [565, 712] width 81 height 12
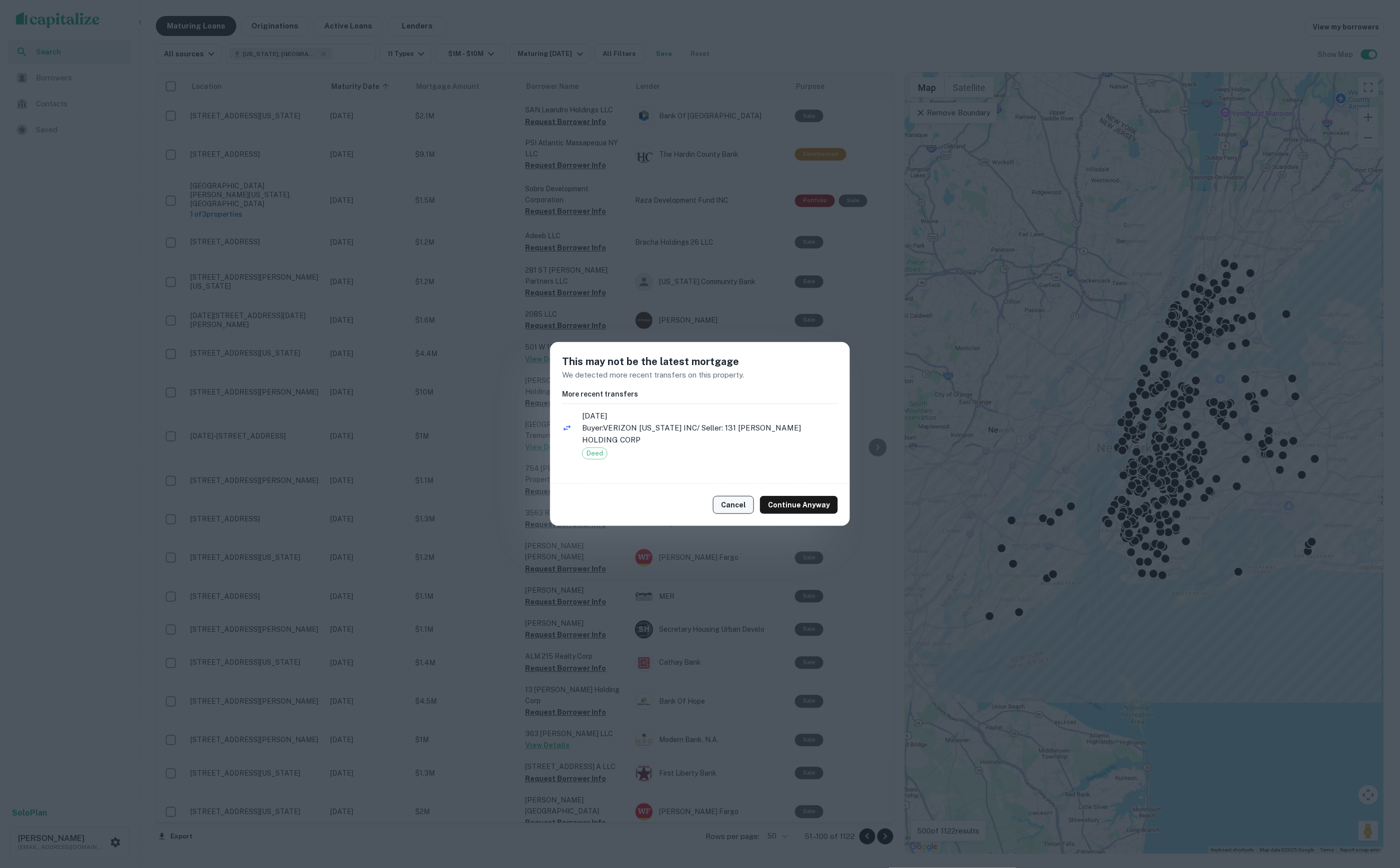
click at [730, 496] on button "Cancel" at bounding box center [733, 505] width 41 height 18
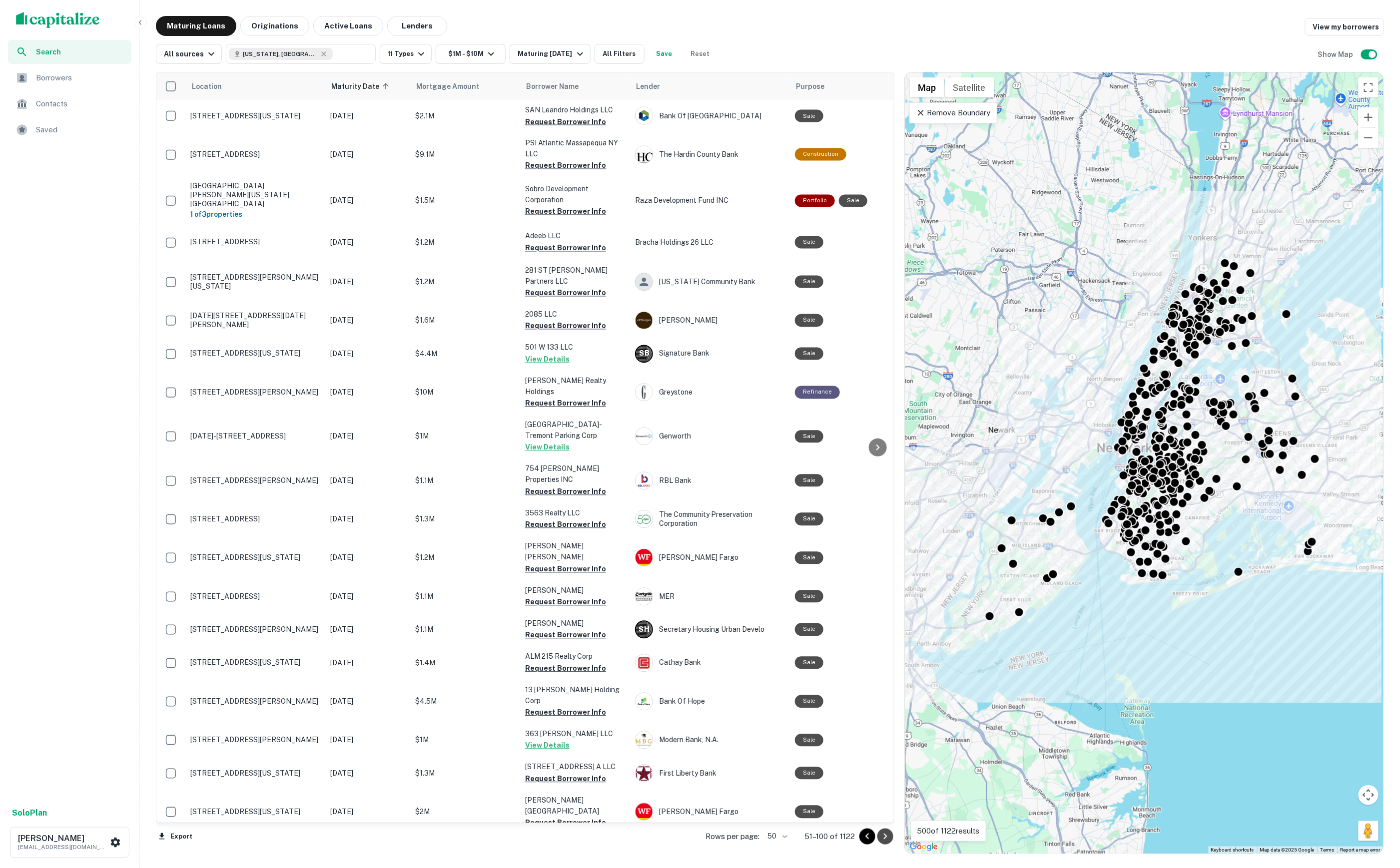
click at [883, 834] on icon "Go to next page" at bounding box center [884, 836] width 12 height 12
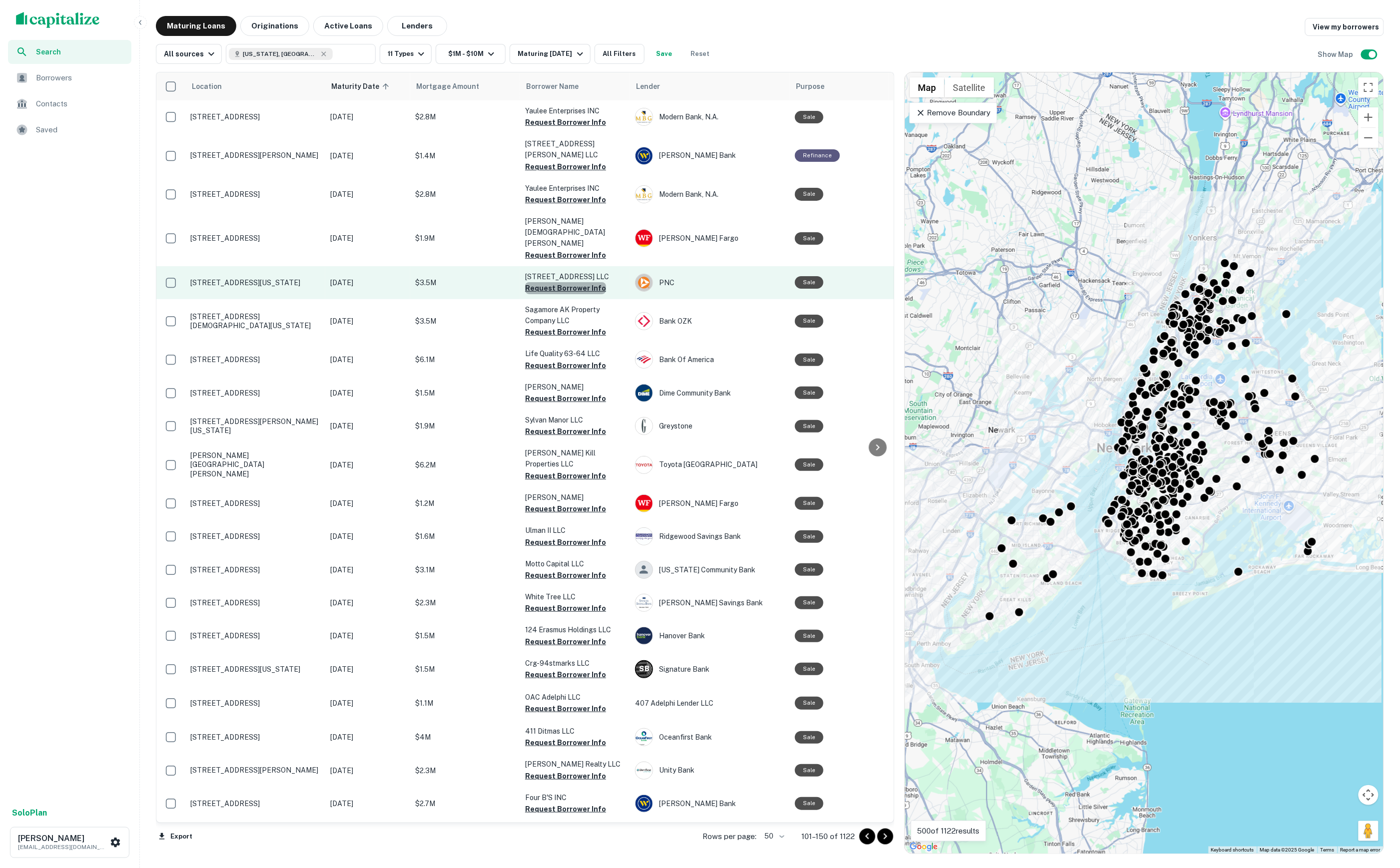
click at [568, 282] on button "Request Borrower Info" at bounding box center [565, 288] width 81 height 12
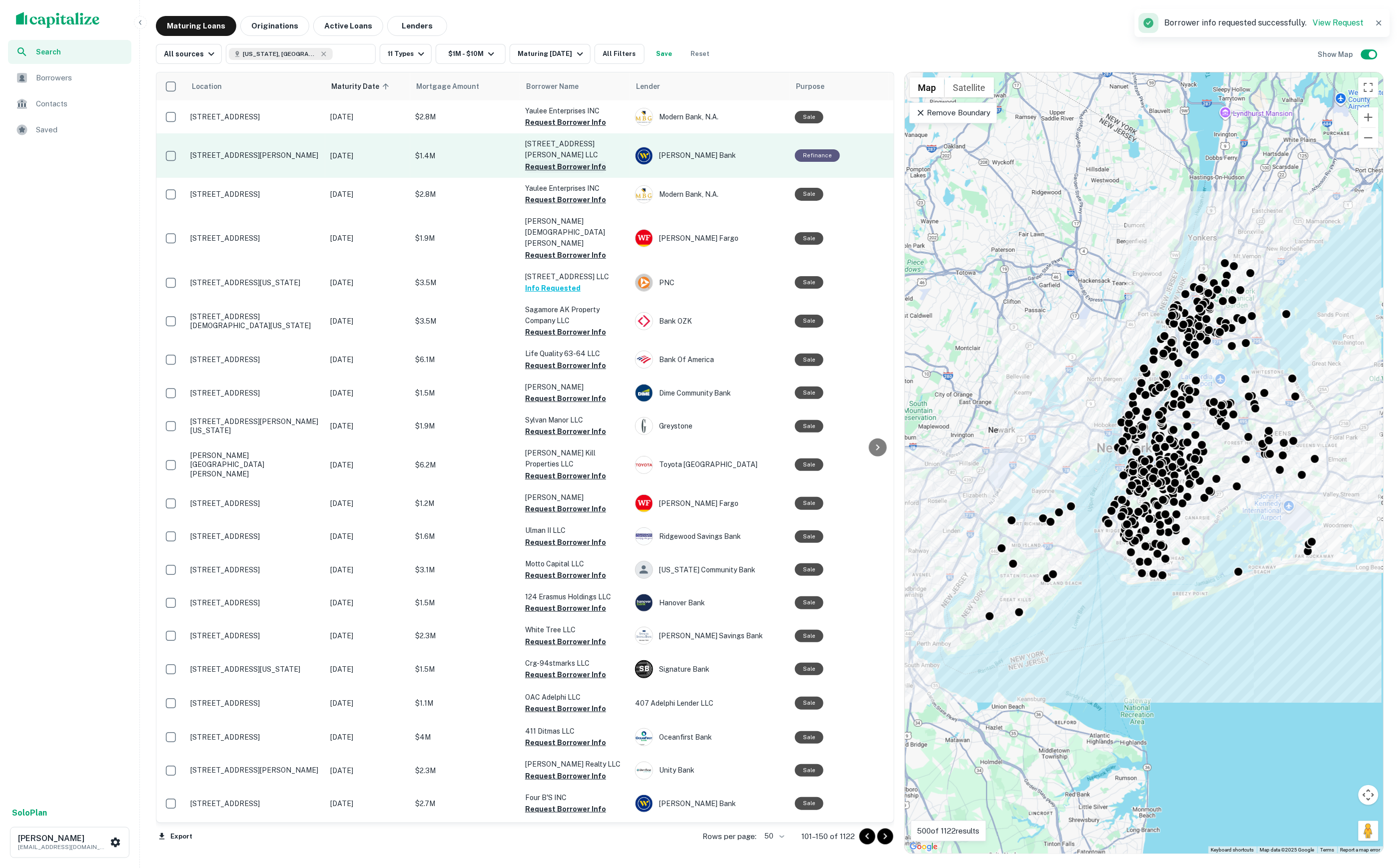
click at [537, 161] on button "Request Borrower Info" at bounding box center [565, 166] width 81 height 12
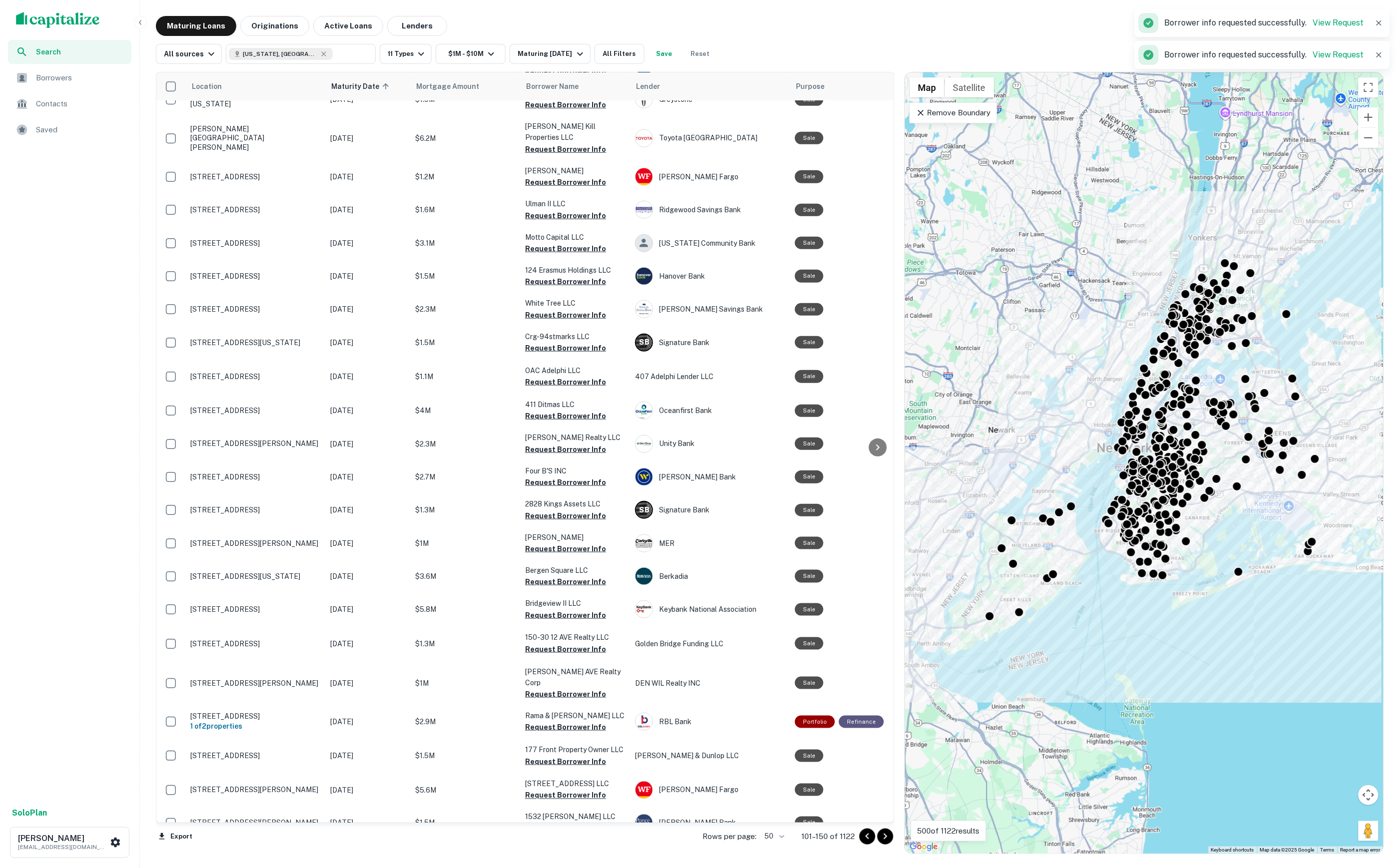
scroll to position [370, 0]
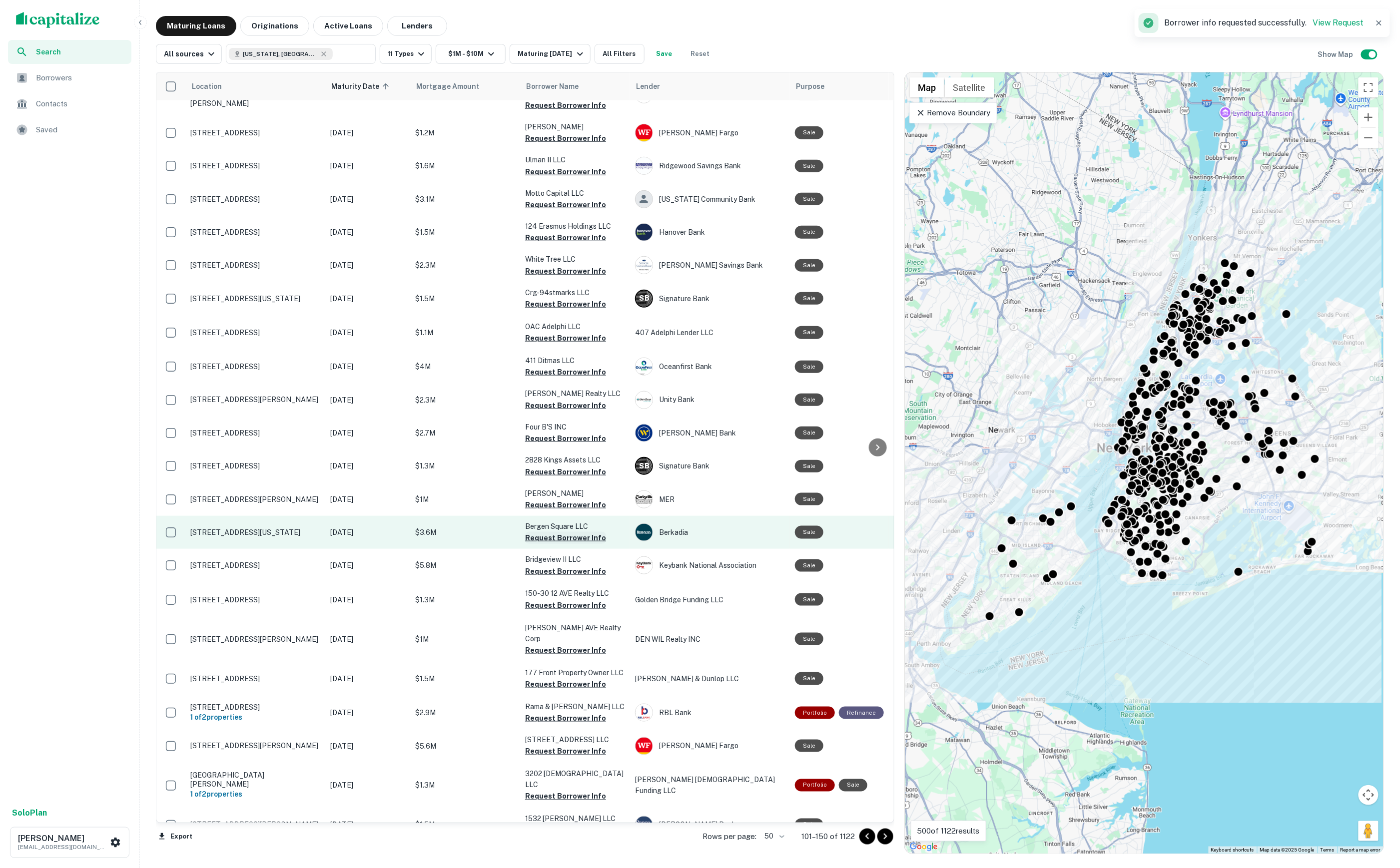
click at [583, 532] on button "Request Borrower Info" at bounding box center [565, 537] width 81 height 12
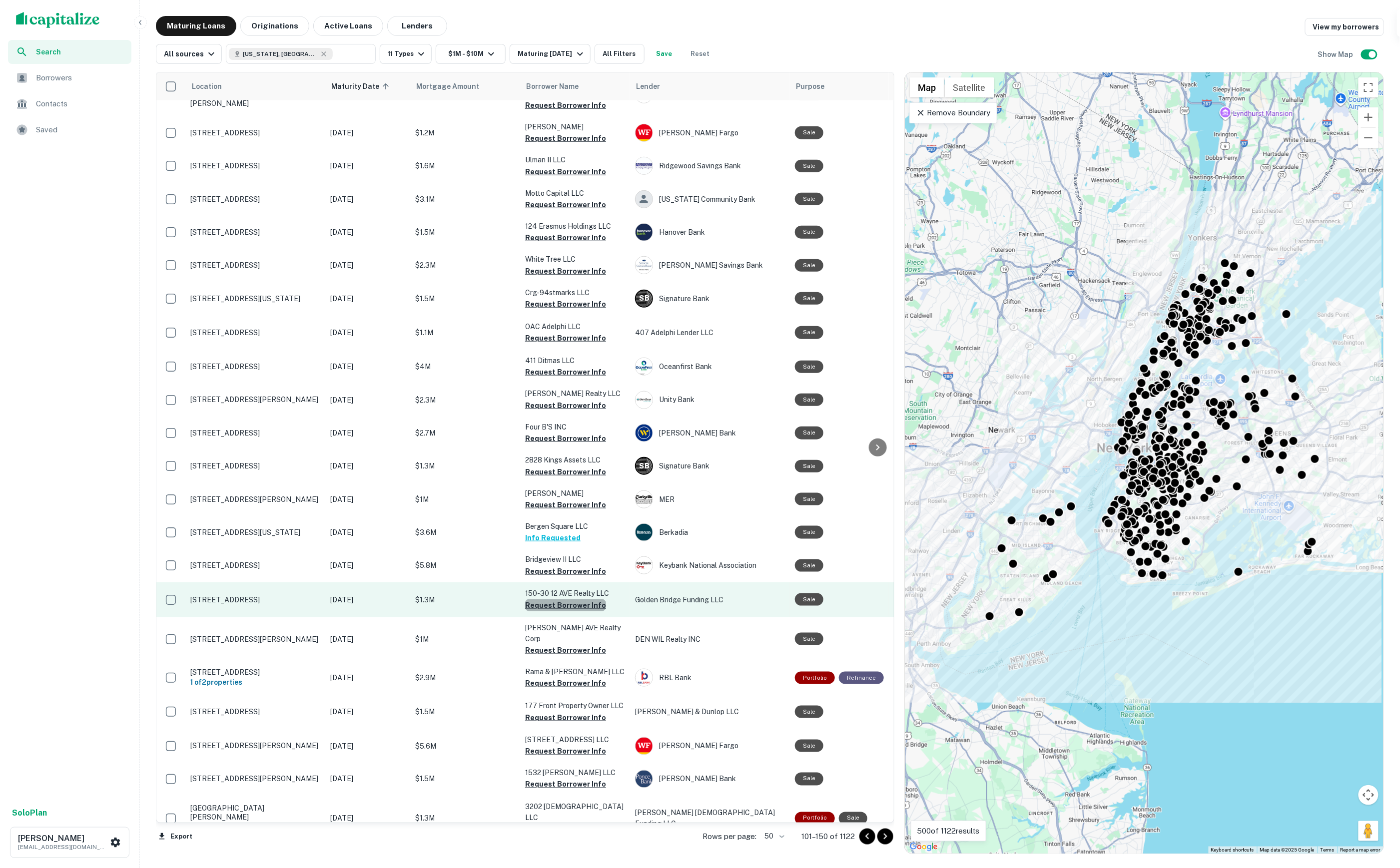
click at [586, 600] on button "Request Borrower Info" at bounding box center [565, 605] width 81 height 12
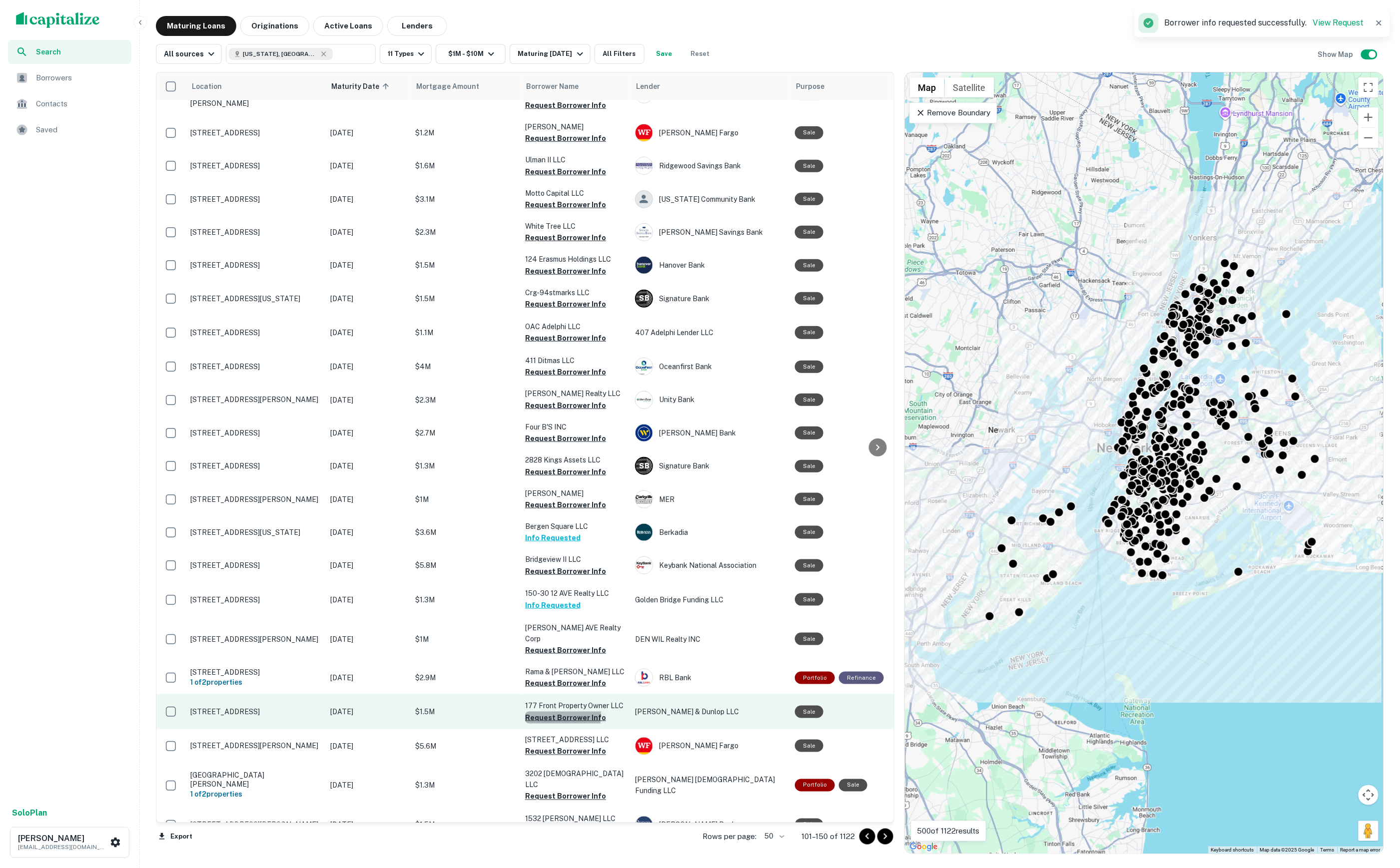
click at [548, 712] on button "Request Borrower Info" at bounding box center [565, 717] width 81 height 12
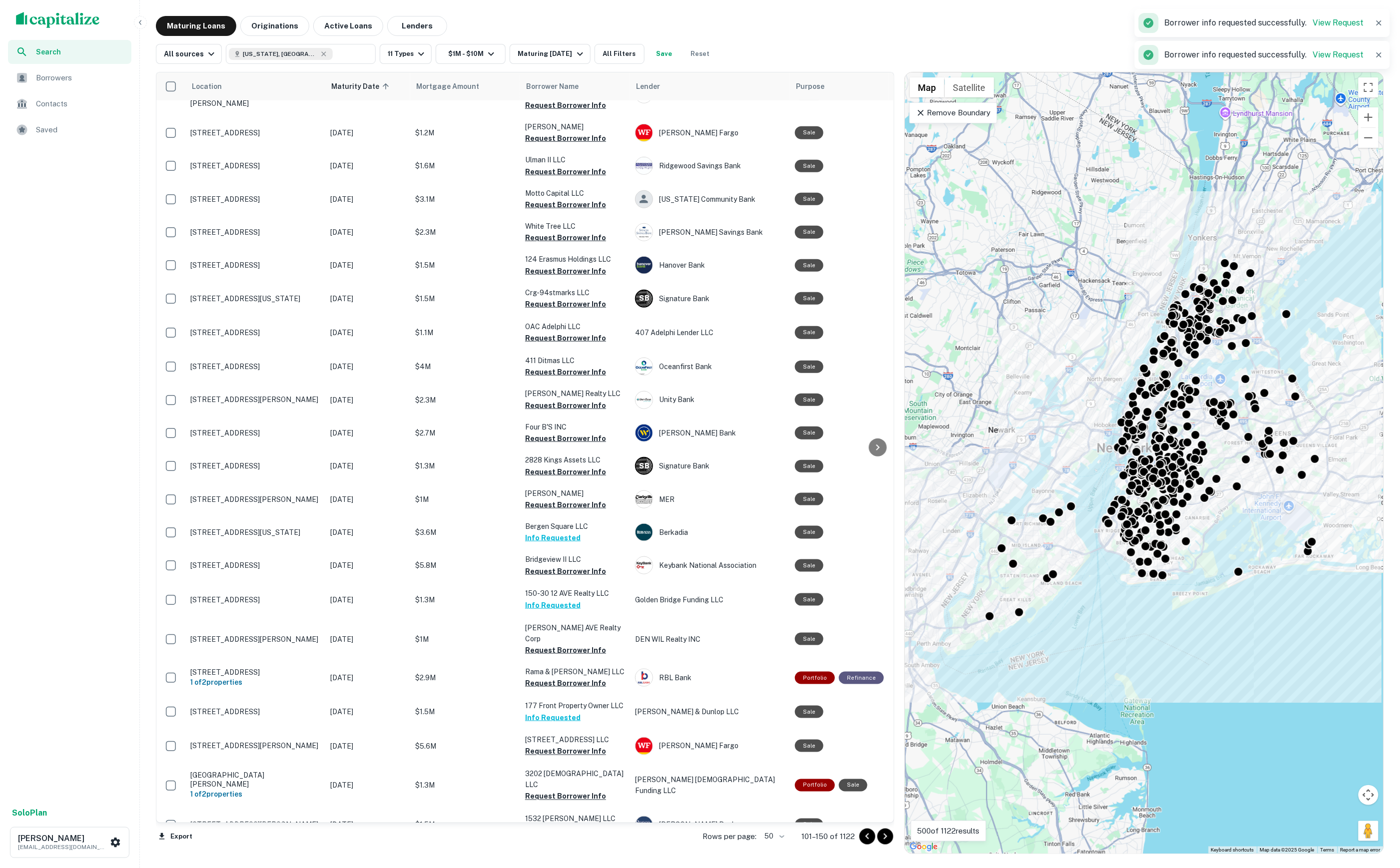
click at [90, 78] on span "Borrowers" at bounding box center [80, 77] width 90 height 12
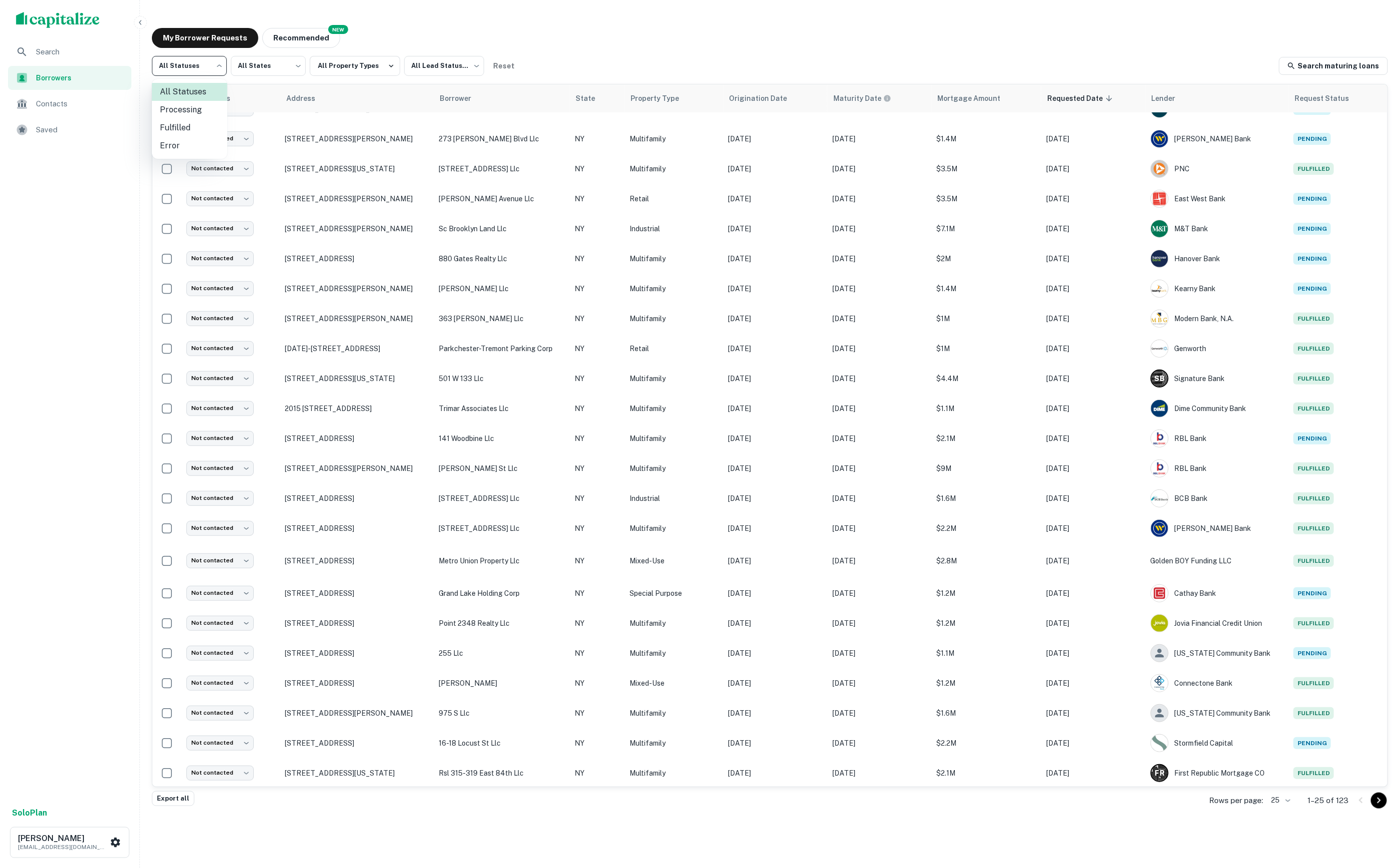
click at [198, 66] on body "Search Borrowers Contacts Saved Solo Plan [PERSON_NAME] [EMAIL_ADDRESS][DOMAIN_…" at bounding box center [700, 434] width 1400 height 868
click at [200, 122] on li "Fulfilled" at bounding box center [190, 127] width 76 height 18
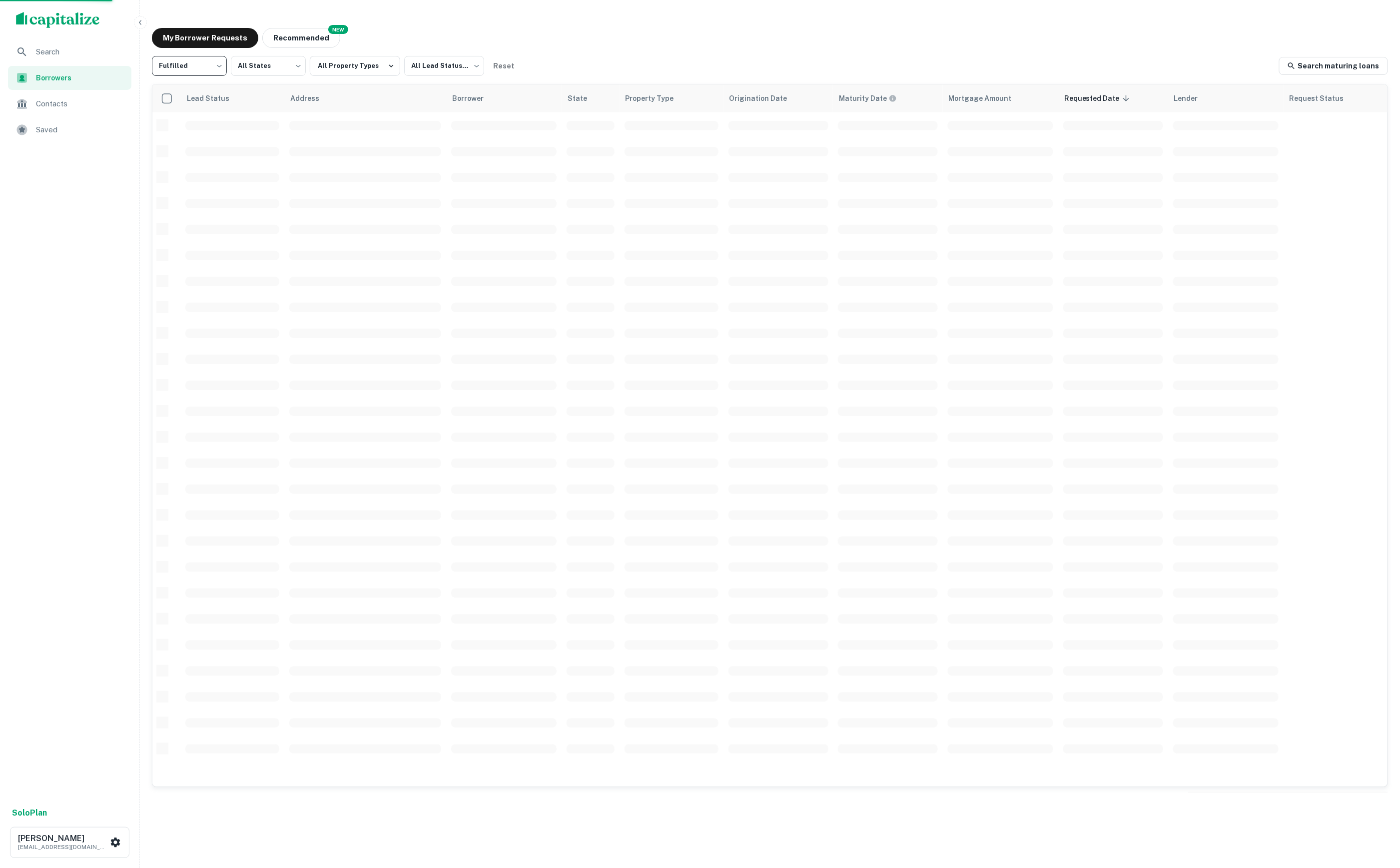
type input "*********"
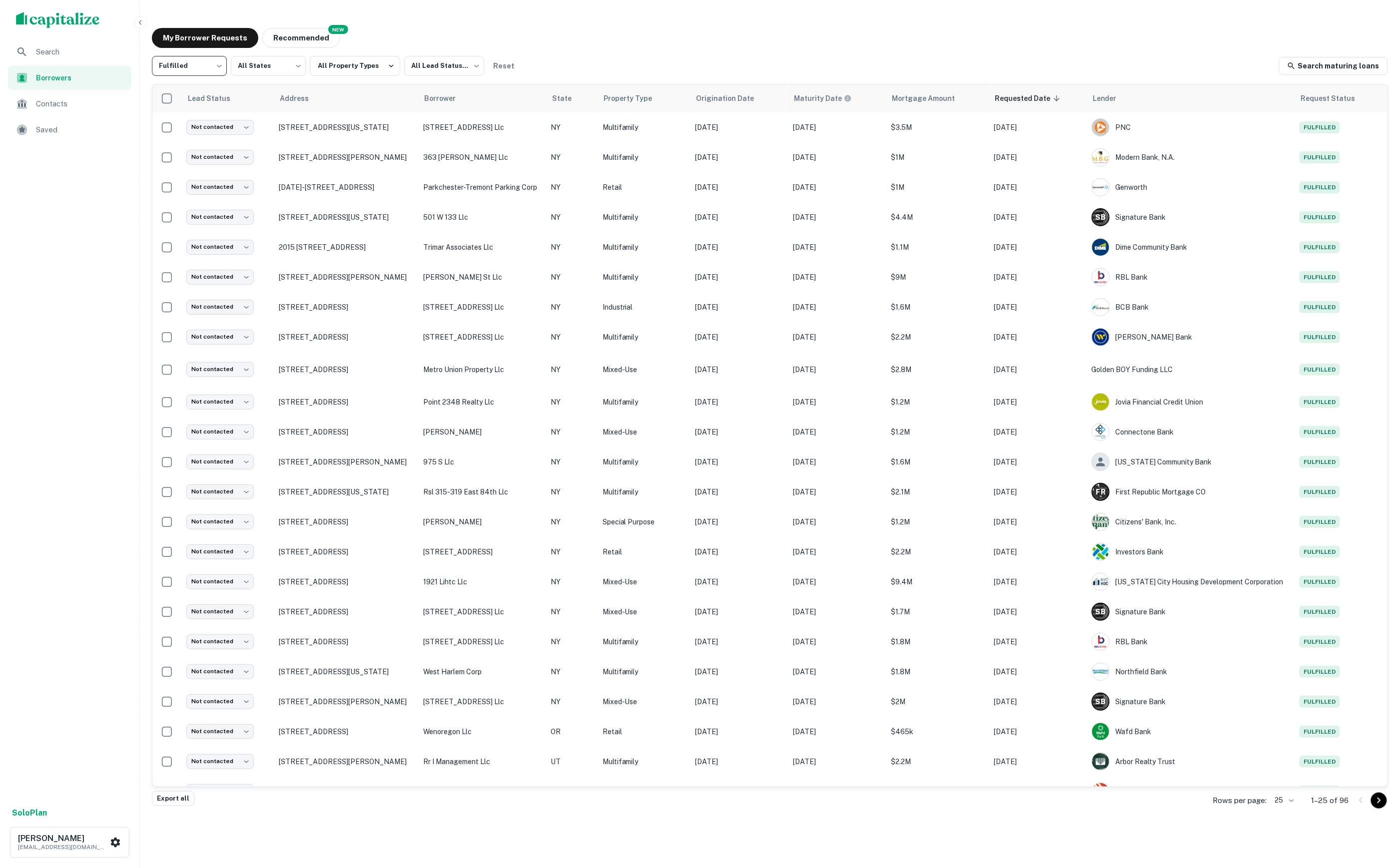
click at [74, 47] on span "Search" at bounding box center [80, 51] width 90 height 12
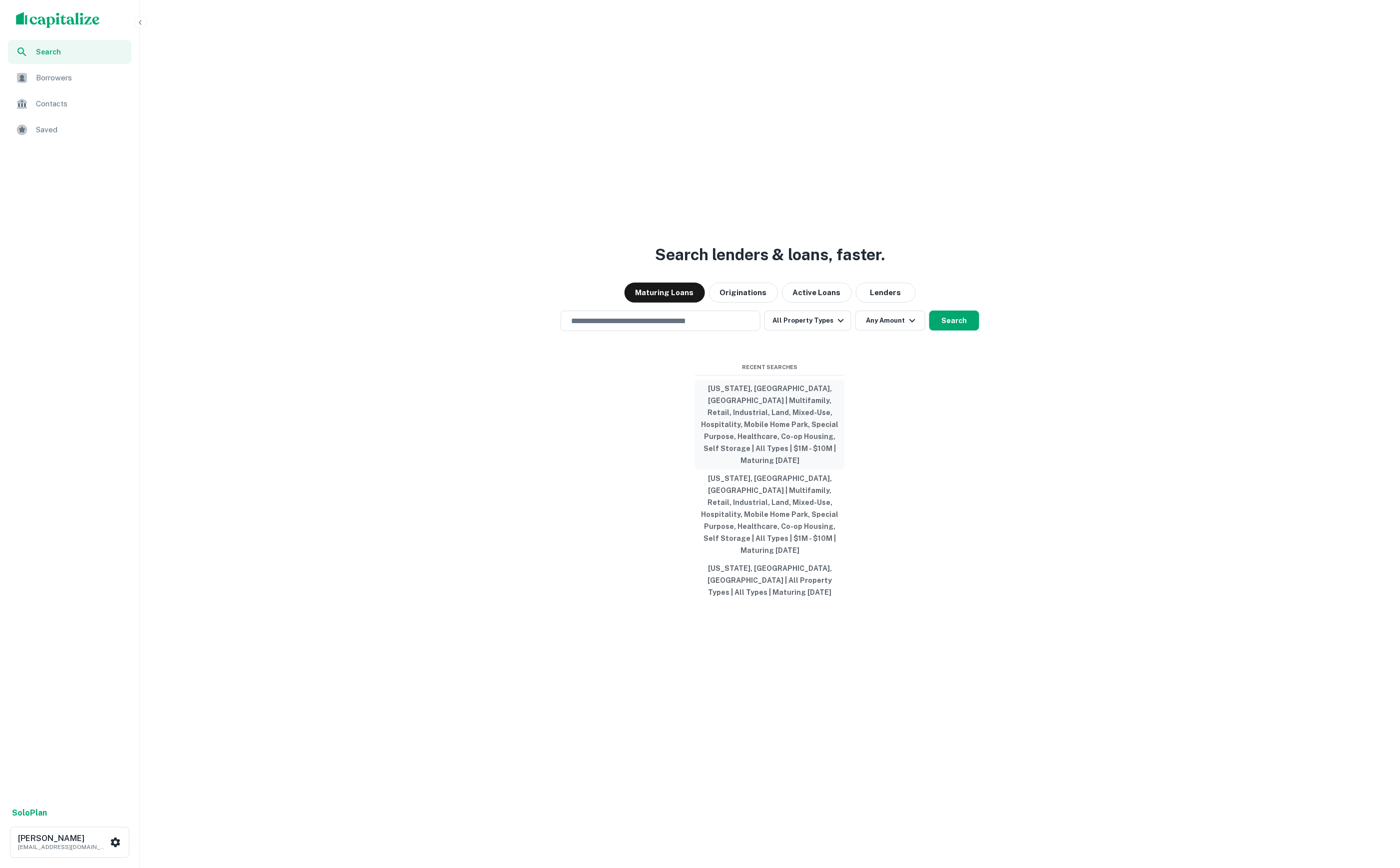
click at [794, 448] on button "[US_STATE], [GEOGRAPHIC_DATA], [GEOGRAPHIC_DATA] | Multifamily, Retail, Industr…" at bounding box center [770, 424] width 150 height 90
type input "**********"
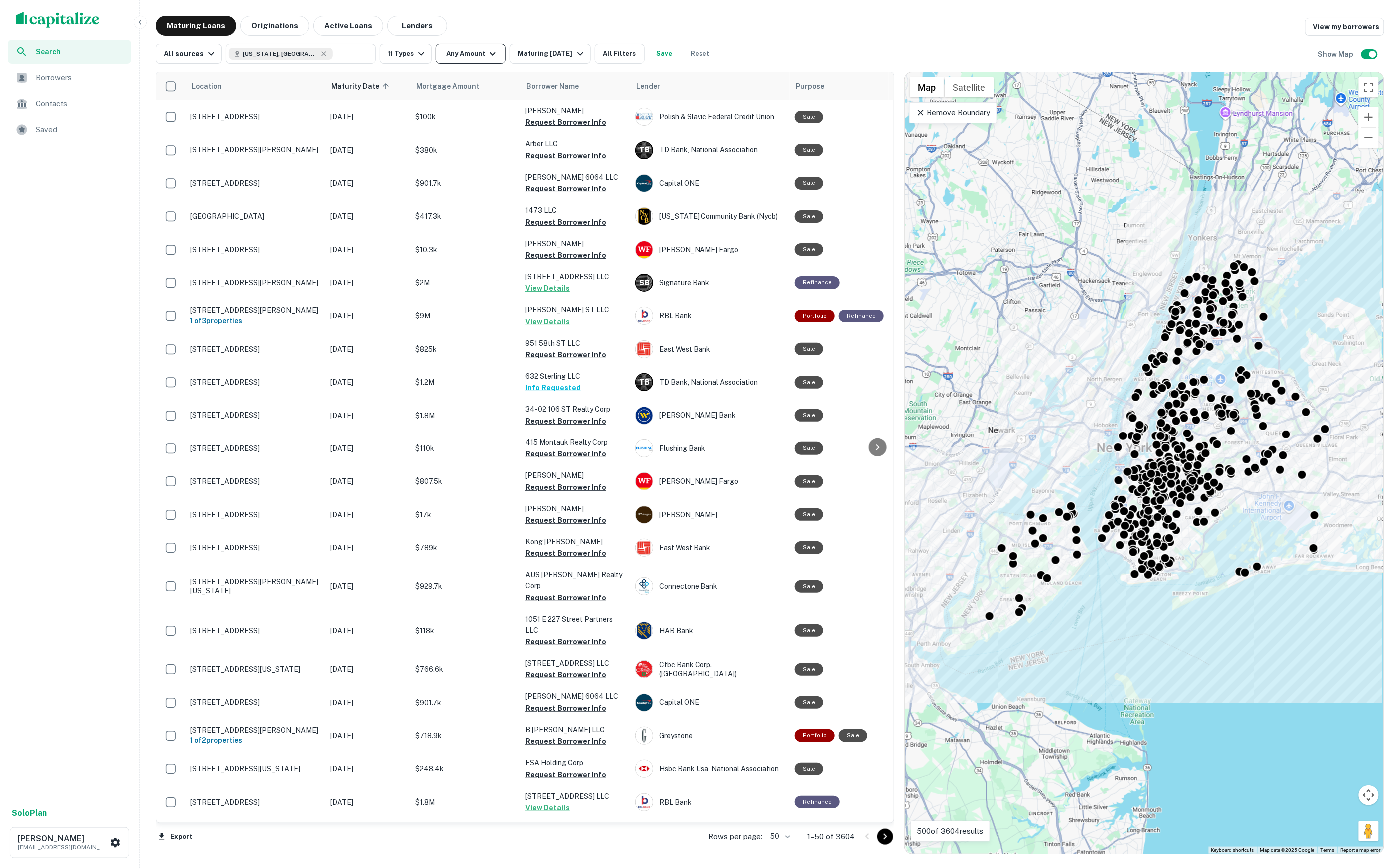
click at [459, 49] on button "Any Amount" at bounding box center [470, 54] width 70 height 20
type input "*"
type input "*******"
type input "**"
type input "********"
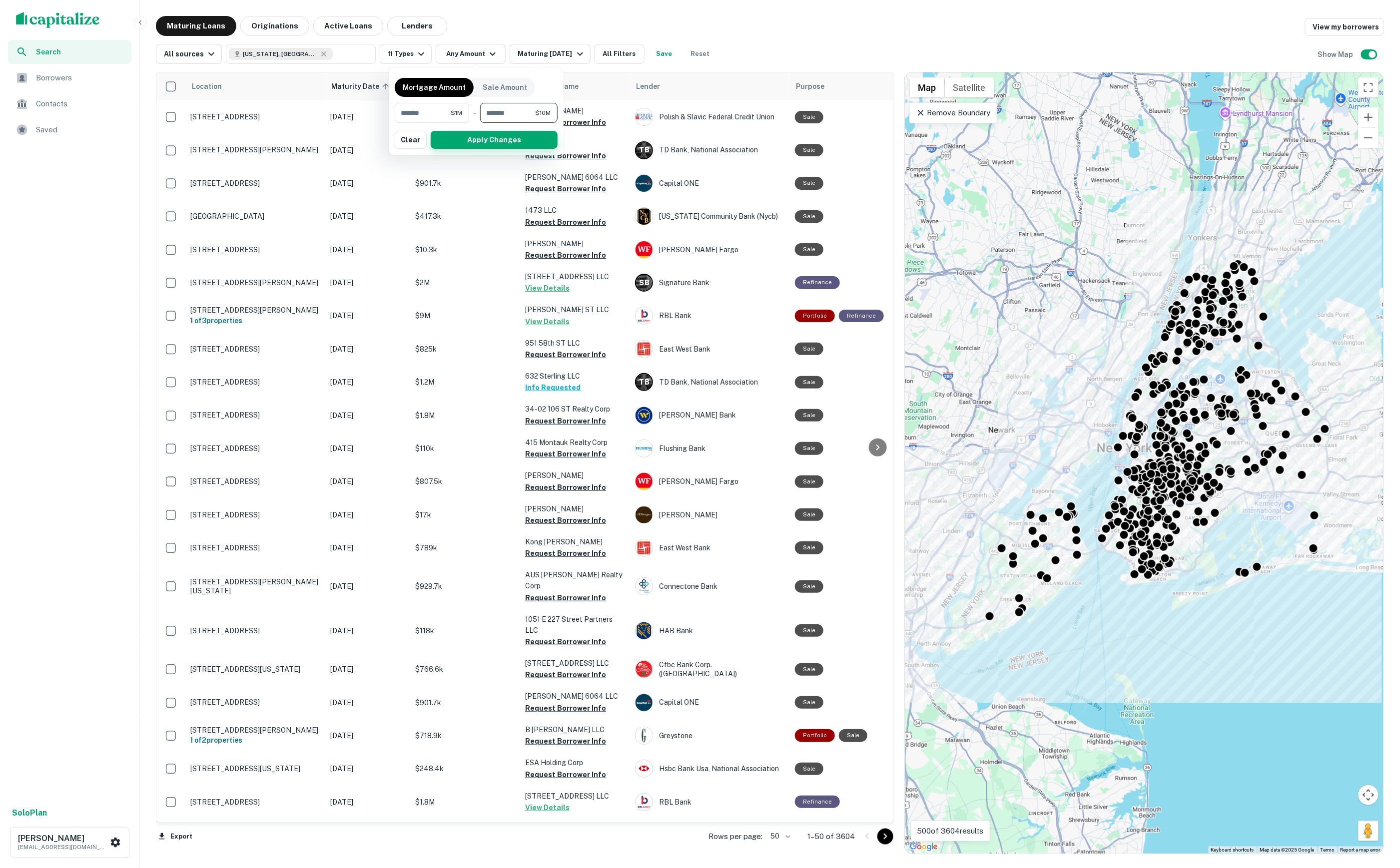
click at [518, 138] on button "Apply Changes" at bounding box center [494, 140] width 127 height 18
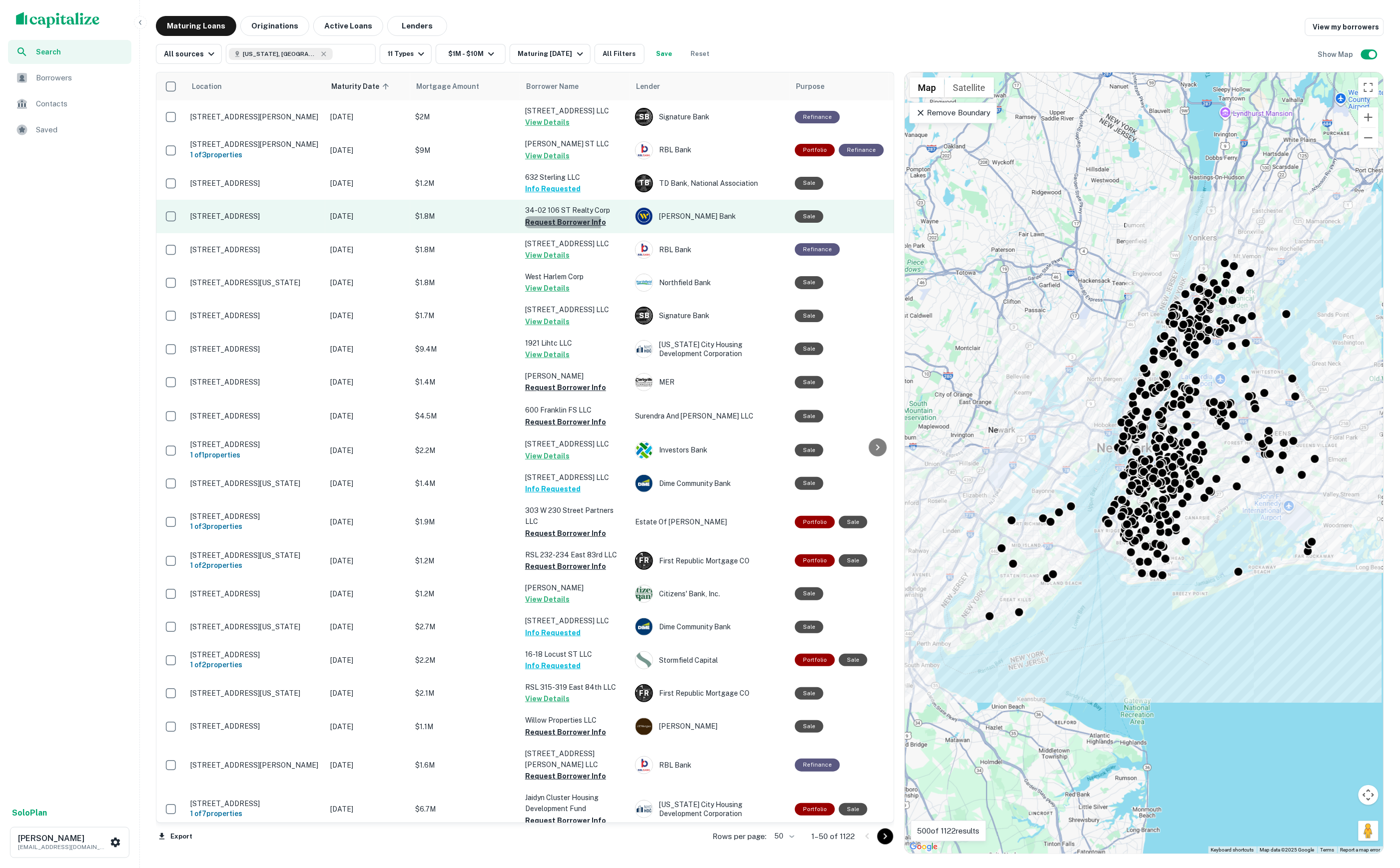
click at [556, 223] on button "Request Borrower Info" at bounding box center [565, 221] width 81 height 12
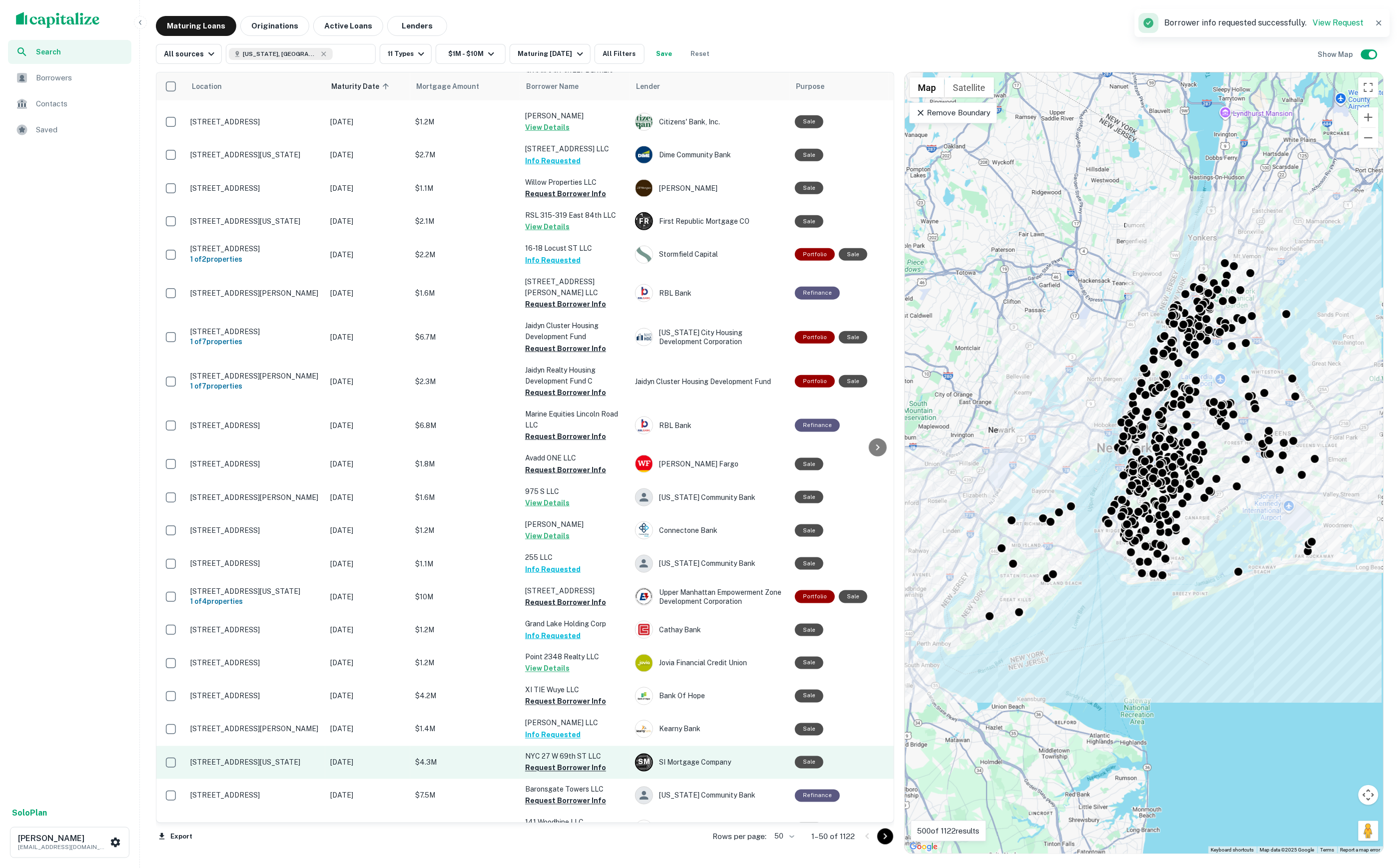
scroll to position [523, 0]
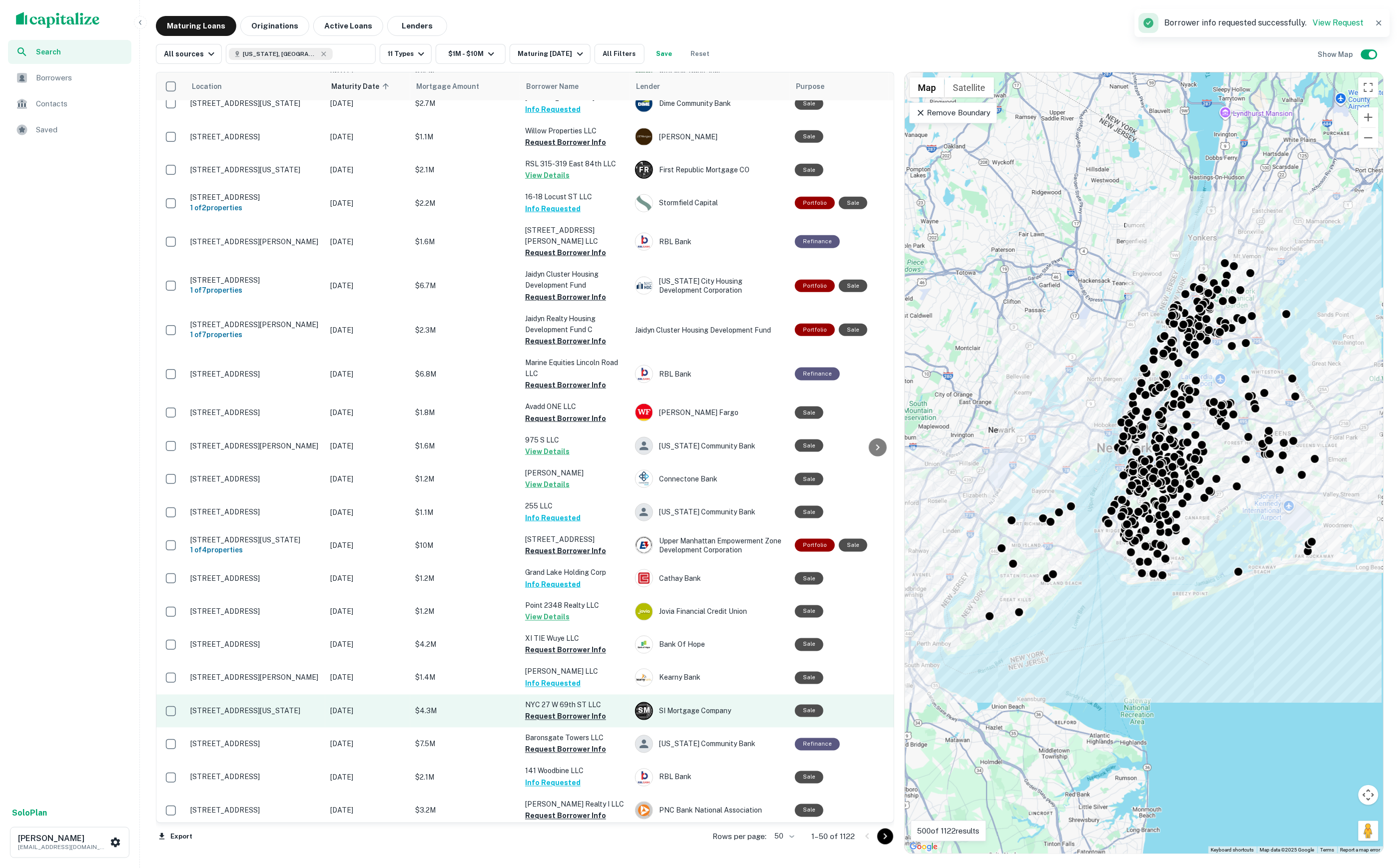
click at [563, 710] on button "Request Borrower Info" at bounding box center [565, 716] width 81 height 12
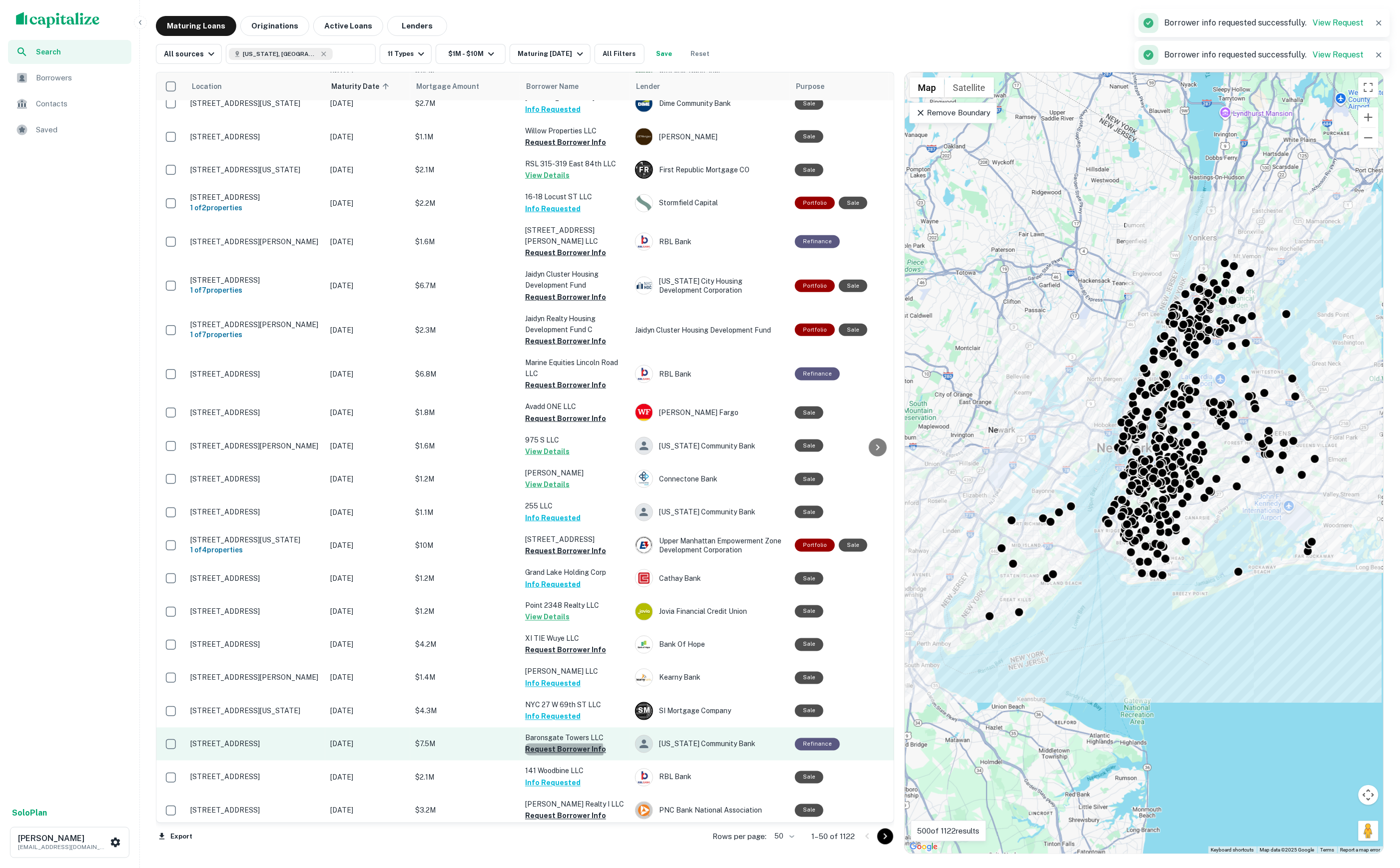
click at [563, 744] on button "Request Borrower Info" at bounding box center [565, 749] width 81 height 12
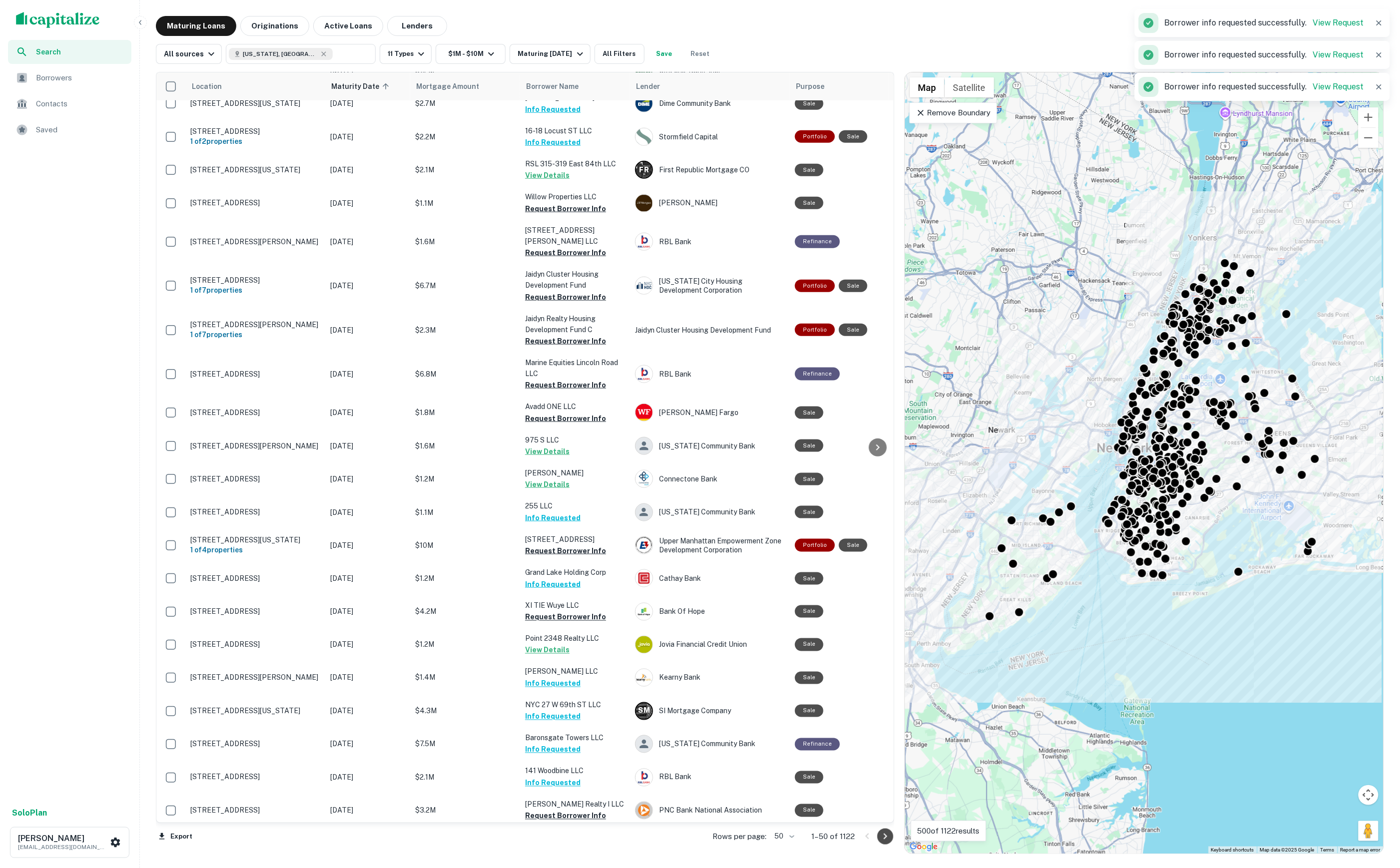
click at [879, 834] on icon "Go to next page" at bounding box center [884, 836] width 12 height 12
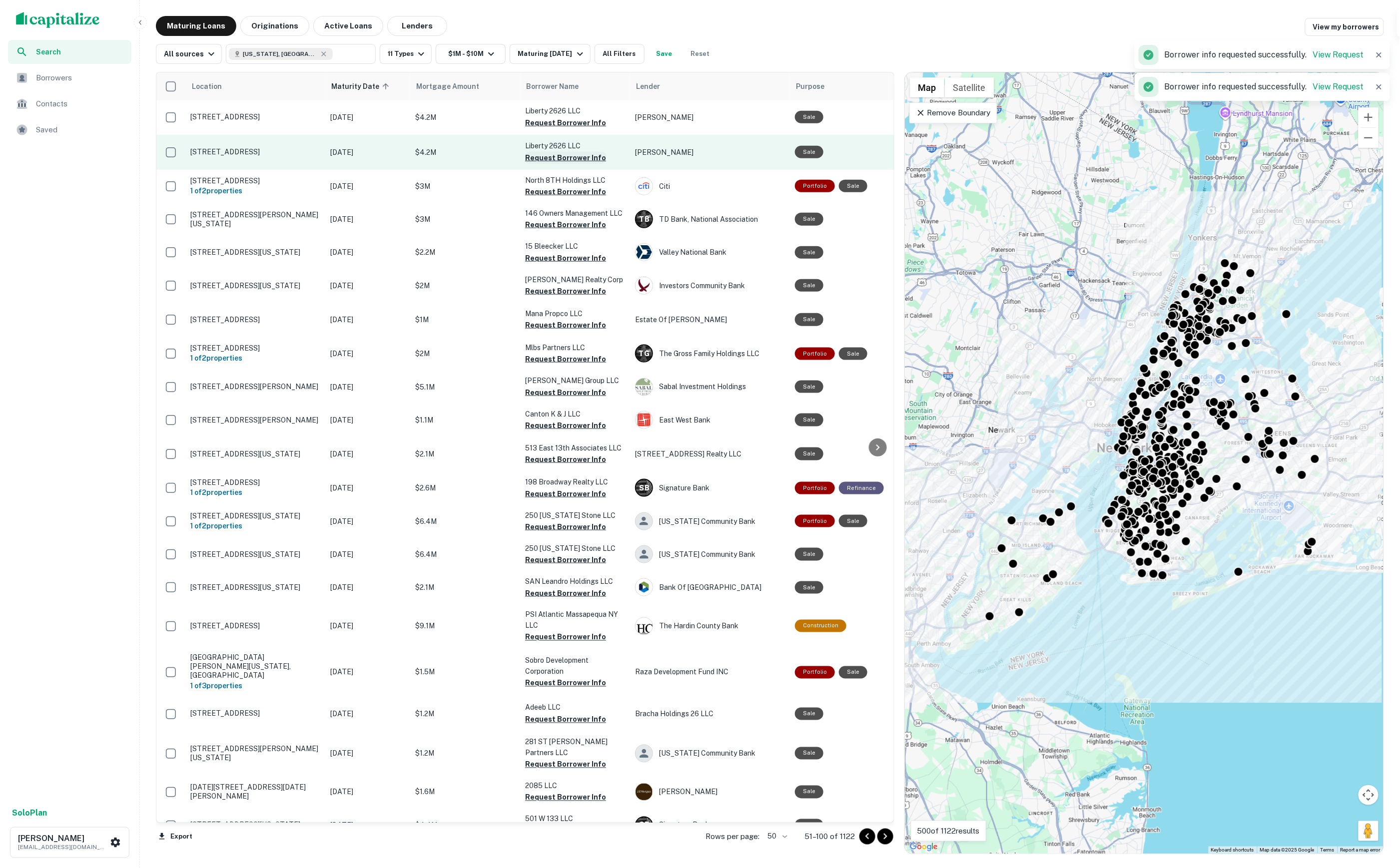
click at [573, 152] on button "Request Borrower Info" at bounding box center [565, 158] width 81 height 12
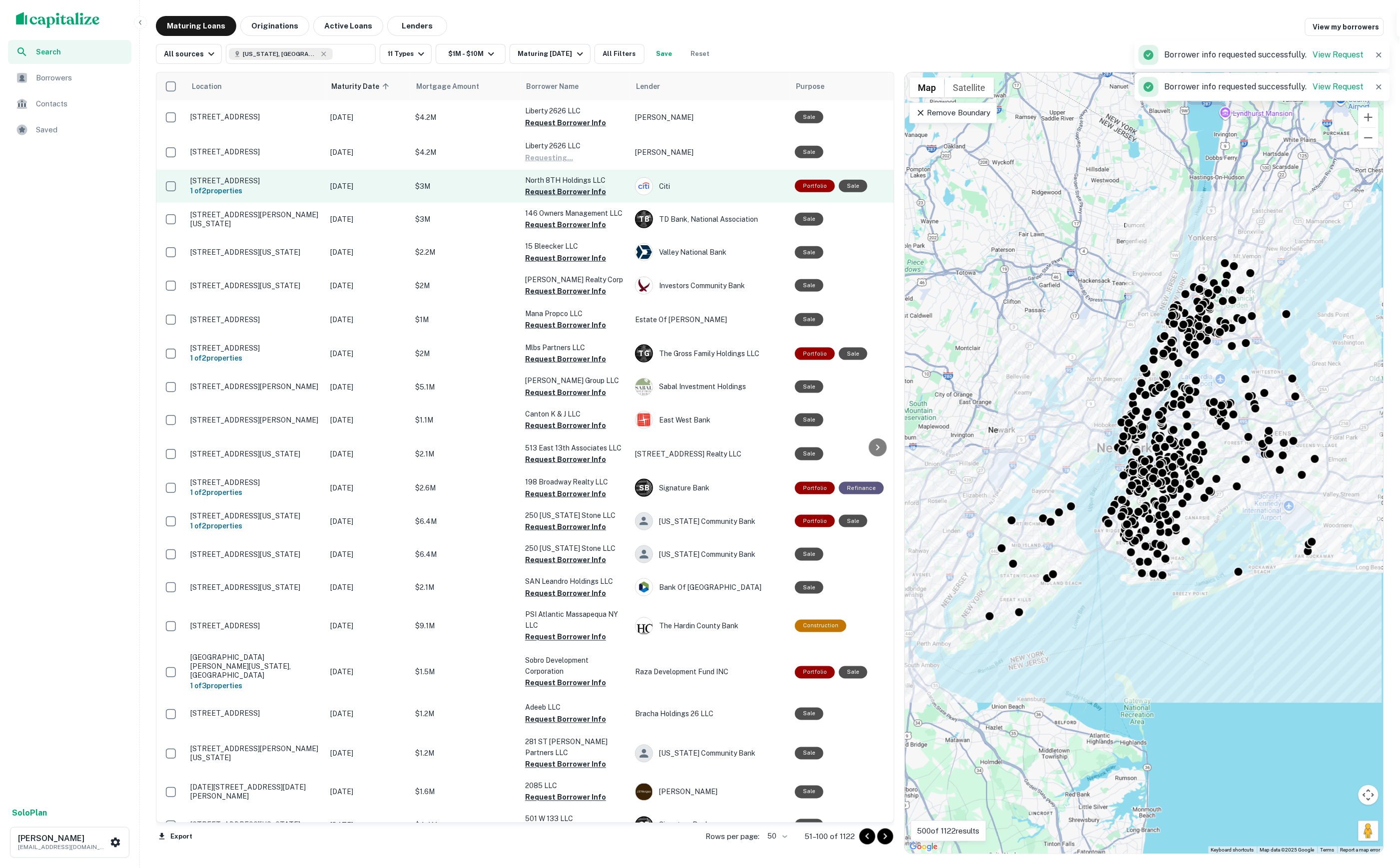
click at [578, 186] on button "Request Borrower Info" at bounding box center [565, 191] width 81 height 12
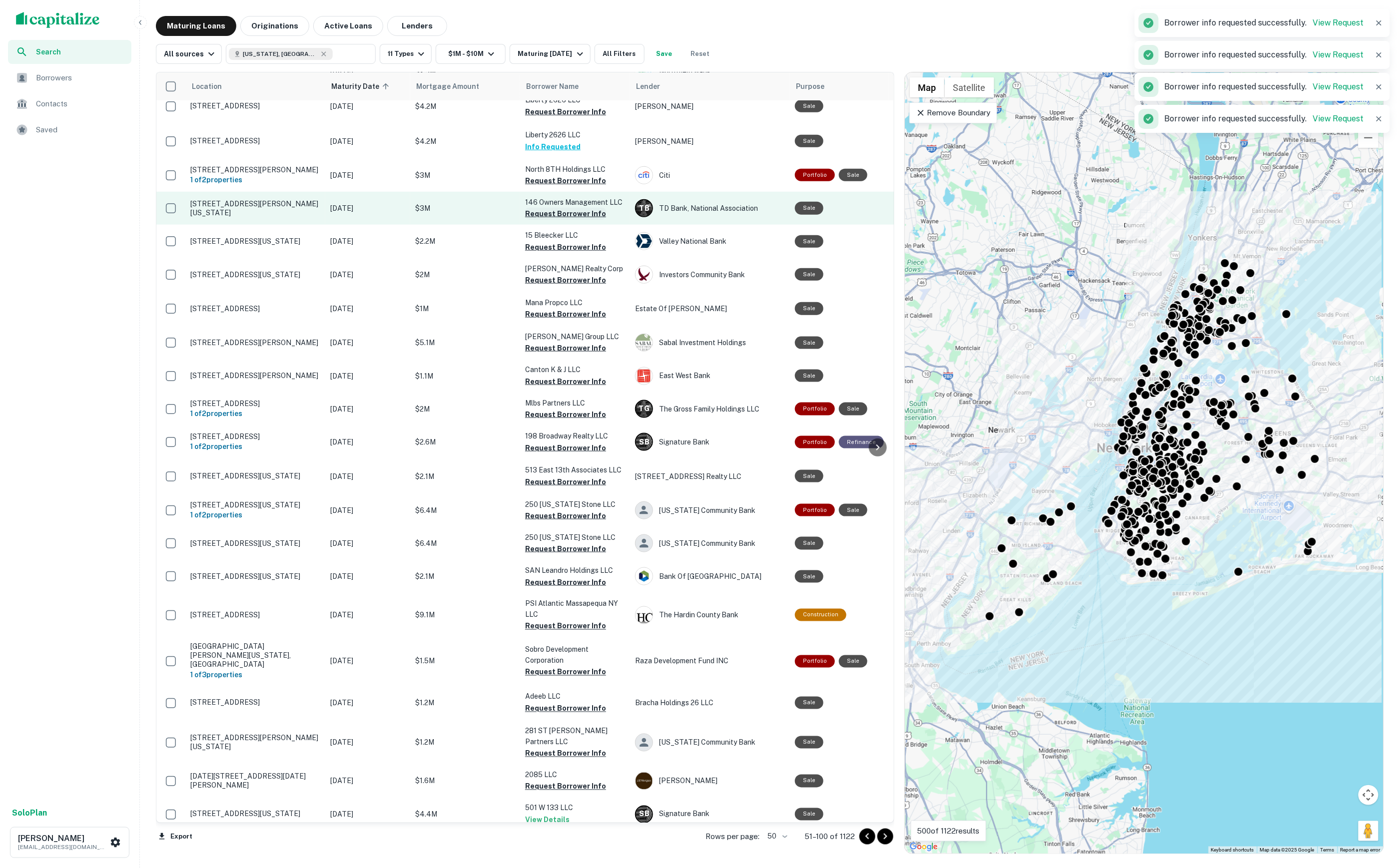
drag, startPoint x: 569, startPoint y: 194, endPoint x: 561, endPoint y: 192, distance: 8.2
click at [569, 194] on td "146 Owners Management LLC Request Borrower Info" at bounding box center [575, 208] width 110 height 33
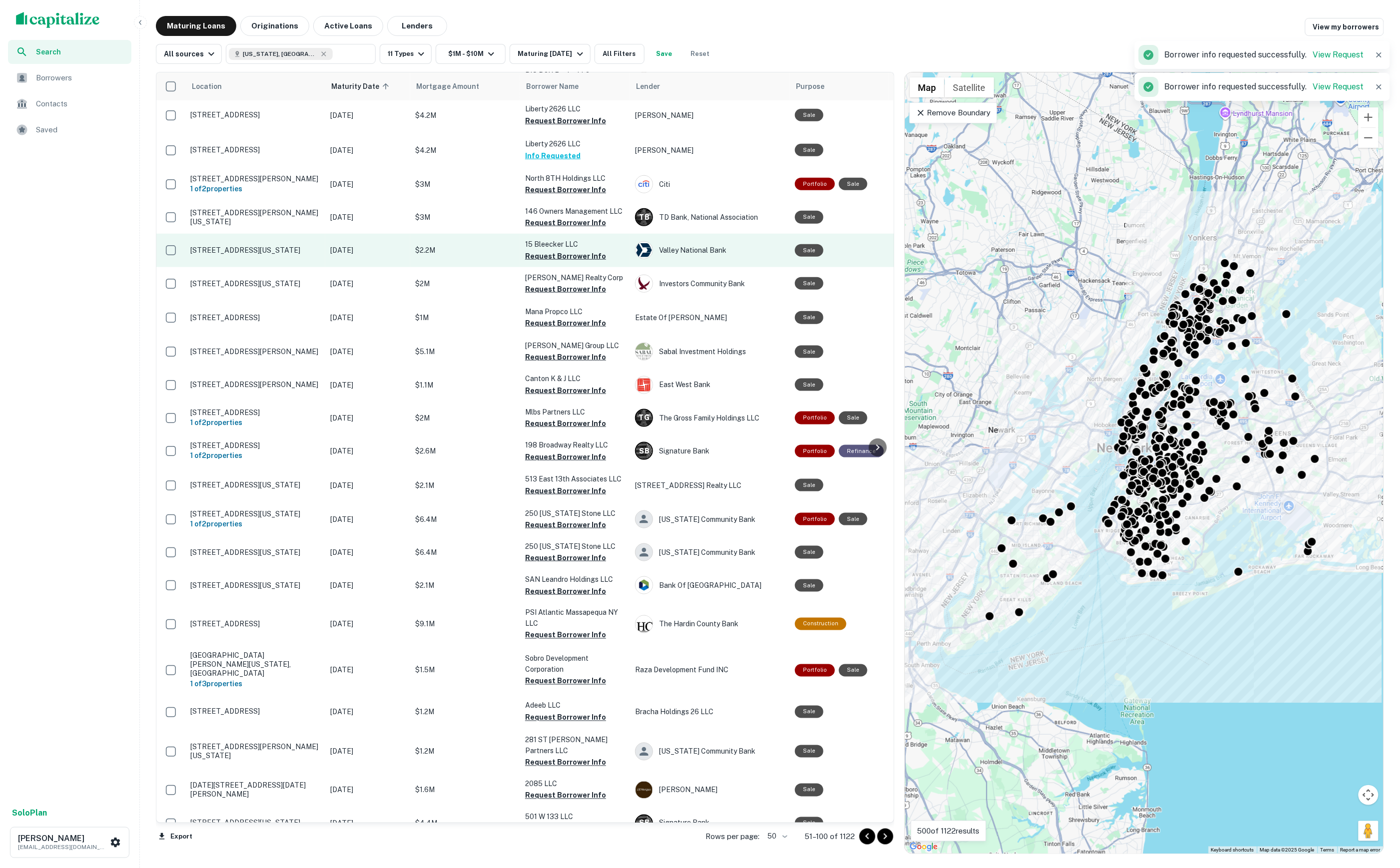
click at [568, 250] on button "Request Borrower Info" at bounding box center [565, 256] width 81 height 12
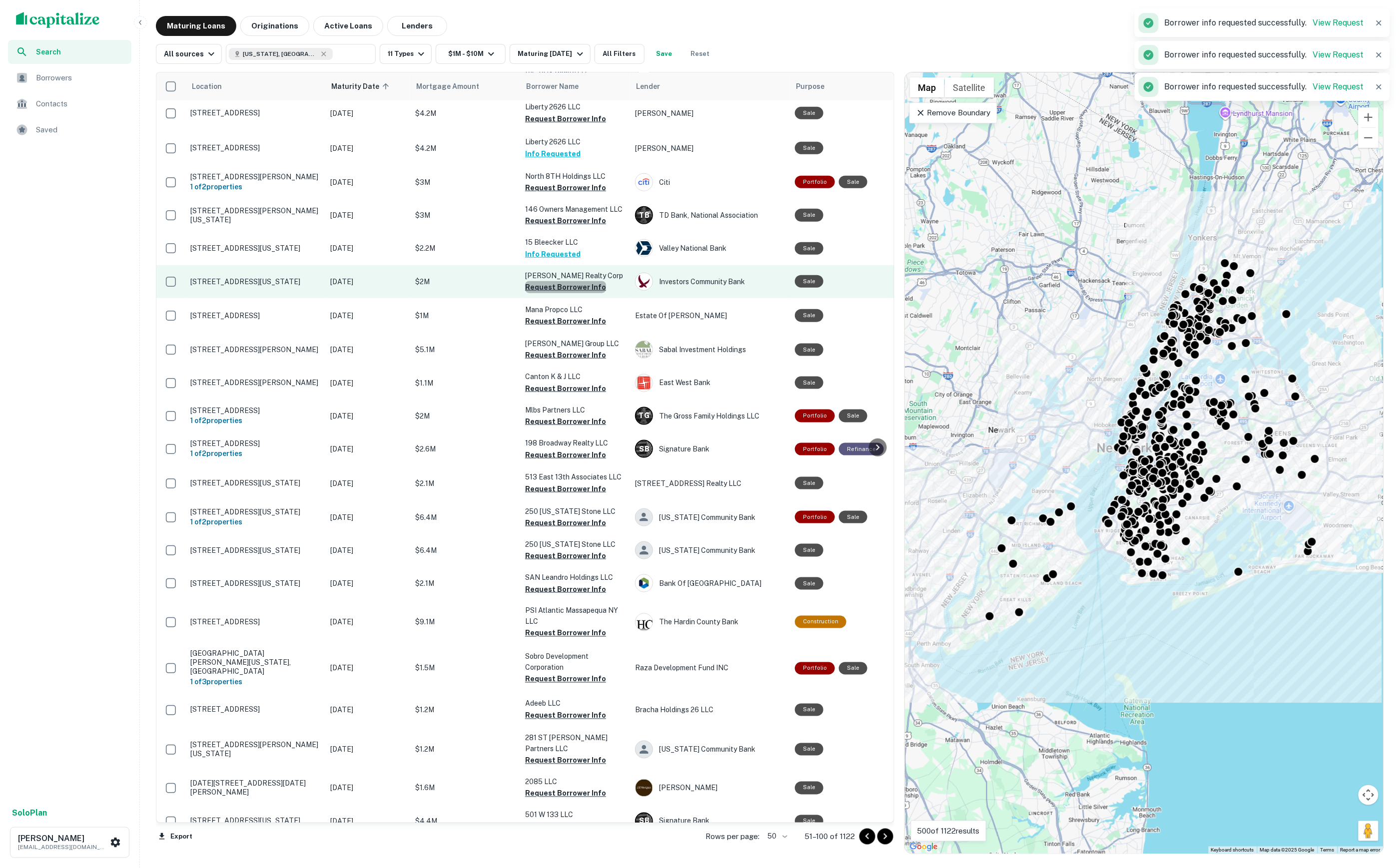
drag, startPoint x: 572, startPoint y: 259, endPoint x: 568, endPoint y: 257, distance: 4.5
click at [572, 282] on button "Request Borrower Info" at bounding box center [565, 287] width 81 height 12
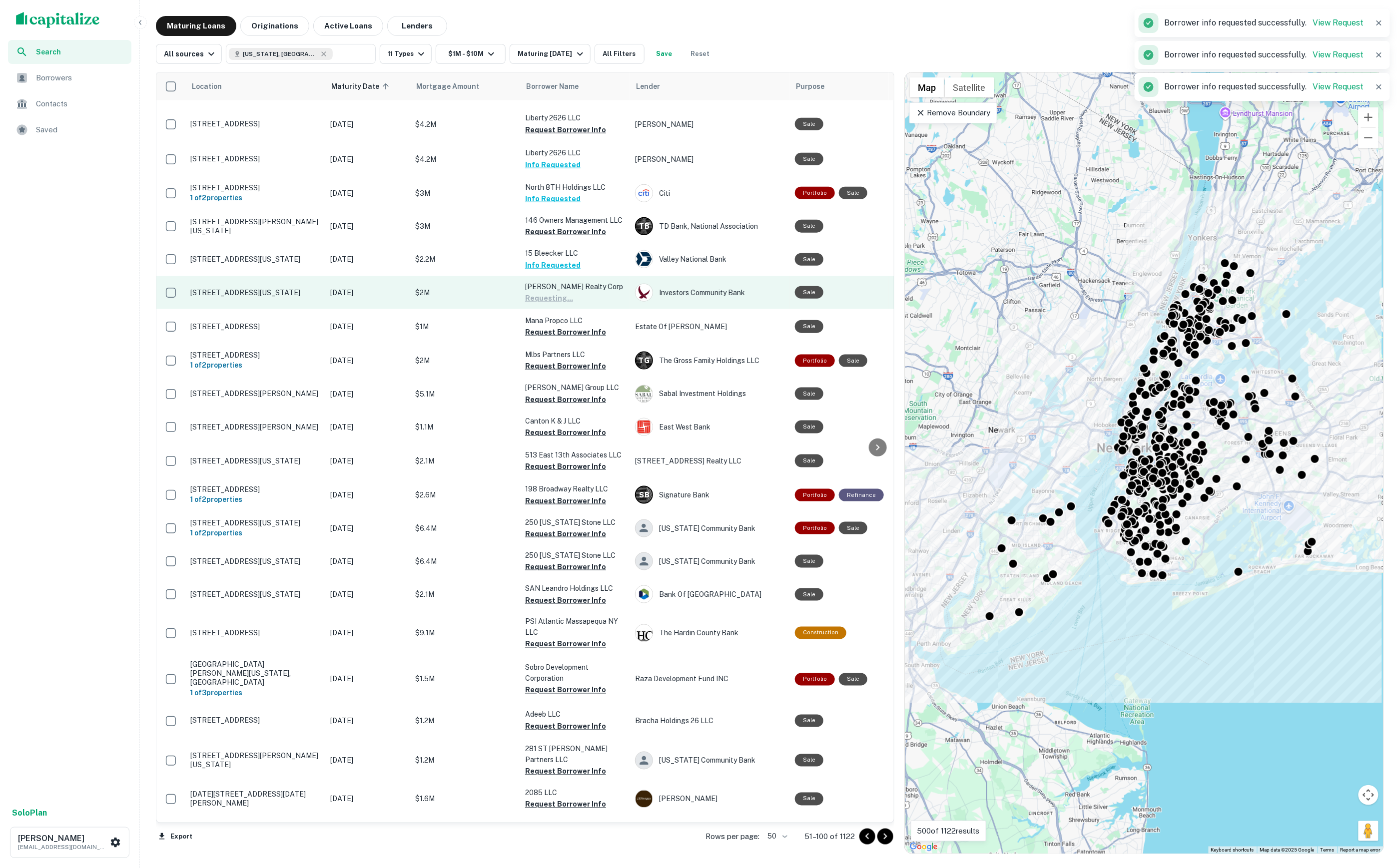
scroll to position [508, 0]
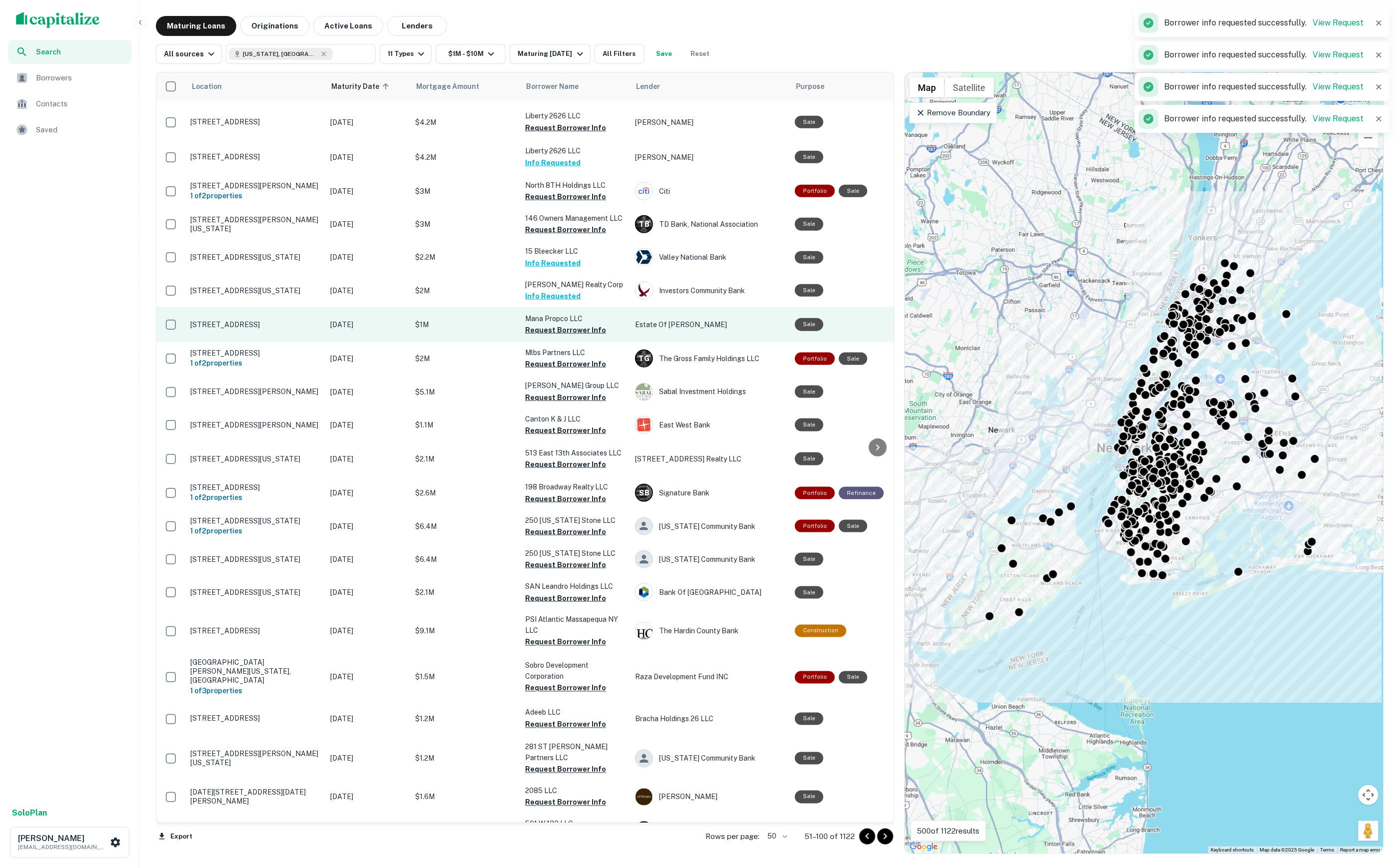
click at [583, 308] on td "Mana Propco LLC Request Borrower Info" at bounding box center [575, 324] width 110 height 35
click at [577, 324] on button "Request Borrower Info" at bounding box center [565, 330] width 81 height 12
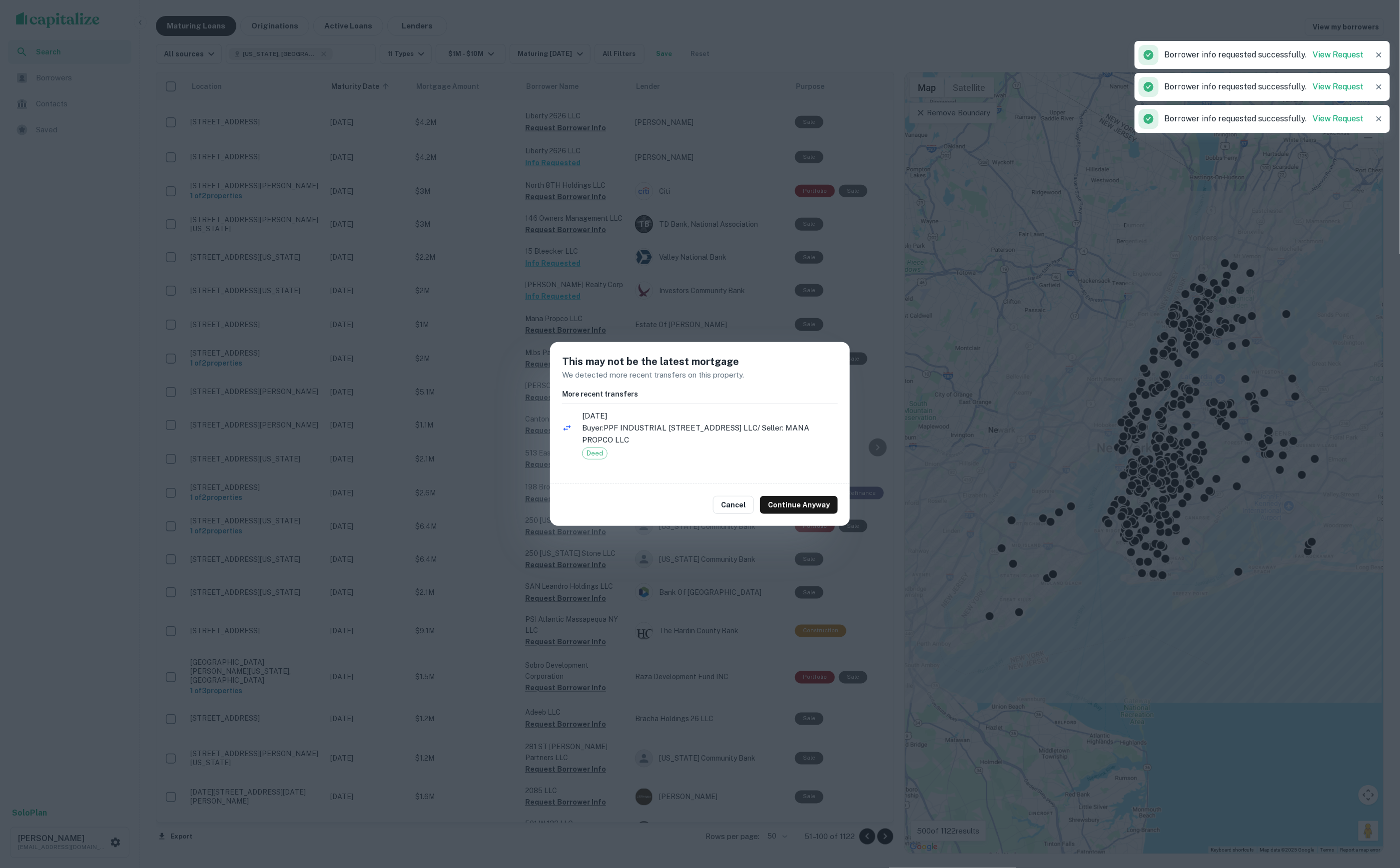
click at [662, 260] on div "This may not be the latest mortgage We detected more recent transfers on this p…" at bounding box center [700, 434] width 1400 height 868
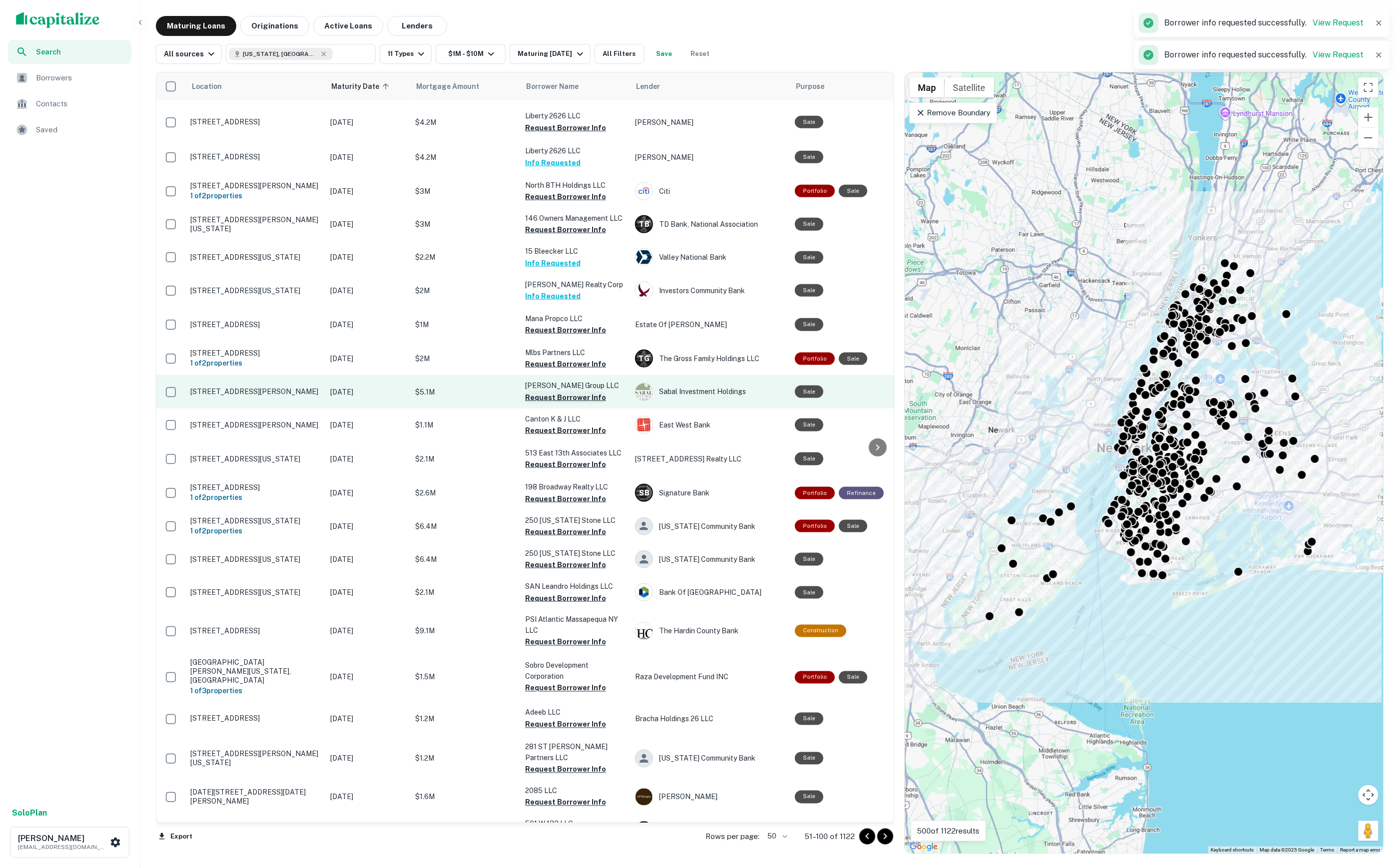
click at [584, 391] on button "Request Borrower Info" at bounding box center [565, 397] width 81 height 12
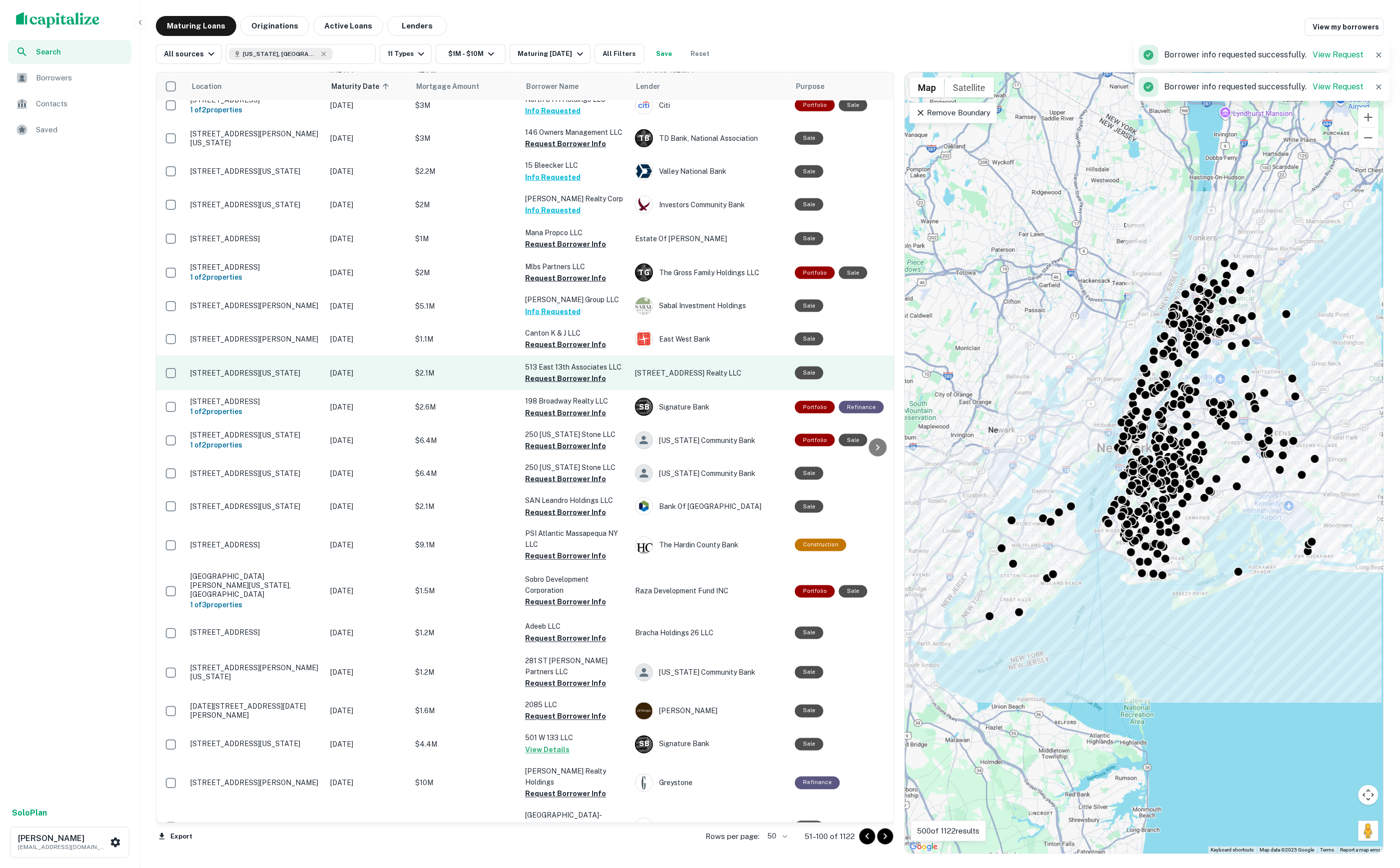
scroll to position [608, 0]
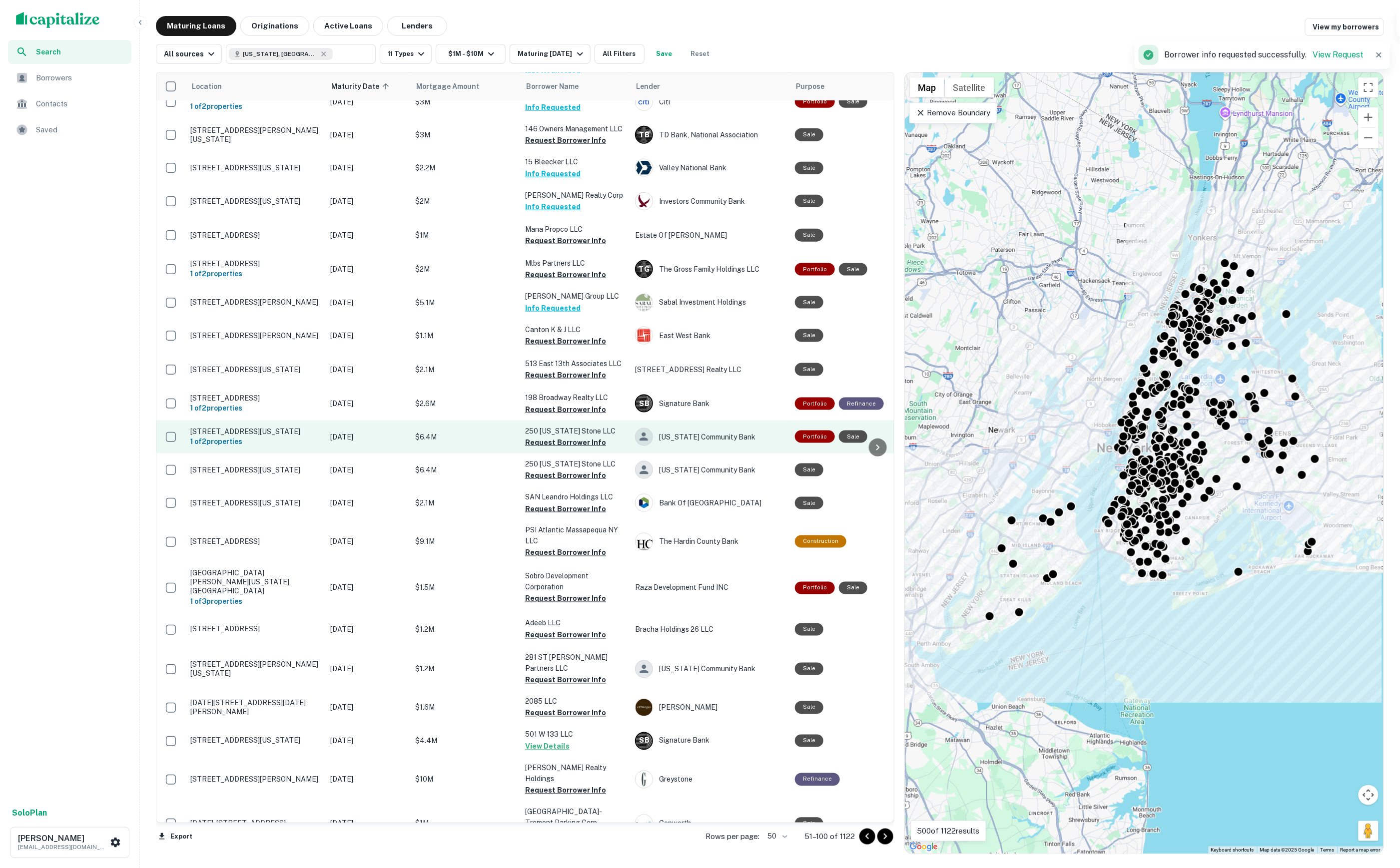
click at [564, 426] on p "250 Washington Stone LLC" at bounding box center [575, 431] width 100 height 11
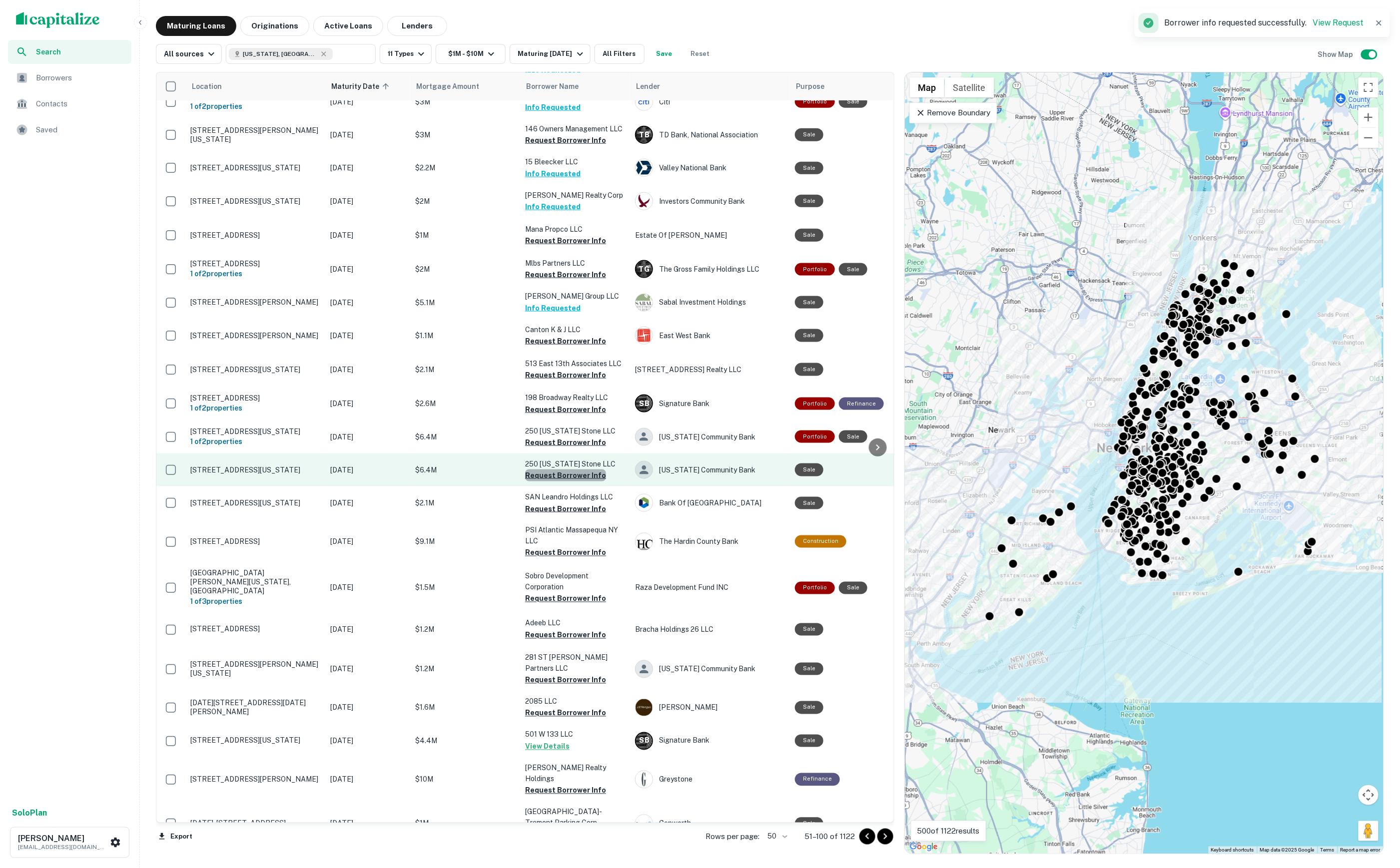
click at [580, 469] on button "Request Borrower Info" at bounding box center [565, 475] width 81 height 12
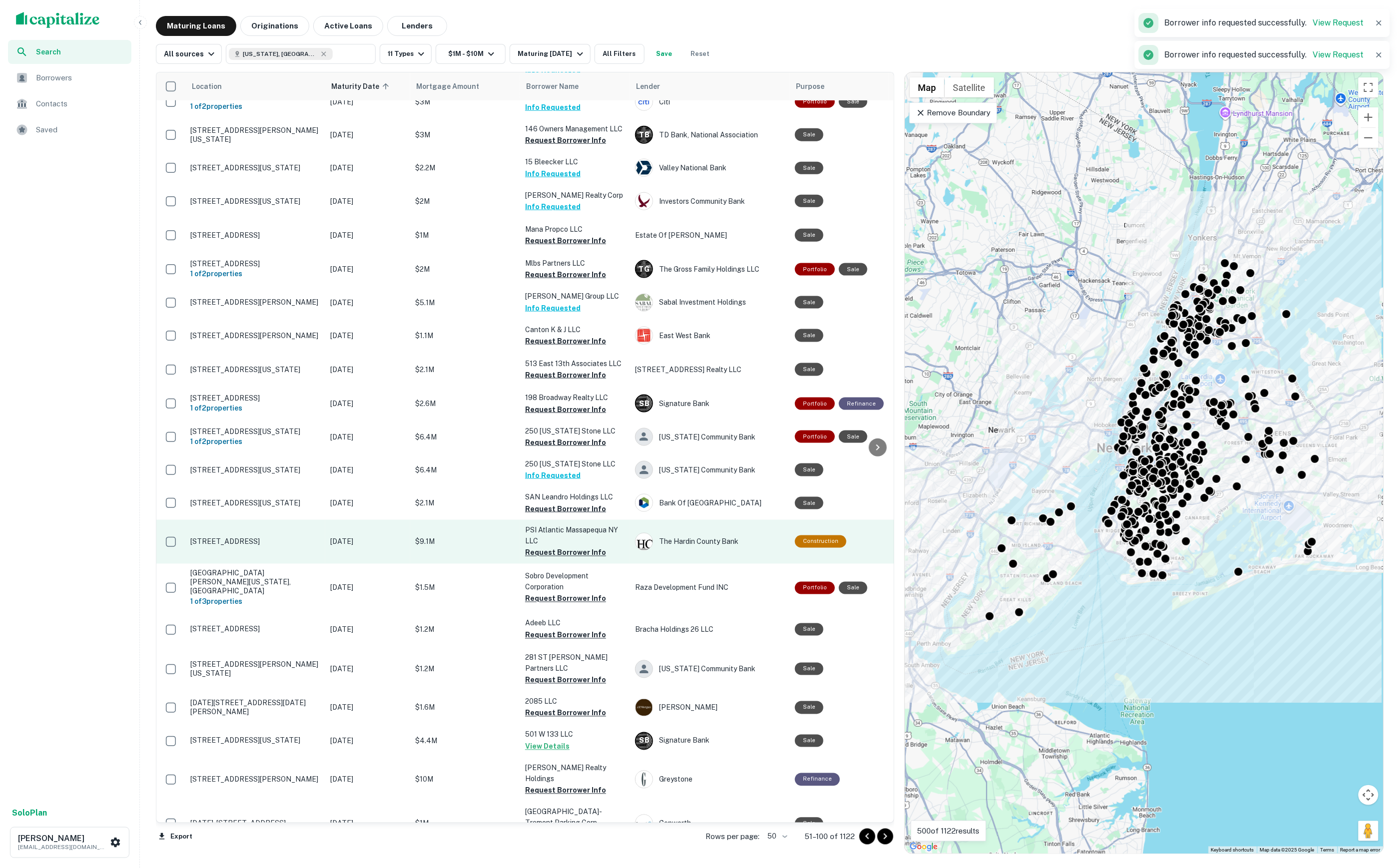
scroll to position [636, 0]
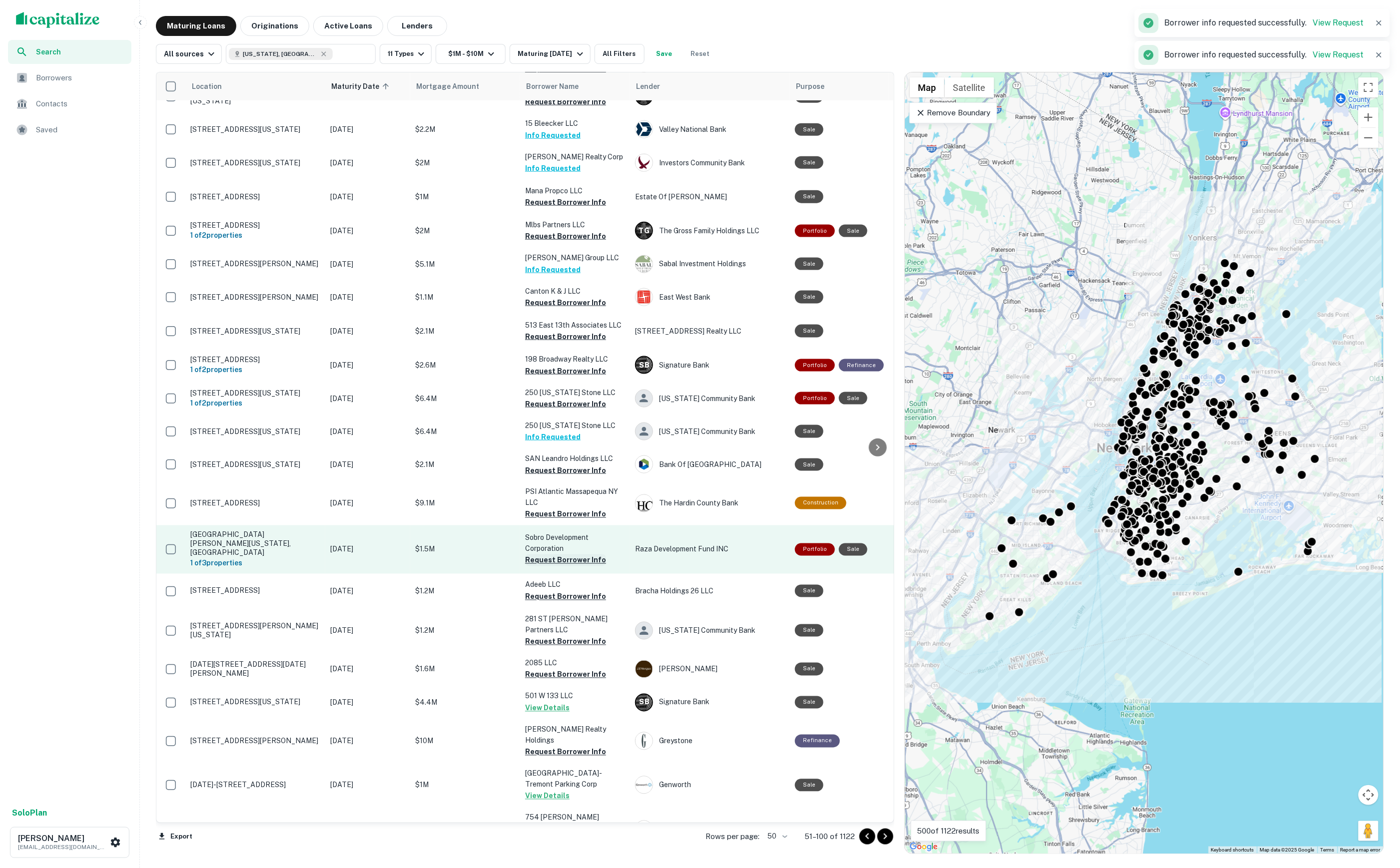
click at [566, 554] on button "Request Borrower Info" at bounding box center [565, 560] width 81 height 12
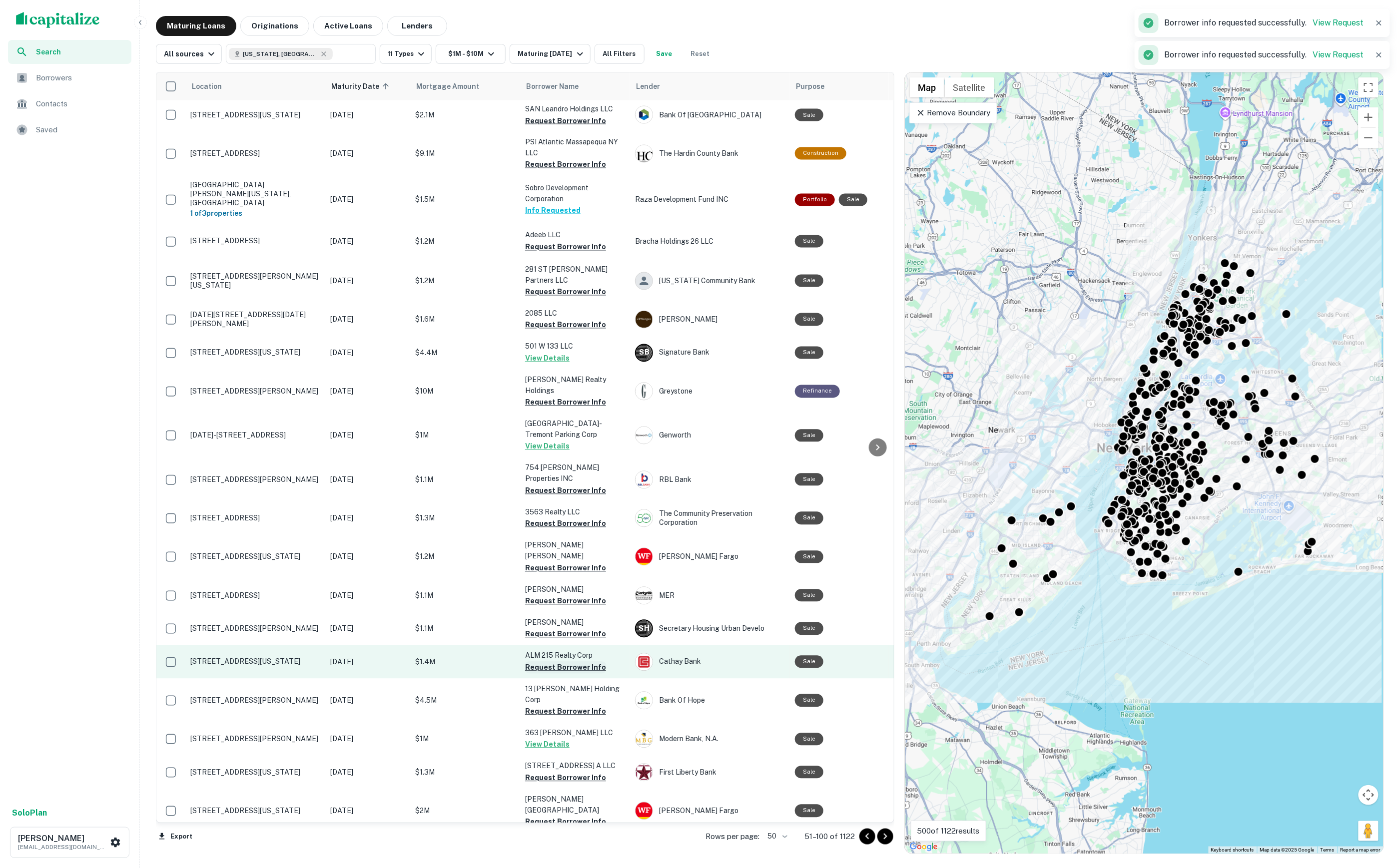
scroll to position [984, 0]
click at [555, 663] on button "Request Borrower Info" at bounding box center [565, 668] width 81 height 12
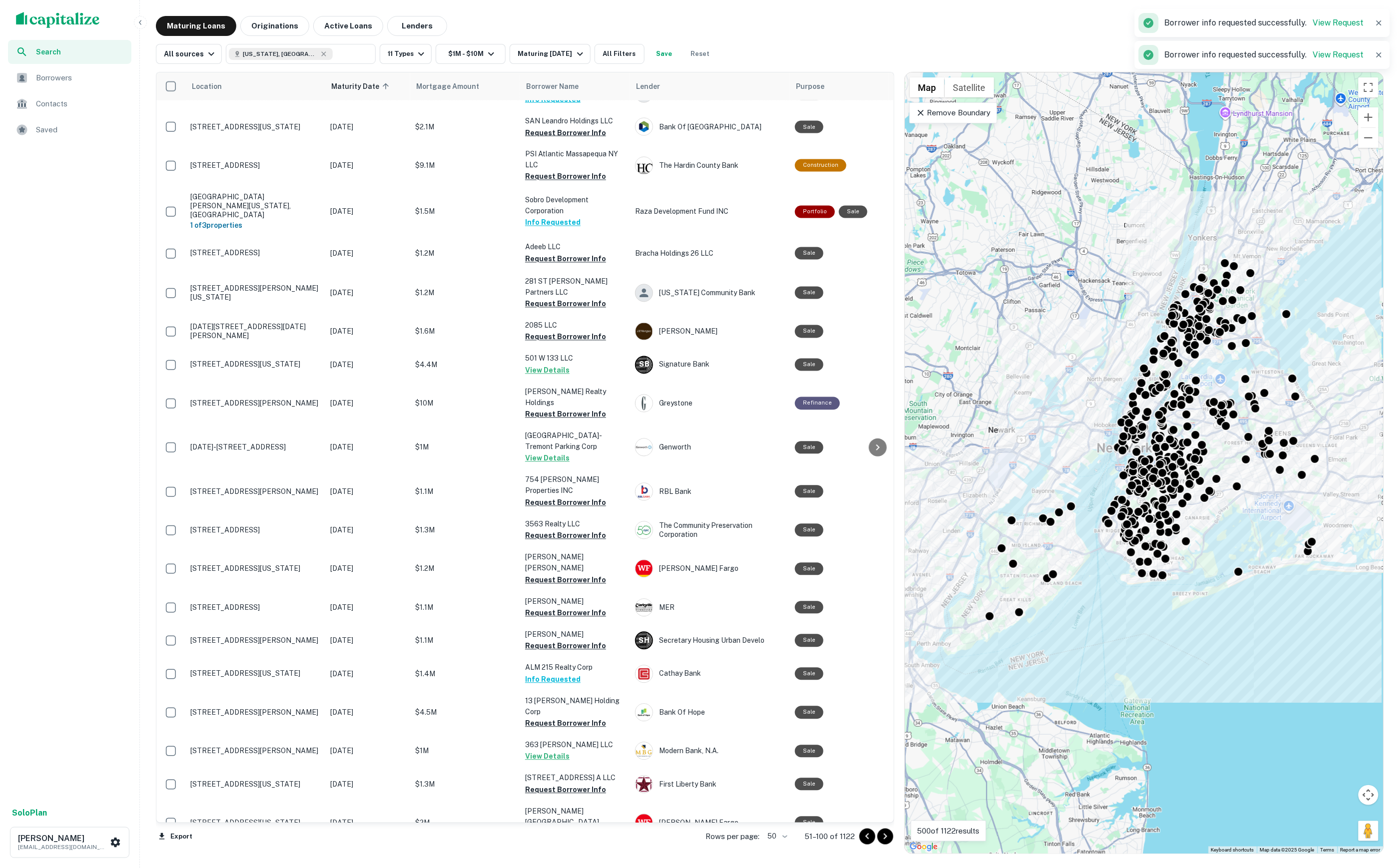
click at [890, 838] on icon "Go to next page" at bounding box center [884, 836] width 12 height 12
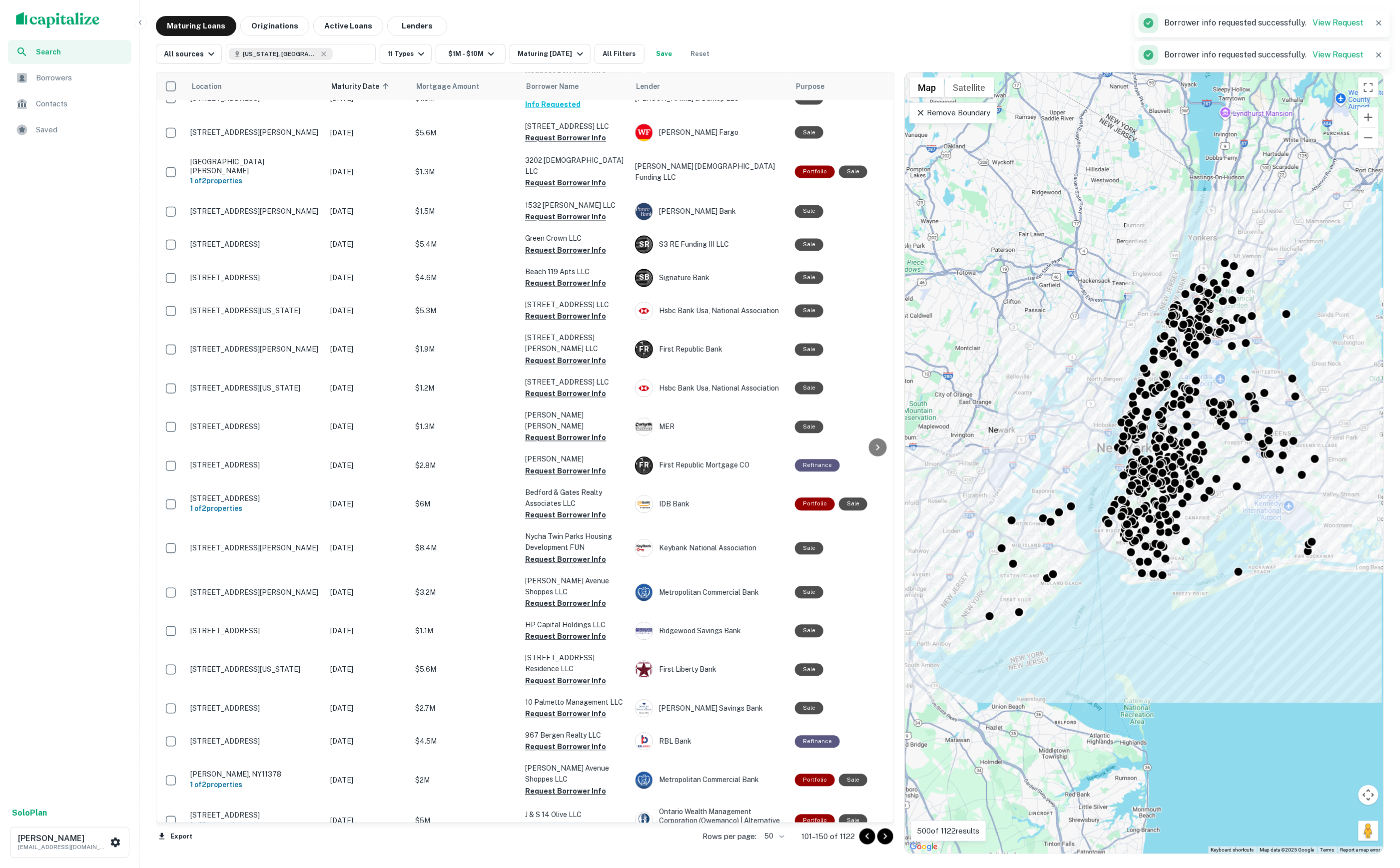
scroll to position [983, 0]
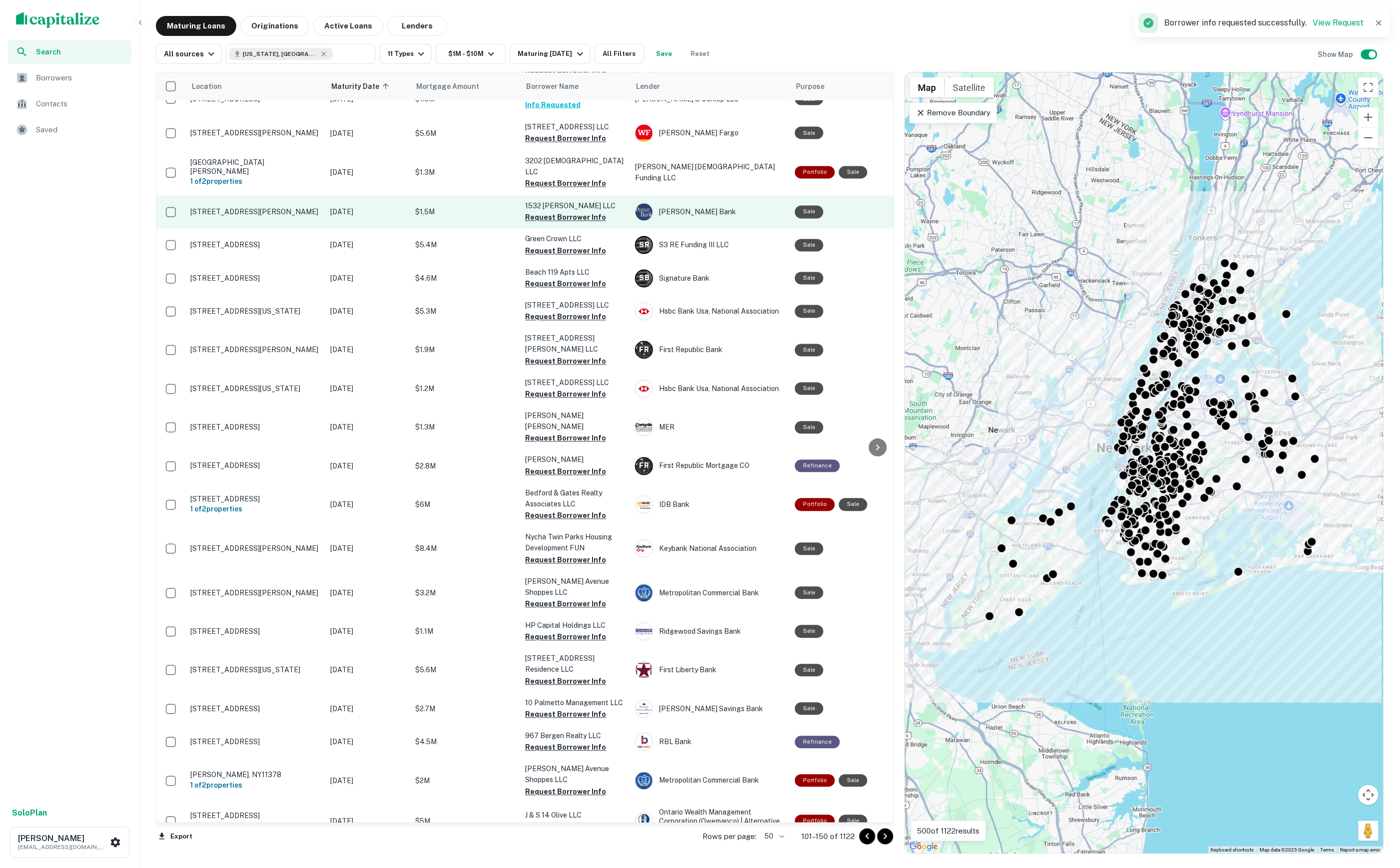
click at [566, 212] on button "Request Borrower Info" at bounding box center [565, 218] width 81 height 12
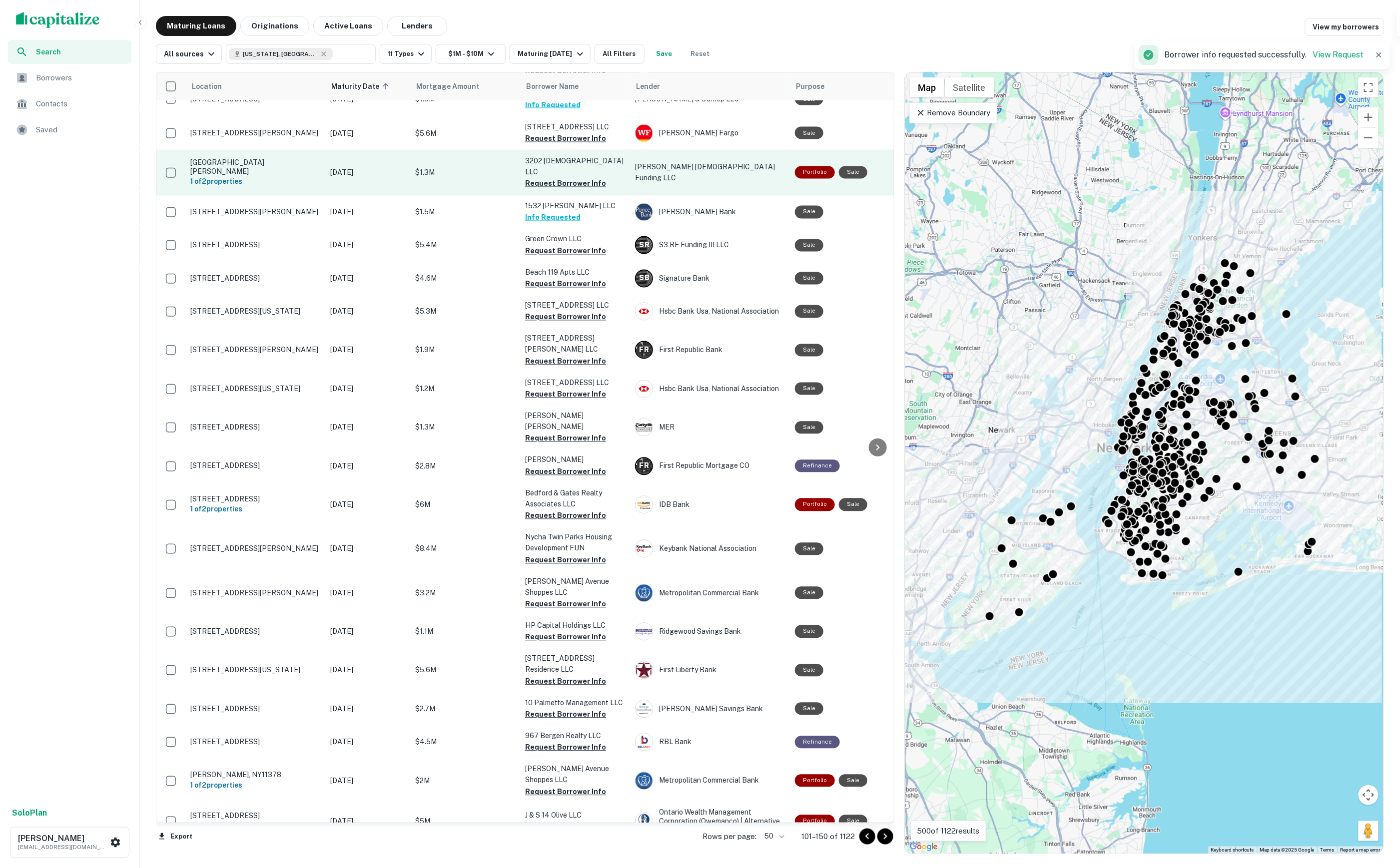
drag, startPoint x: 560, startPoint y: 108, endPoint x: 561, endPoint y: 120, distance: 12.0
click at [560, 178] on button "Request Borrower Info" at bounding box center [565, 183] width 81 height 12
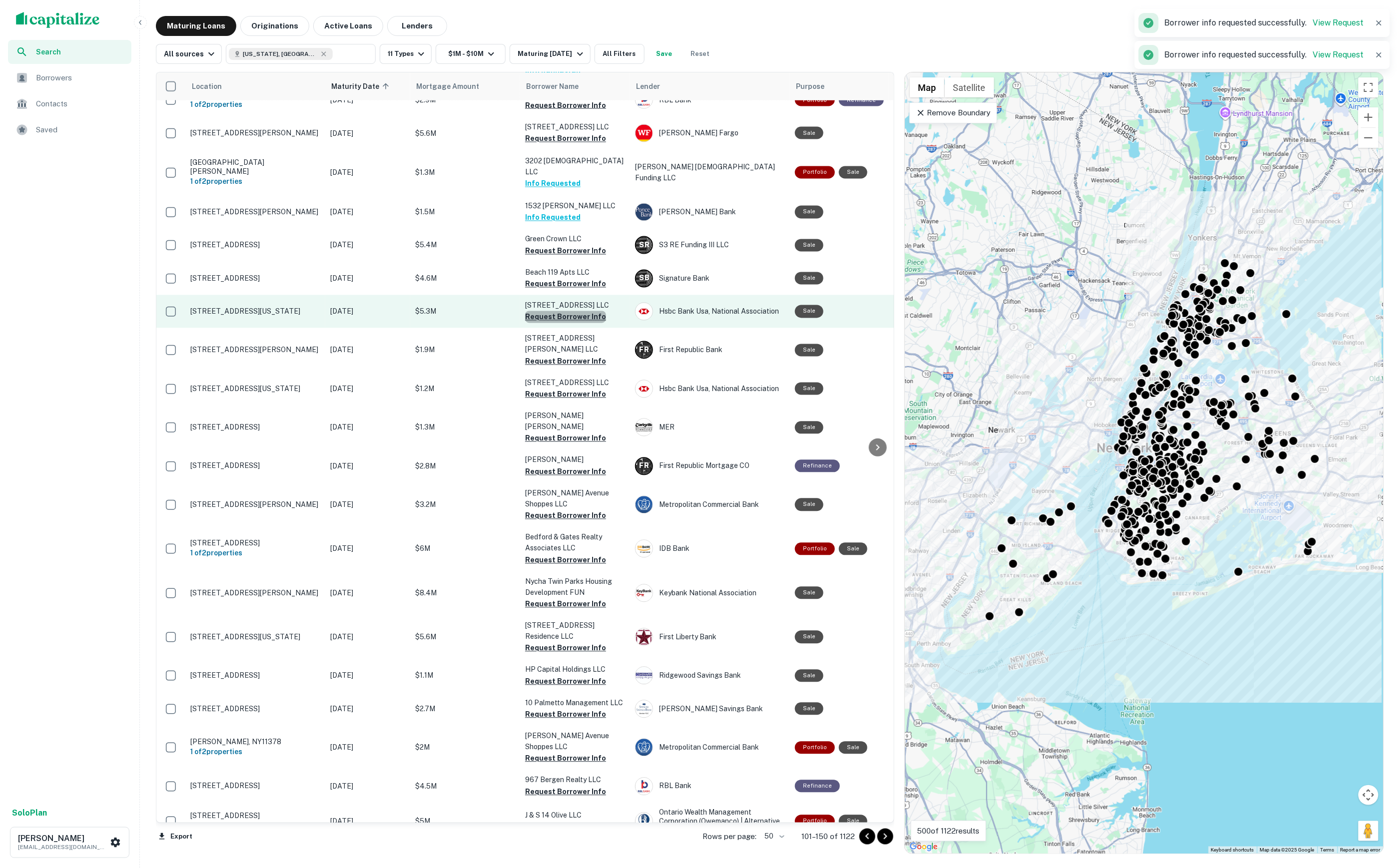
drag, startPoint x: 569, startPoint y: 241, endPoint x: 565, endPoint y: 250, distance: 9.8
click at [569, 311] on button "Request Borrower Info" at bounding box center [565, 317] width 81 height 12
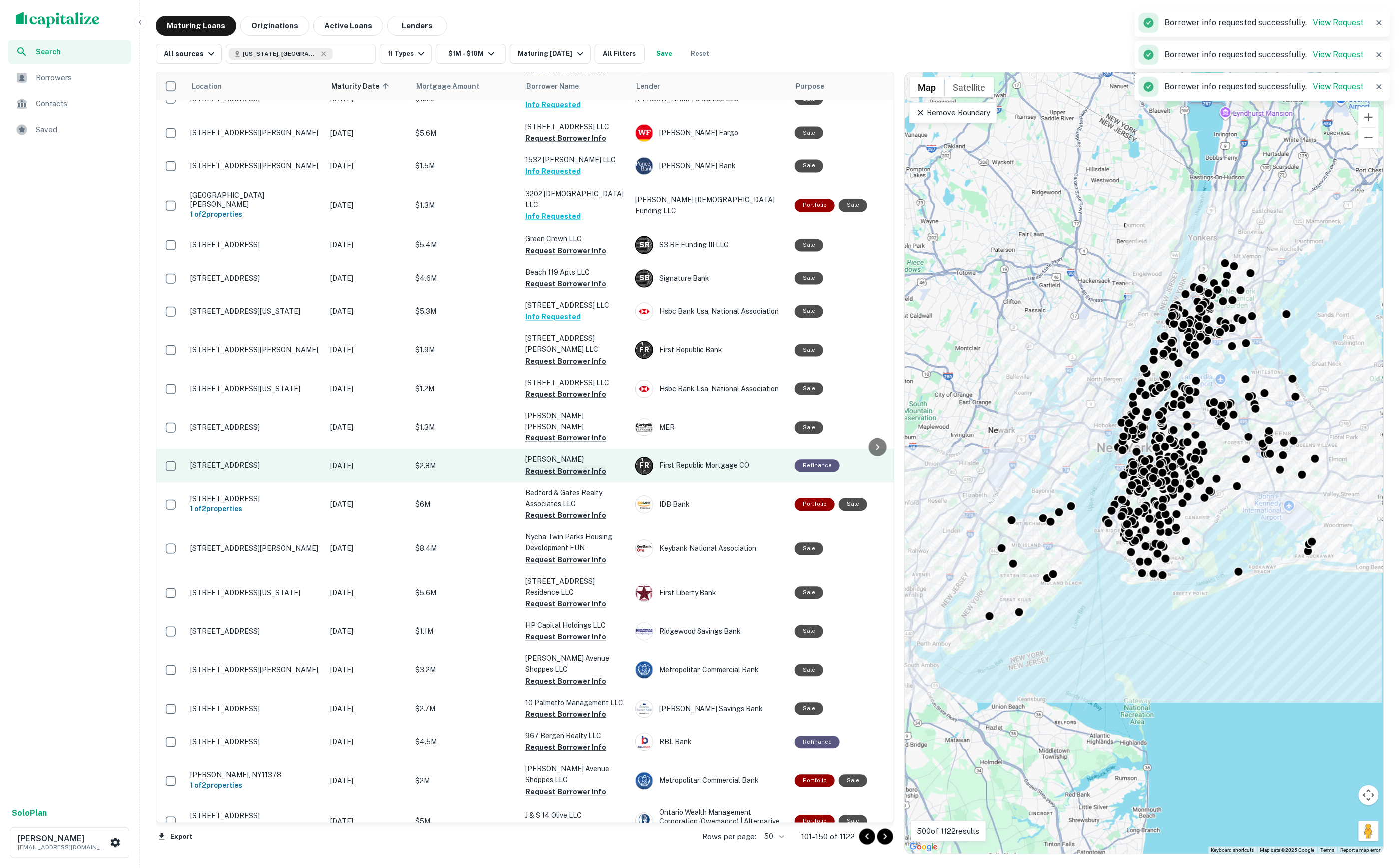
click at [583, 466] on button "Request Borrower Info" at bounding box center [565, 472] width 81 height 12
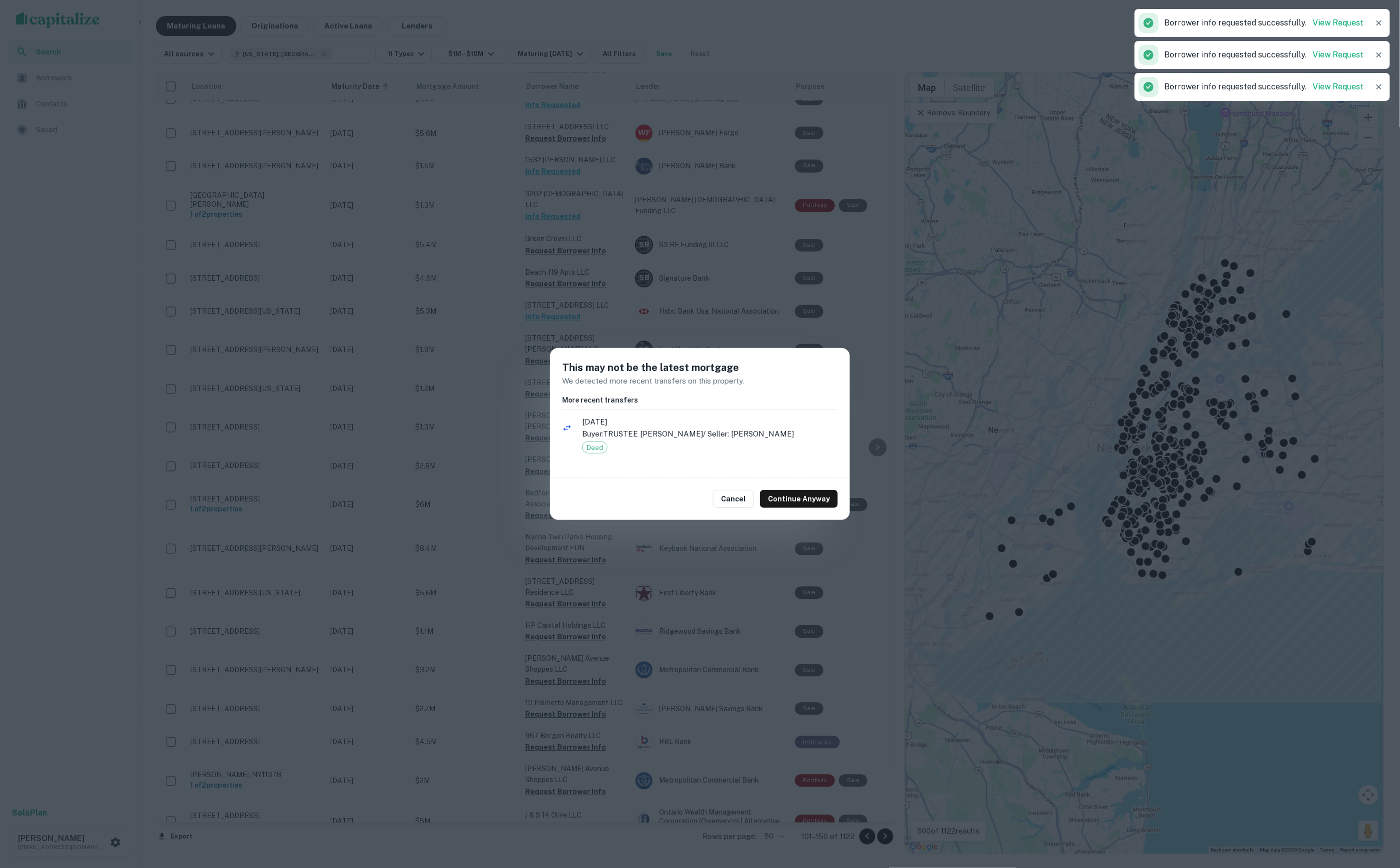
drag, startPoint x: 675, startPoint y: 544, endPoint x: 668, endPoint y: 544, distance: 7.0
click at [675, 544] on div "This may not be the latest mortgage We detected more recent transfers on this p…" at bounding box center [700, 434] width 1400 height 868
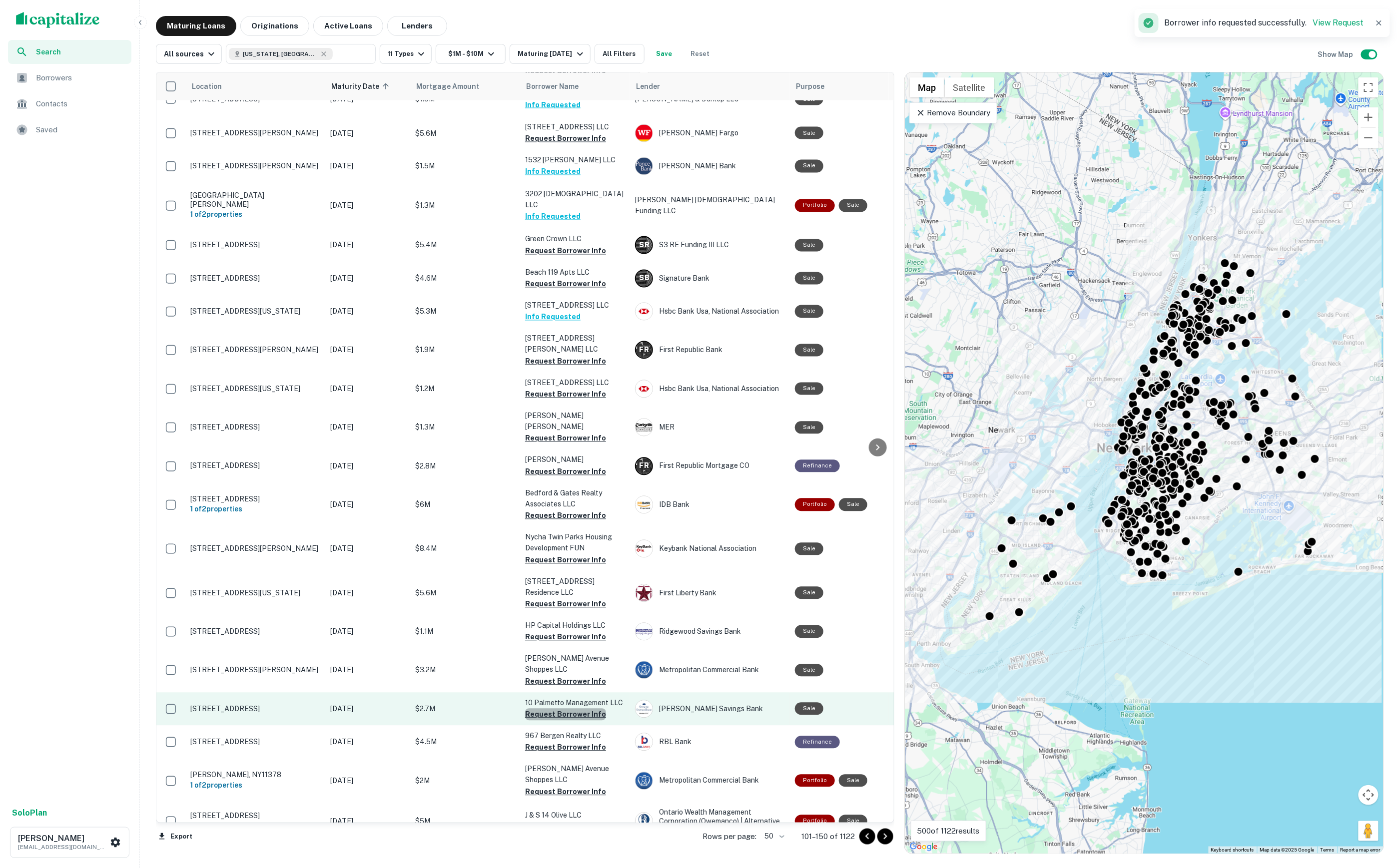
click at [576, 709] on button "Request Borrower Info" at bounding box center [565, 714] width 81 height 12
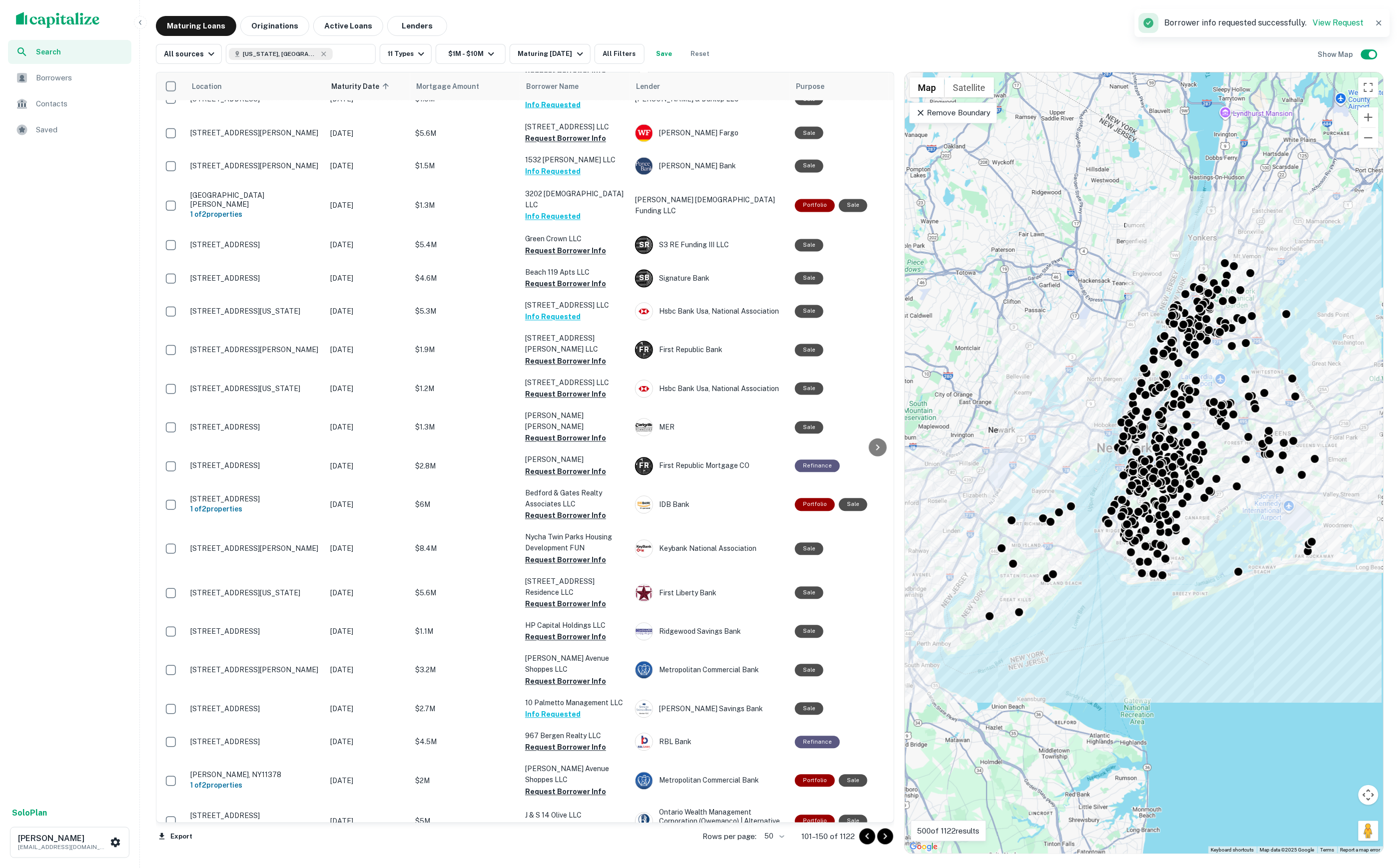
scroll to position [0, 0]
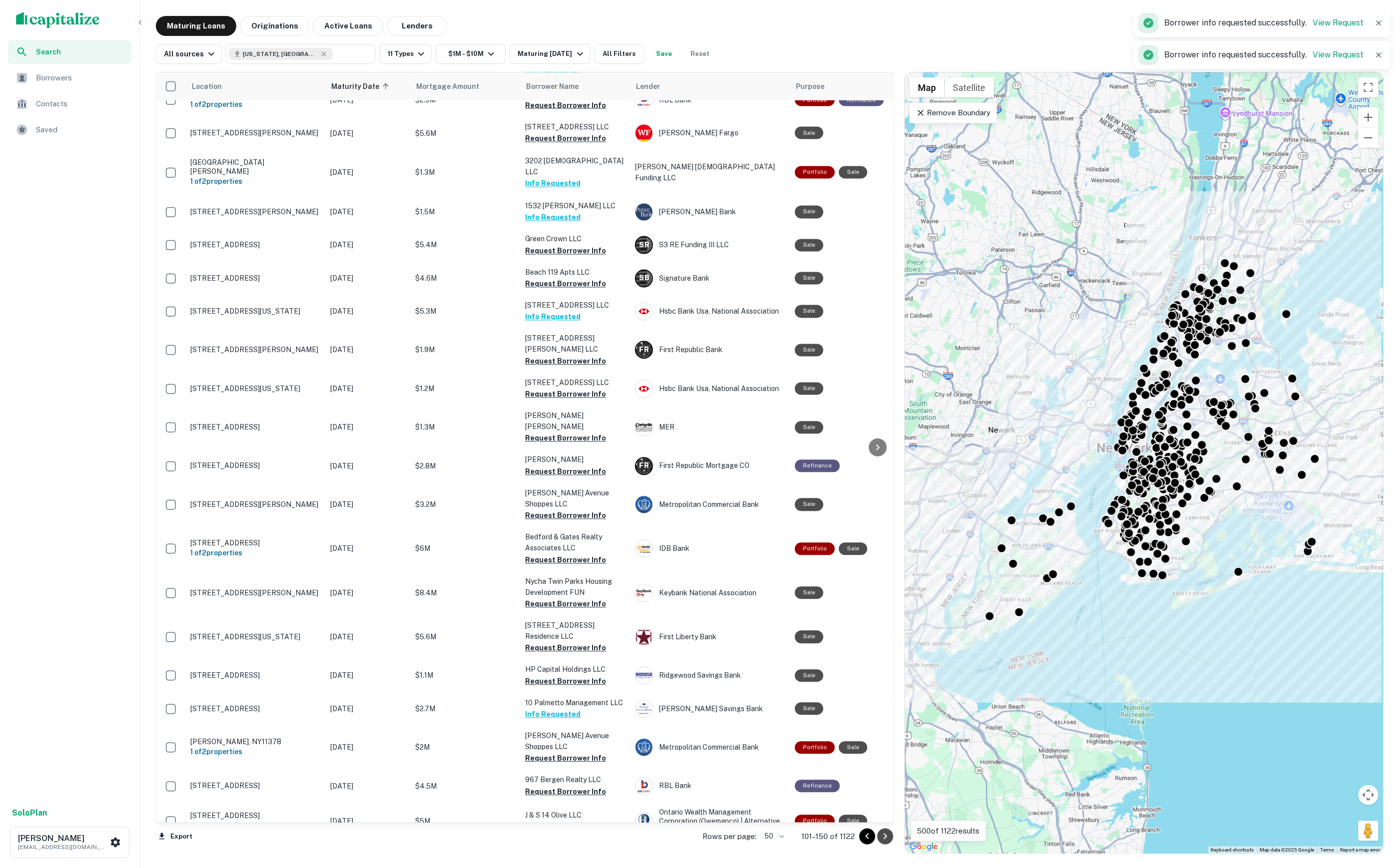
click at [879, 836] on icon "Go to next page" at bounding box center [884, 836] width 12 height 12
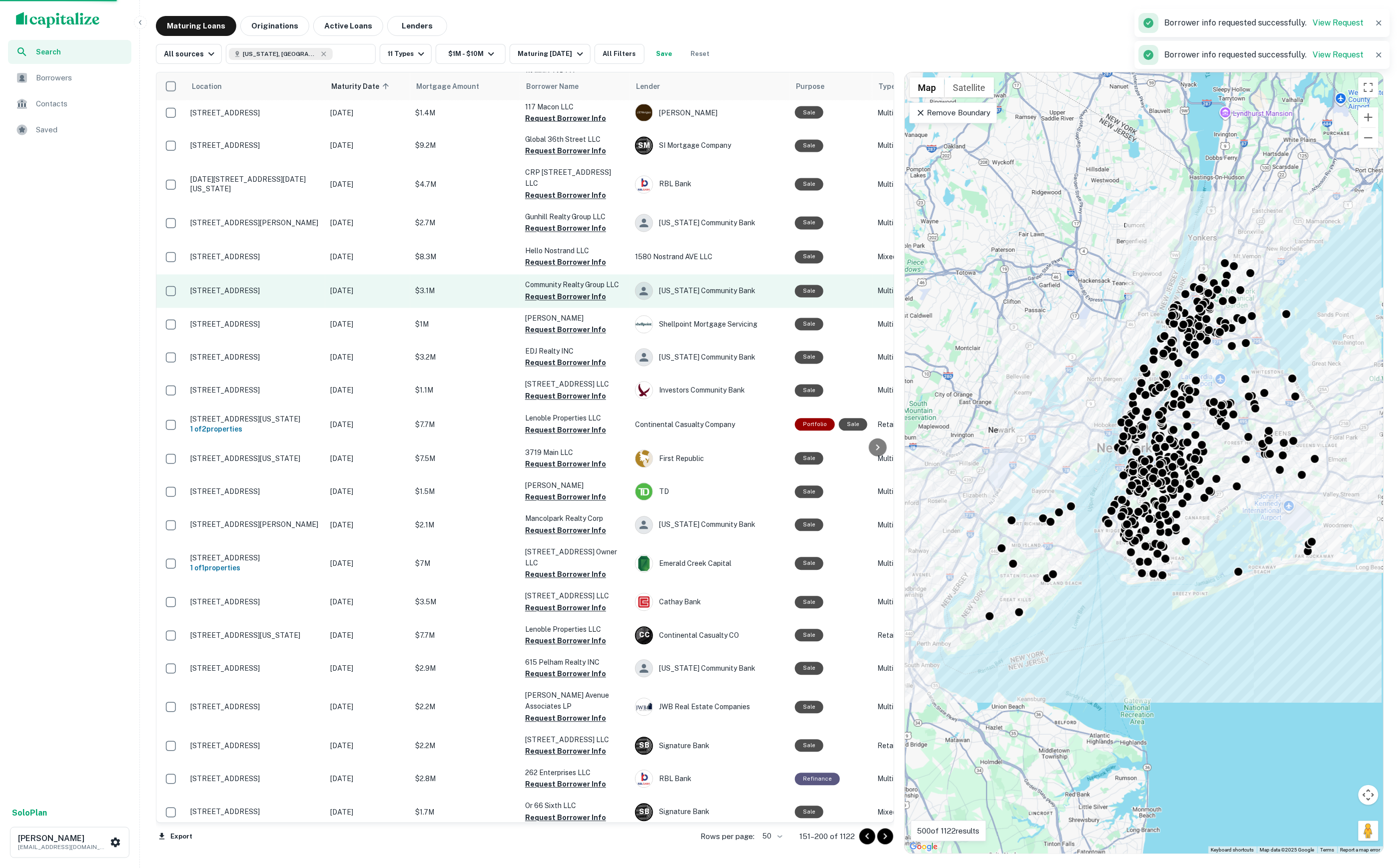
scroll to position [982, 0]
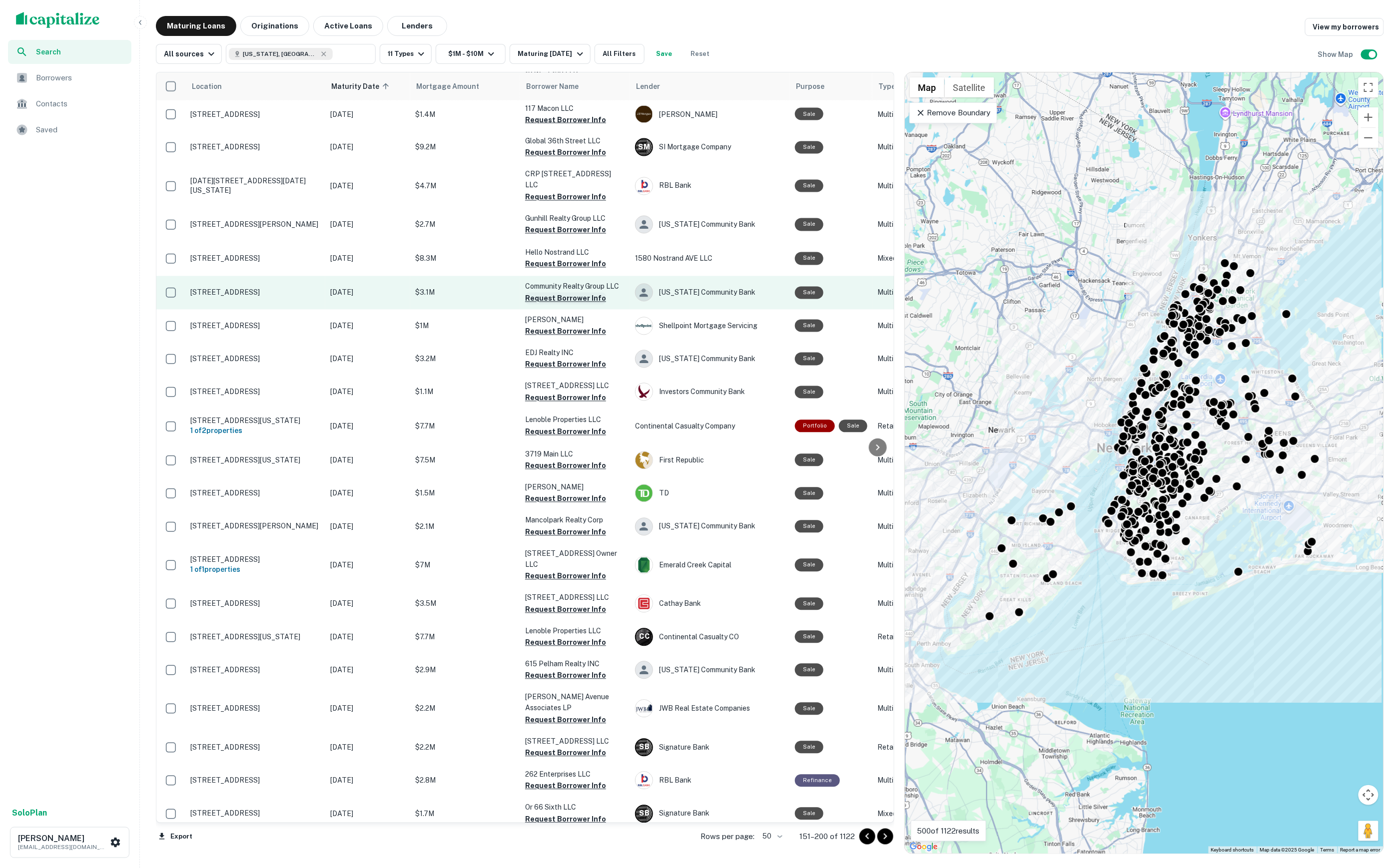
click at [562, 292] on button "Request Borrower Info" at bounding box center [565, 298] width 81 height 12
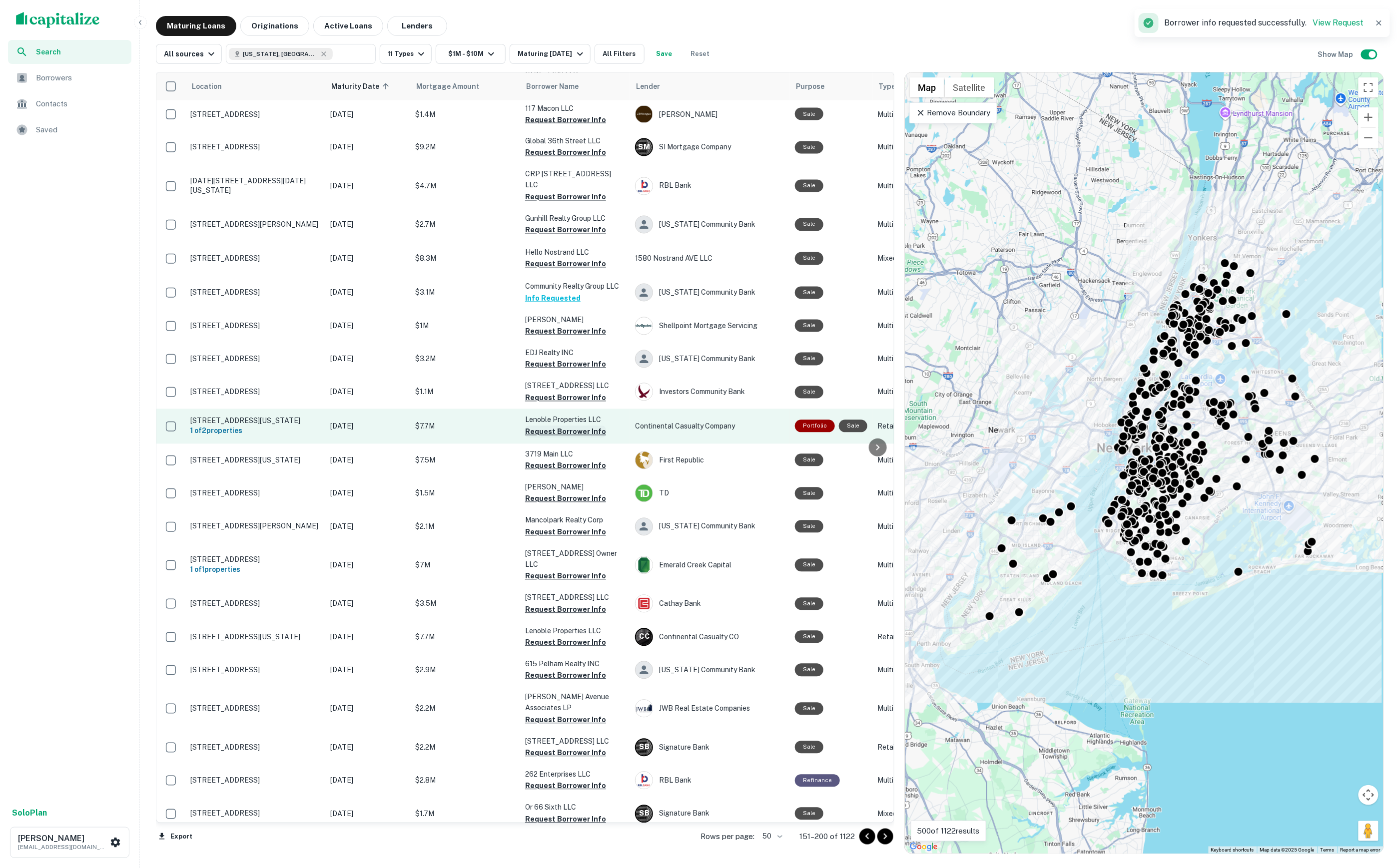
click at [575, 426] on button "Request Borrower Info" at bounding box center [565, 431] width 81 height 12
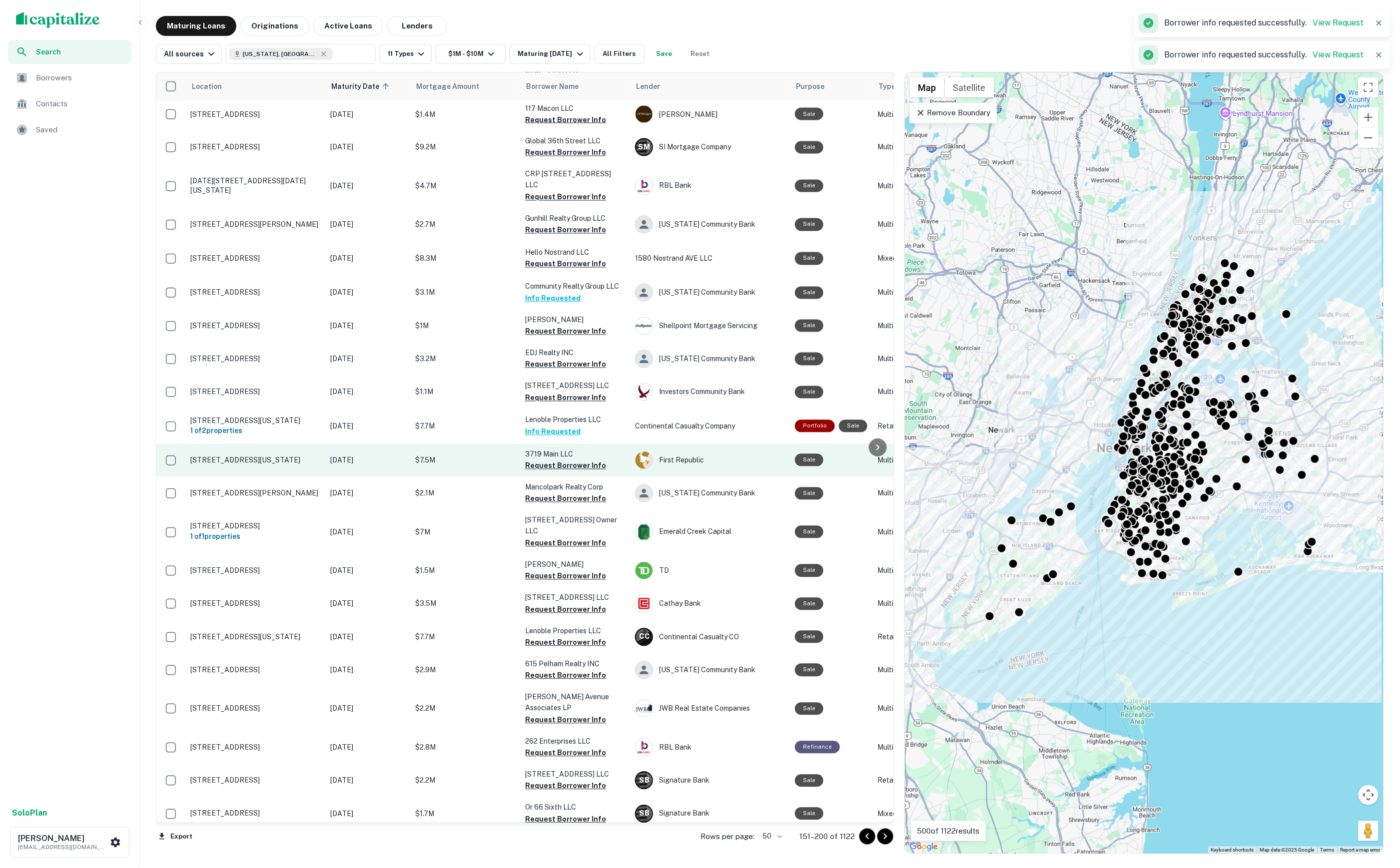
click at [568, 460] on button "Request Borrower Info" at bounding box center [565, 466] width 81 height 12
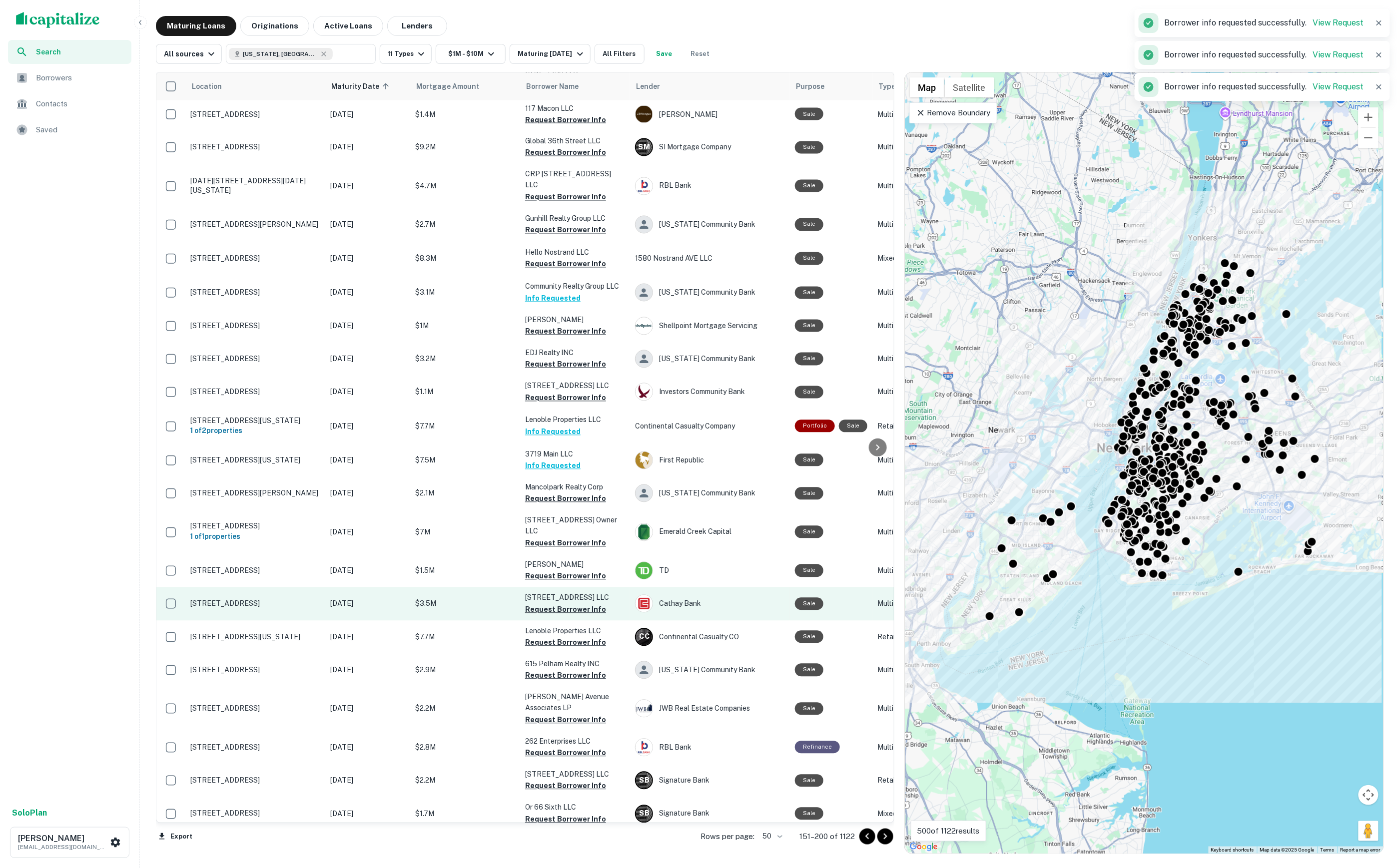
scroll to position [0, 0]
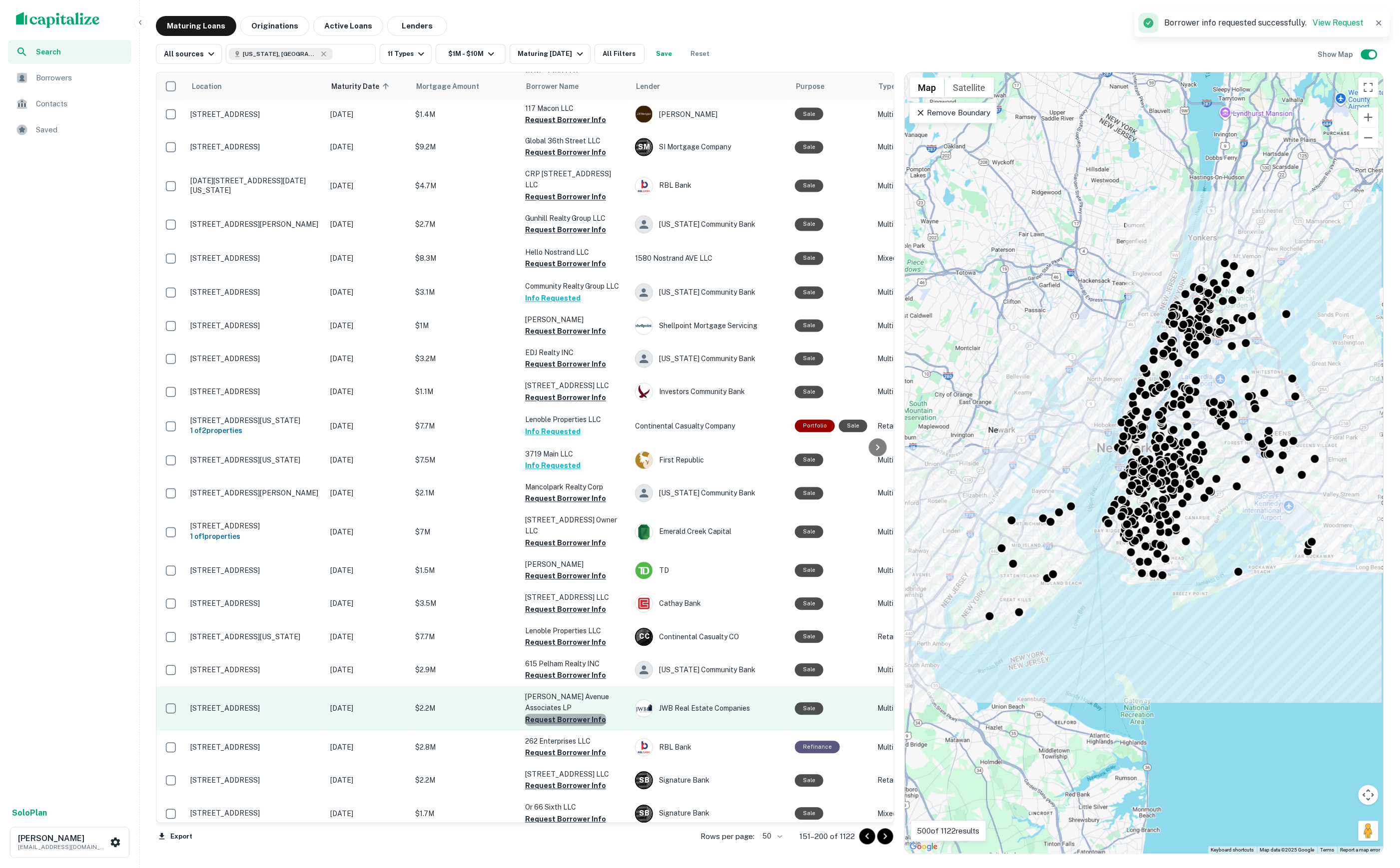
click at [586, 714] on button "Request Borrower Info" at bounding box center [565, 720] width 81 height 12
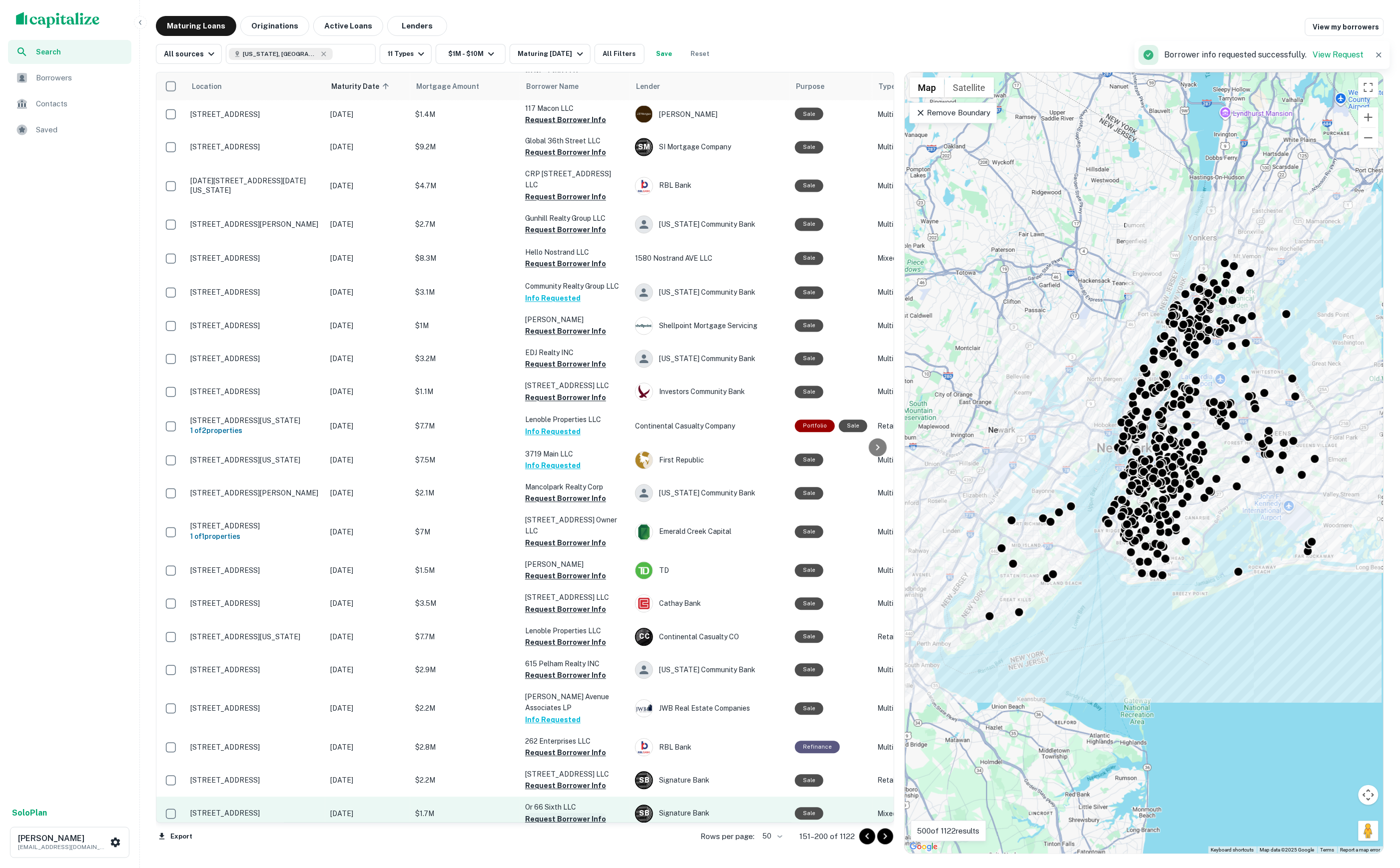
click at [579, 813] on button "Request Borrower Info" at bounding box center [565, 819] width 81 height 12
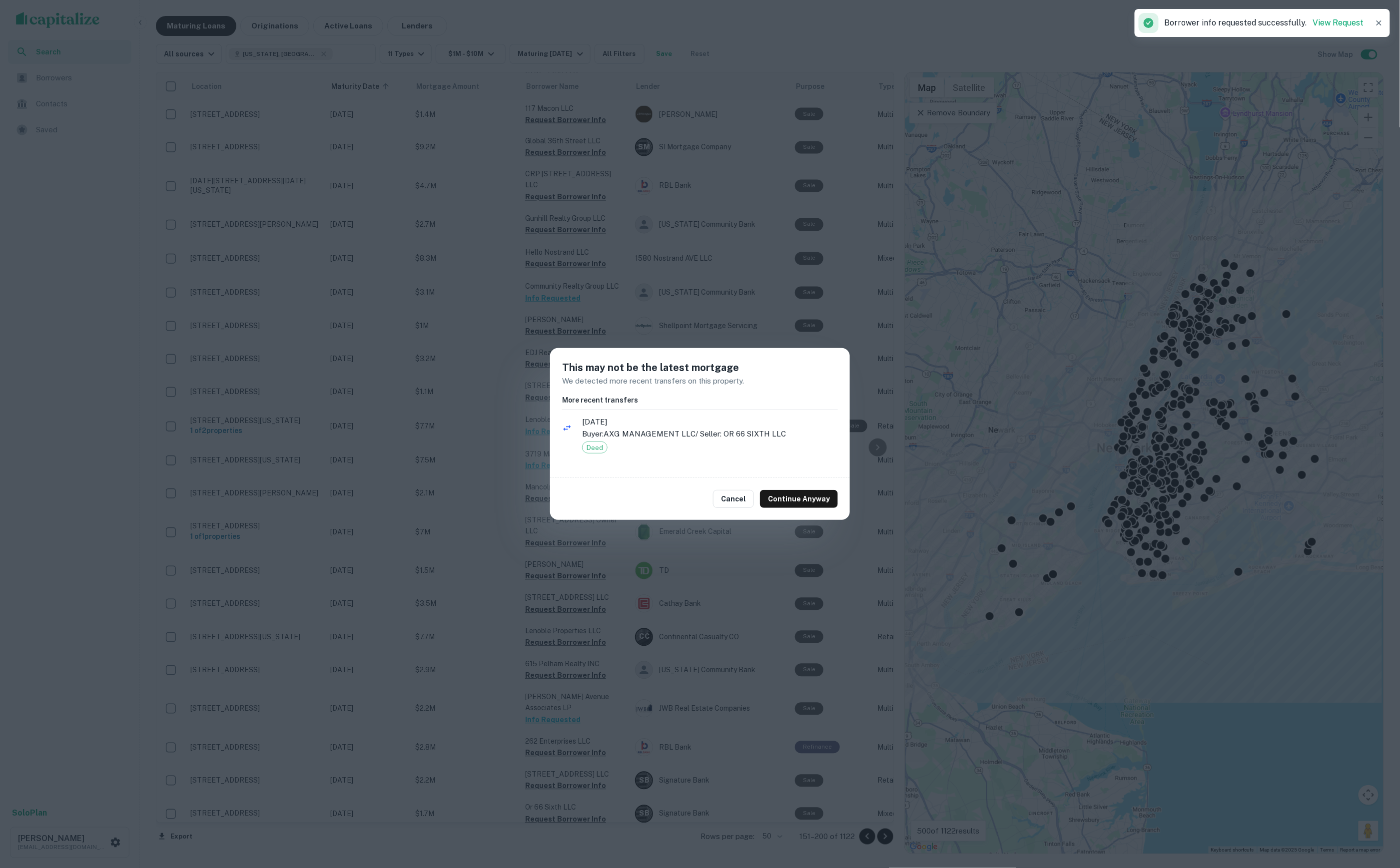
drag, startPoint x: 734, startPoint y: 556, endPoint x: 776, endPoint y: 662, distance: 114.0
click at [734, 558] on div "This may not be the latest mortgage We detected more recent transfers on this p…" at bounding box center [700, 434] width 1400 height 868
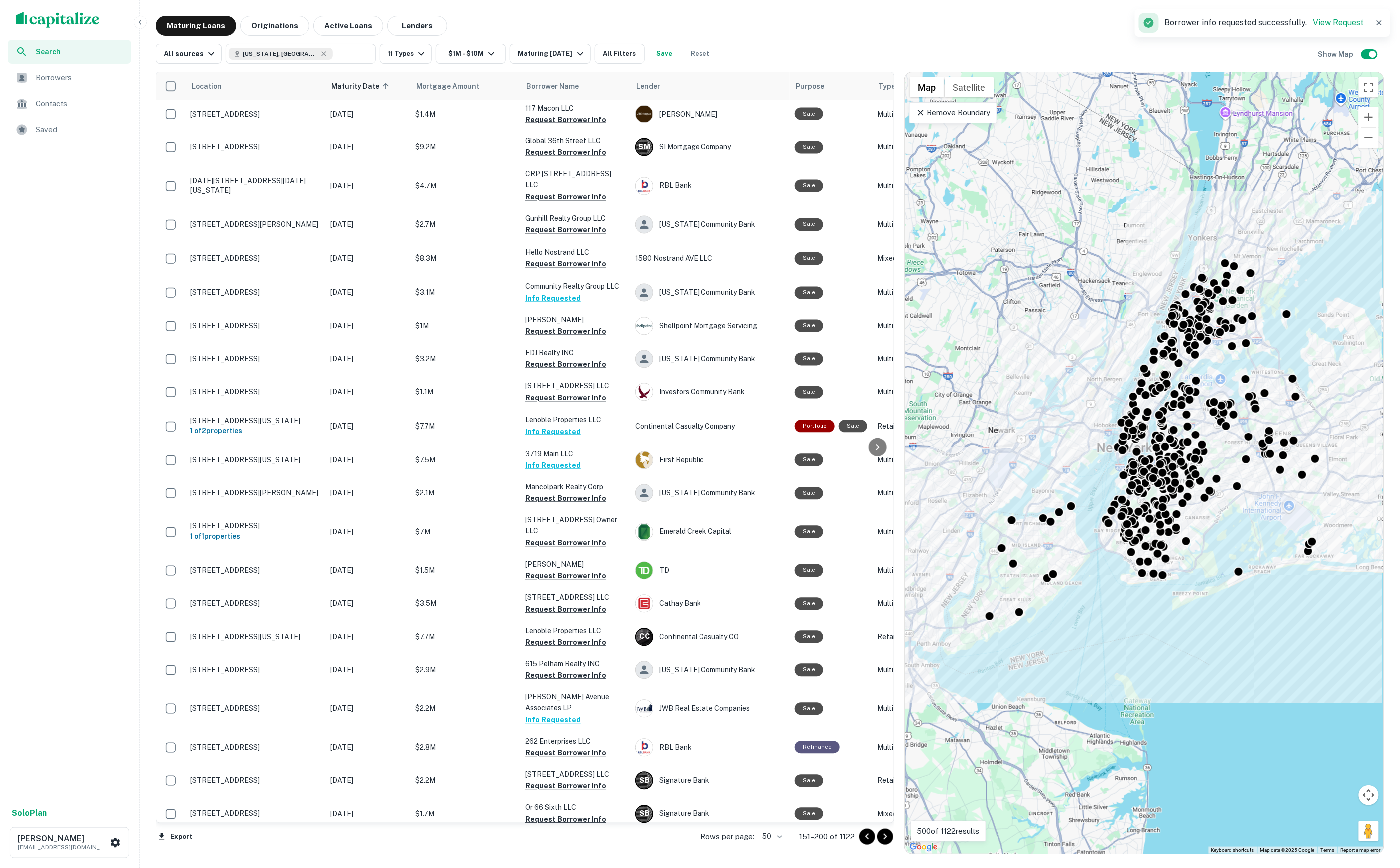
click at [887, 840] on icon "Go to next page" at bounding box center [884, 836] width 12 height 12
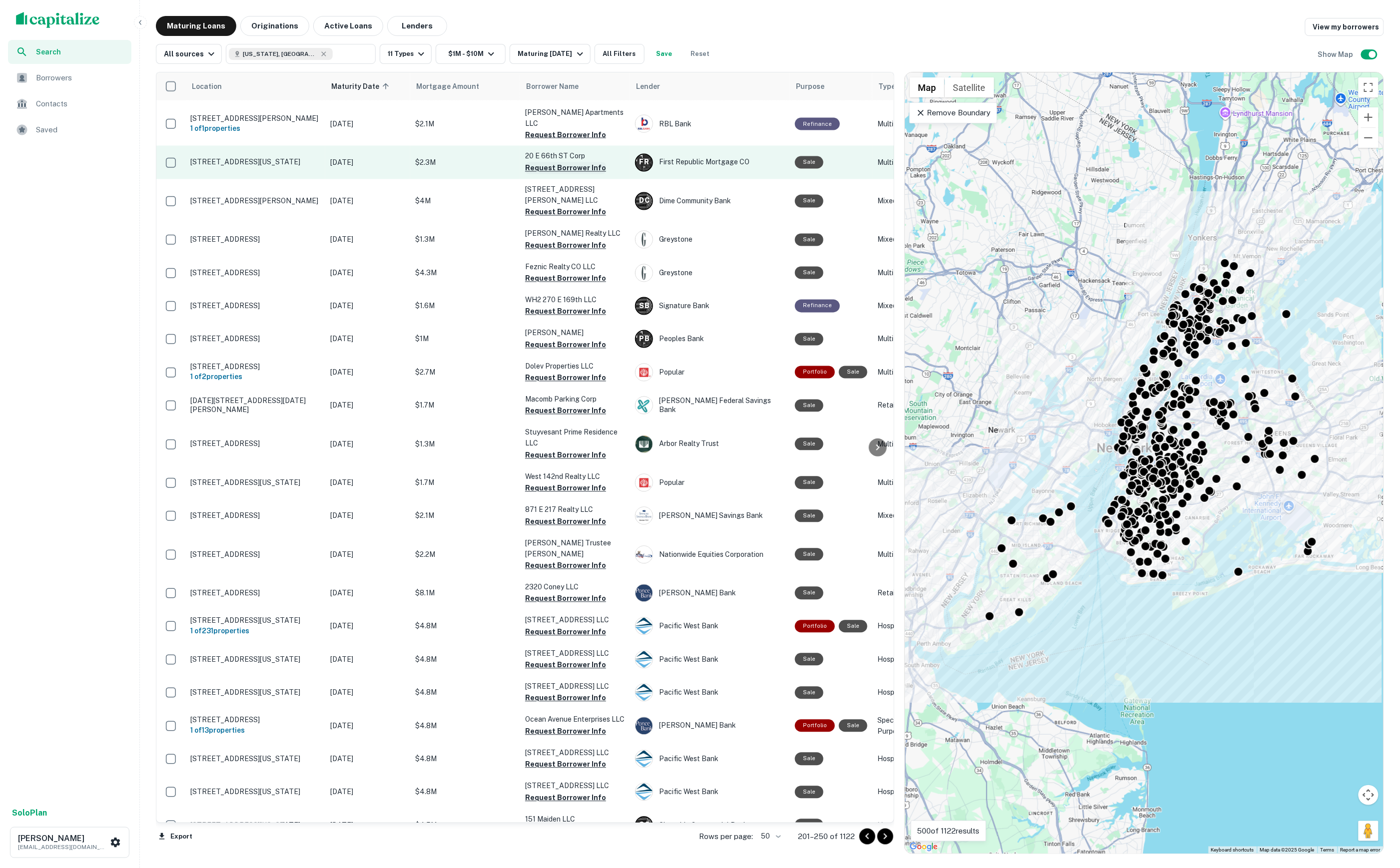
scroll to position [966, 0]
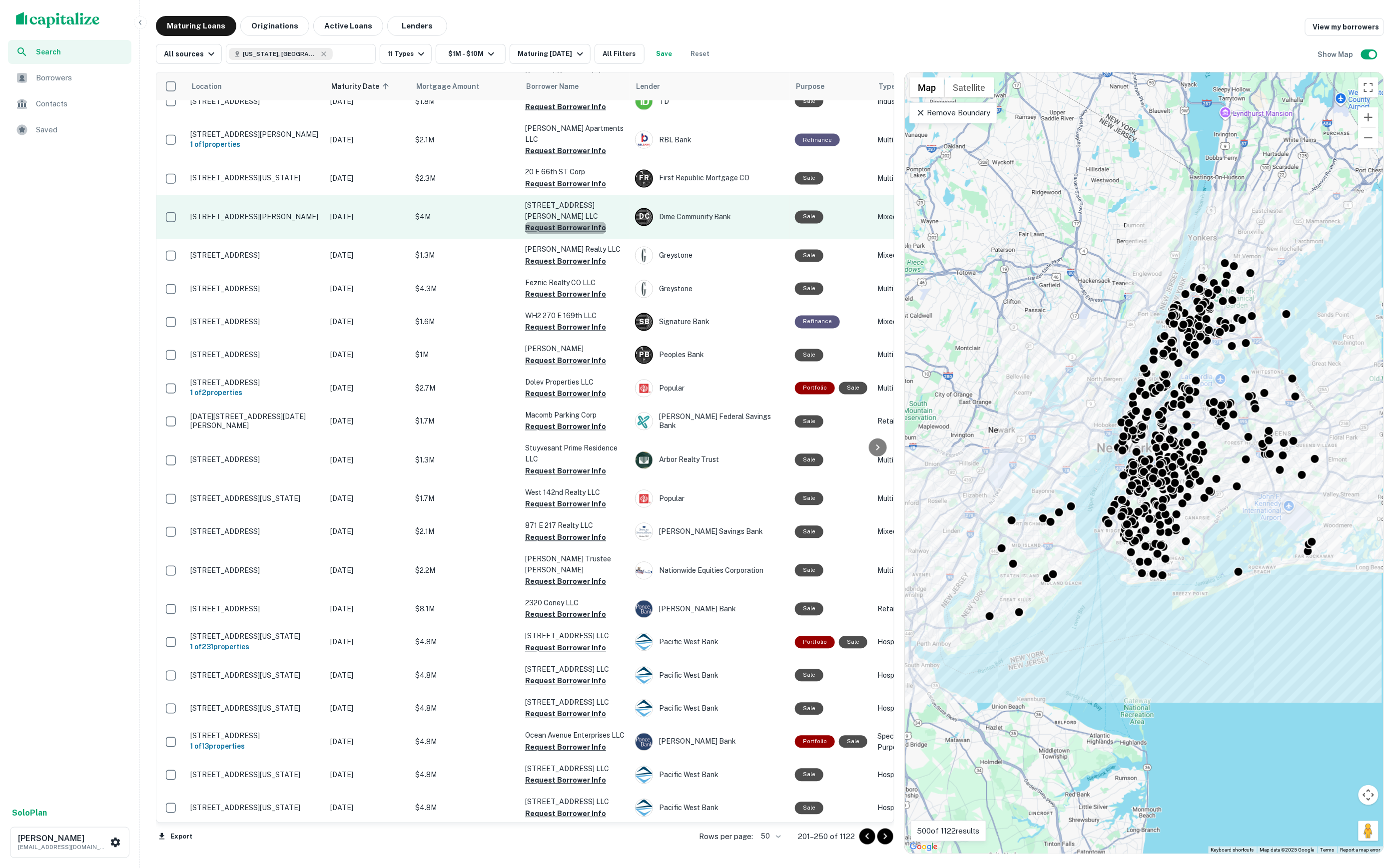
drag, startPoint x: 579, startPoint y: 148, endPoint x: 577, endPoint y: 153, distance: 5.4
click at [579, 222] on button "Request Borrower Info" at bounding box center [565, 228] width 81 height 12
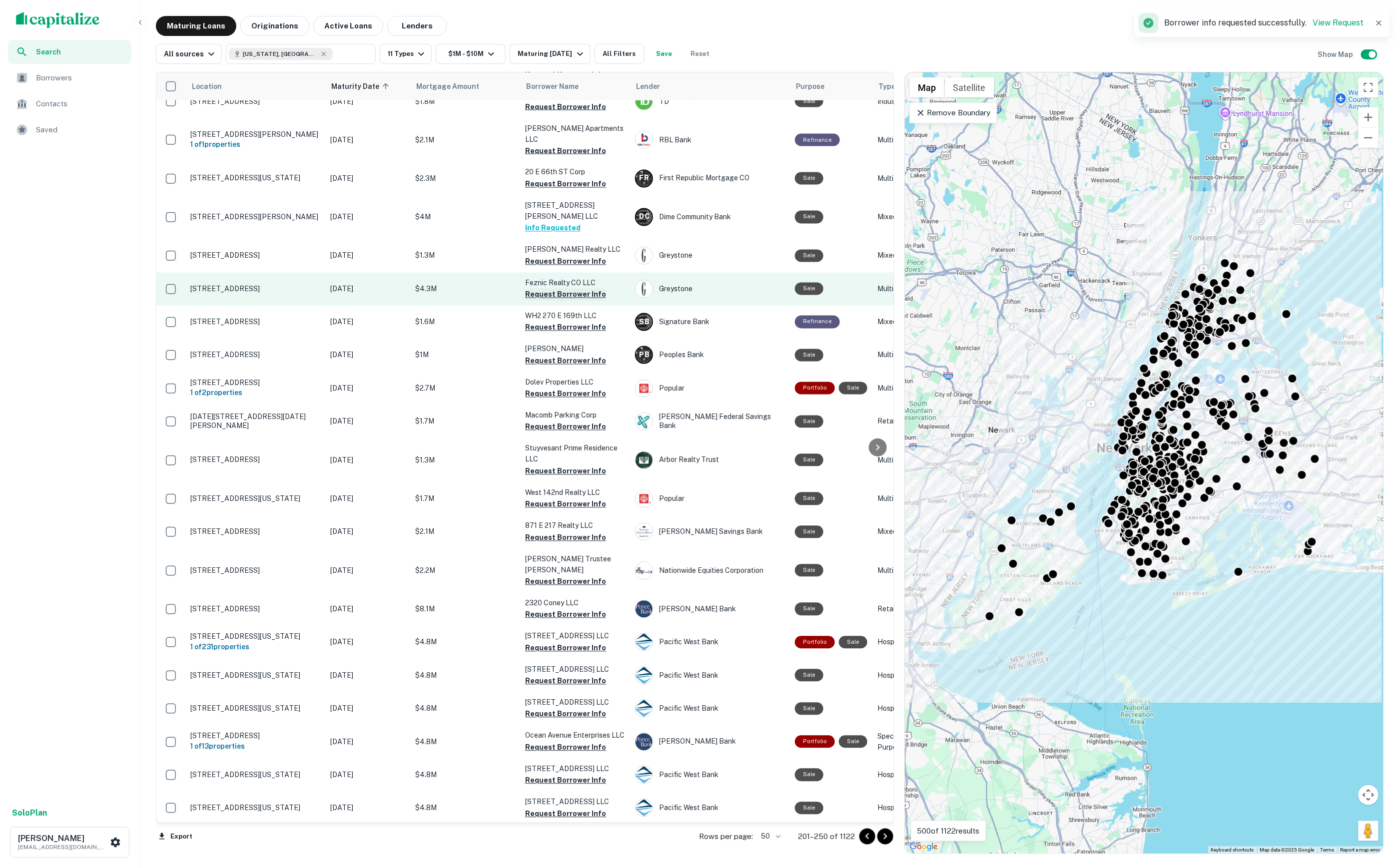
click at [576, 289] on button "Request Borrower Info" at bounding box center [565, 294] width 81 height 12
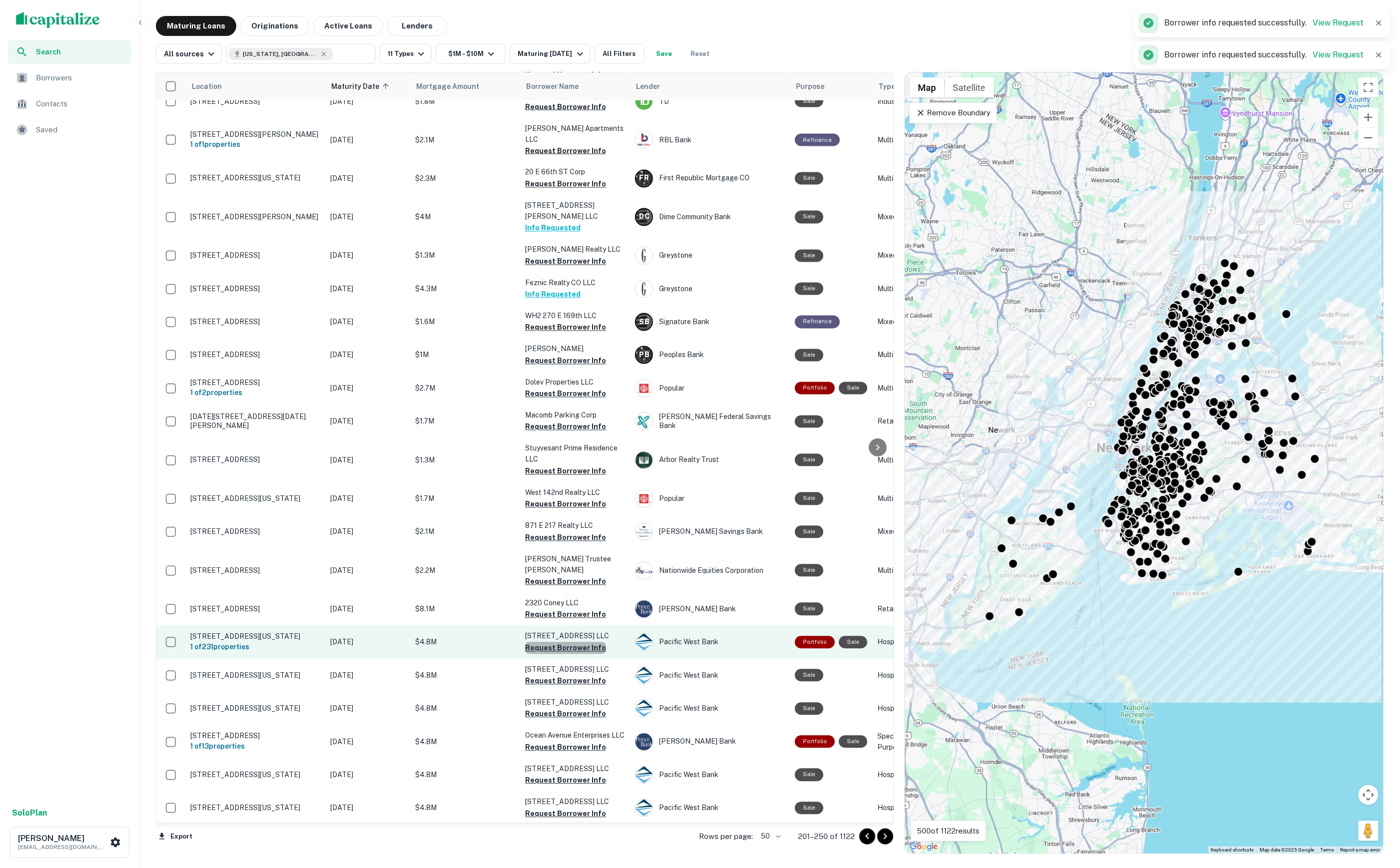
click at [584, 643] on button "Request Borrower Info" at bounding box center [565, 648] width 81 height 12
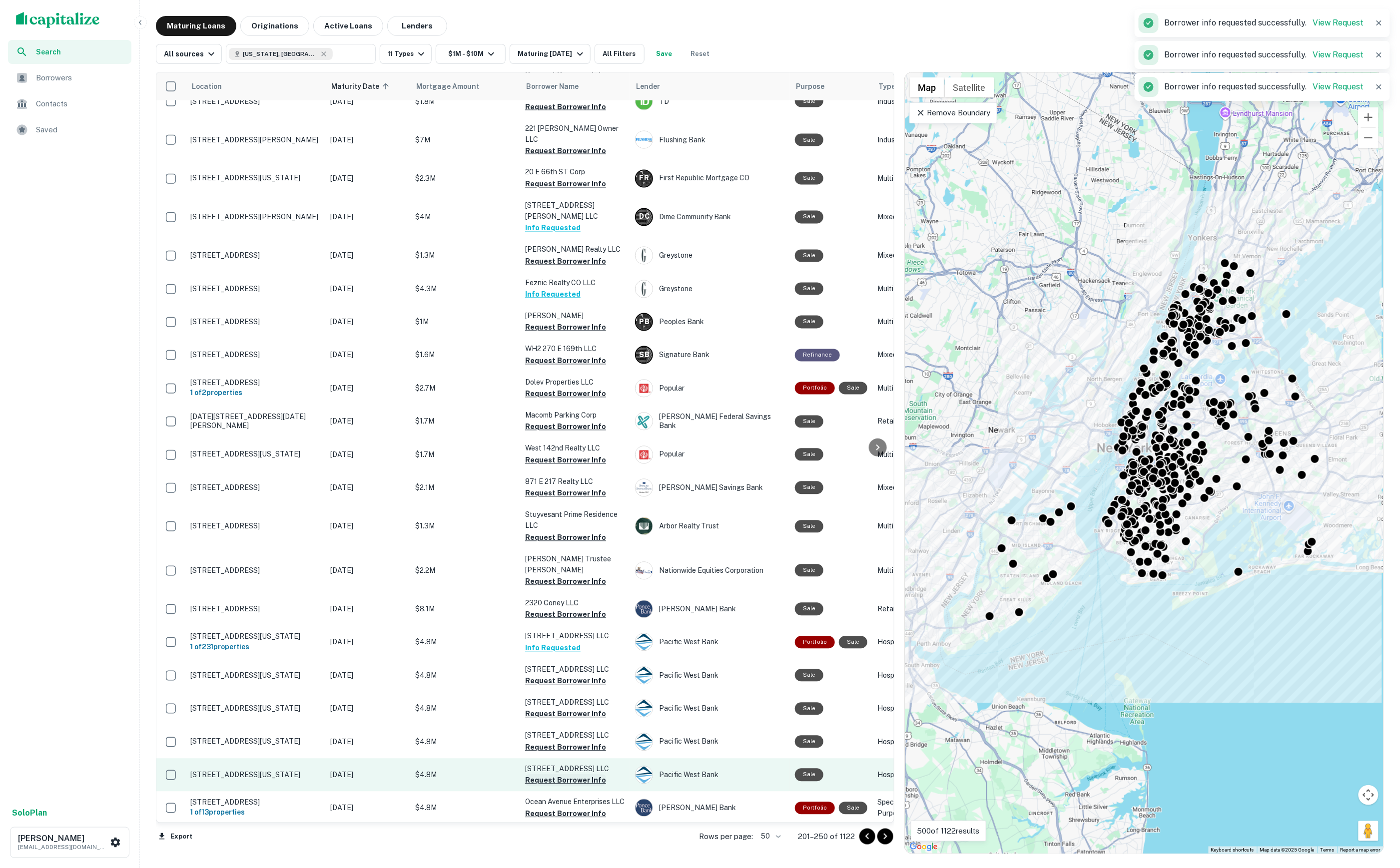
drag, startPoint x: 578, startPoint y: 647, endPoint x: 580, endPoint y: 676, distance: 29.1
click at [578, 742] on button "Request Borrower Info" at bounding box center [565, 747] width 81 height 12
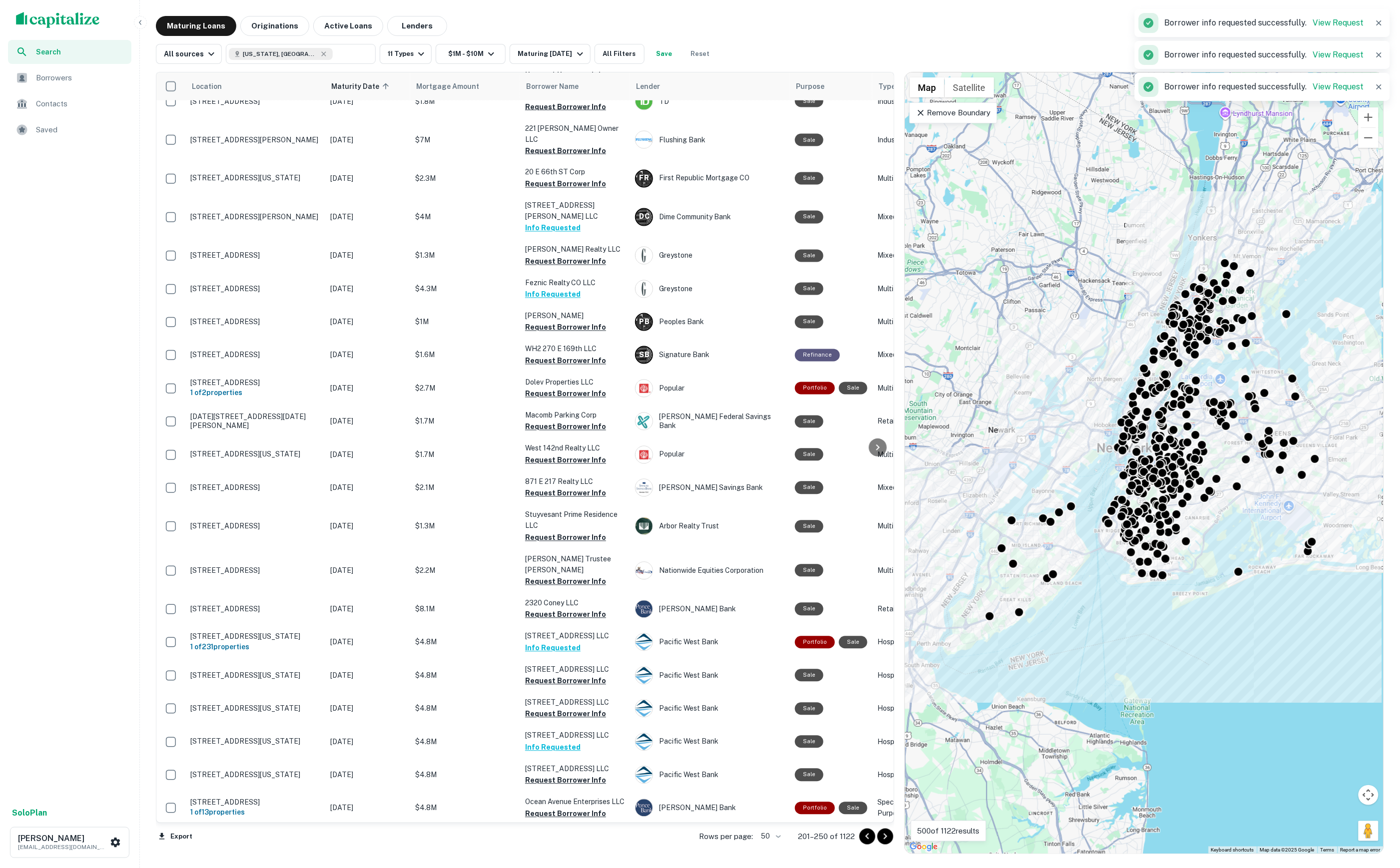
scroll to position [0, 0]
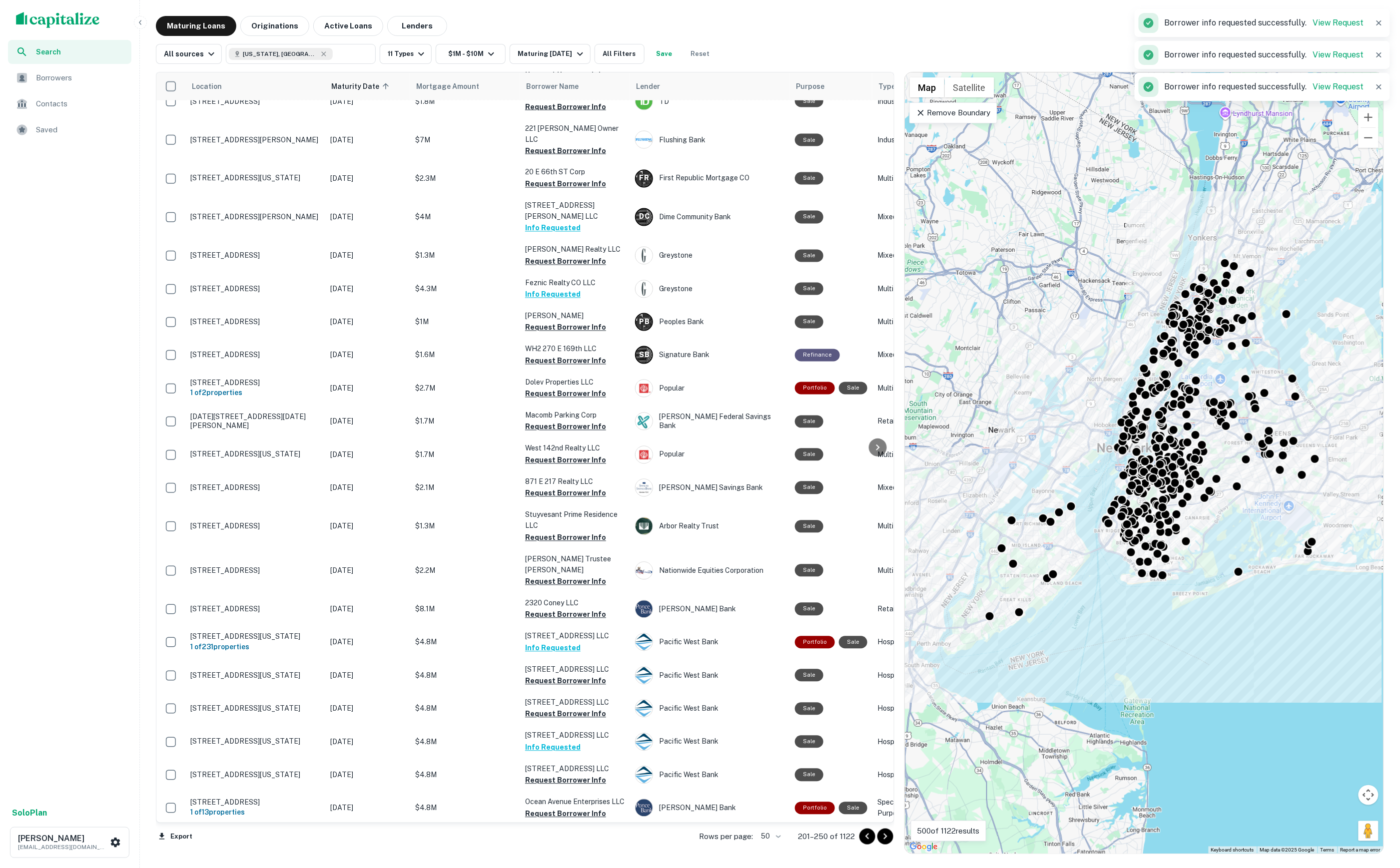
click at [879, 836] on icon "Go to next page" at bounding box center [884, 836] width 12 height 12
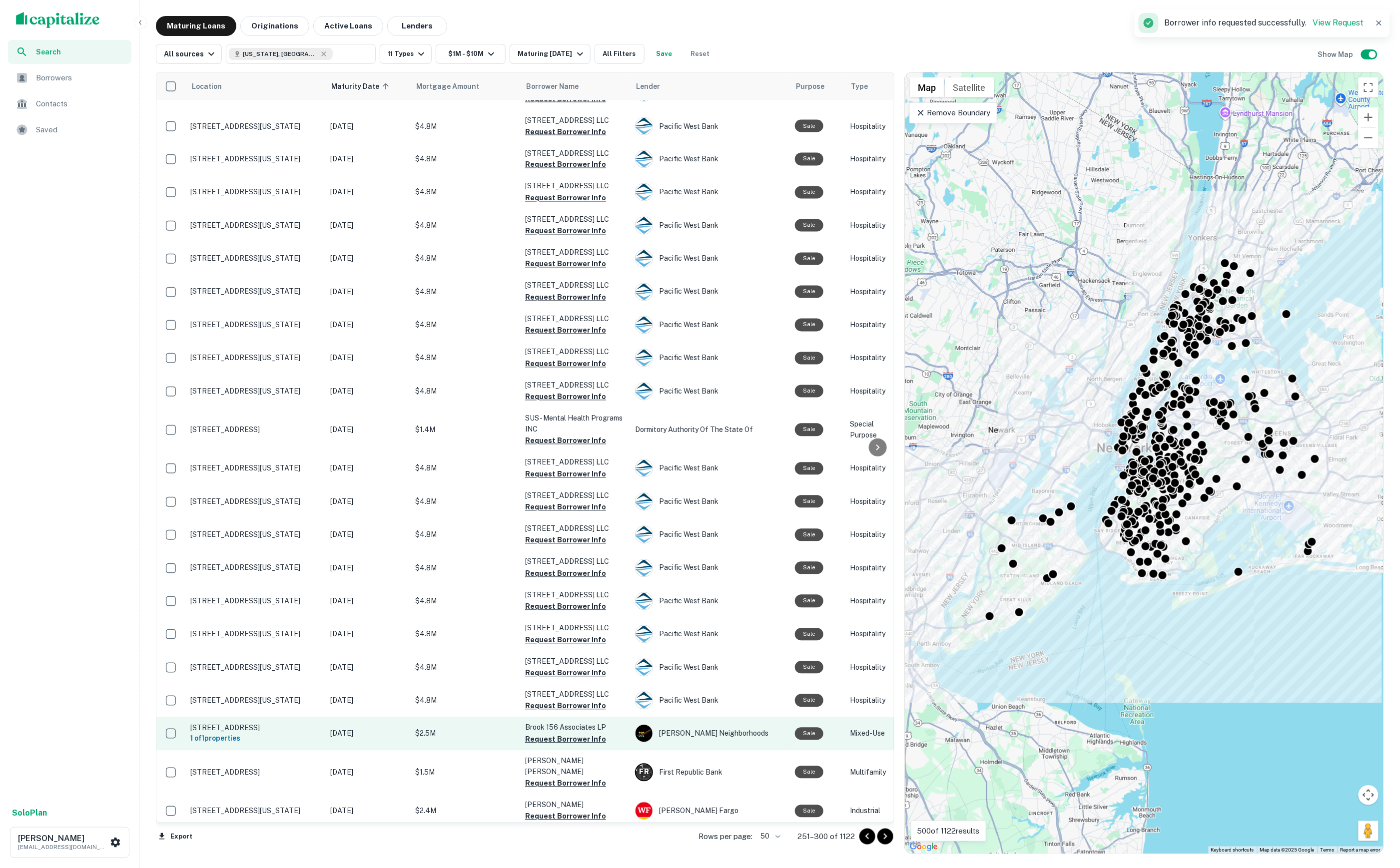
click at [580, 719] on td "Brook 156 Associates LP Request Borrower Info" at bounding box center [575, 734] width 110 height 33
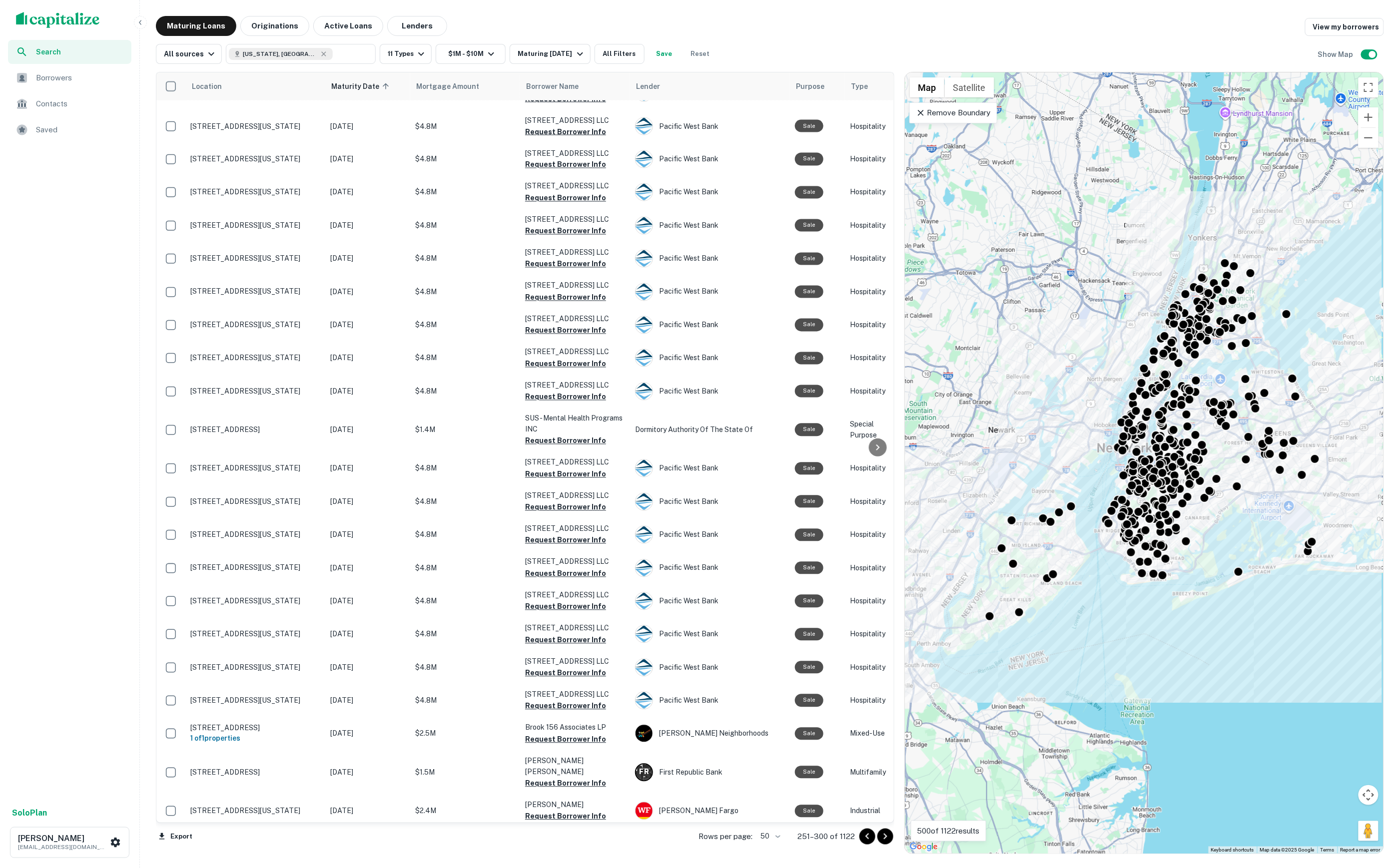
click at [588, 845] on button "Request Borrower Info" at bounding box center [565, 851] width 81 height 12
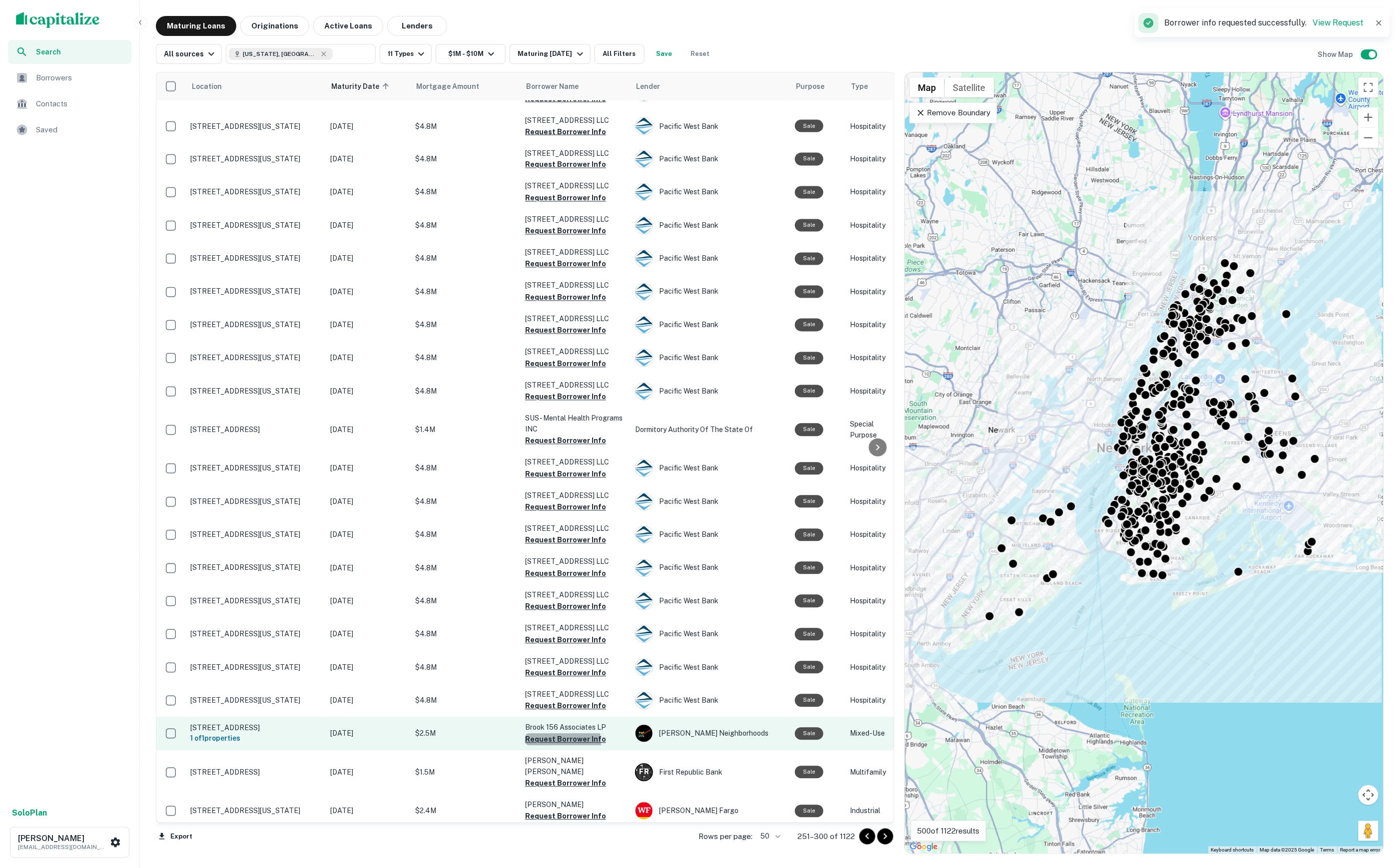
click at [558, 734] on button "Request Borrower Info" at bounding box center [565, 739] width 81 height 12
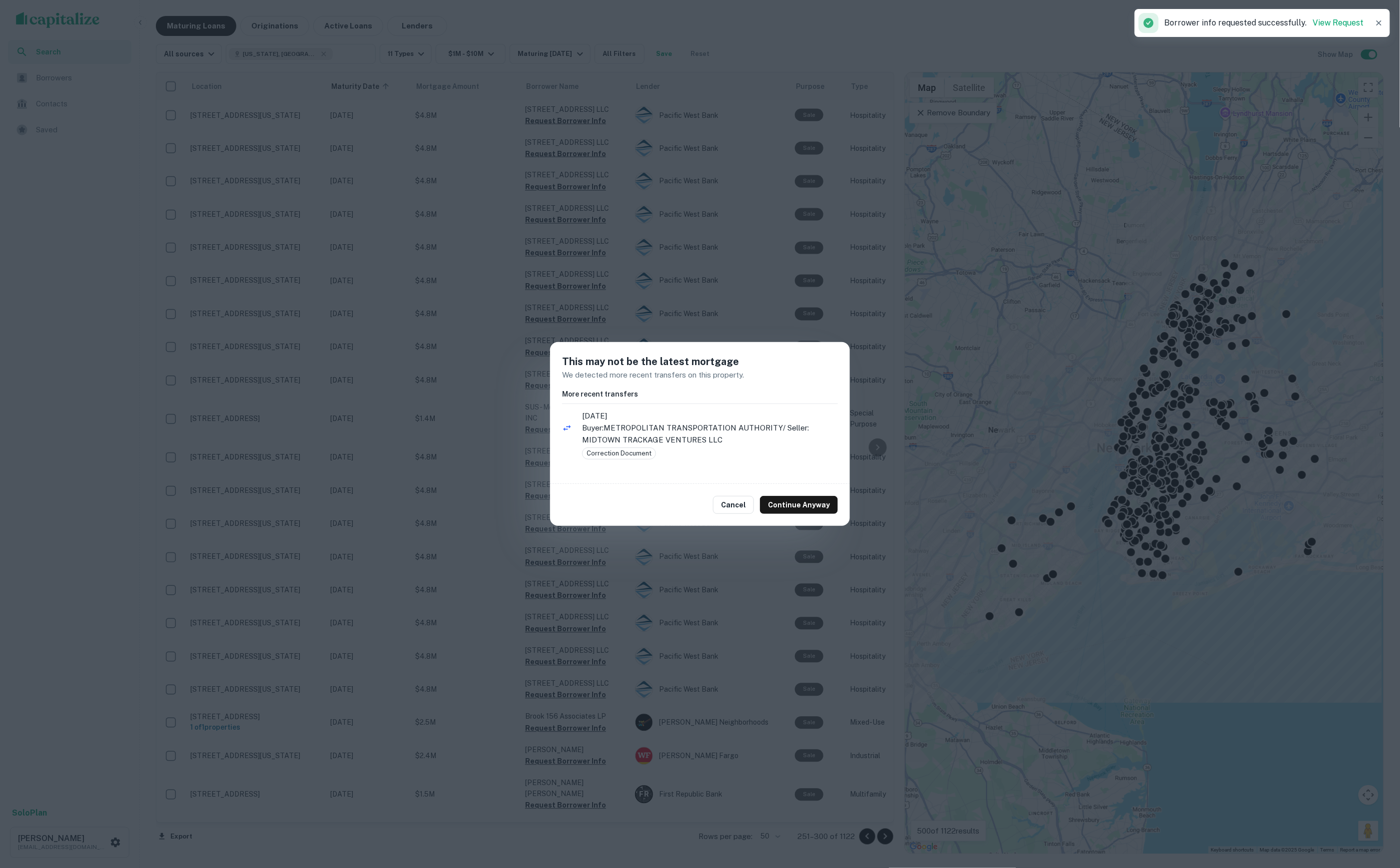
drag, startPoint x: 733, startPoint y: 620, endPoint x: 760, endPoint y: 662, distance: 49.9
click at [733, 620] on div "This may not be the latest mortgage We detected more recent transfers on this p…" at bounding box center [700, 434] width 1400 height 868
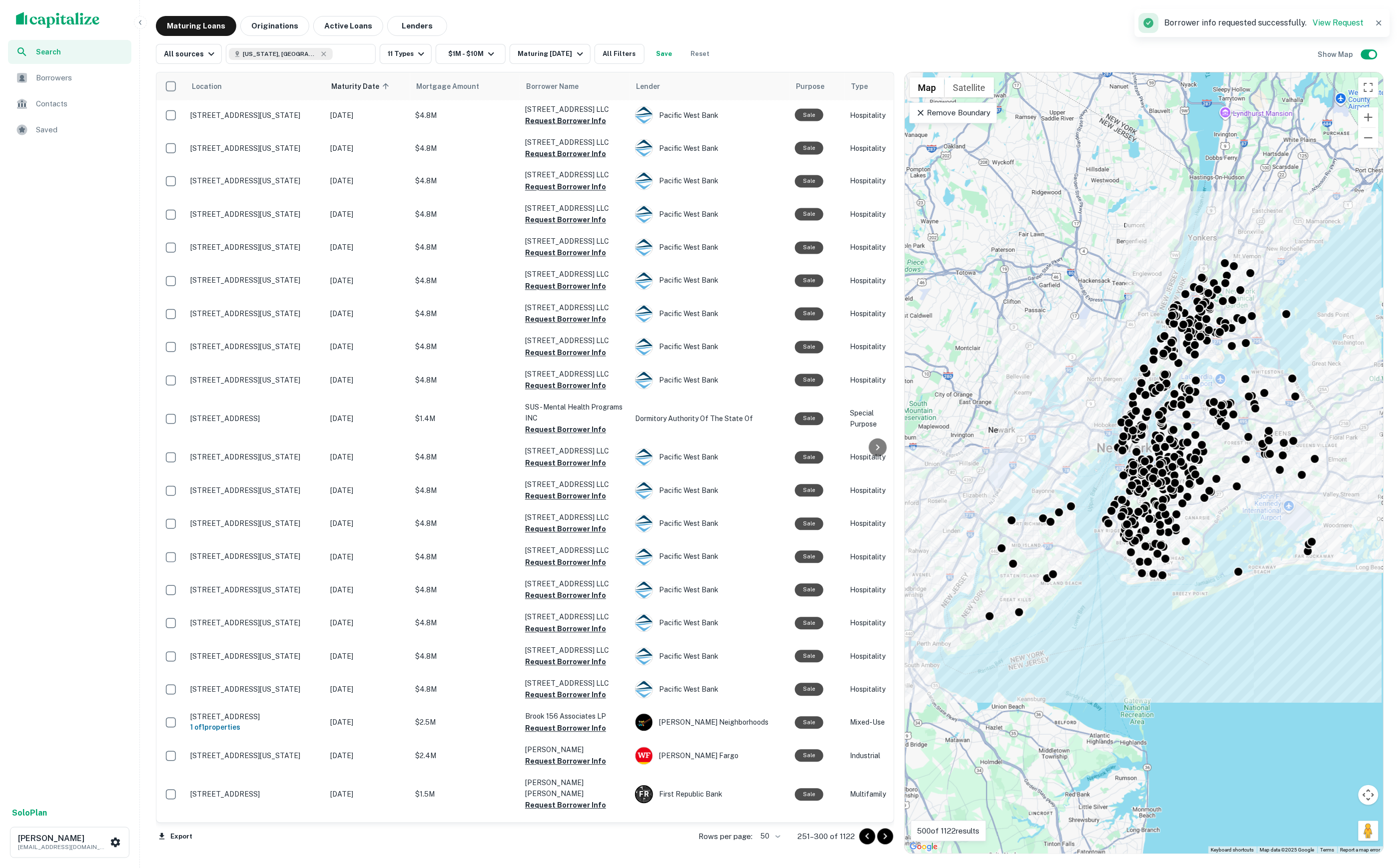
click at [882, 835] on icon "Go to next page" at bounding box center [884, 836] width 12 height 12
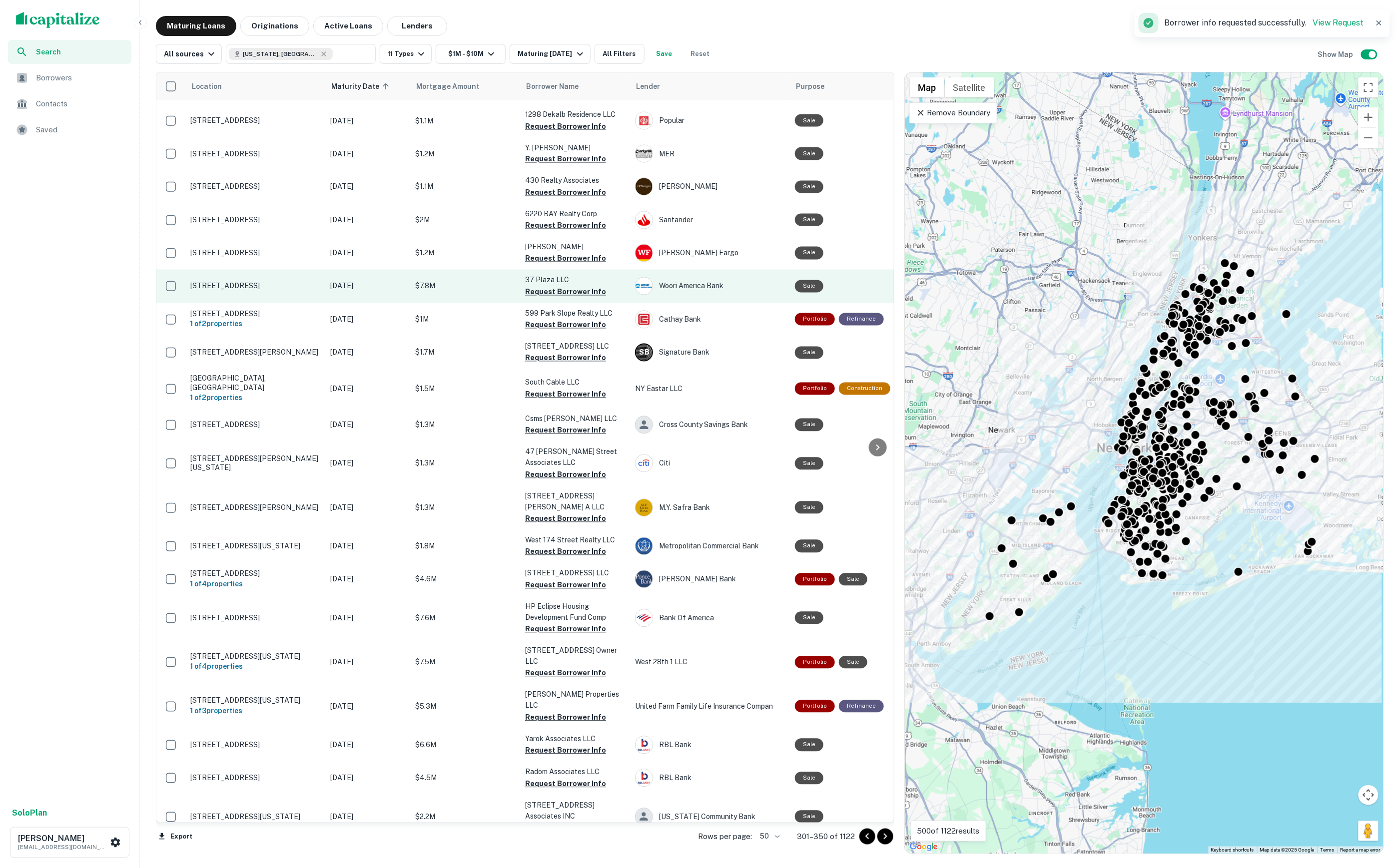
drag, startPoint x: 548, startPoint y: 200, endPoint x: 548, endPoint y: 208, distance: 8.0
click at [548, 286] on button "Request Borrower Info" at bounding box center [565, 292] width 81 height 12
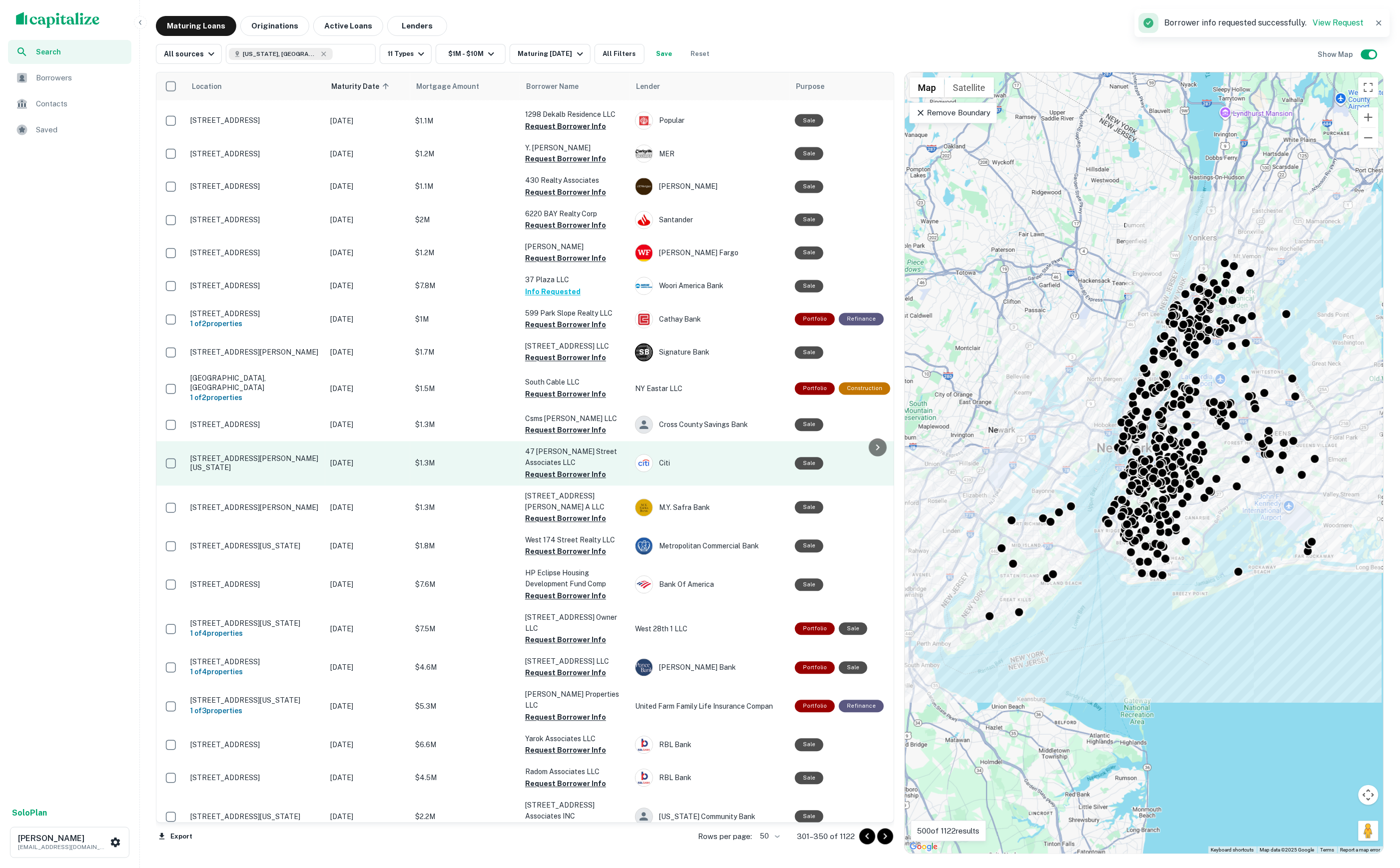
click at [572, 469] on button "Request Borrower Info" at bounding box center [565, 474] width 81 height 12
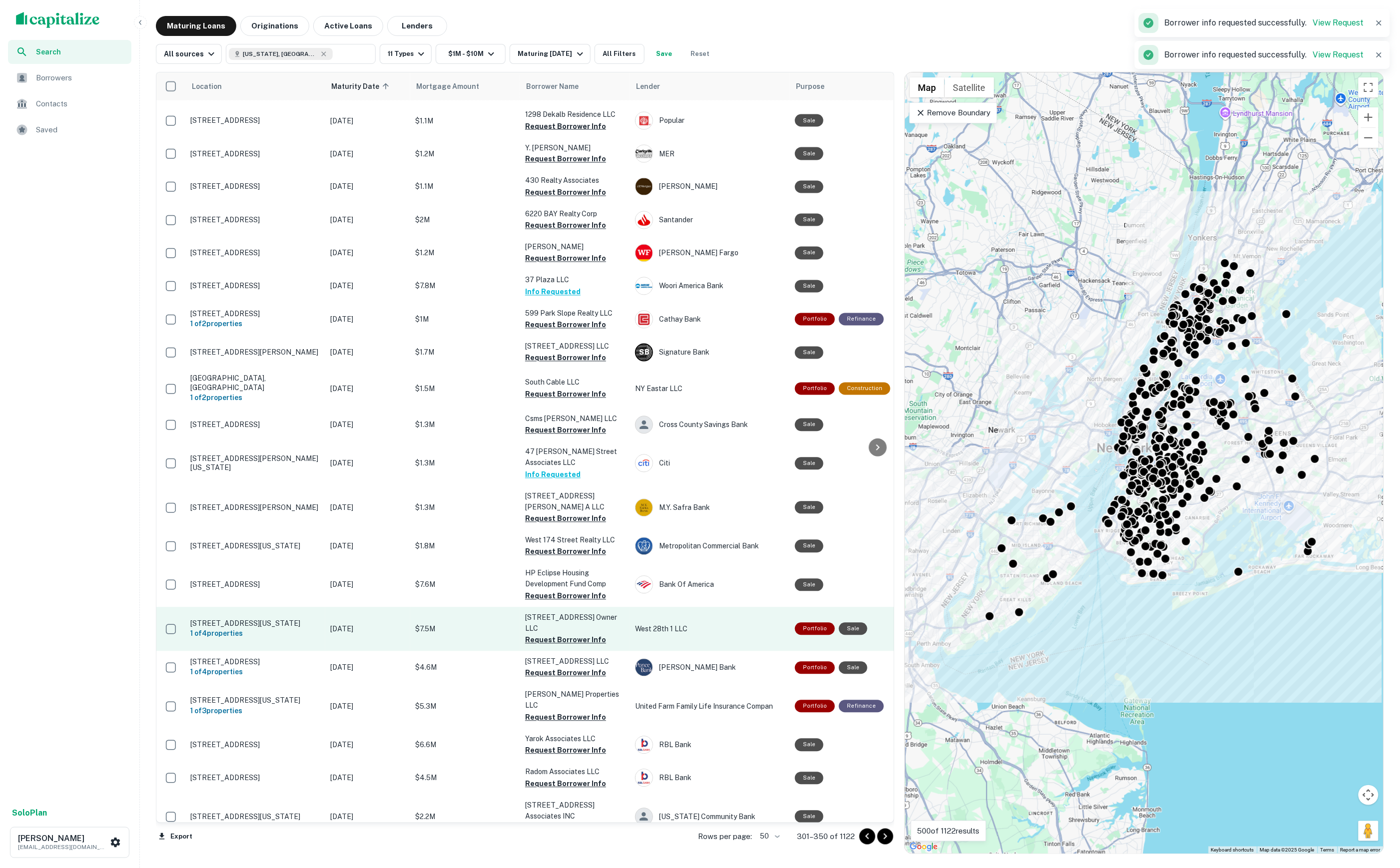
click at [572, 634] on button "Request Borrower Info" at bounding box center [565, 639] width 81 height 12
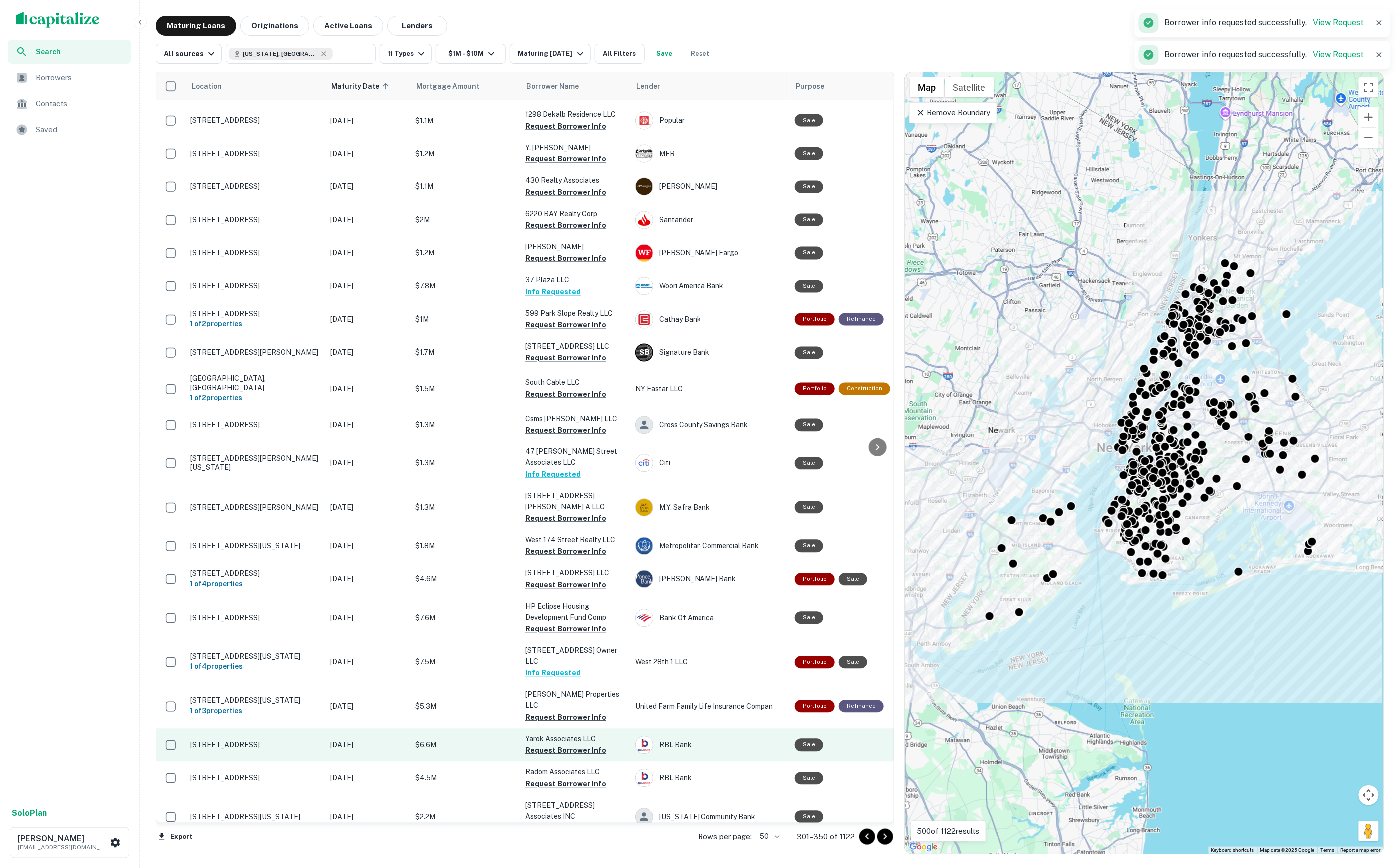
scroll to position [955, 0]
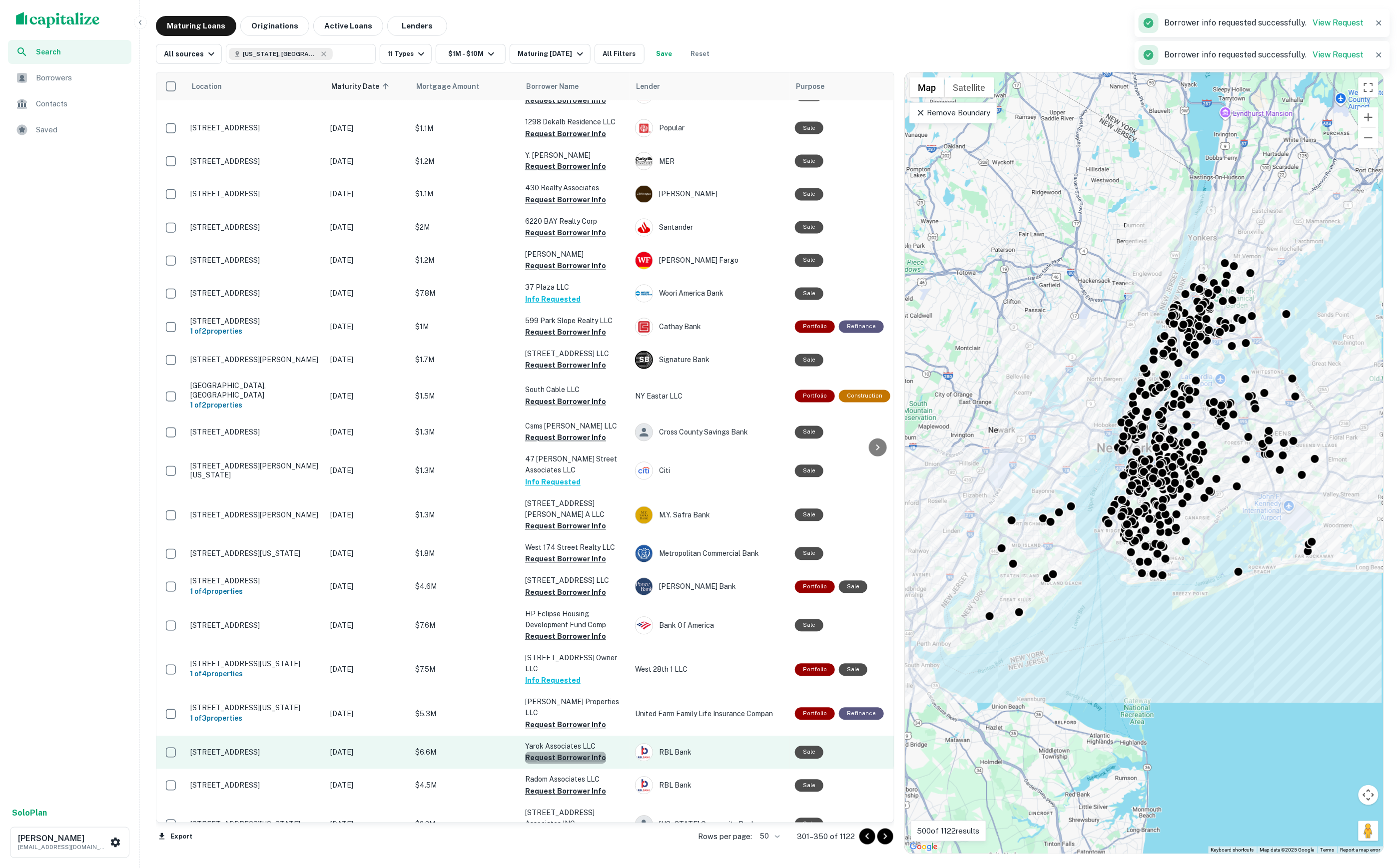
click at [583, 753] on button "Request Borrower Info" at bounding box center [565, 758] width 81 height 12
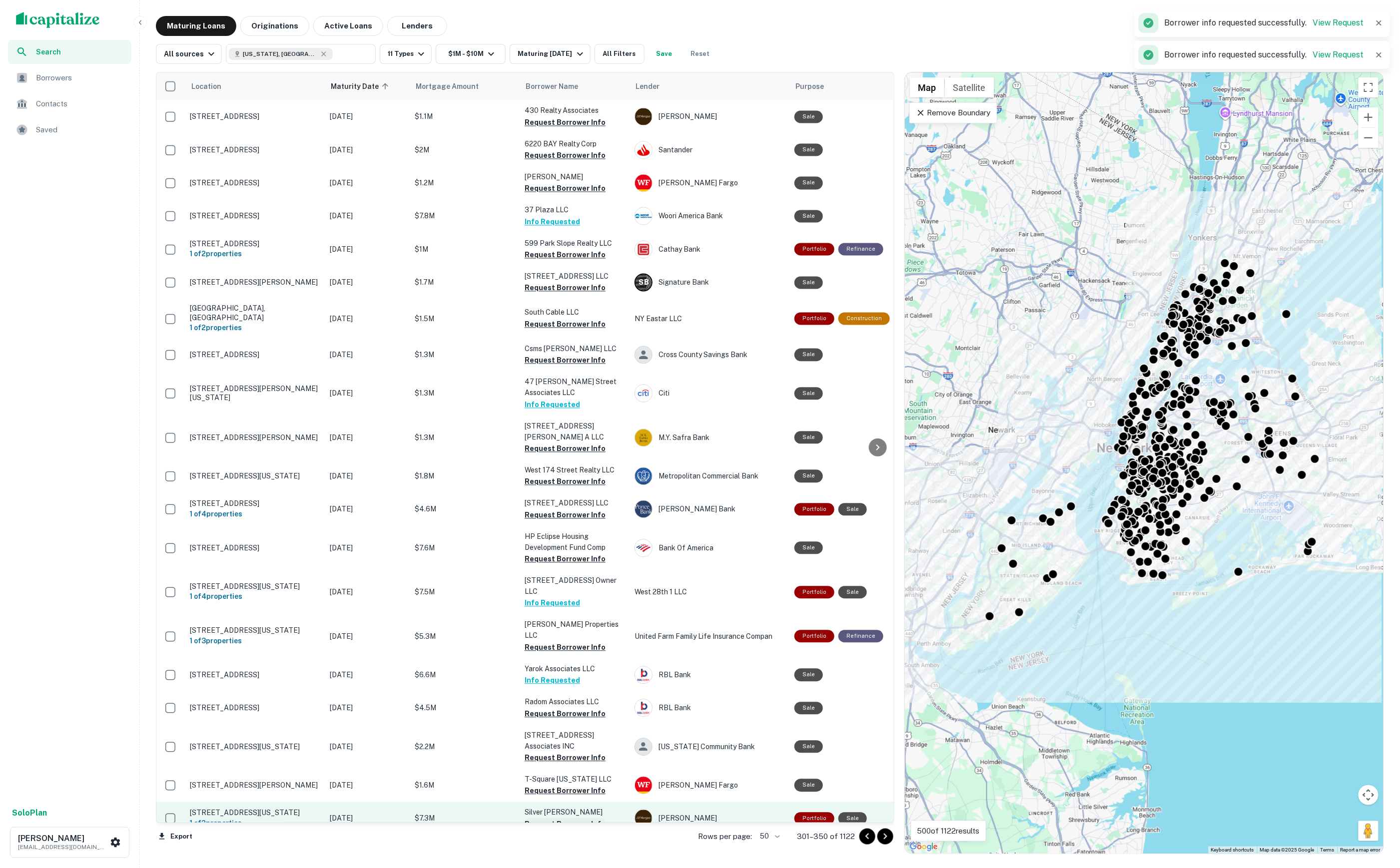
scroll to position [1032, 1]
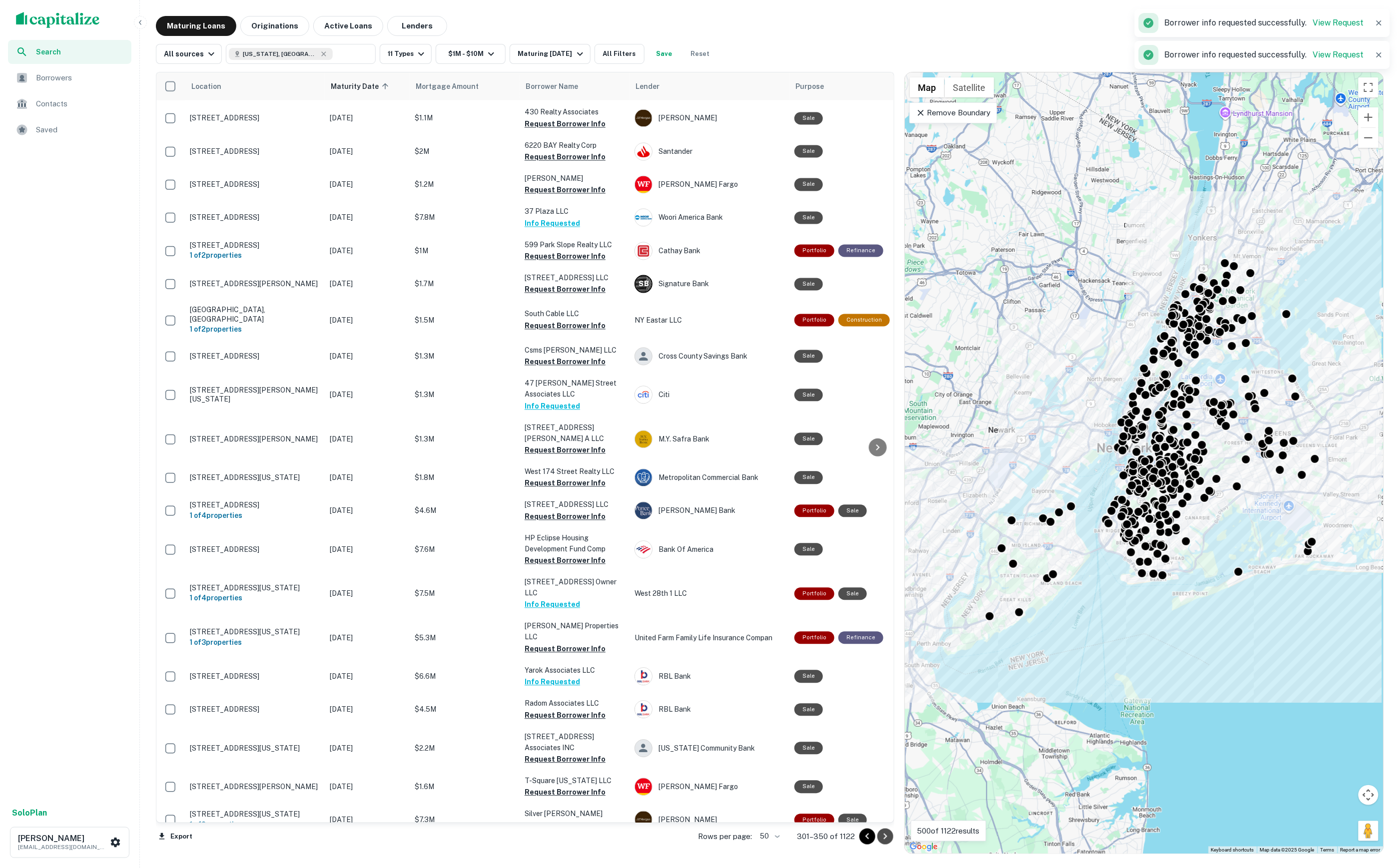
click at [886, 840] on icon "Go to next page" at bounding box center [884, 836] width 12 height 12
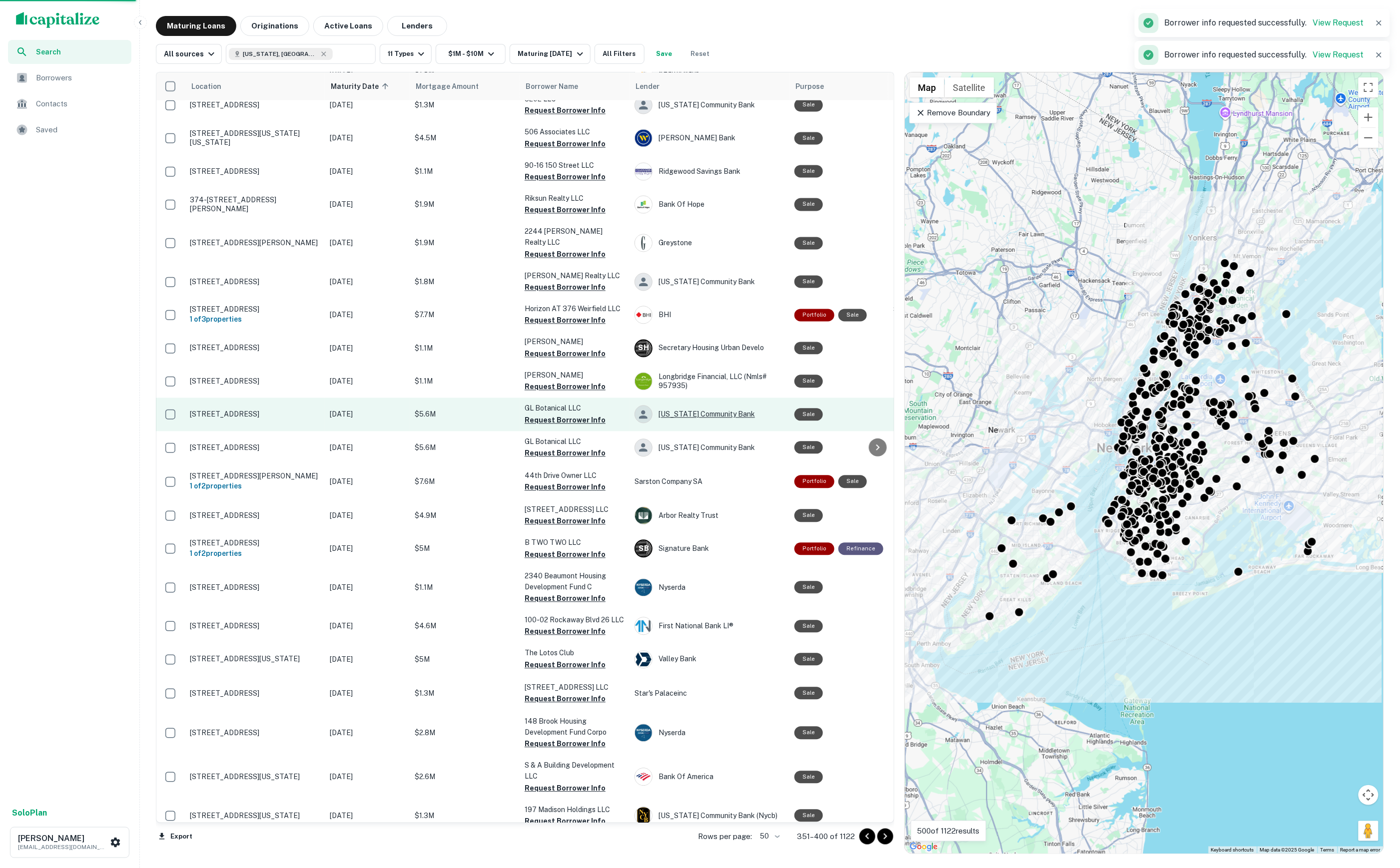
scroll to position [990, 1]
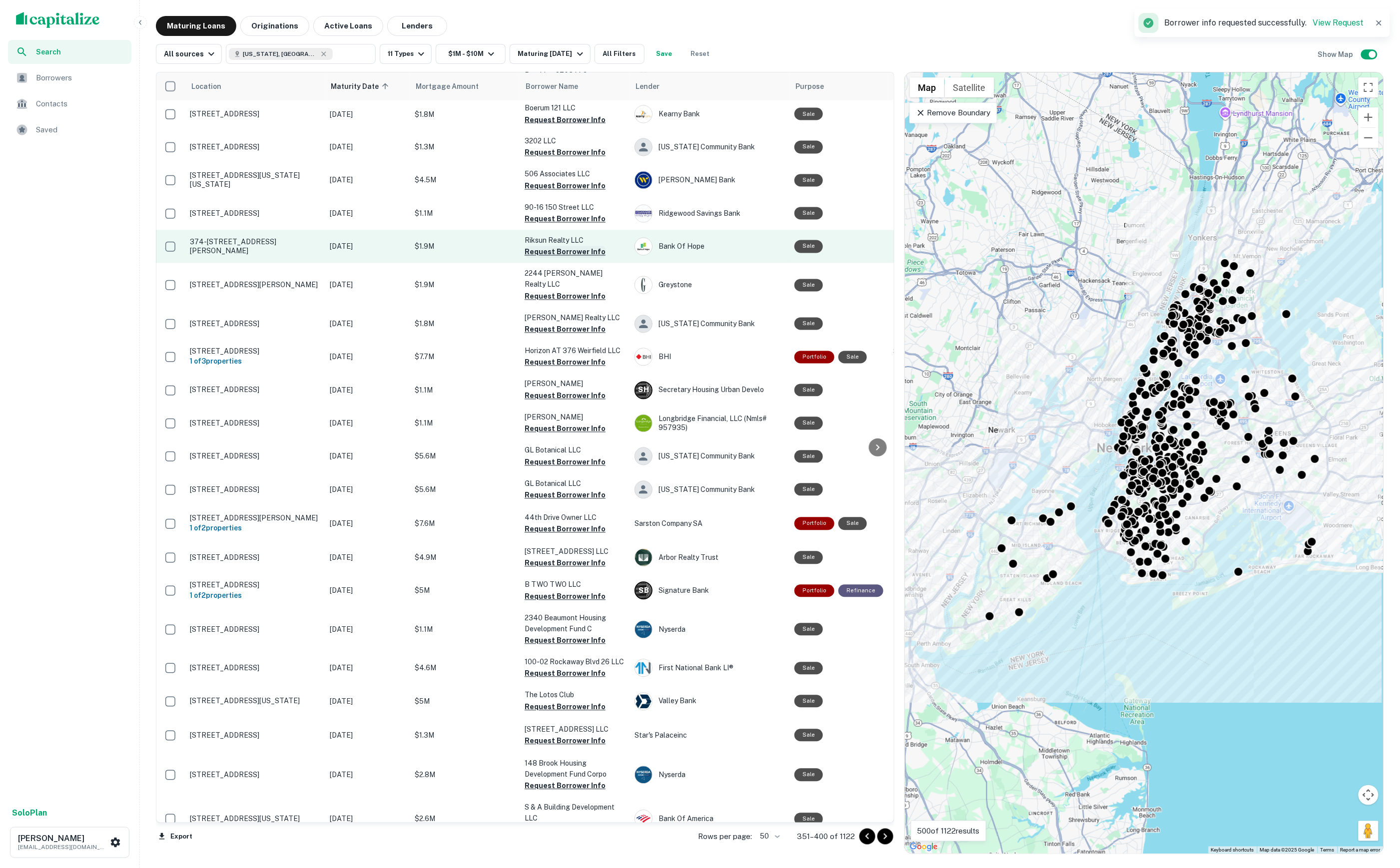
click at [556, 246] on button "Request Borrower Info" at bounding box center [565, 252] width 81 height 12
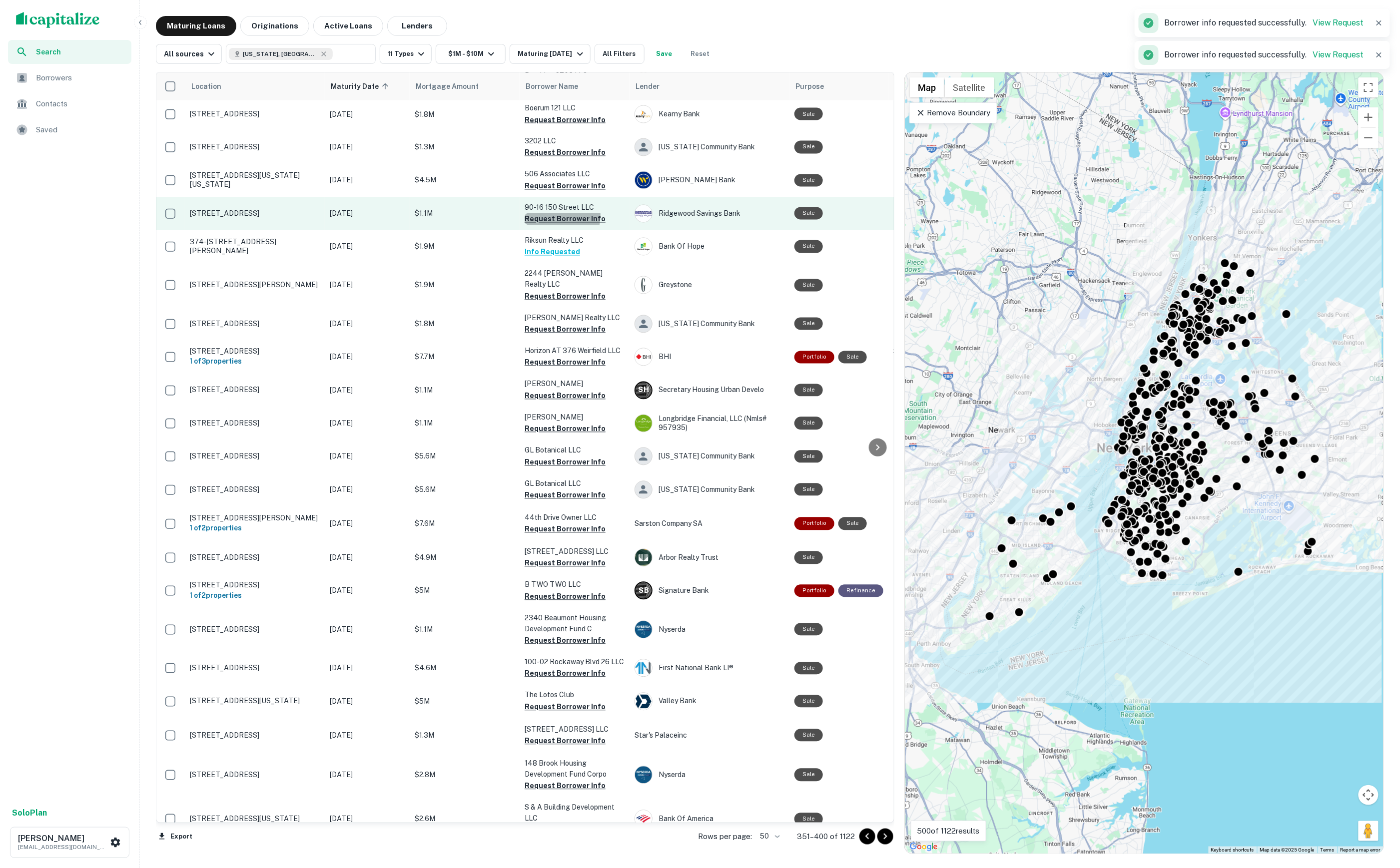
drag, startPoint x: 550, startPoint y: 149, endPoint x: 551, endPoint y: 163, distance: 14.0
click at [550, 213] on button "Request Borrower Info" at bounding box center [565, 218] width 81 height 12
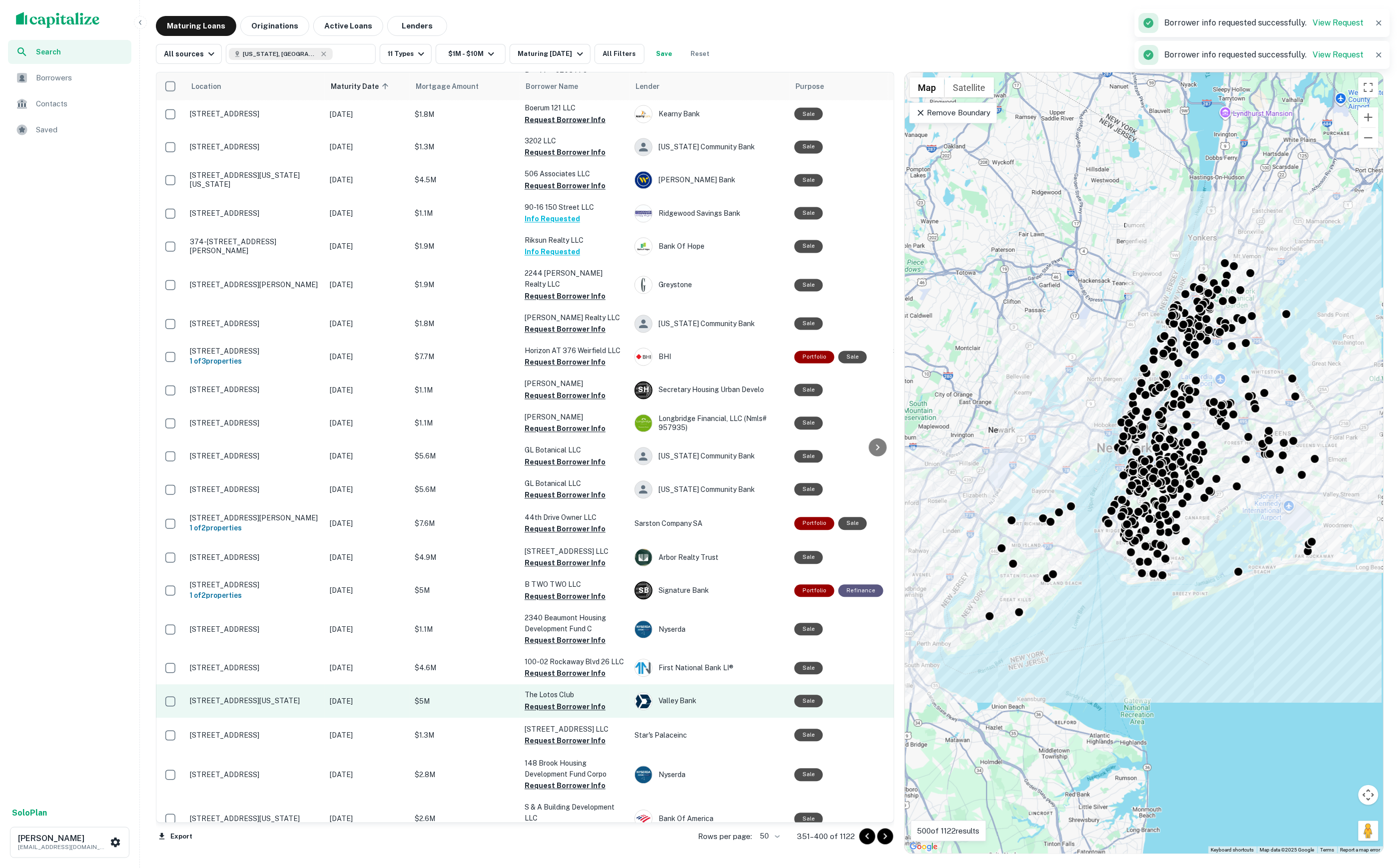
click at [572, 701] on button "Request Borrower Info" at bounding box center [565, 707] width 81 height 12
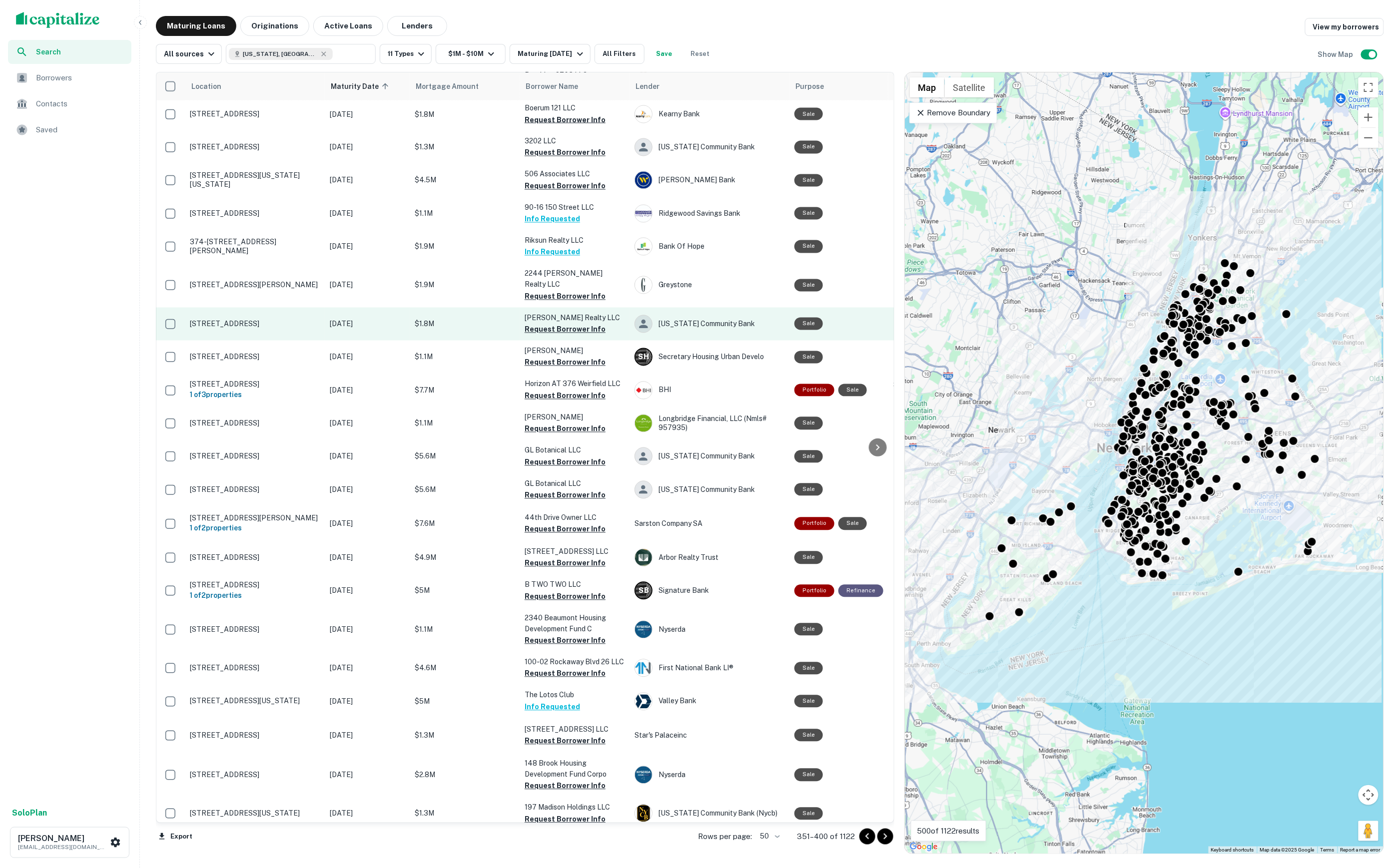
scroll to position [0, 0]
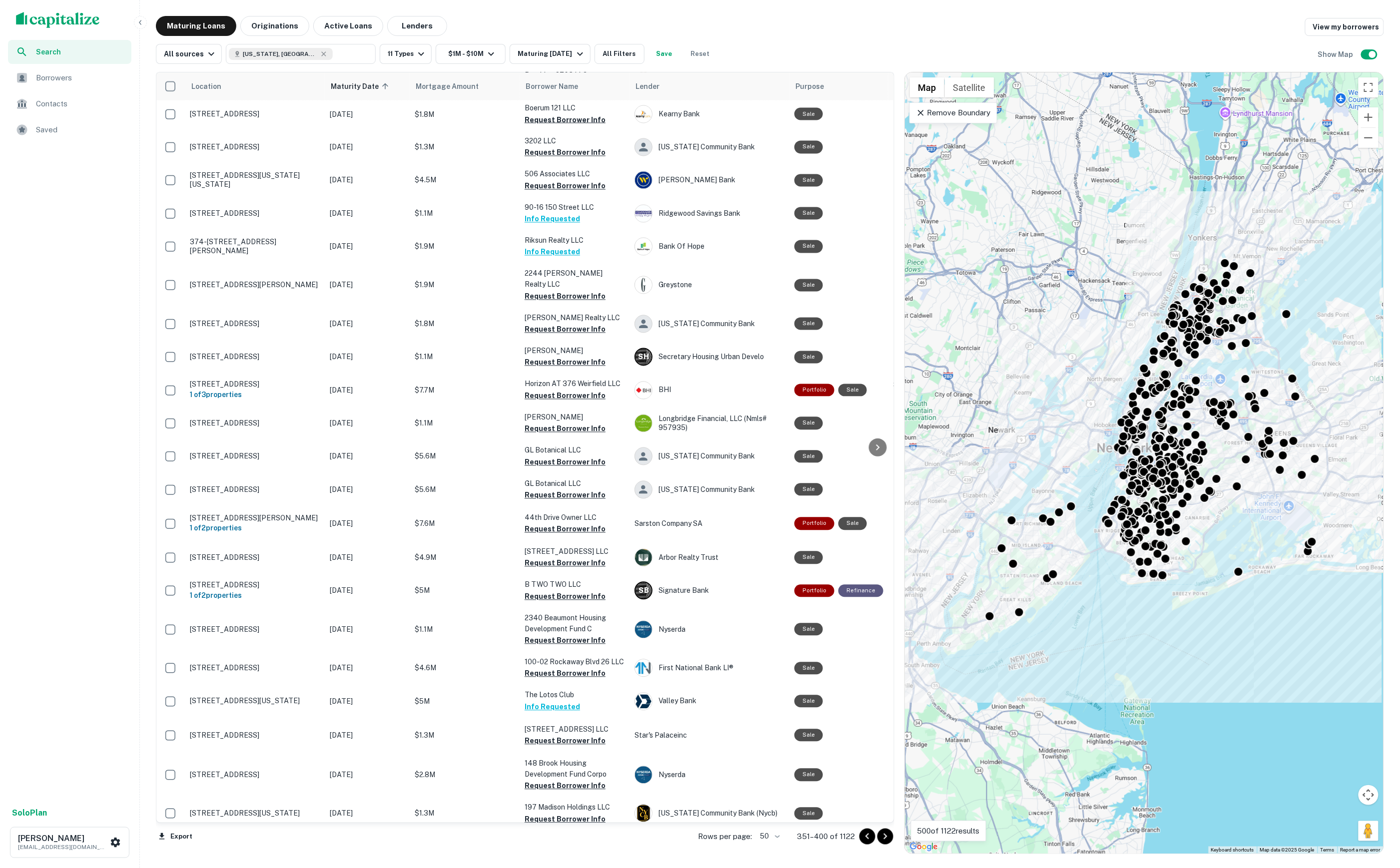
click at [106, 75] on span "Borrowers" at bounding box center [80, 77] width 90 height 12
